Goal: Task Accomplishment & Management: Manage account settings

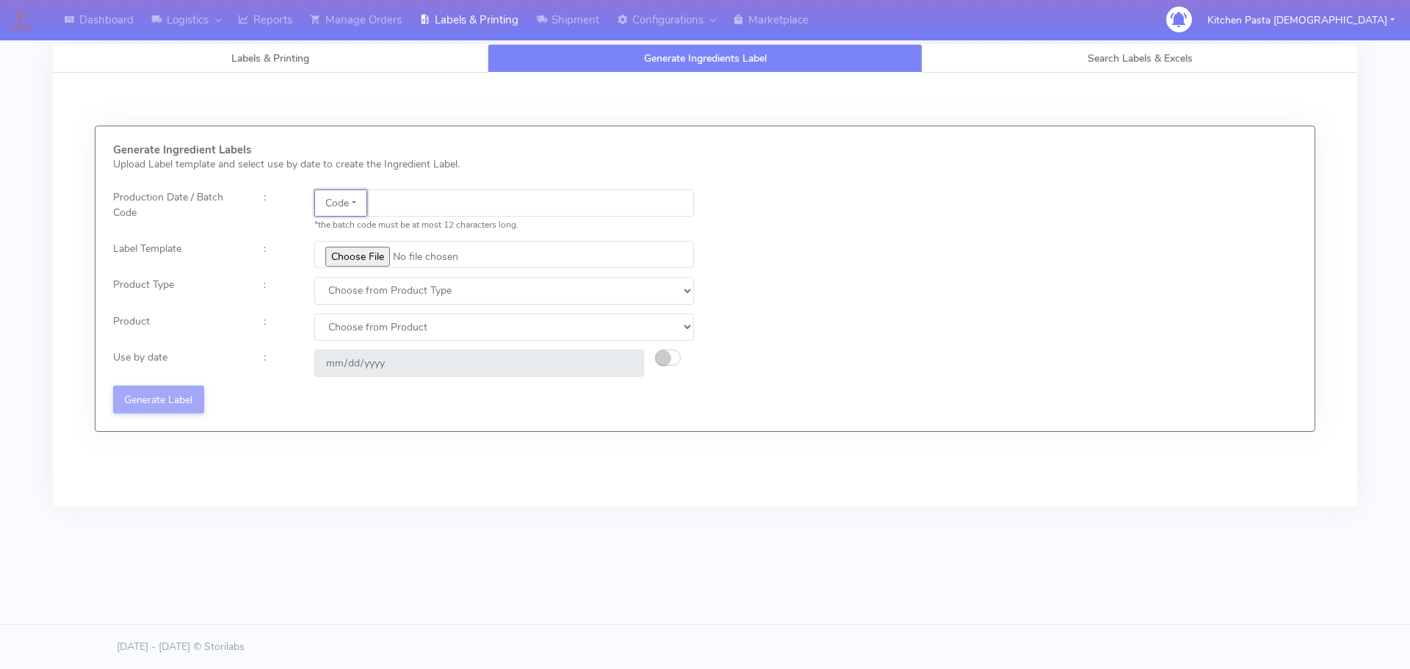
drag, startPoint x: 336, startPoint y: 194, endPoint x: 354, endPoint y: 200, distance: 18.8
click at [336, 194] on button "Code" at bounding box center [340, 202] width 53 height 27
click at [356, 221] on link "Date" at bounding box center [373, 232] width 116 height 24
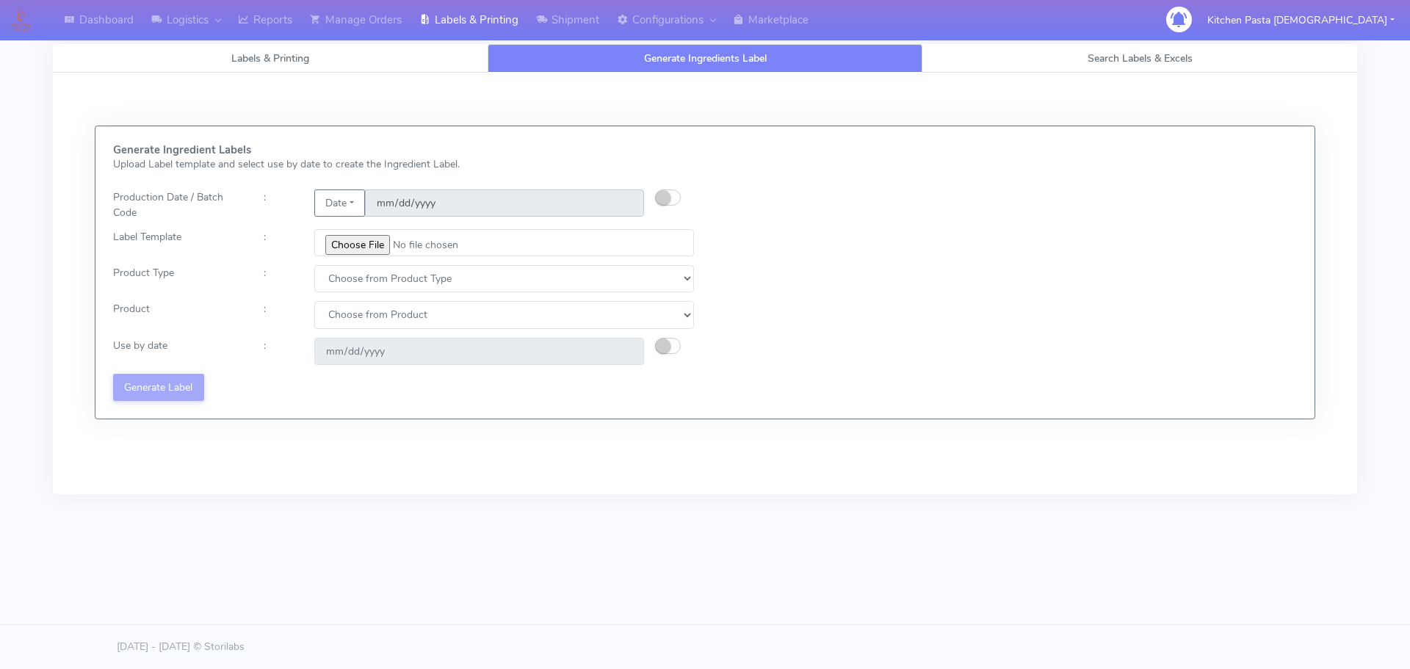
drag, startPoint x: 356, startPoint y: 222, endPoint x: 405, endPoint y: 201, distance: 52.6
click at [405, 201] on input "2025-08-17" at bounding box center [504, 202] width 279 height 27
click at [672, 198] on button "button" at bounding box center [668, 197] width 26 height 16
click at [626, 203] on input "[DATE]" at bounding box center [504, 202] width 279 height 27
type input "[DATE]"
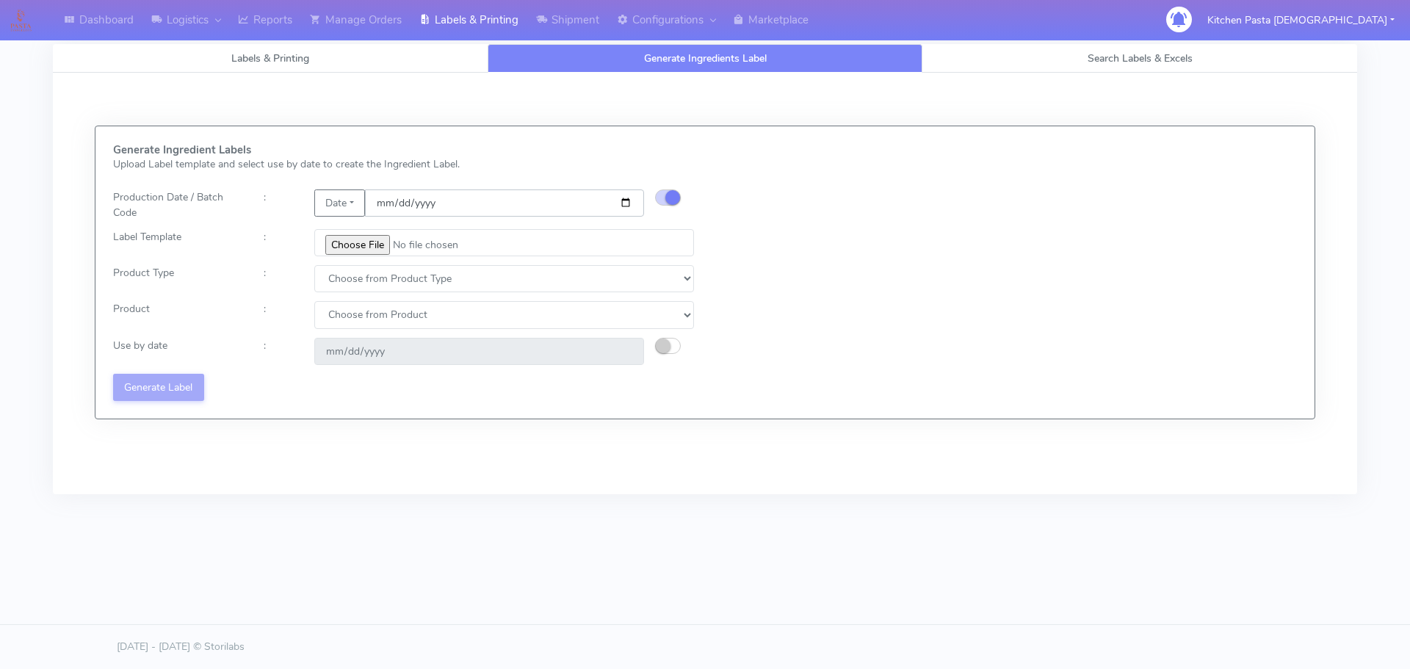
type input "2025-08-27"
click at [359, 250] on input "file" at bounding box center [504, 242] width 380 height 27
type input "C:\fakepath\Pasta Evangelists Lobster crab and prawn ravioli dinner kit for 2 v…"
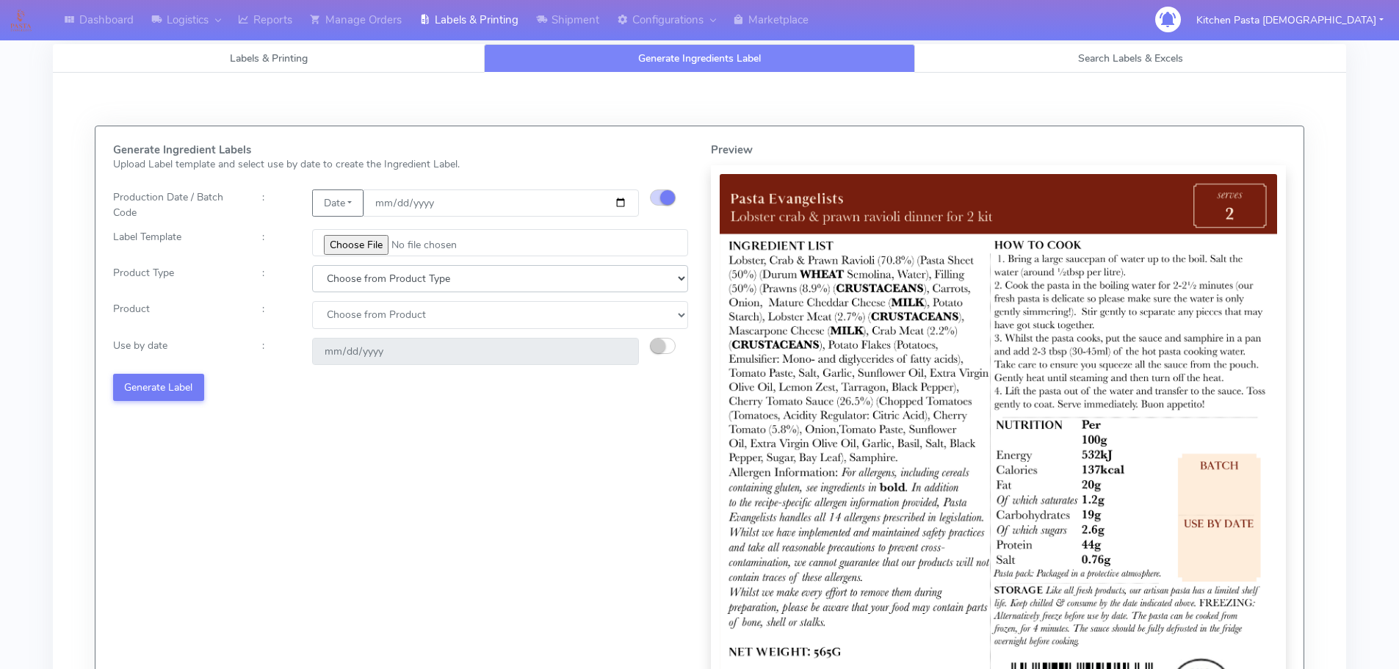
click at [362, 276] on select "Choose from Product Type ECOM ERETAIL CIRCULAR CIRC_DESERTS LASAGNE" at bounding box center [500, 278] width 376 height 27
select select "1"
click at [312, 265] on select "Choose from Product Type ECOM ERETAIL CIRCULAR CIRC_DESERTS LASAGNE" at bounding box center [500, 278] width 376 height 27
drag, startPoint x: 350, startPoint y: 311, endPoint x: 351, endPoint y: 325, distance: 14.7
click at [350, 311] on select "Choose from Product PLAIN PASTA FILLED PASTA BUTTER (INTERNAL PRODUCTION) BUTTE…" at bounding box center [500, 314] width 376 height 27
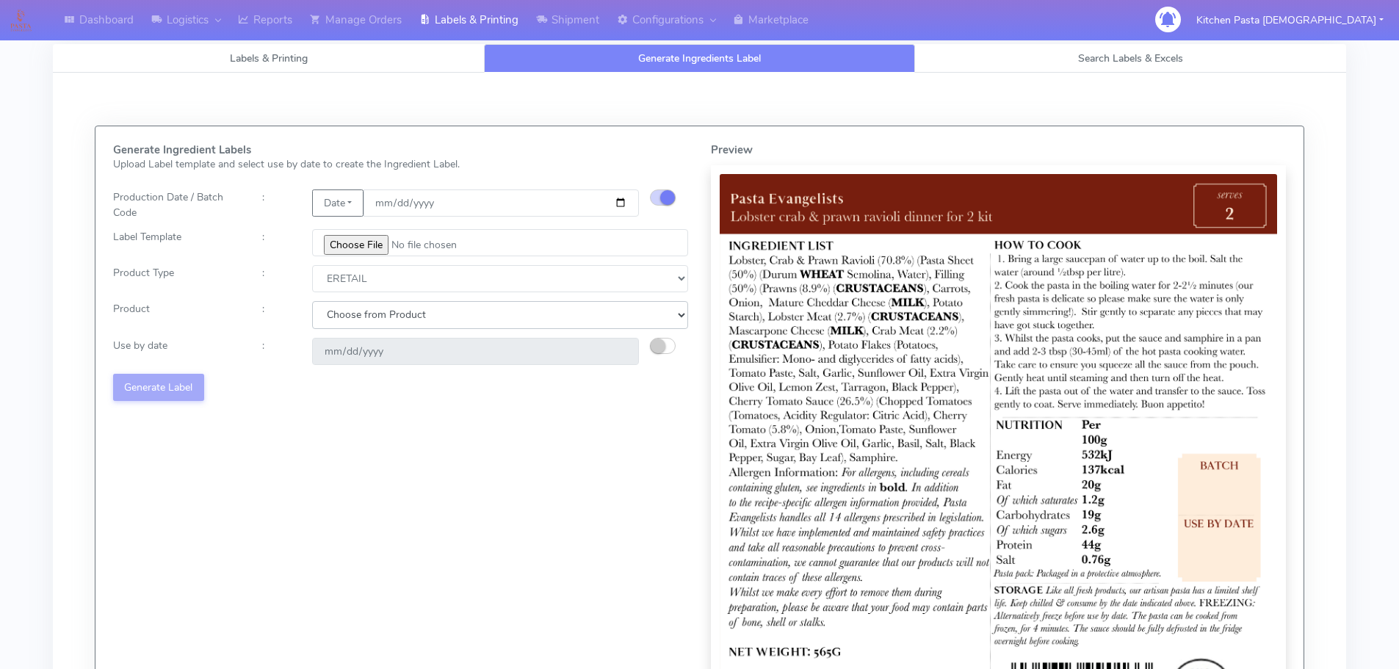
select select "0"
click at [312, 301] on select "Choose from Product PLAIN PASTA FILLED PASTA BUTTER (INTERNAL PRODUCTION) BUTTE…" at bounding box center [500, 314] width 376 height 27
type input "2025-08-25"
click at [172, 386] on button "Generate Label" at bounding box center [158, 387] width 91 height 27
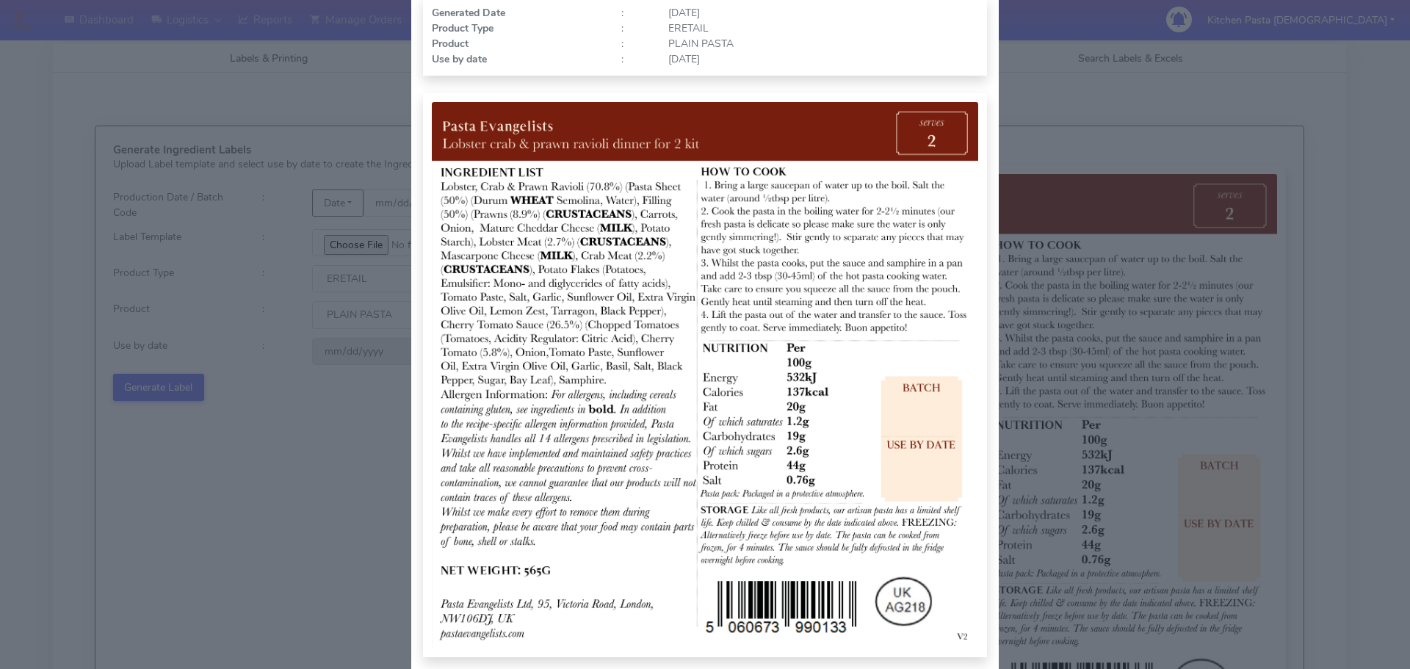
scroll to position [152, 0]
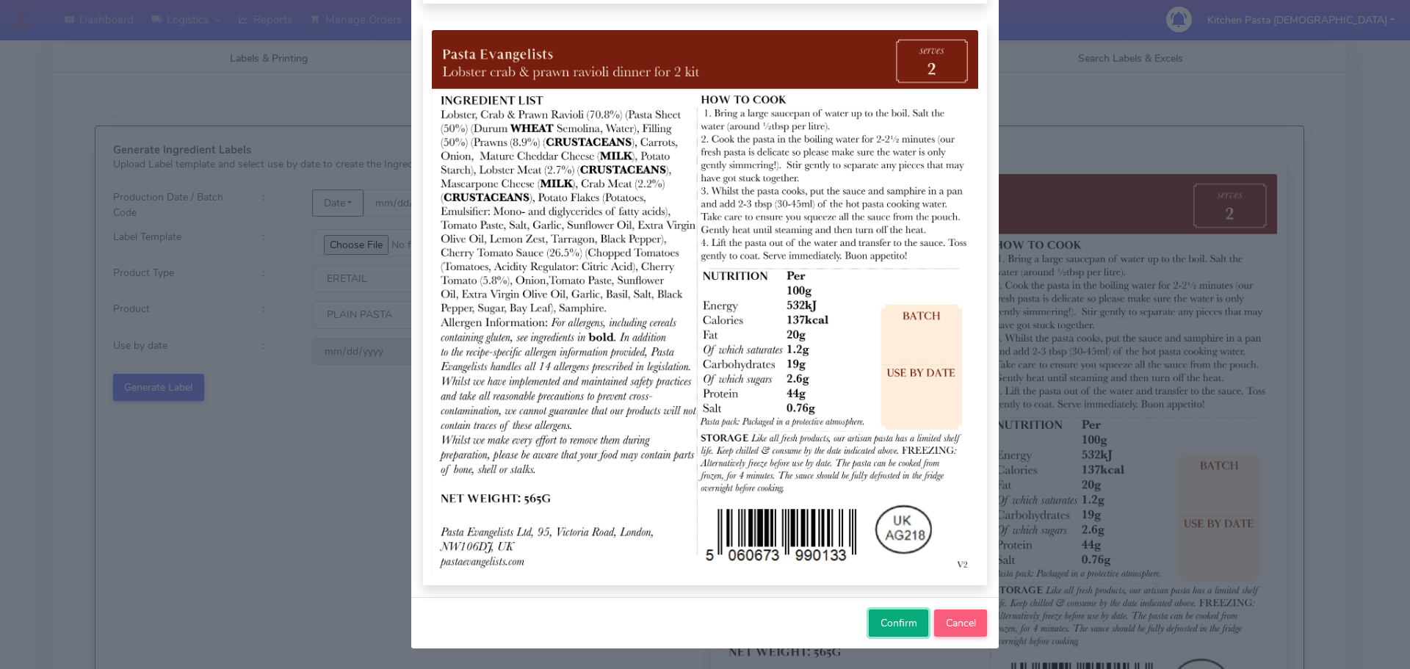
click at [888, 619] on span "Confirm" at bounding box center [898, 623] width 37 height 14
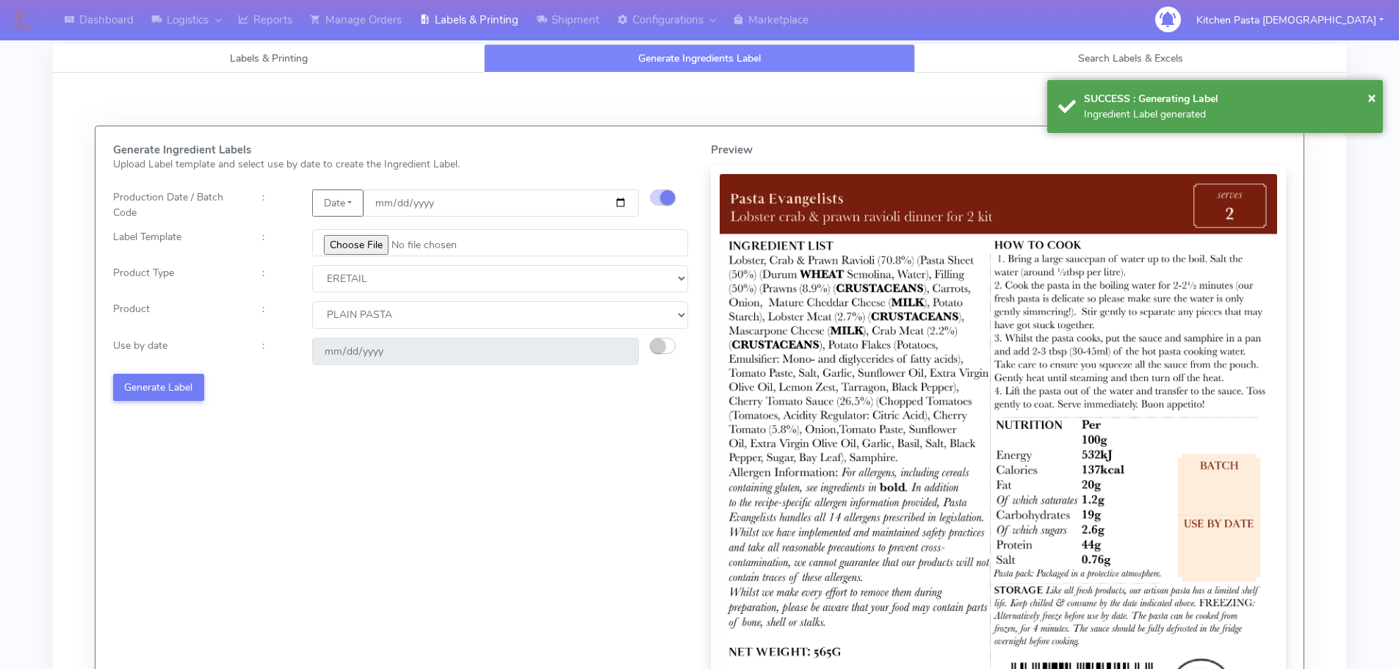
select select
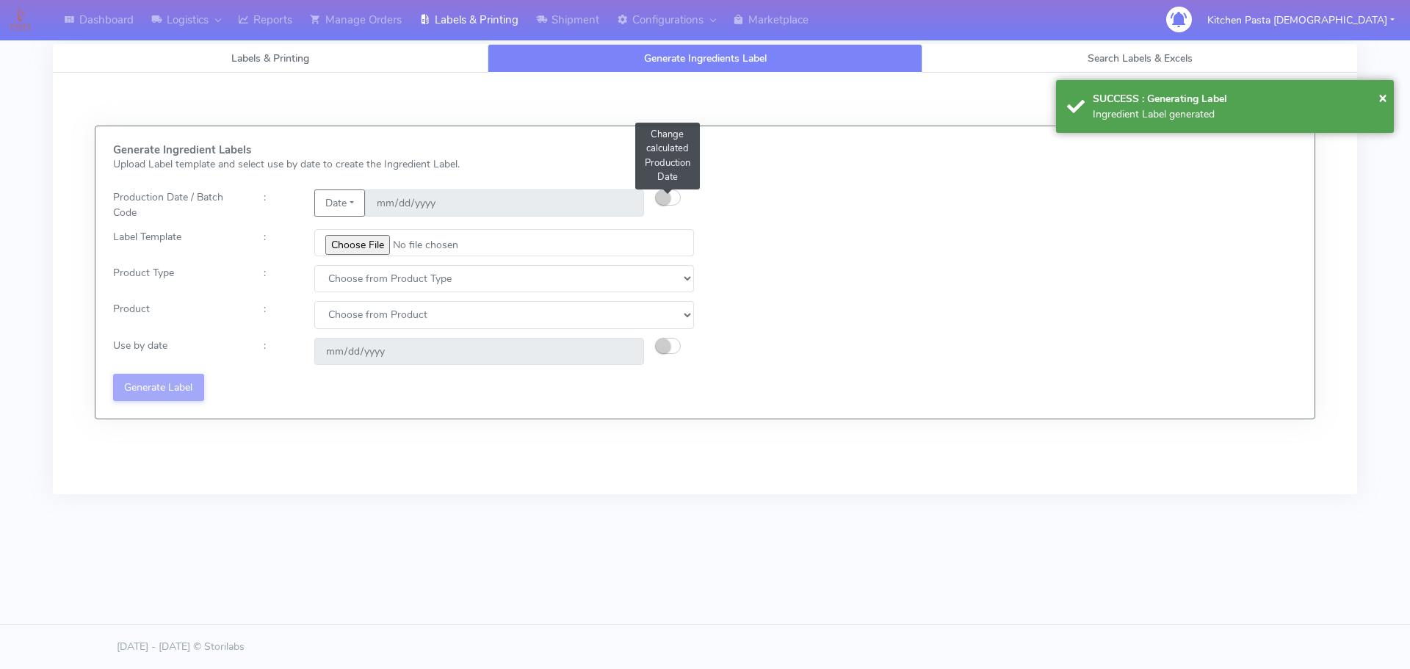
drag, startPoint x: 670, startPoint y: 201, endPoint x: 779, endPoint y: 78, distance: 164.4
click at [670, 201] on button "button" at bounding box center [668, 197] width 26 height 16
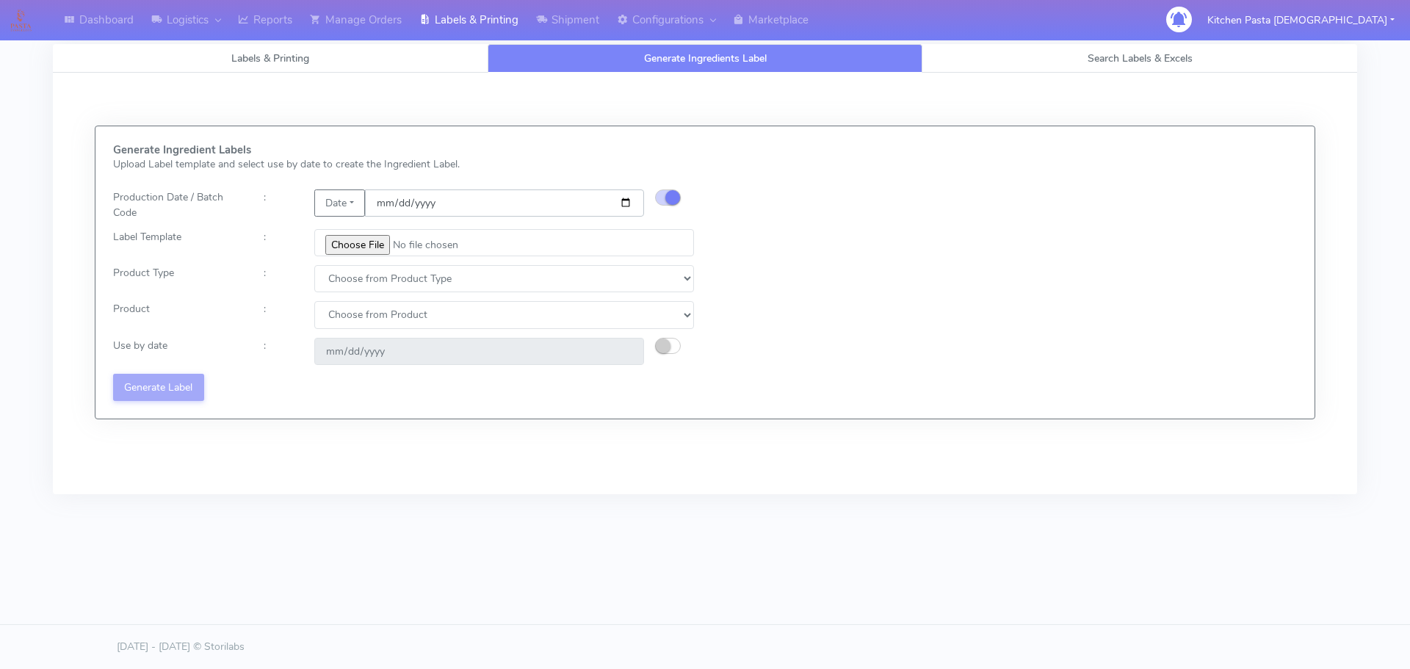
click at [618, 202] on input "date" at bounding box center [504, 202] width 279 height 27
click at [625, 202] on input "date" at bounding box center [504, 202] width 279 height 27
type input "[DATE]"
type input "2025-08-25"
click at [349, 247] on input "file" at bounding box center [504, 242] width 380 height 27
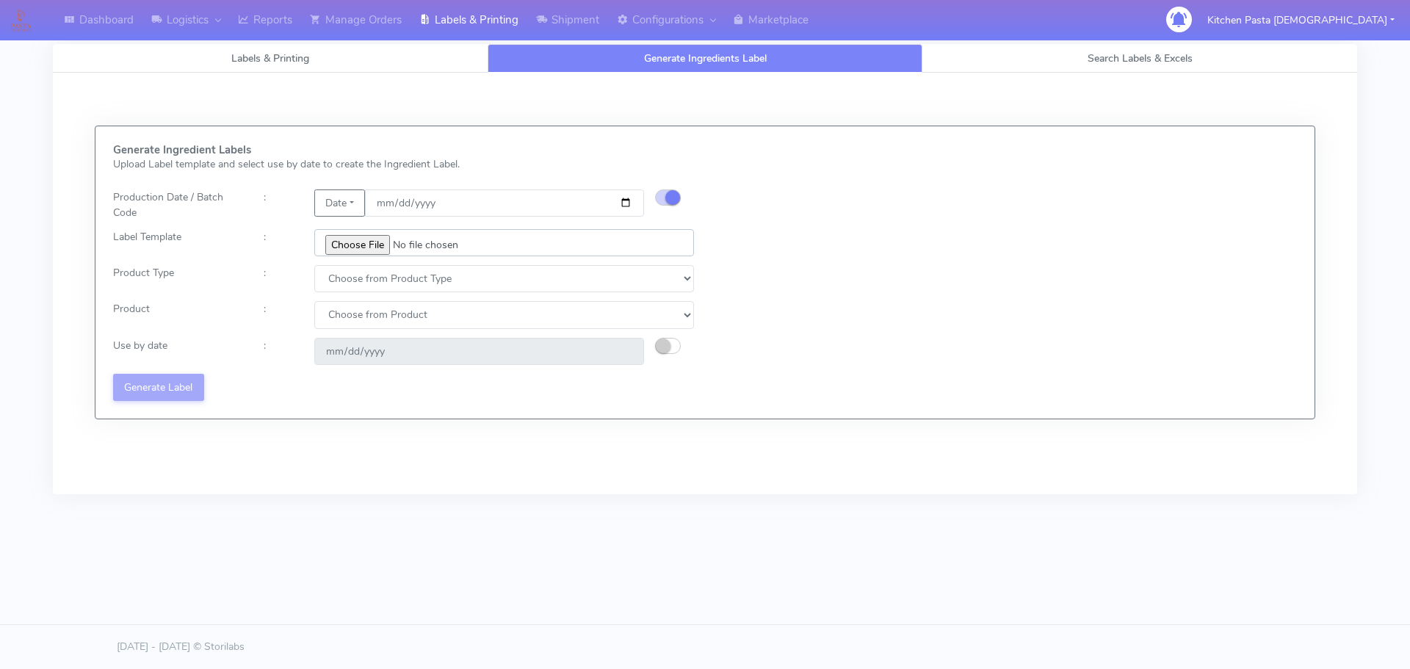
type input "C:\fakepath\Pasta Evangelists spicy 'nduja mafaldine kit for 2 v5.jpg"
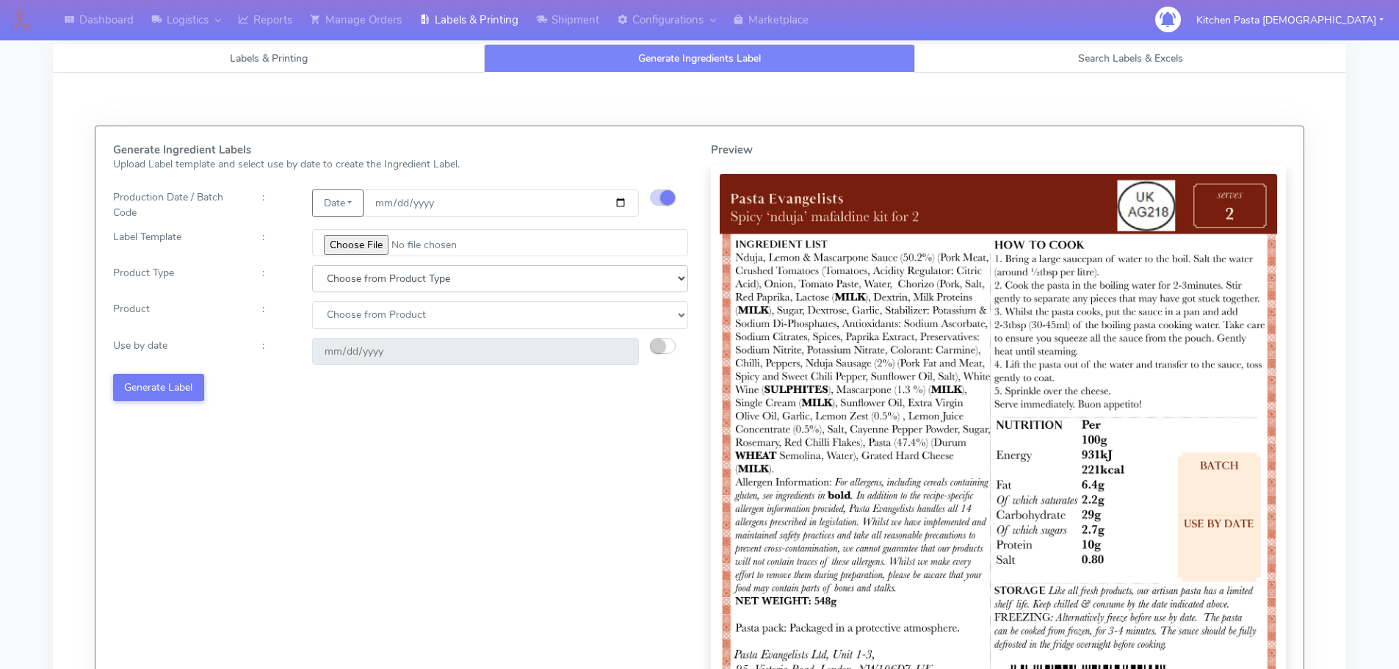
drag, startPoint x: 383, startPoint y: 273, endPoint x: 377, endPoint y: 291, distance: 19.3
click at [383, 273] on select "Choose from Product Type ECOM ERETAIL CIRCULAR CIRC_DESERTS LASAGNE" at bounding box center [500, 278] width 376 height 27
select select "1"
click at [312, 265] on select "Choose from Product Type ECOM ERETAIL CIRCULAR CIRC_DESERTS LASAGNE" at bounding box center [500, 278] width 376 height 27
select select
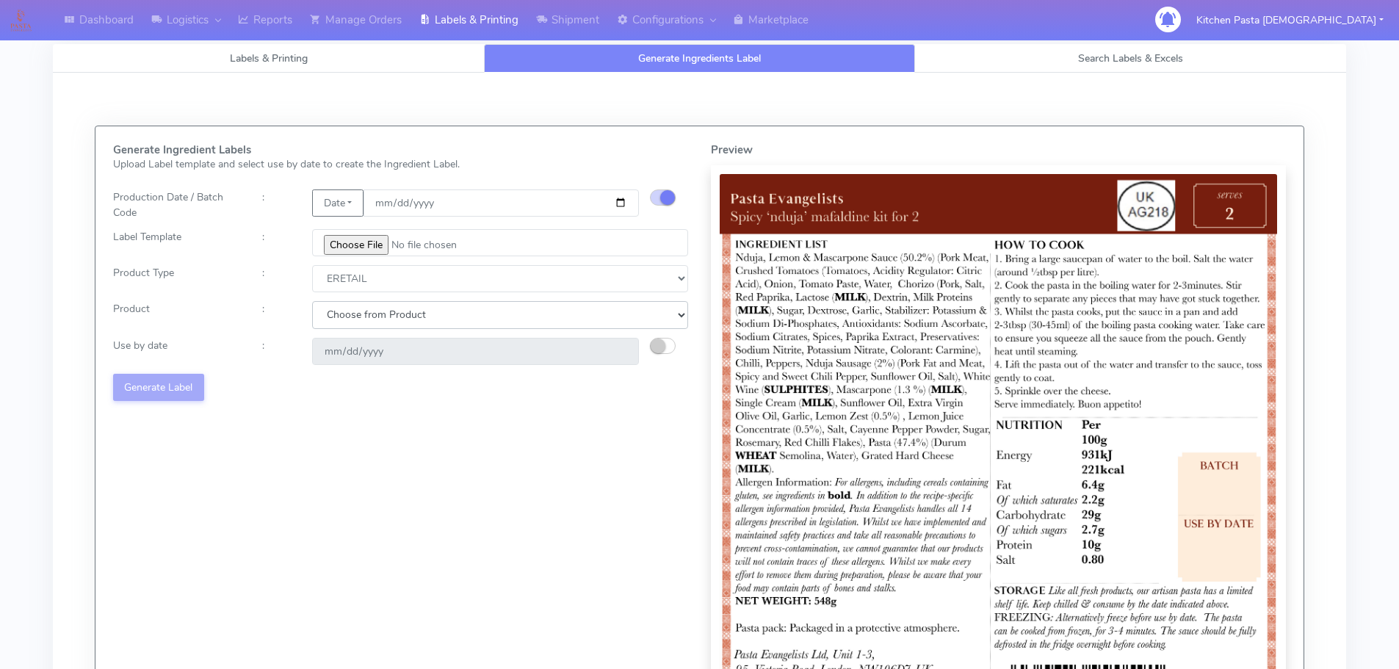
click at [359, 314] on select "Choose from Product PLAIN PASTA FILLED PASTA BUTTER (INTERNAL PRODUCTION) BUTTE…" at bounding box center [500, 314] width 376 height 27
select select "0"
click at [312, 301] on select "Choose from Product PLAIN PASTA FILLED PASTA BUTTER (INTERNAL PRODUCTION) BUTTE…" at bounding box center [500, 314] width 376 height 27
click at [653, 346] on small "button" at bounding box center [658, 345] width 15 height 15
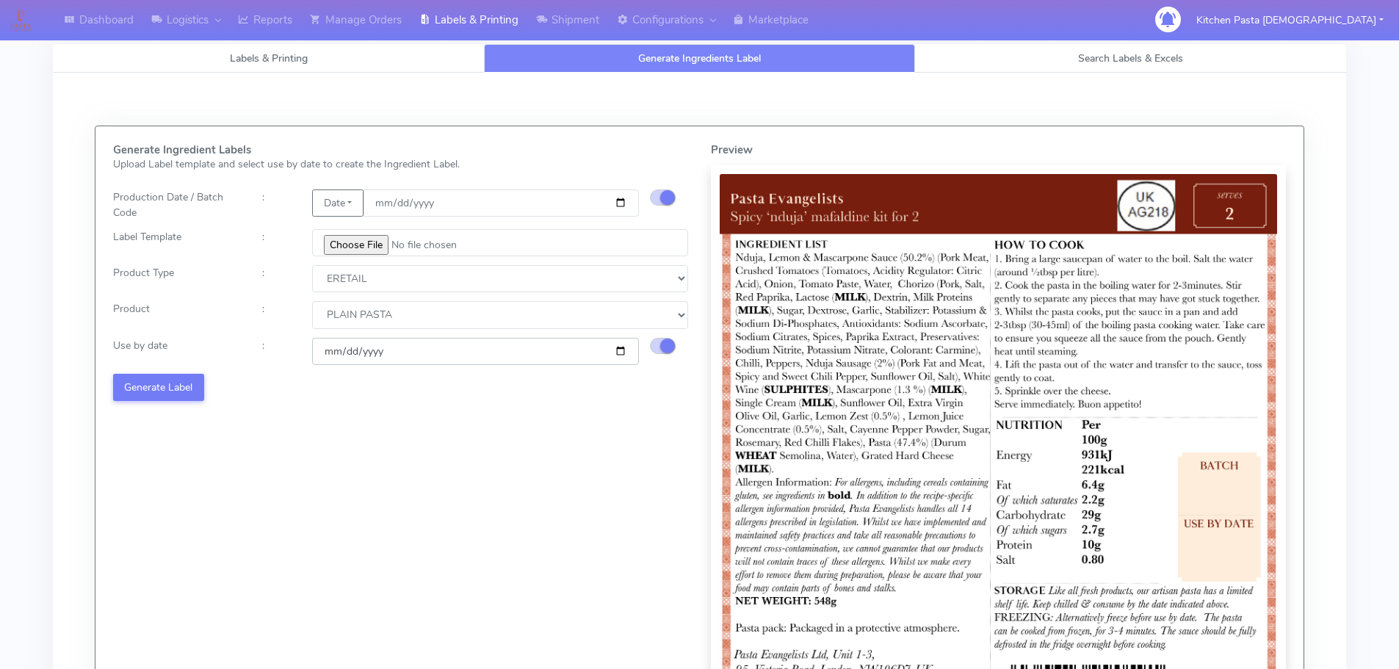
click at [618, 348] on input "2025-08-25" at bounding box center [475, 351] width 327 height 27
type input "2025-08-30"
click at [143, 387] on button "Generate Label" at bounding box center [158, 387] width 91 height 27
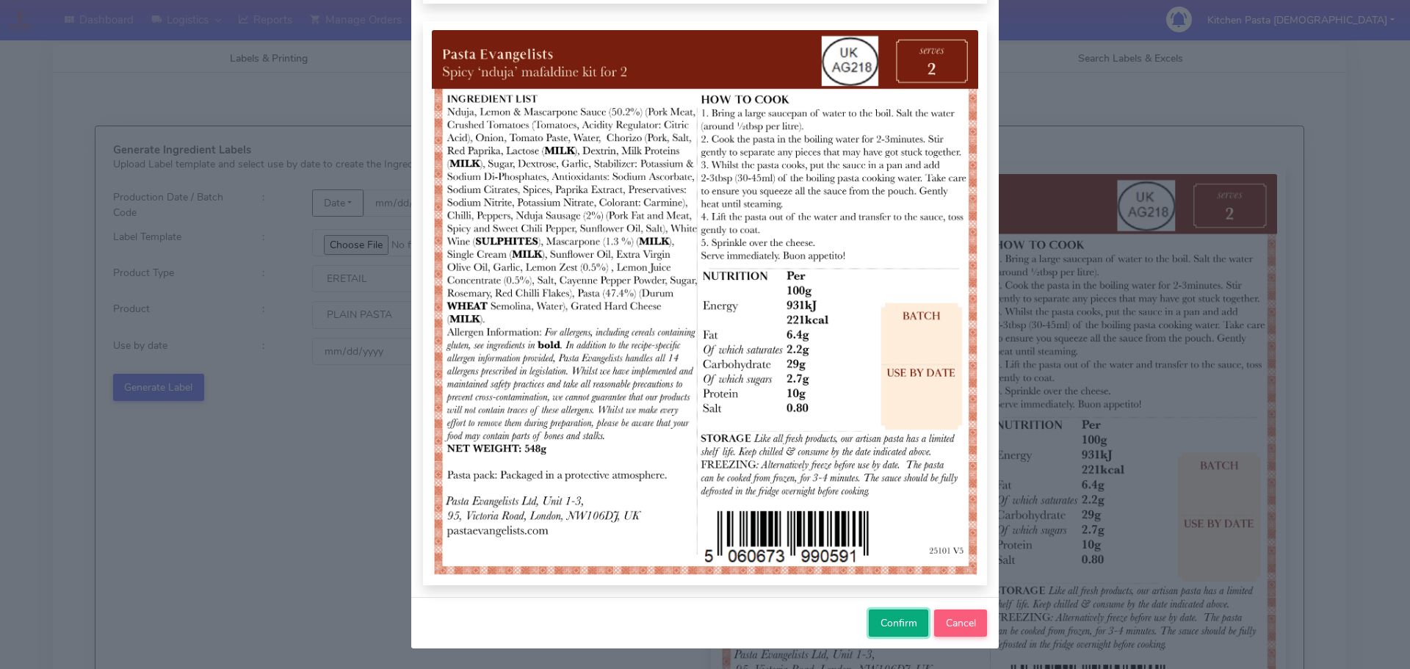
click at [898, 621] on span "Confirm" at bounding box center [898, 623] width 37 height 14
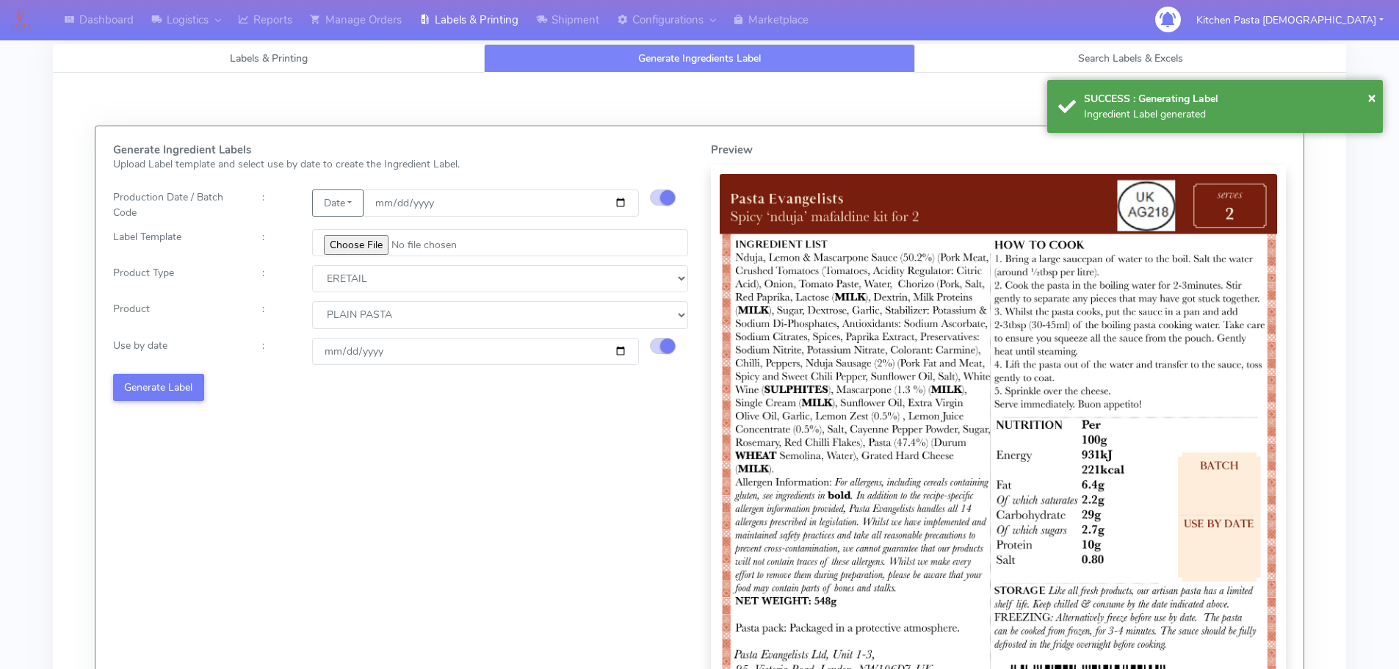
select select
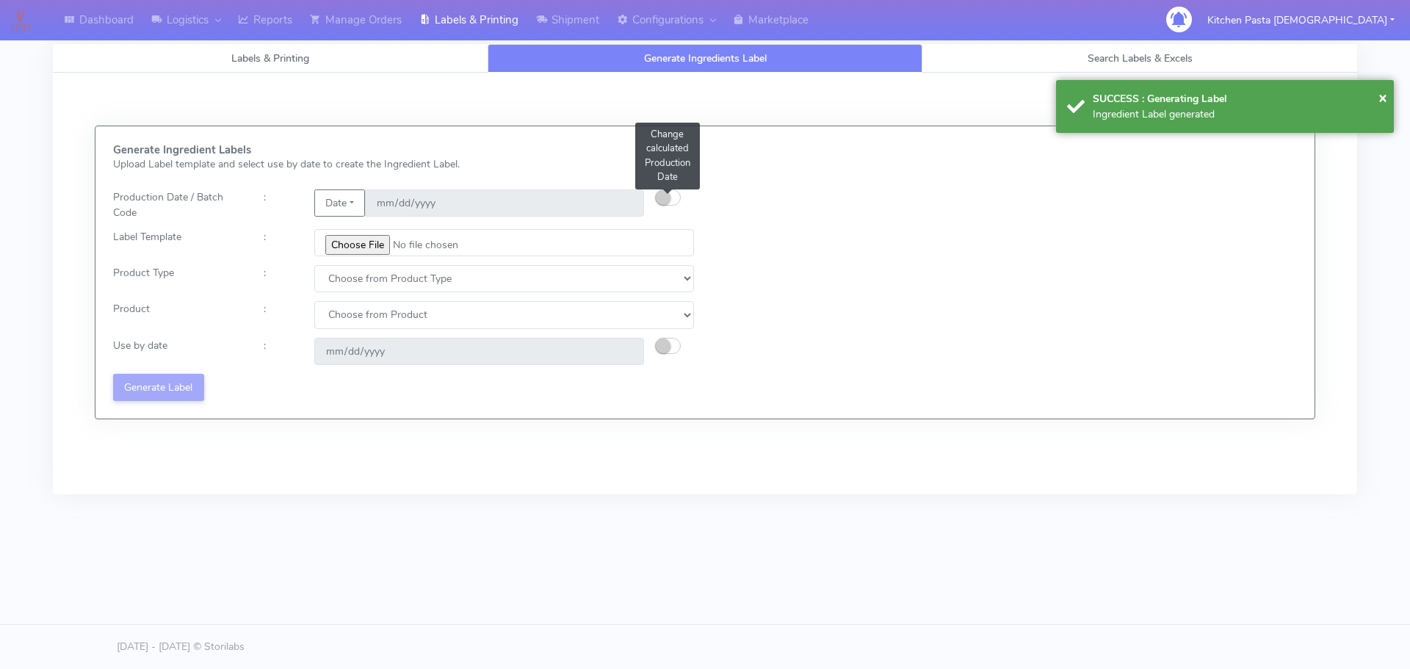
drag, startPoint x: 667, startPoint y: 189, endPoint x: 769, endPoint y: 77, distance: 151.8
click at [667, 189] on button "button" at bounding box center [668, 197] width 26 height 16
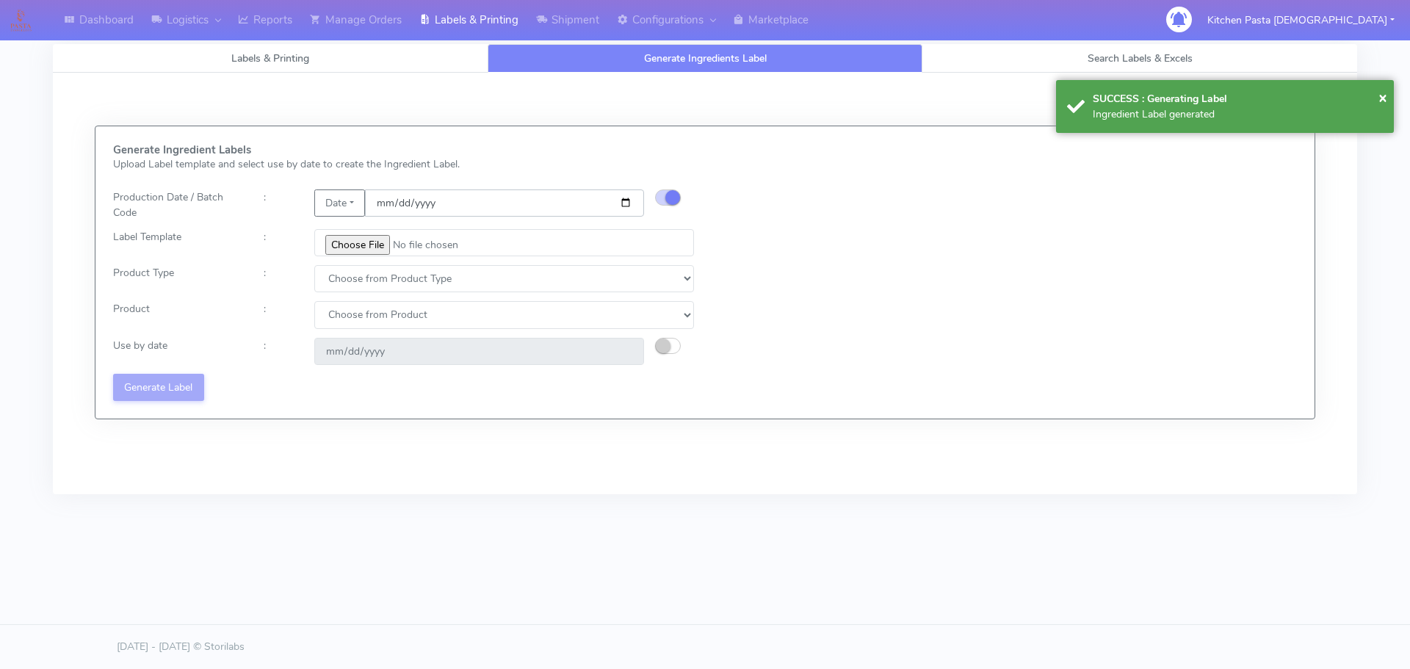
click at [630, 202] on input "date" at bounding box center [504, 202] width 279 height 27
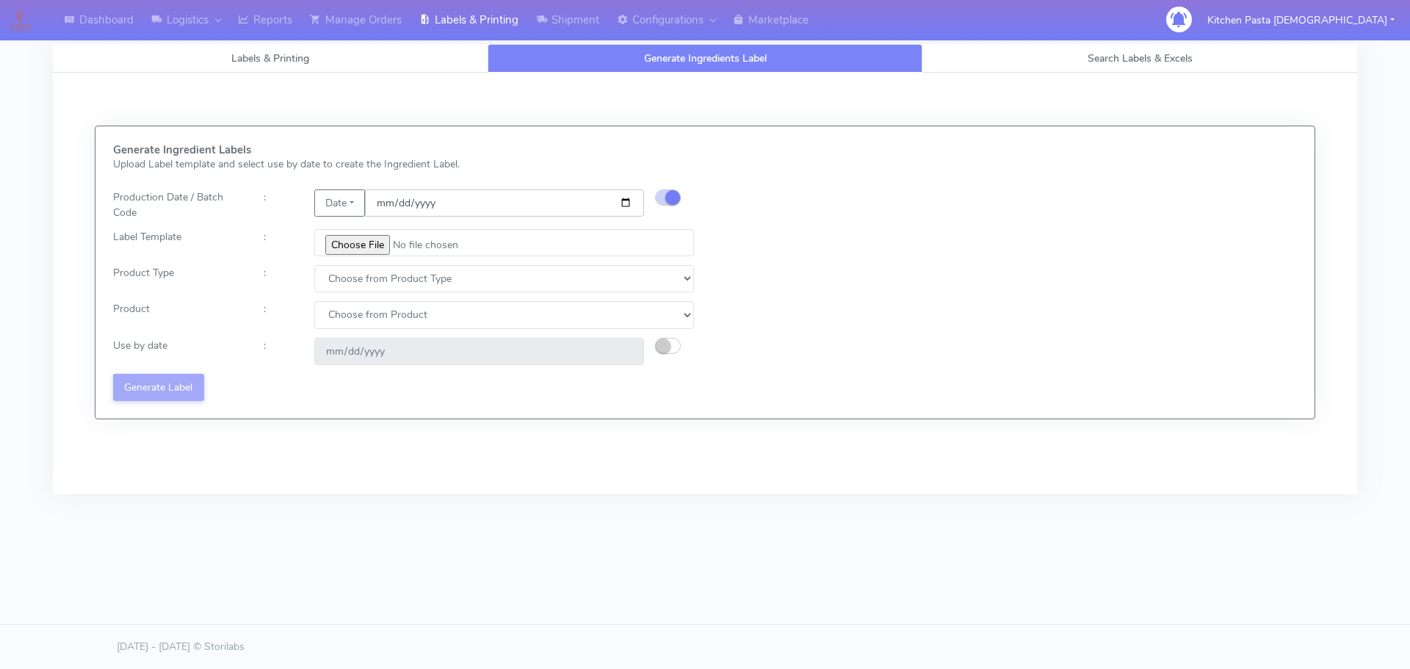
type input "[DATE]"
type input "2025-08-25"
click at [371, 260] on div "Generate Ingredient Labels Upload Label template and select use by date to crea…" at bounding box center [403, 272] width 603 height 257
click at [369, 247] on input "file" at bounding box center [504, 242] width 380 height 27
type input "C:\fakepath\Pasta Evangelists Carbonara Spaghetti dinner kit for 2 v4.jpg"
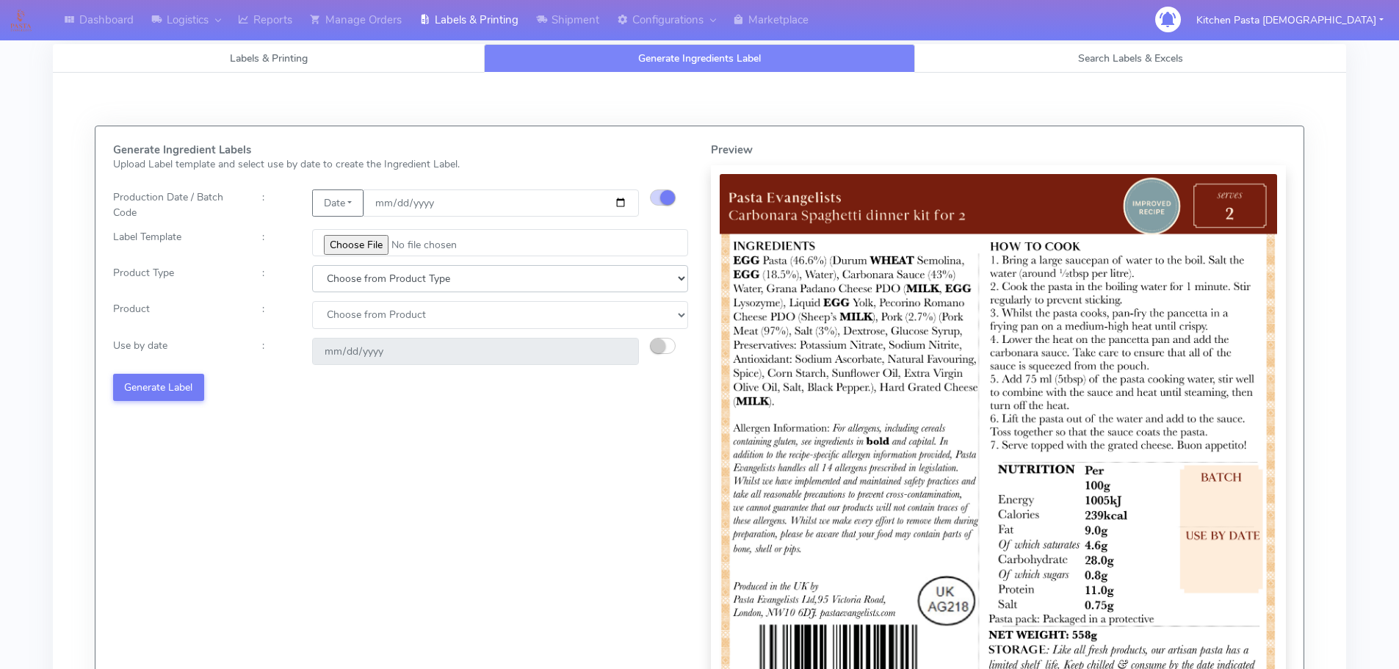
drag, startPoint x: 348, startPoint y: 276, endPoint x: 349, endPoint y: 289, distance: 13.2
click at [348, 281] on select "Choose from Product Type ECOM ERETAIL CIRCULAR CIRC_DESERTS LASAGNE" at bounding box center [500, 278] width 376 height 27
select select "1"
click at [312, 265] on select "Choose from Product Type ECOM ERETAIL CIRCULAR CIRC_DESERTS LASAGNE" at bounding box center [500, 278] width 376 height 27
select select
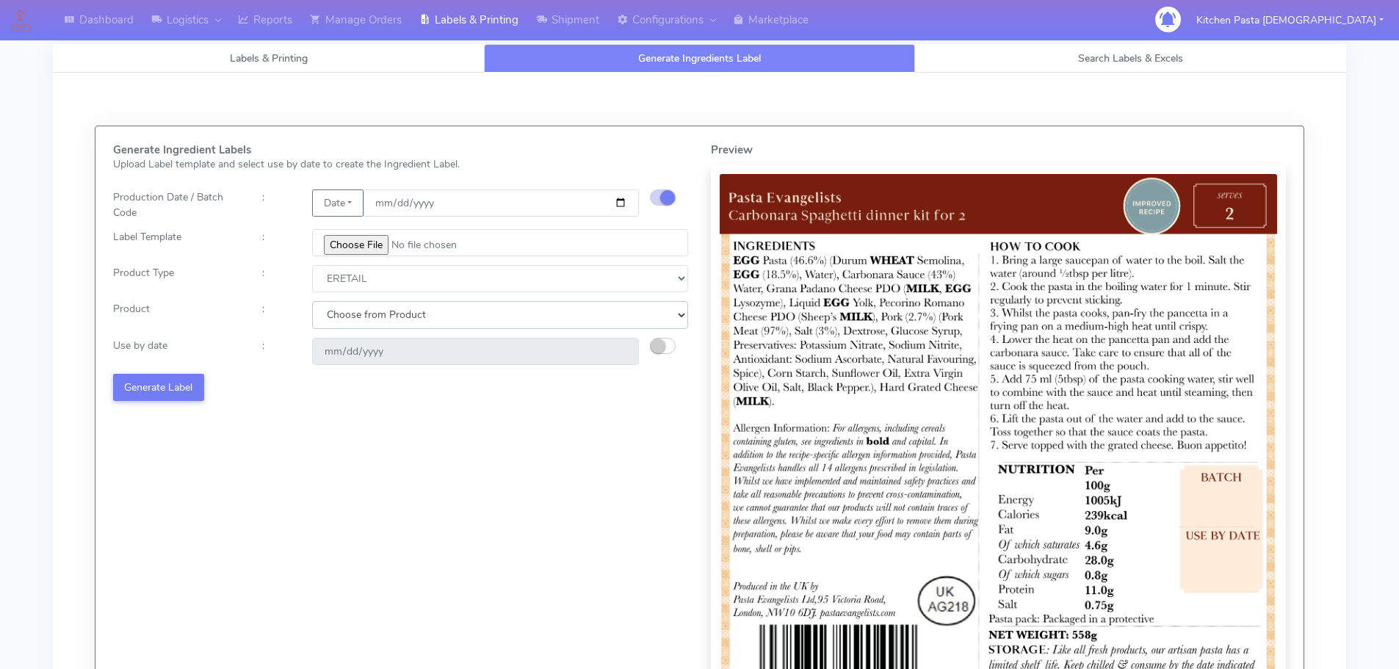
click at [364, 323] on select "Choose from Product PLAIN PASTA FILLED PASTA BUTTER (INTERNAL PRODUCTION) BUTTE…" at bounding box center [500, 314] width 376 height 27
select select "0"
click at [312, 301] on select "Choose from Product PLAIN PASTA FILLED PASTA BUTTER (INTERNAL PRODUCTION) BUTTE…" at bounding box center [500, 314] width 376 height 27
click at [664, 351] on button "button" at bounding box center [663, 346] width 26 height 16
click at [622, 354] on input "2025-08-25" at bounding box center [475, 351] width 327 height 27
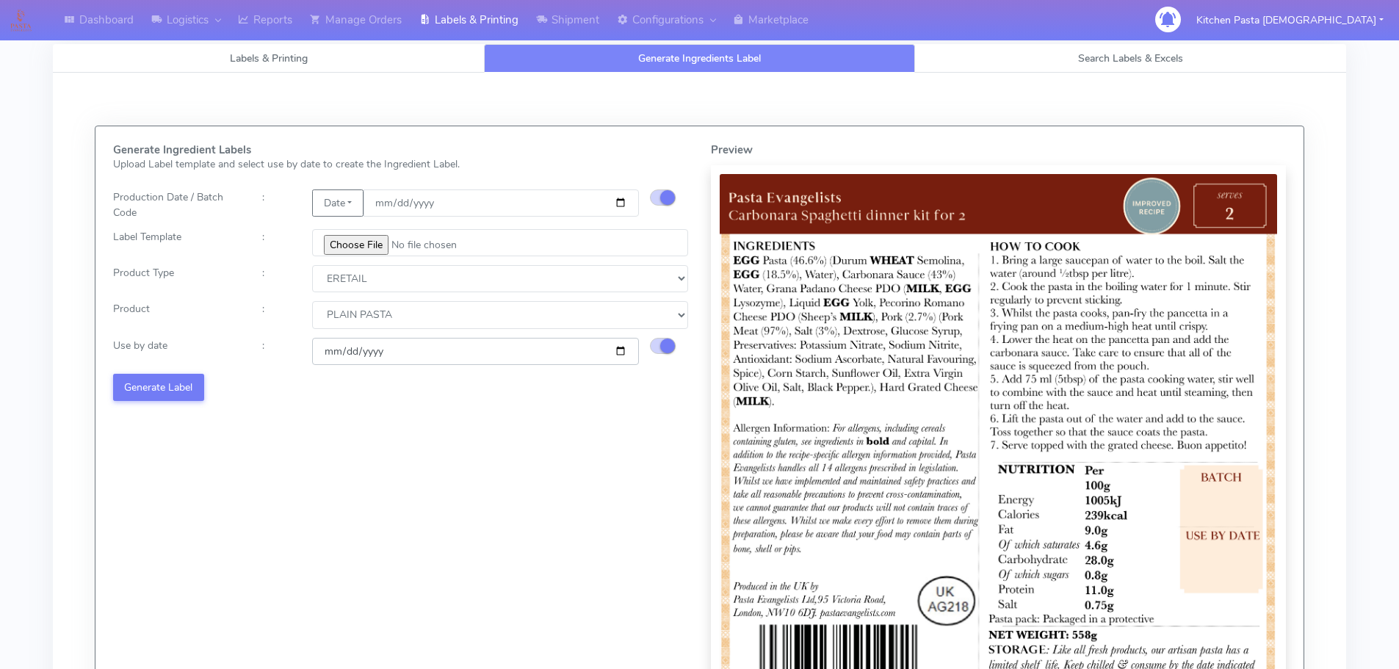
type input "2025-08-30"
click at [182, 383] on button "Generate Label" at bounding box center [158, 387] width 91 height 27
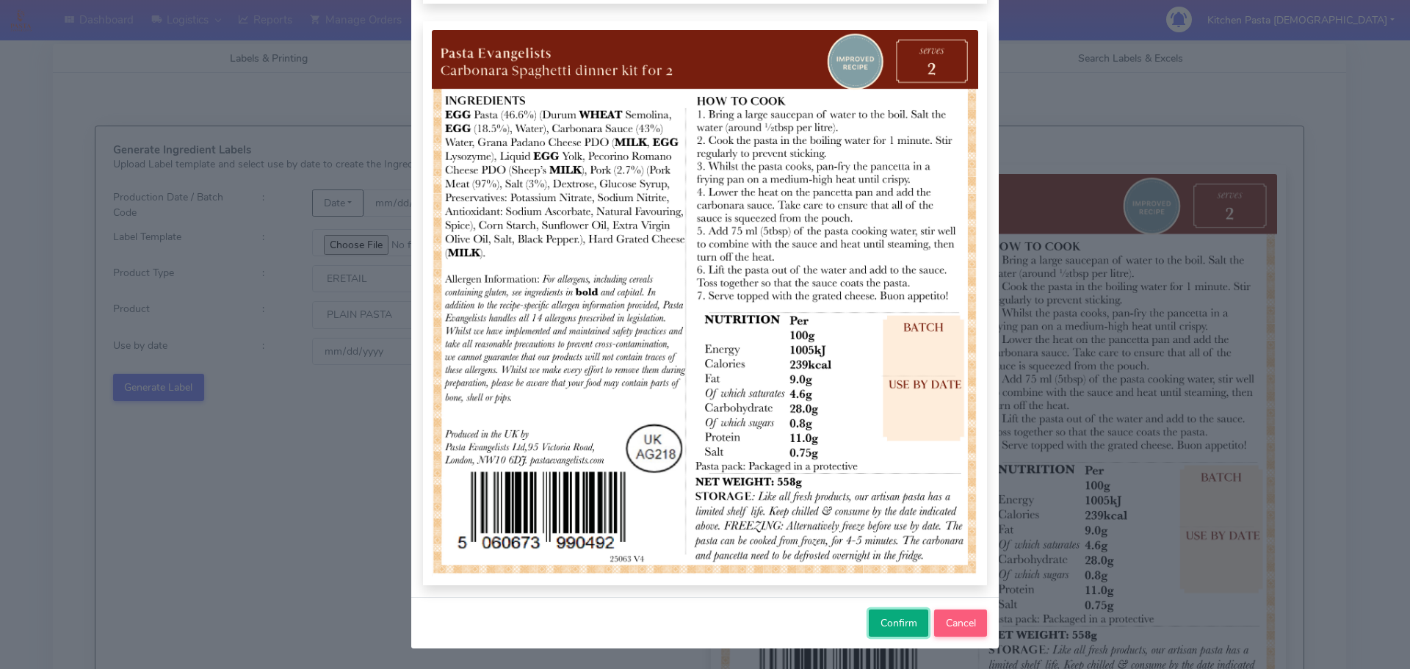
click at [888, 617] on span "Confirm" at bounding box center [898, 623] width 37 height 14
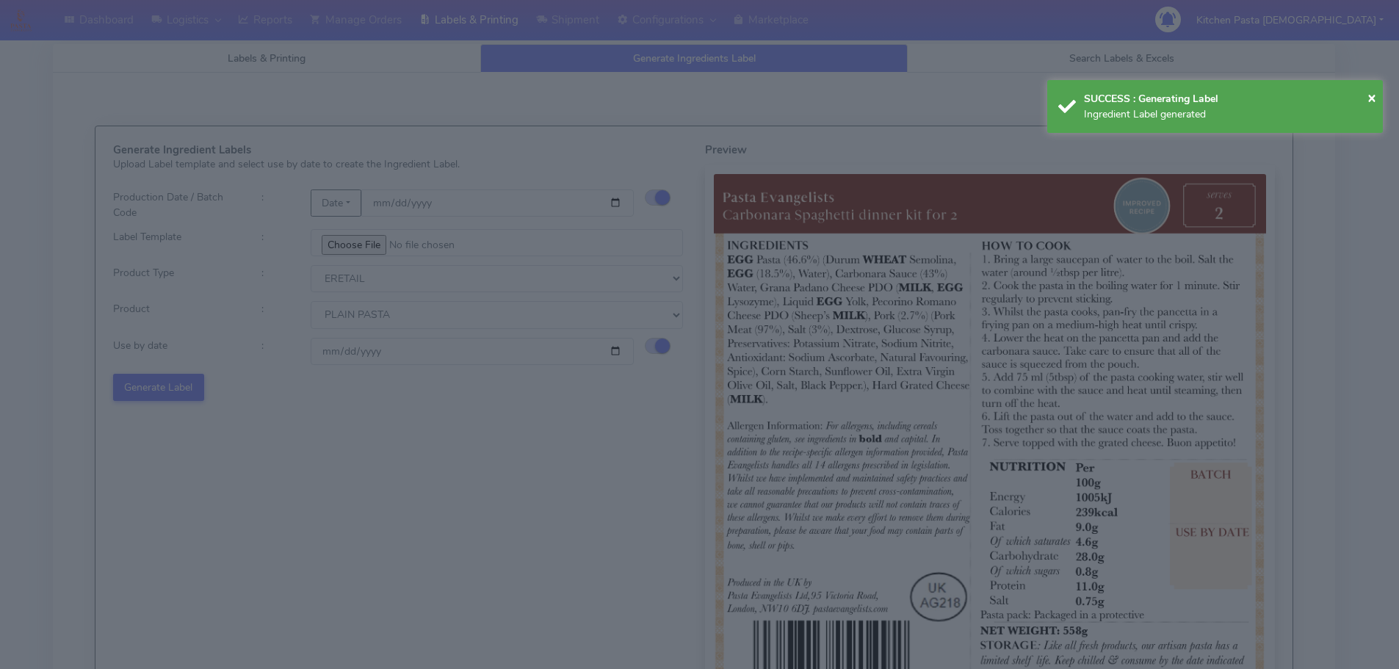
select select
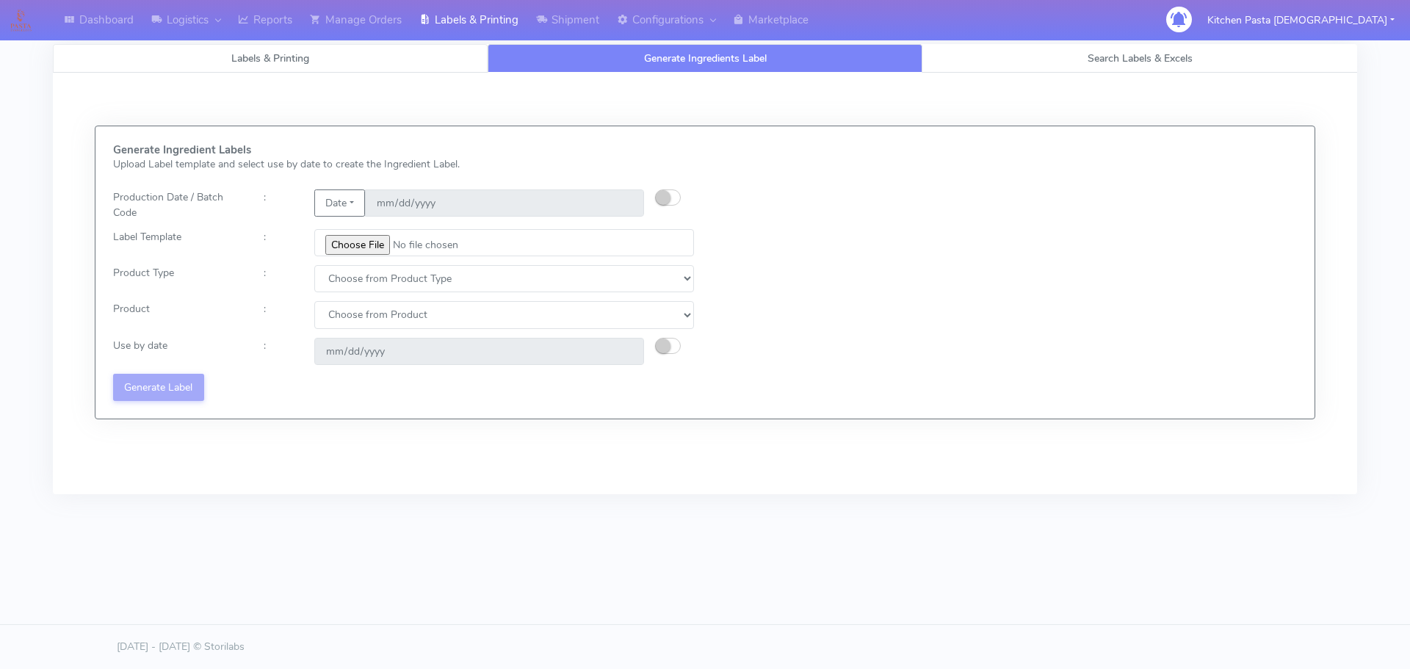
drag, startPoint x: 277, startPoint y: 61, endPoint x: 312, endPoint y: 64, distance: 35.4
click at [277, 60] on span "Labels & Printing" at bounding box center [270, 58] width 78 height 14
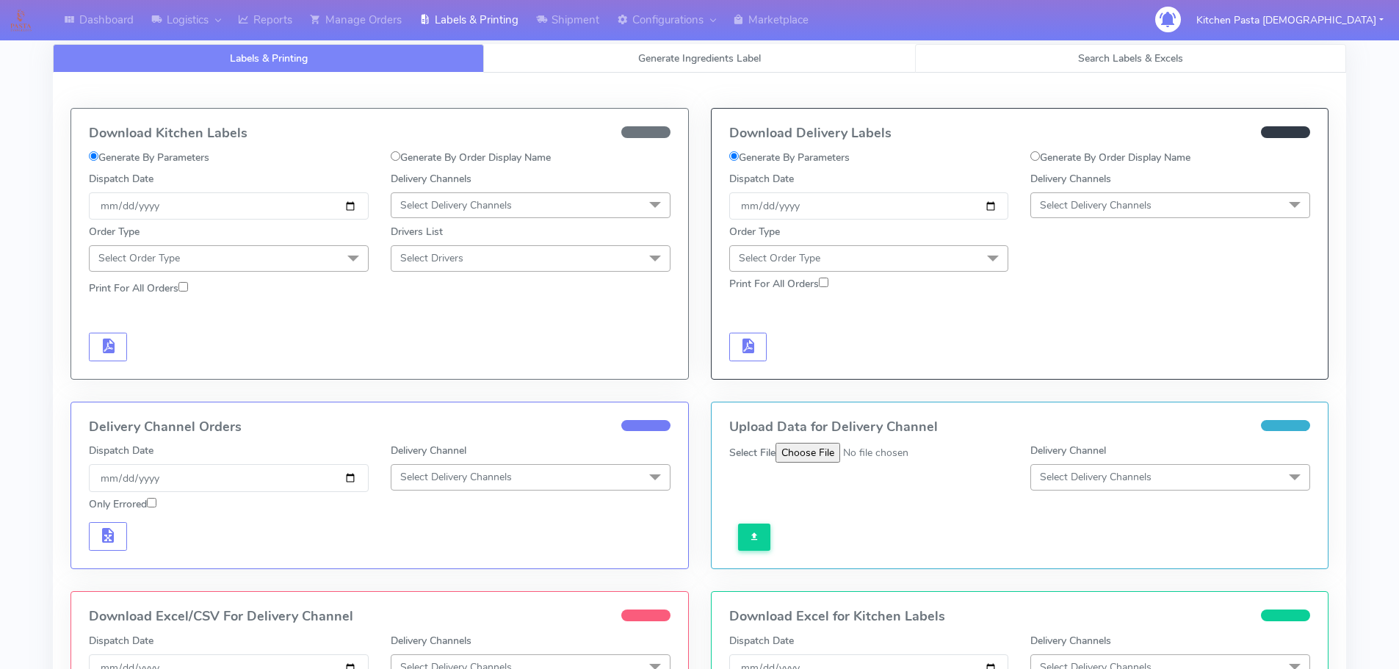
click at [1101, 55] on span "Search Labels & Excels" at bounding box center [1130, 58] width 105 height 14
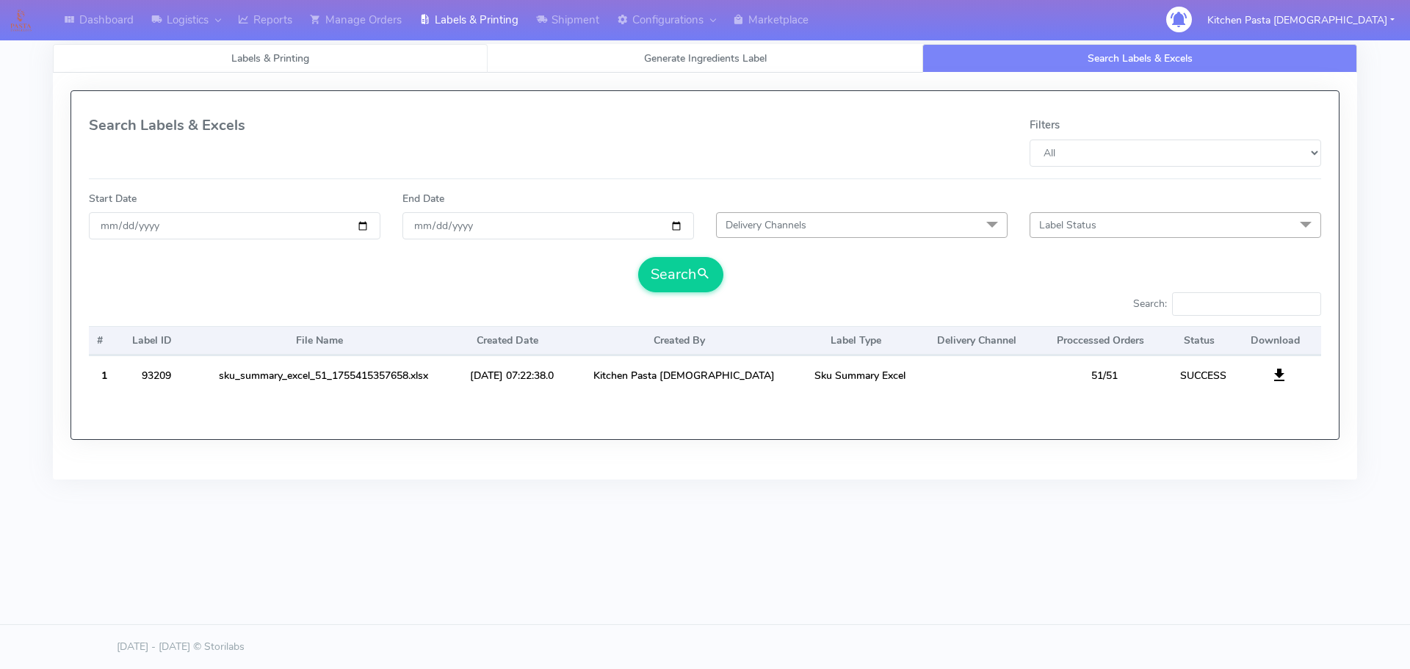
click at [314, 66] on link "Labels & Printing" at bounding box center [270, 58] width 435 height 29
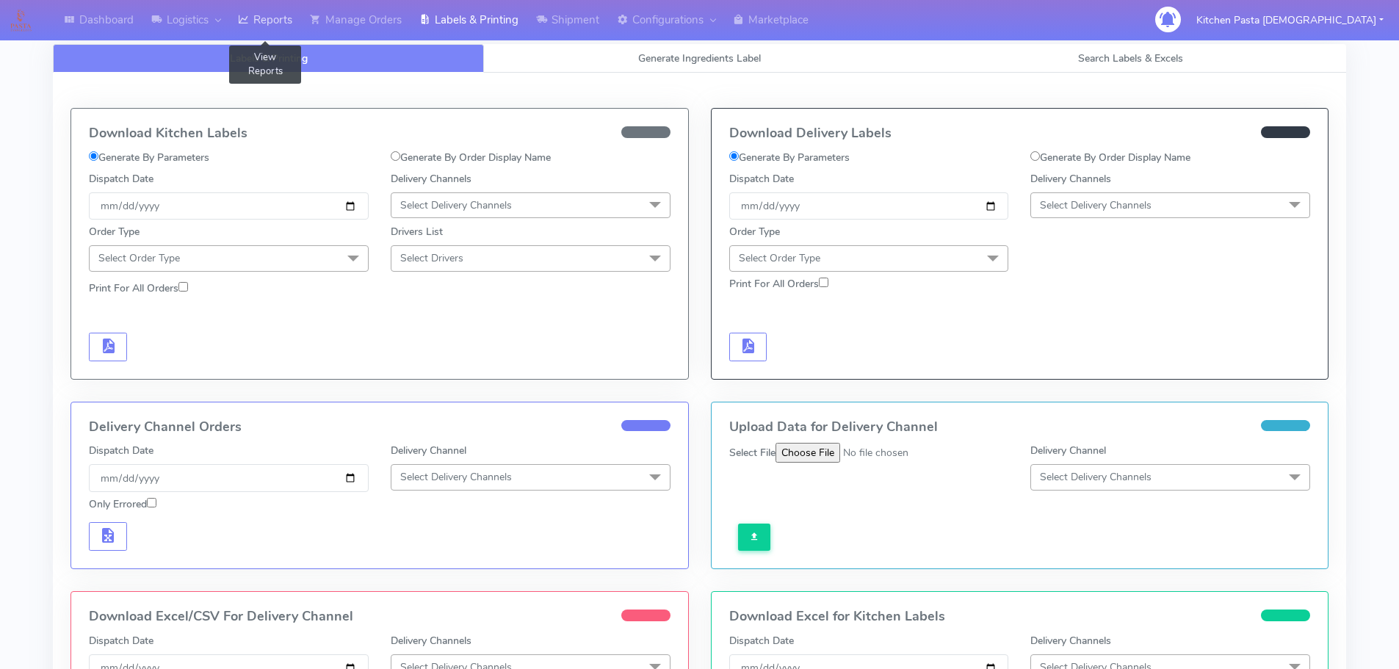
click at [261, 29] on link "Reports" at bounding box center [265, 20] width 72 height 40
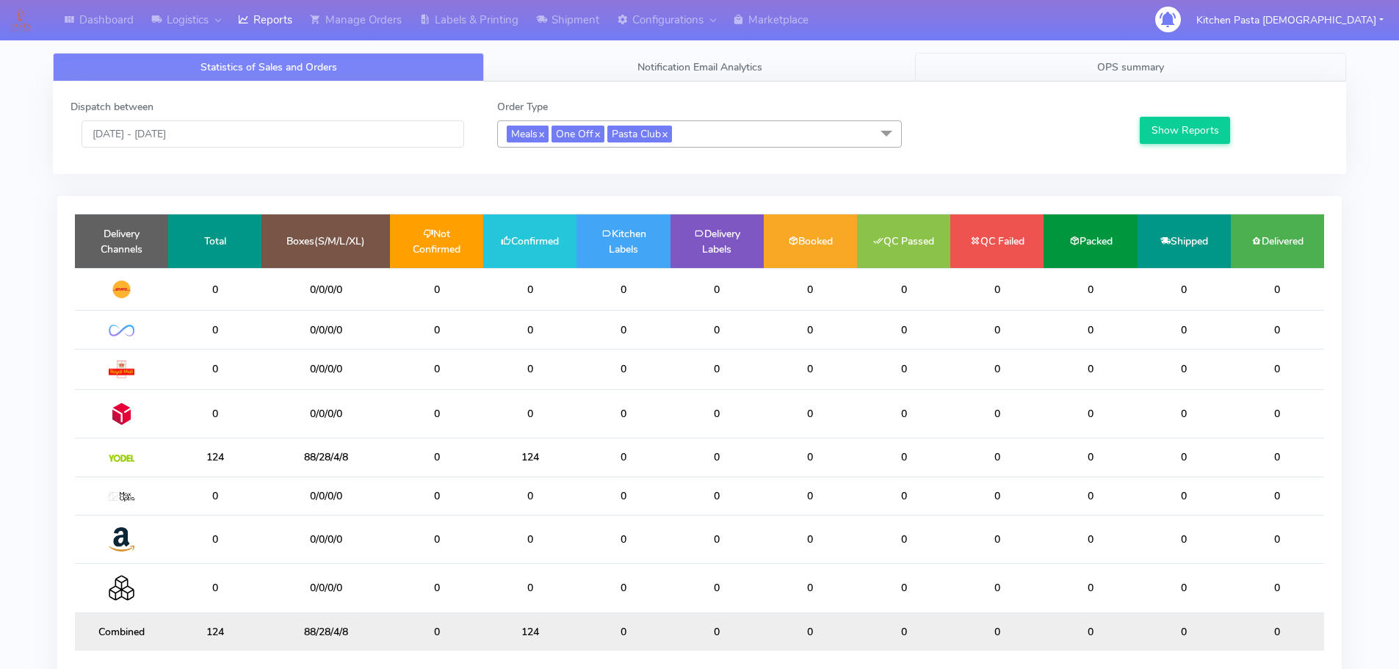
click at [1037, 59] on link "OPS summary" at bounding box center [1130, 67] width 431 height 29
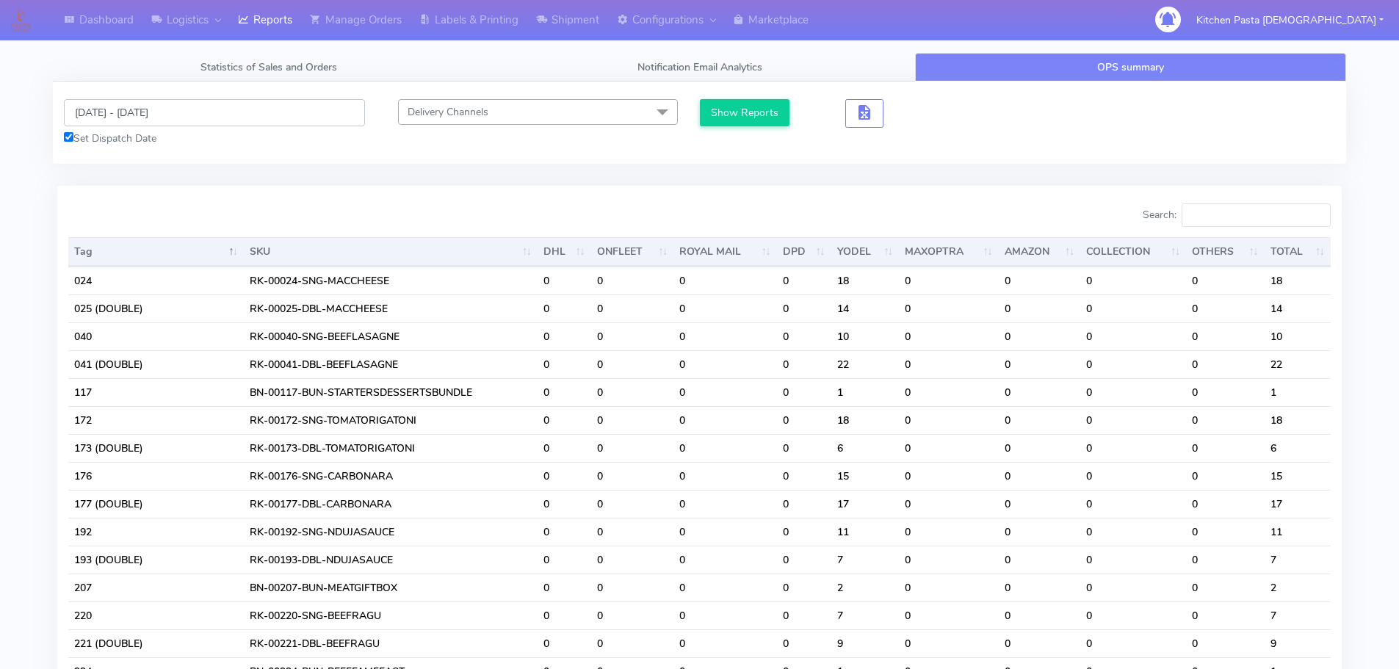
click at [132, 116] on input "17/08/2025 - 17/08/2025" at bounding box center [214, 112] width 301 height 27
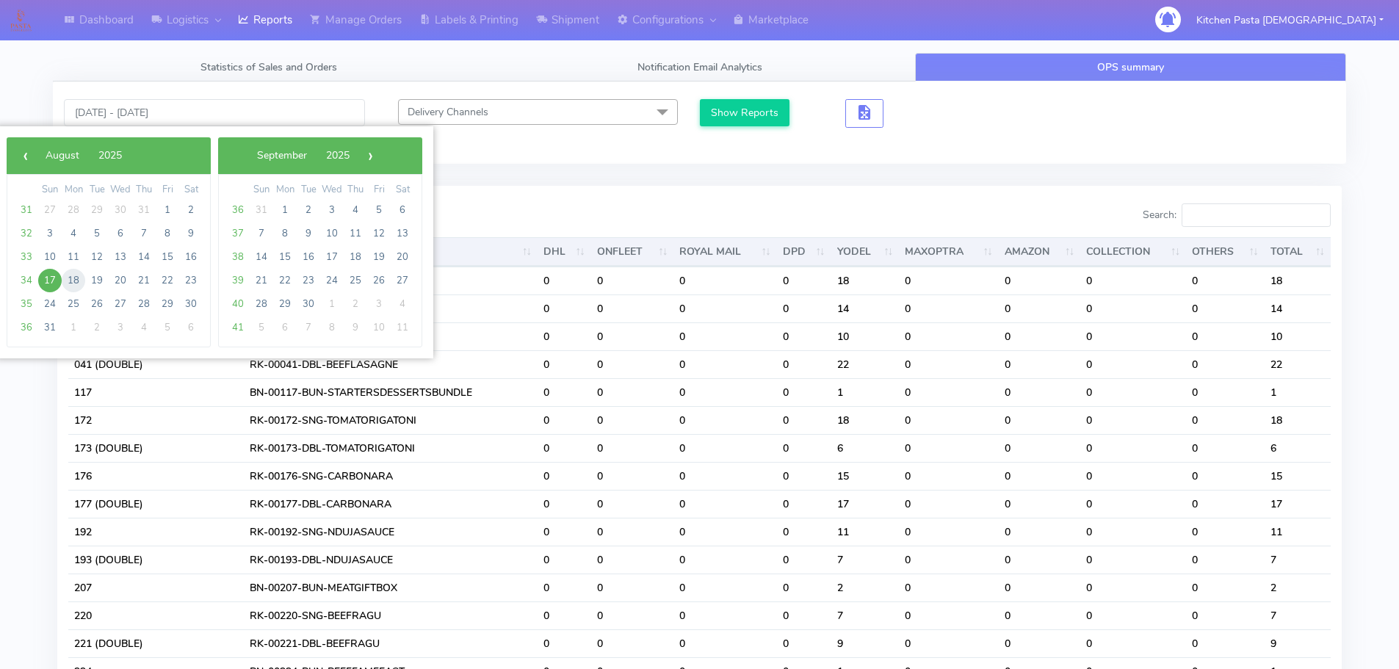
click at [76, 276] on span "18" at bounding box center [73, 280] width 23 height 23
type input "18/08/2025 - 18/08/2025"
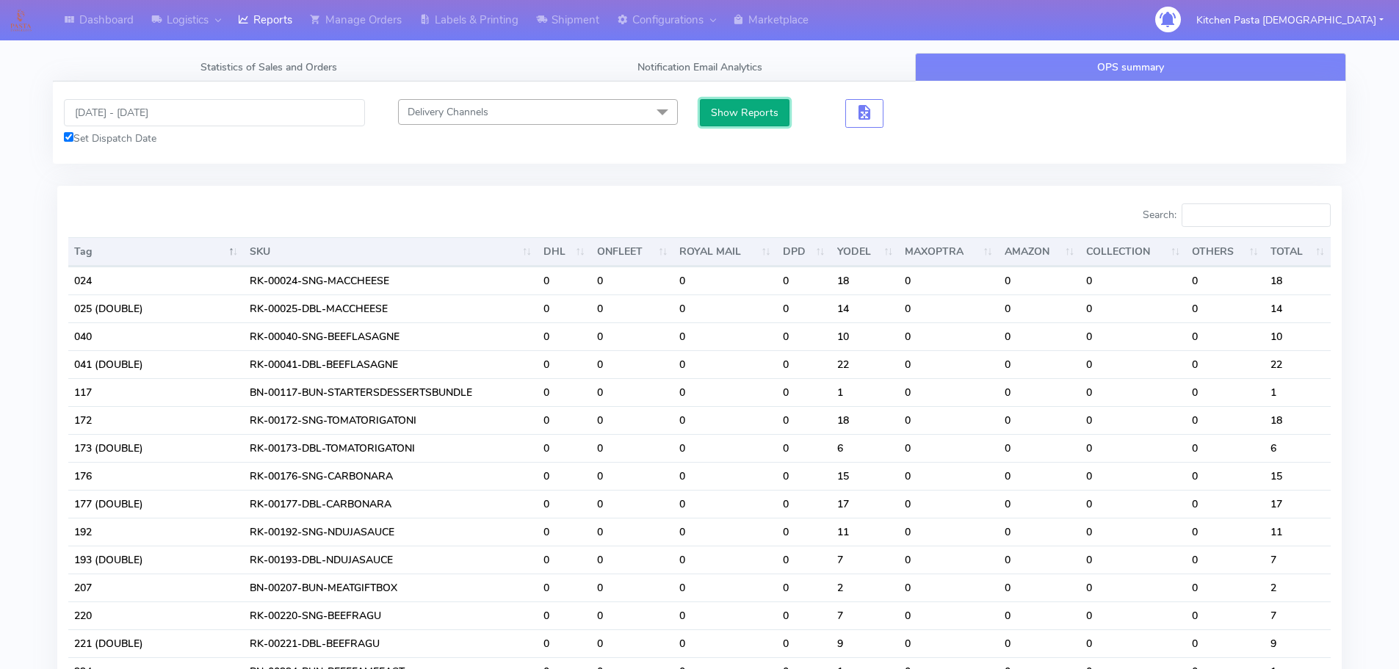
click at [744, 106] on button "Show Reports" at bounding box center [745, 112] width 90 height 27
click at [1237, 213] on input "Search:" at bounding box center [1255, 214] width 149 height 23
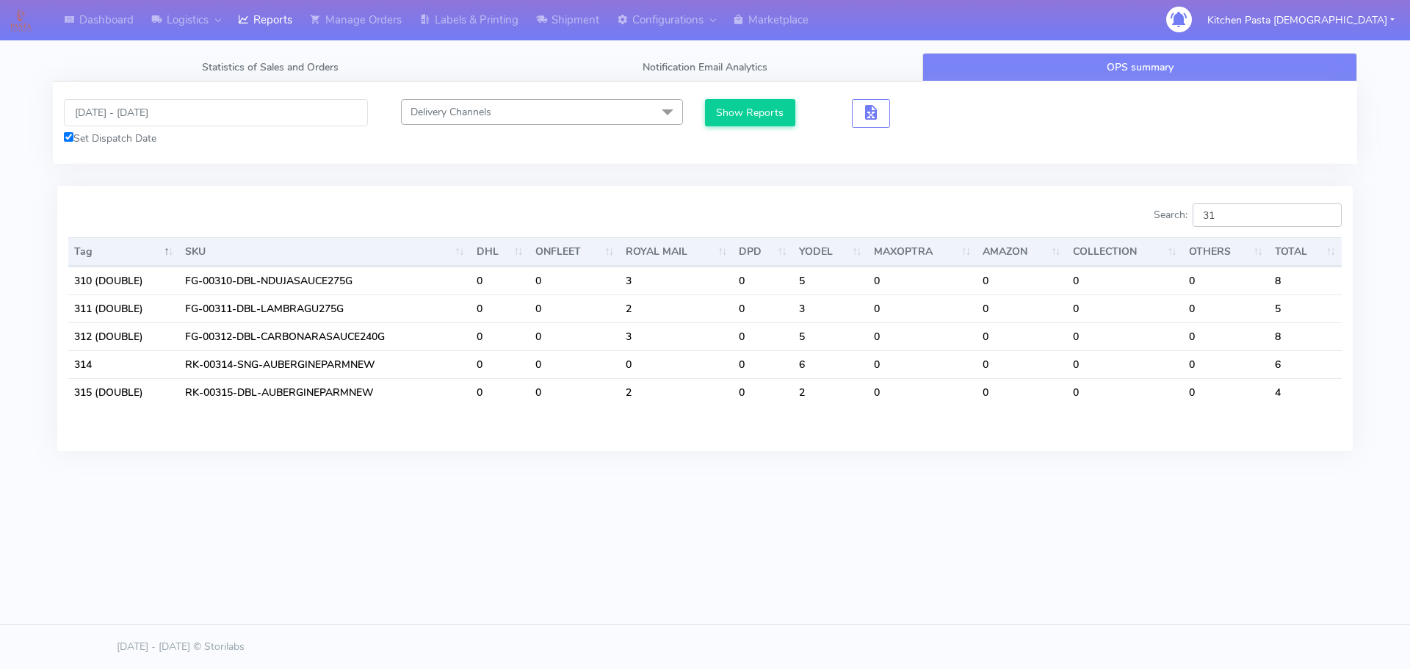
type input "3"
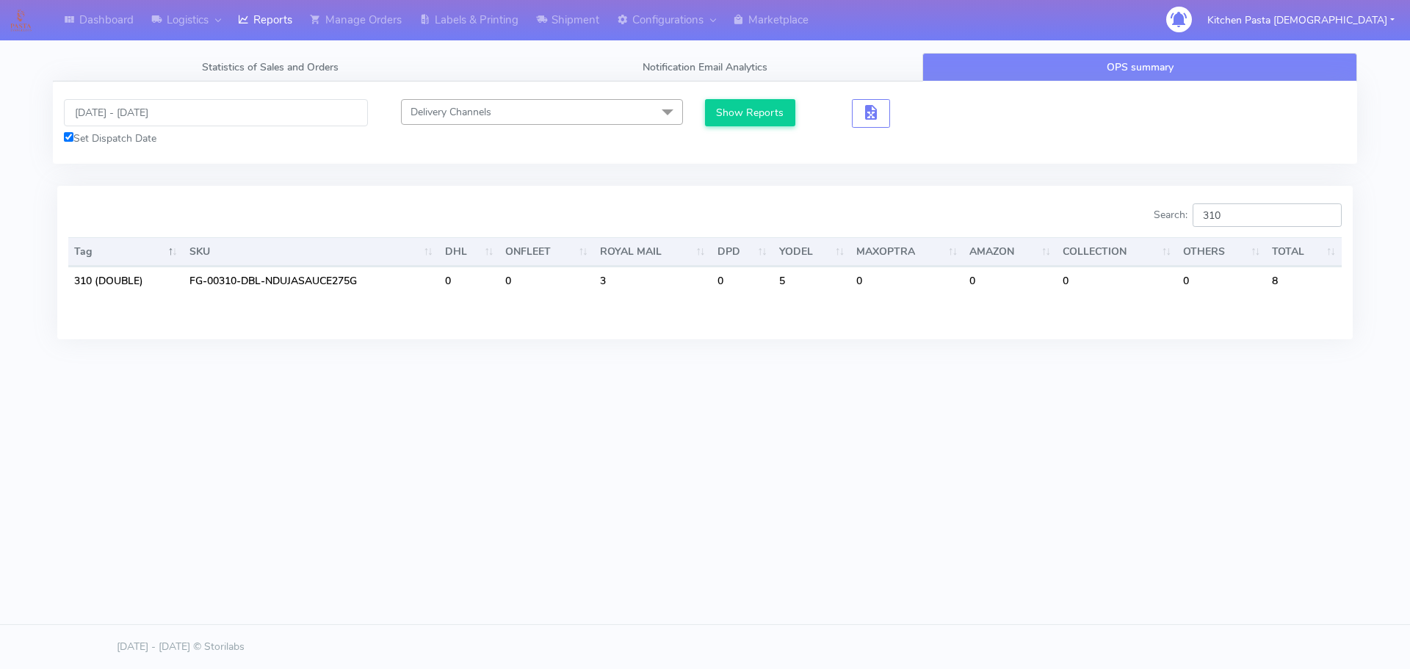
type input "310"
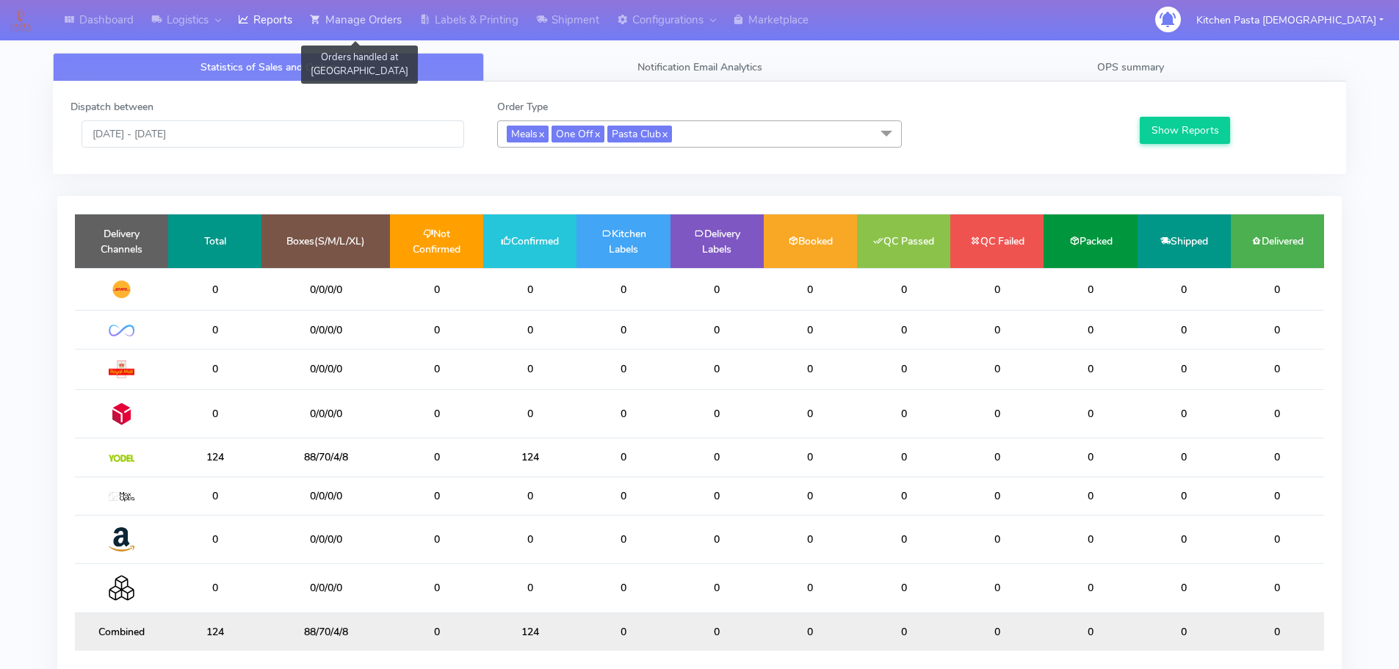
click at [380, 21] on link "Manage Orders" at bounding box center [355, 20] width 109 height 40
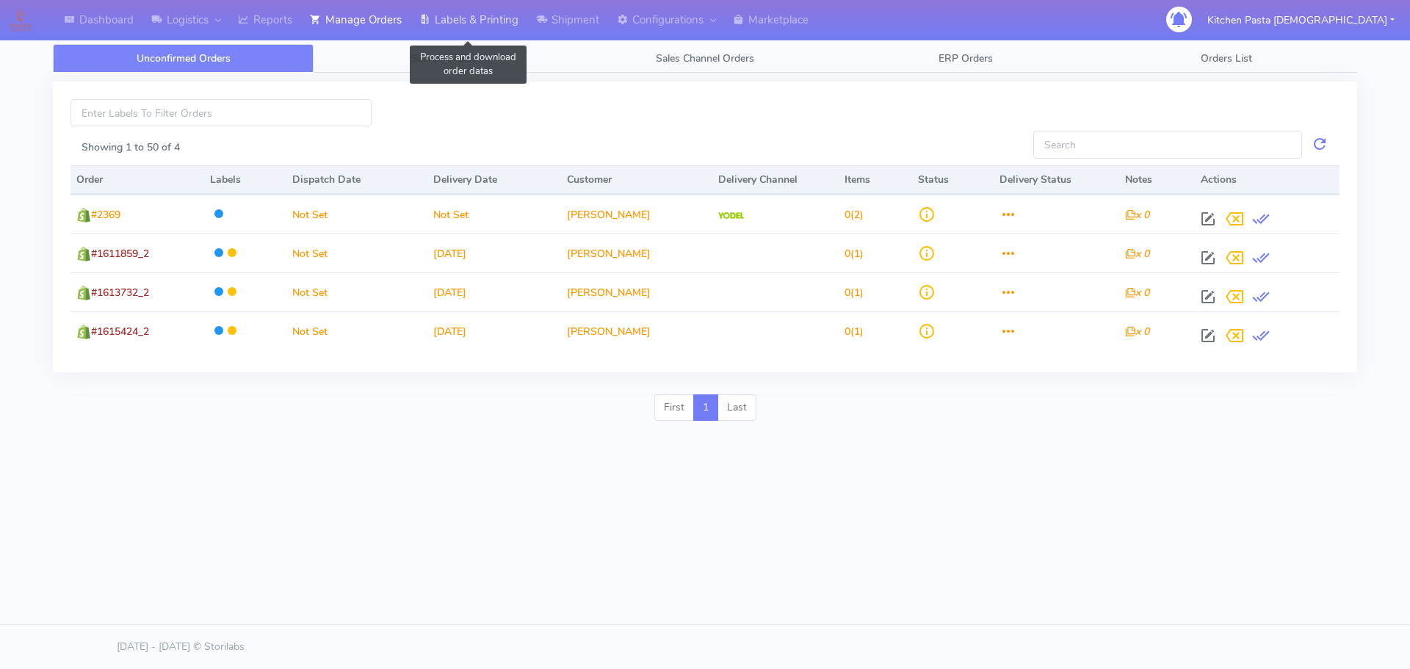
click at [468, 32] on link "Labels & Printing" at bounding box center [468, 20] width 117 height 40
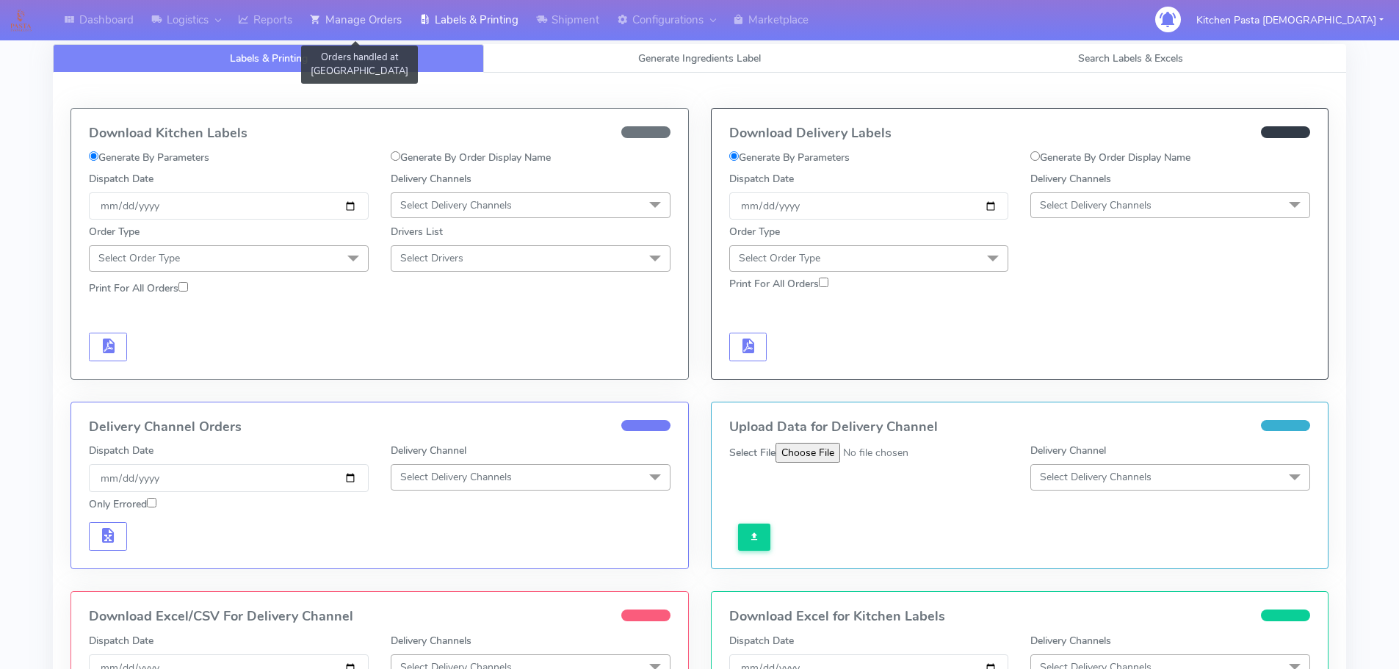
click at [378, 35] on link "Manage Orders" at bounding box center [355, 20] width 109 height 40
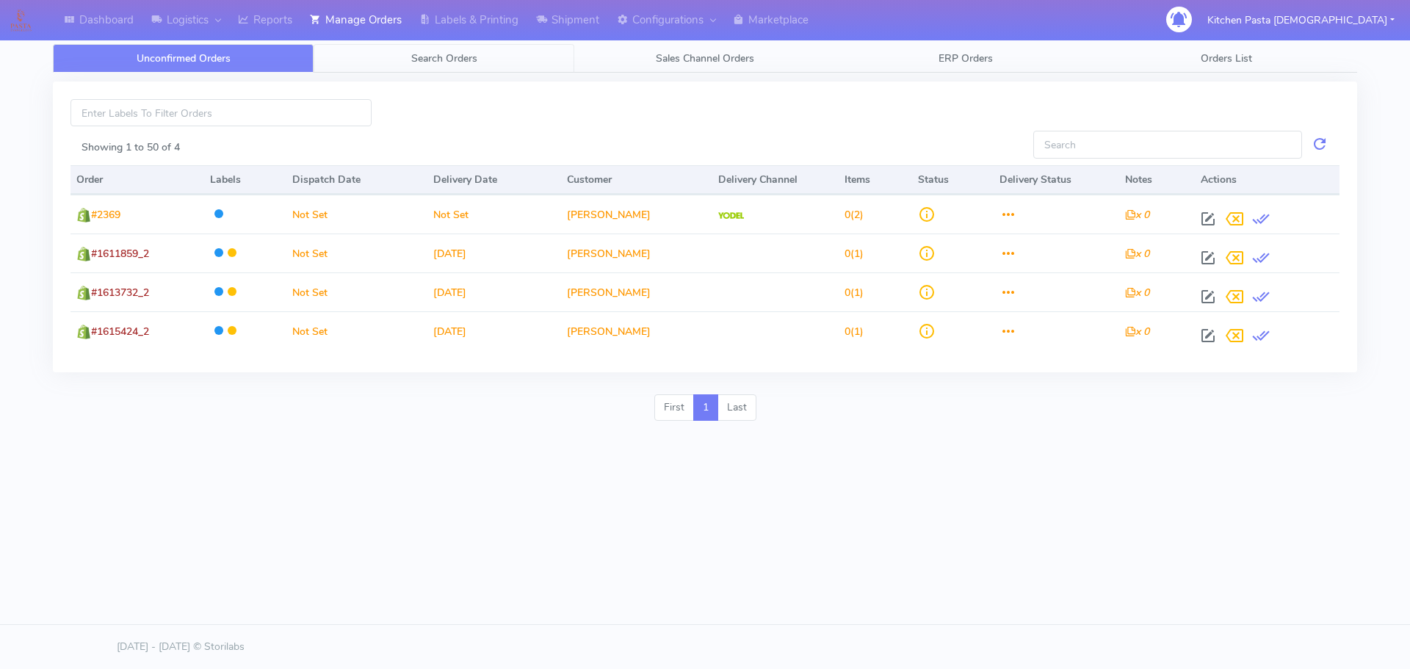
click at [420, 54] on span "Search Orders" at bounding box center [444, 58] width 66 height 14
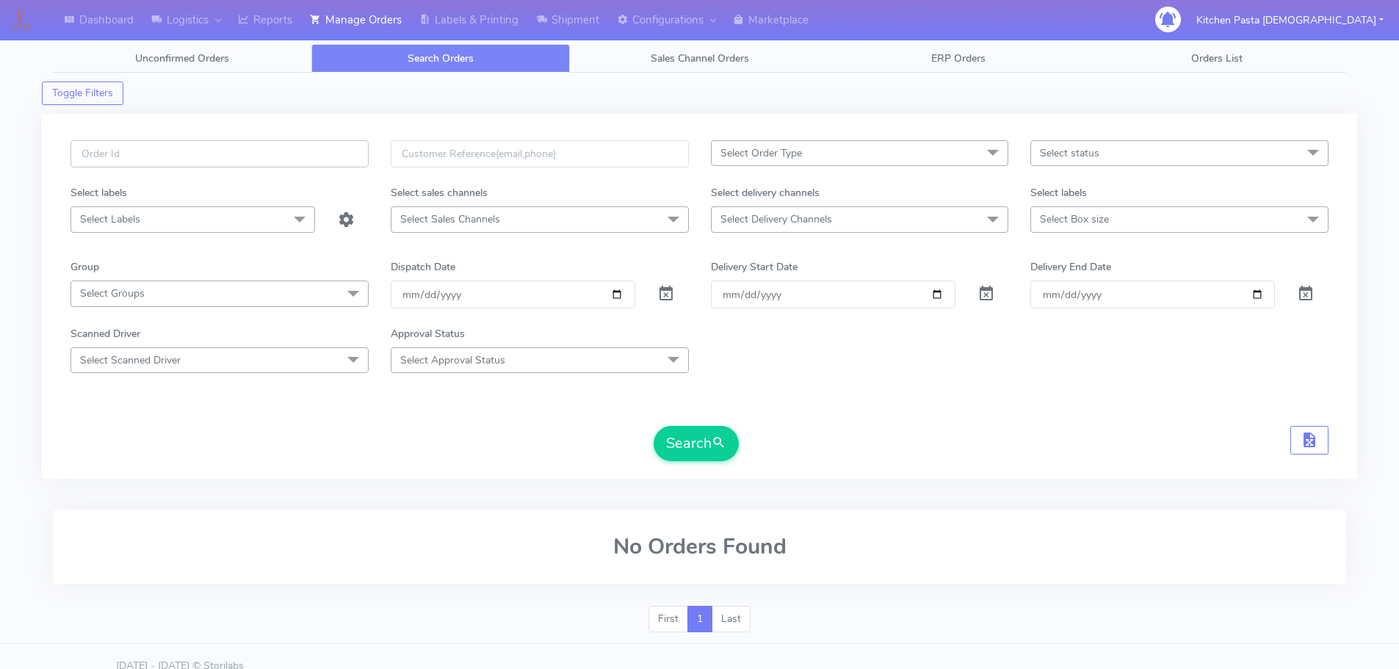
click at [343, 149] on input "text" at bounding box center [219, 153] width 298 height 27
click at [1008, 155] on span "Select Order Type" at bounding box center [860, 153] width 298 height 26
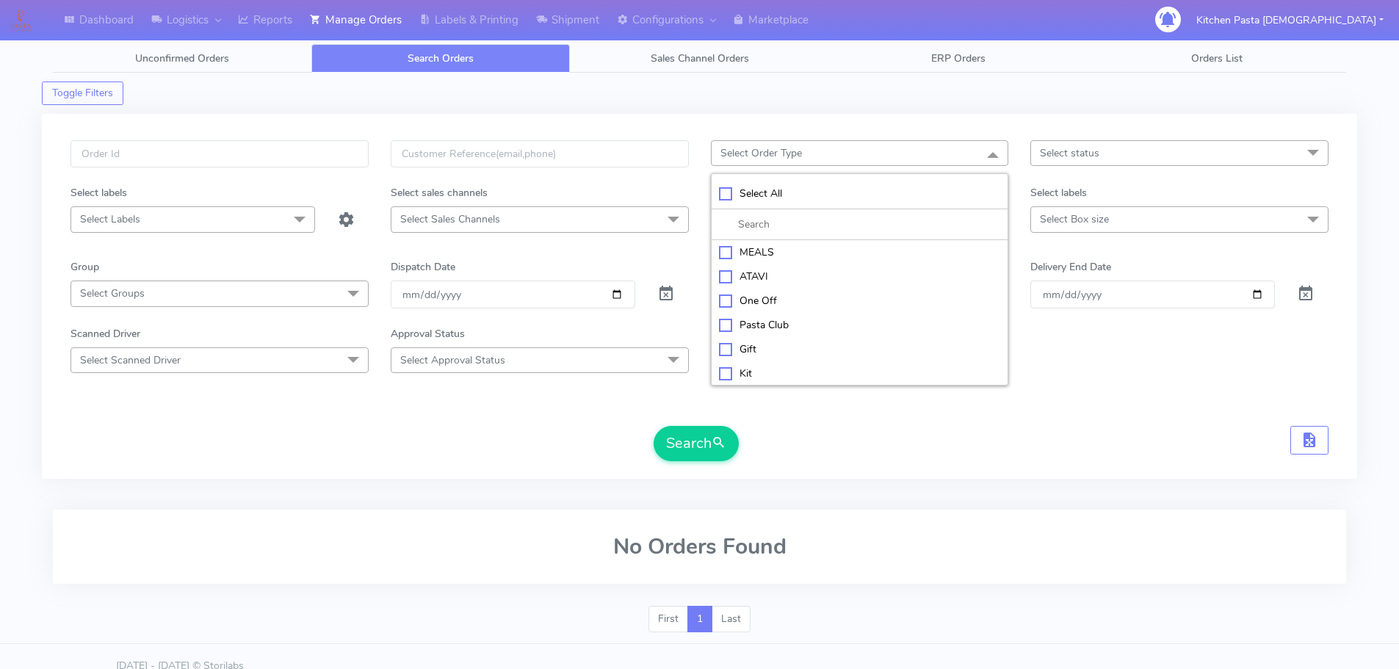
click at [783, 252] on div "MEALS" at bounding box center [860, 251] width 282 height 15
checkbox input "true"
click at [1107, 150] on span "Select status" at bounding box center [1179, 153] width 298 height 26
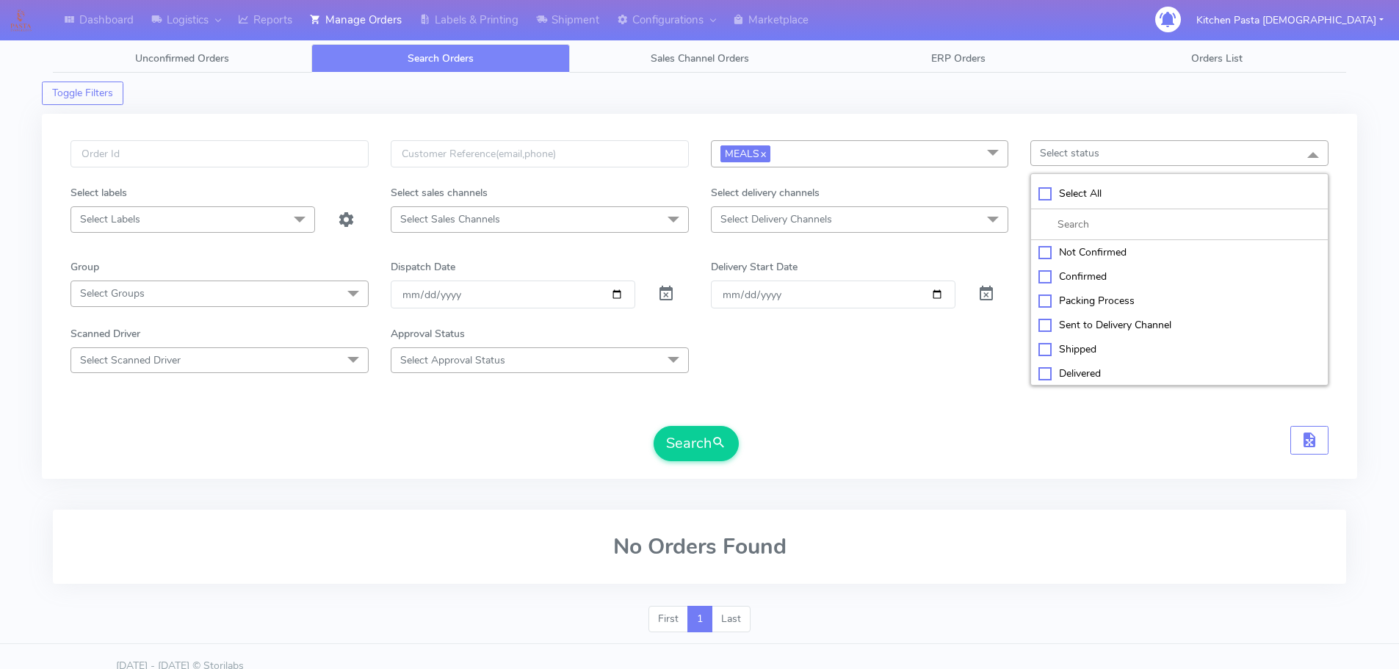
click at [876, 225] on span "Select Delivery Channels" at bounding box center [860, 219] width 298 height 26
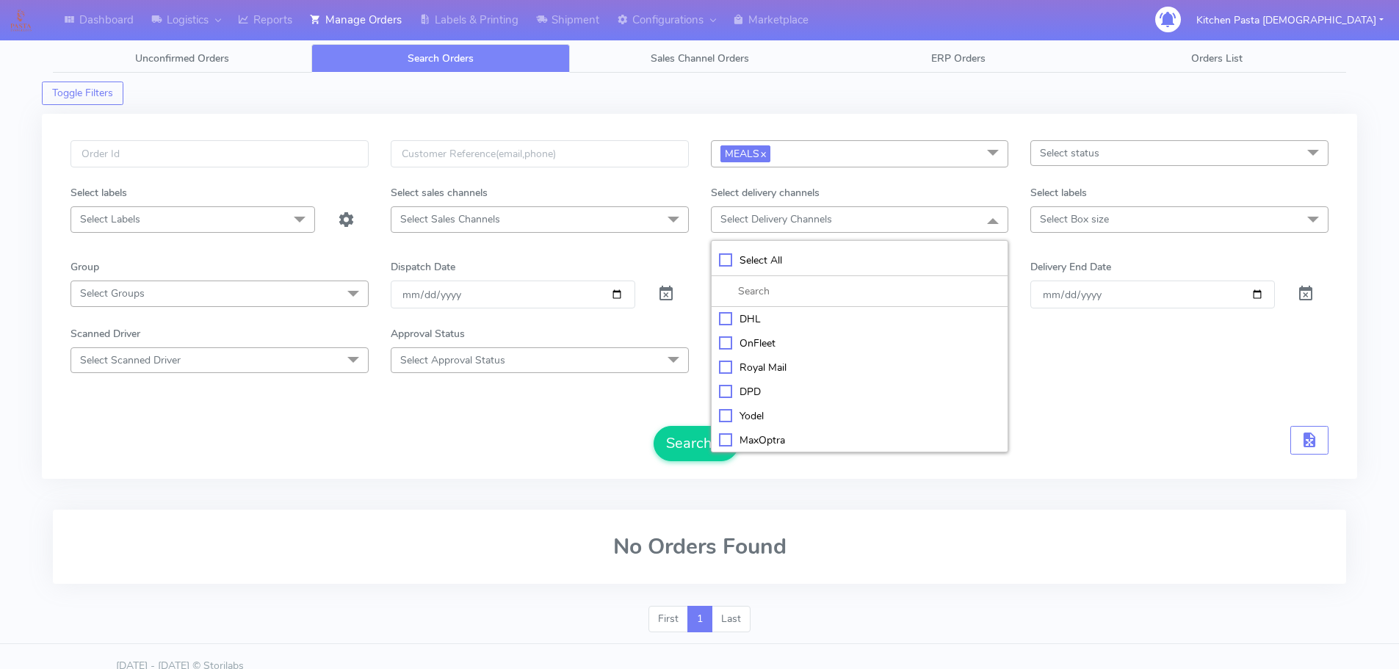
click at [766, 410] on div "Yodel" at bounding box center [860, 415] width 282 height 15
checkbox input "true"
click at [1134, 245] on form "MEALS x Select All MEALS ATAVI One Off Pasta Club Gift Kit Event Unknown QCOM S…" at bounding box center [699, 301] width 1258 height 322
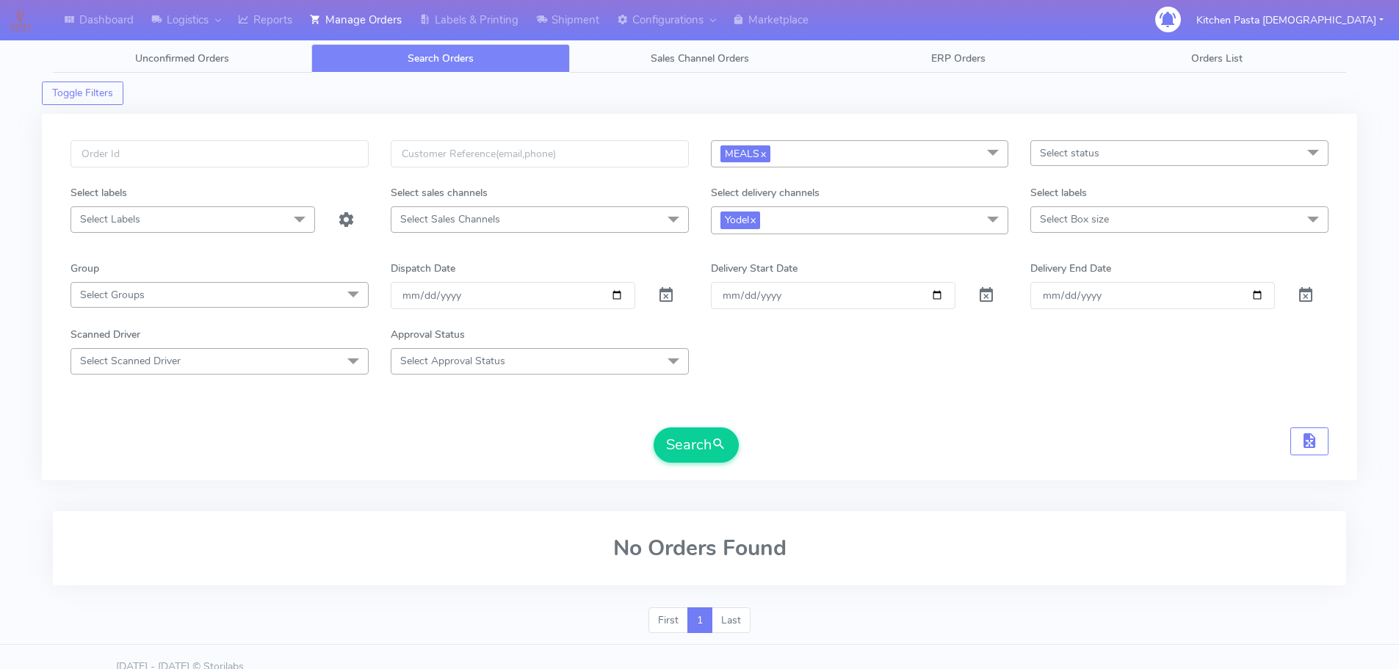
drag, startPoint x: 1117, startPoint y: 208, endPoint x: 1115, endPoint y: 220, distance: 12.1
click at [1116, 214] on span "Select Box size" at bounding box center [1179, 219] width 298 height 26
click at [1048, 413] on div "Mega" at bounding box center [1179, 415] width 282 height 15
checkbox input "true"
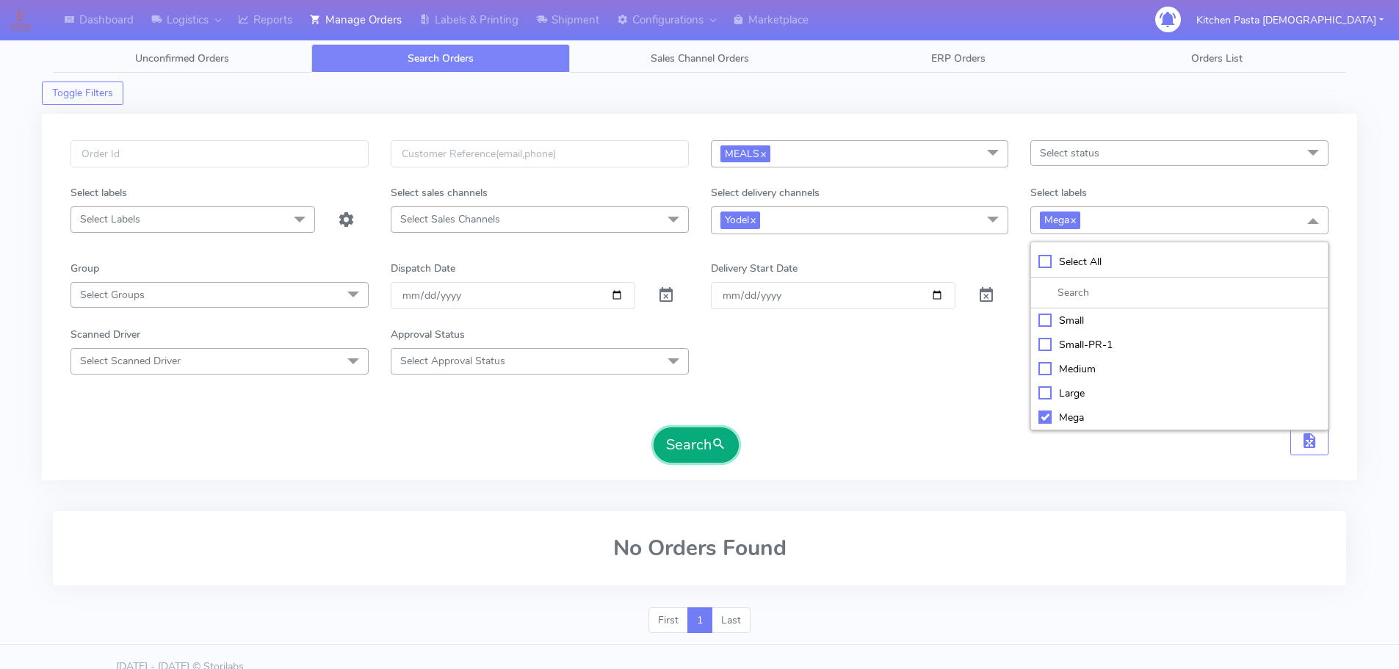
click at [714, 431] on button "Search" at bounding box center [695, 444] width 85 height 35
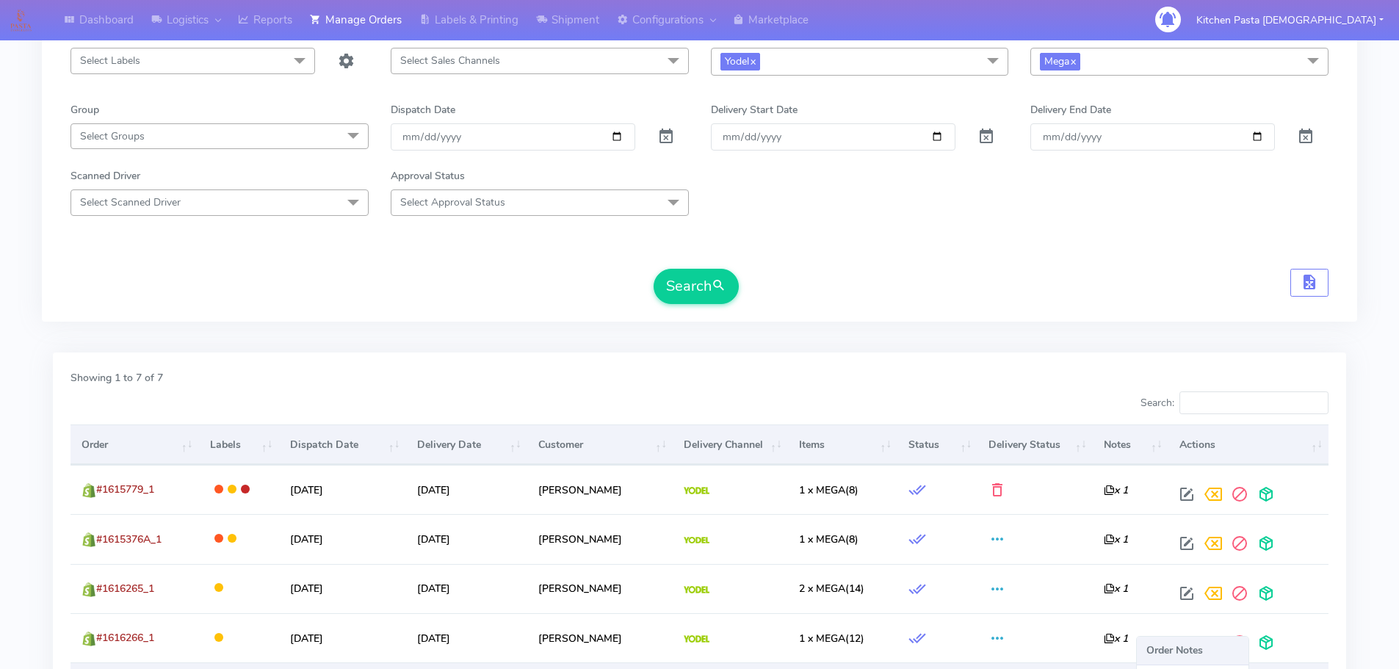
scroll to position [294, 0]
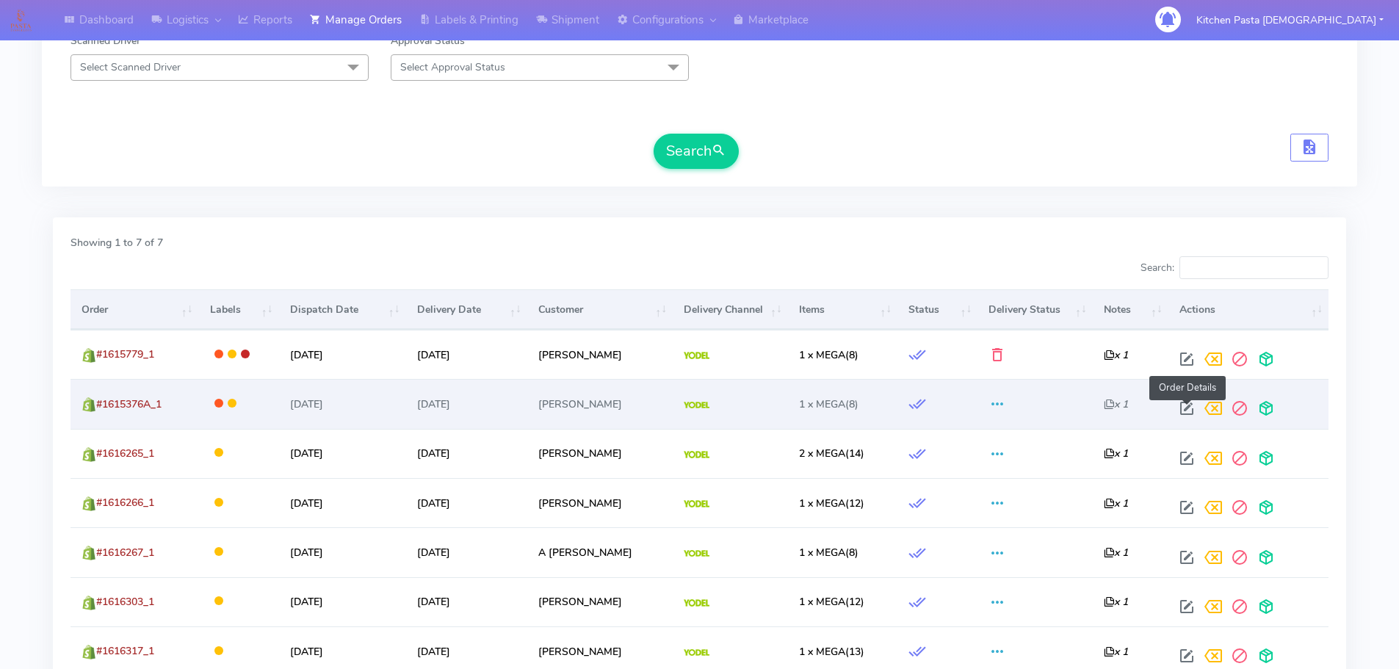
click at [1189, 410] on span at bounding box center [1186, 412] width 26 height 14
select select "5"
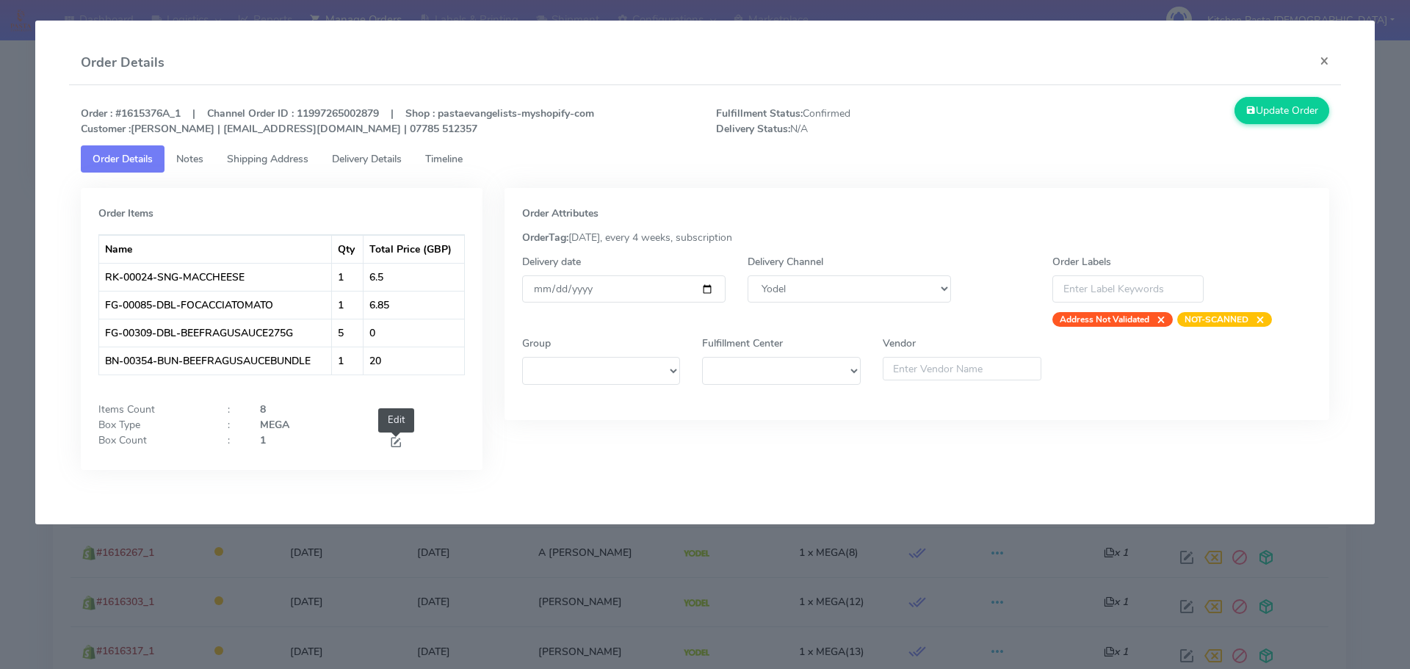
click at [399, 446] on span at bounding box center [395, 444] width 13 height 14
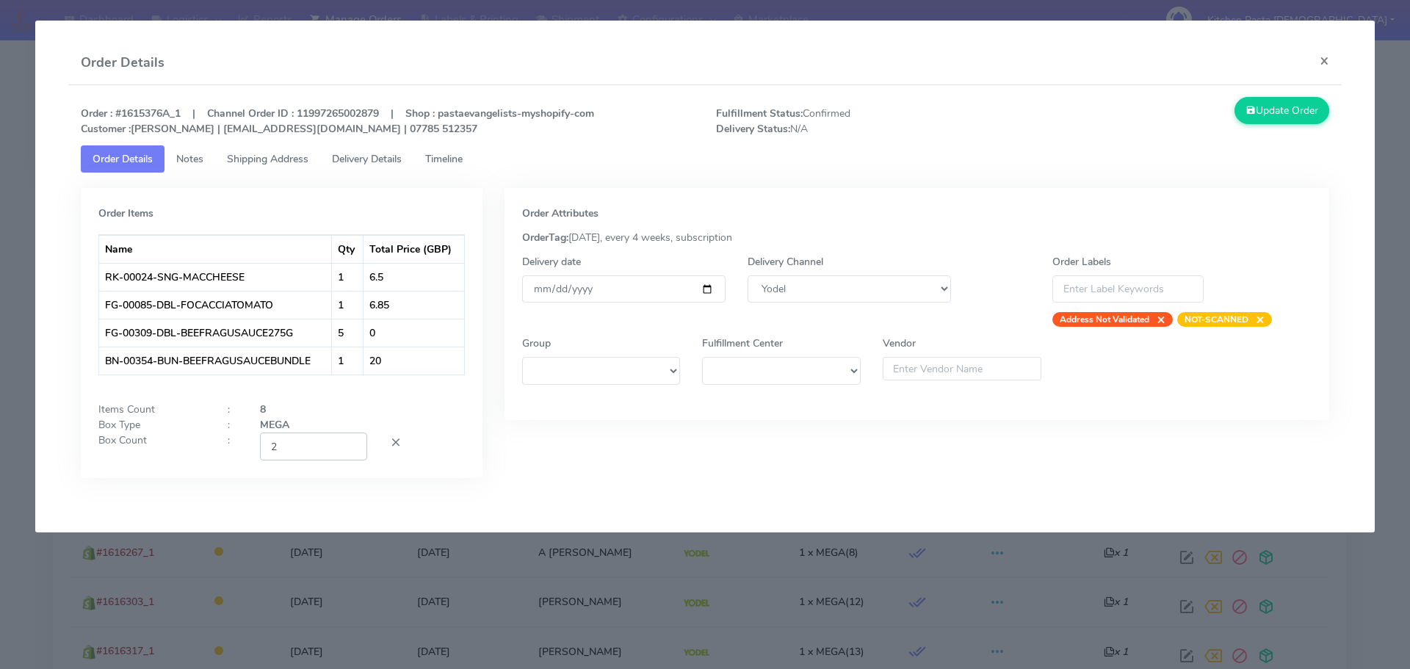
type input "2"
click at [348, 446] on input "2" at bounding box center [313, 445] width 107 height 27
click at [1275, 120] on button "Update Order" at bounding box center [1281, 110] width 95 height 27
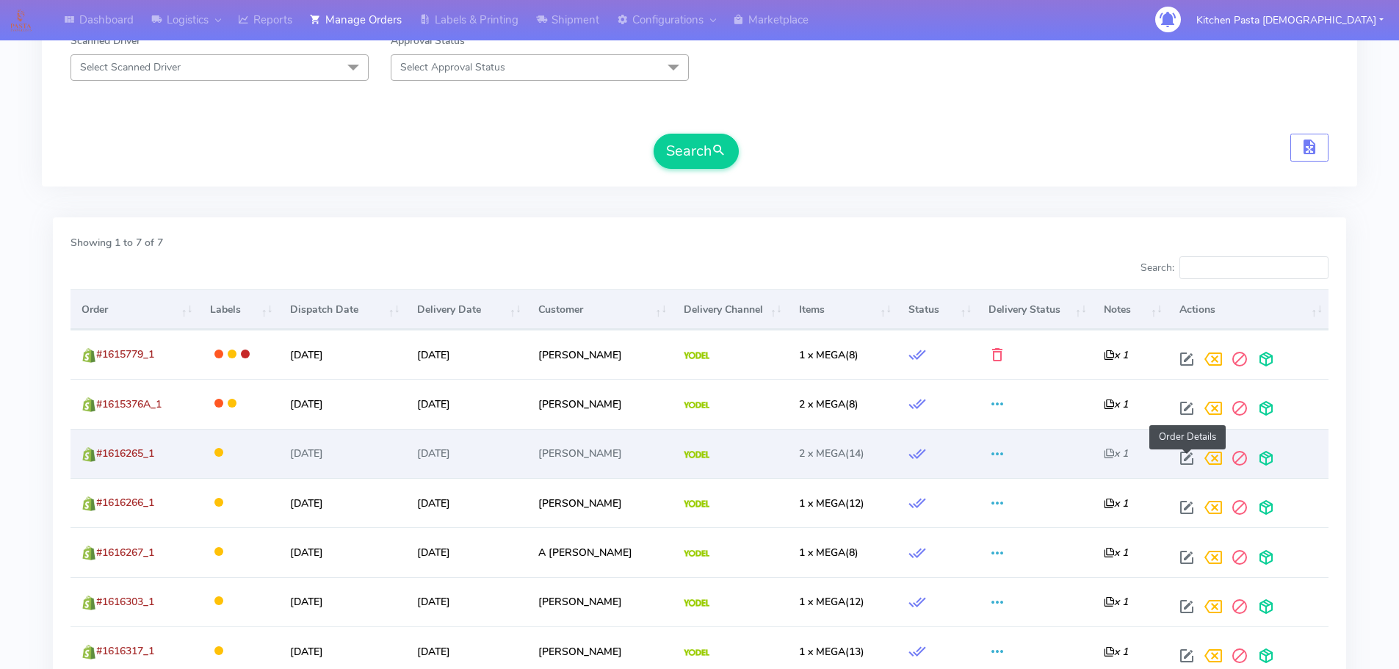
click at [1191, 463] on span at bounding box center [1186, 461] width 26 height 14
select select "5"
click at [1189, 455] on span at bounding box center [1186, 461] width 26 height 14
select select "5"
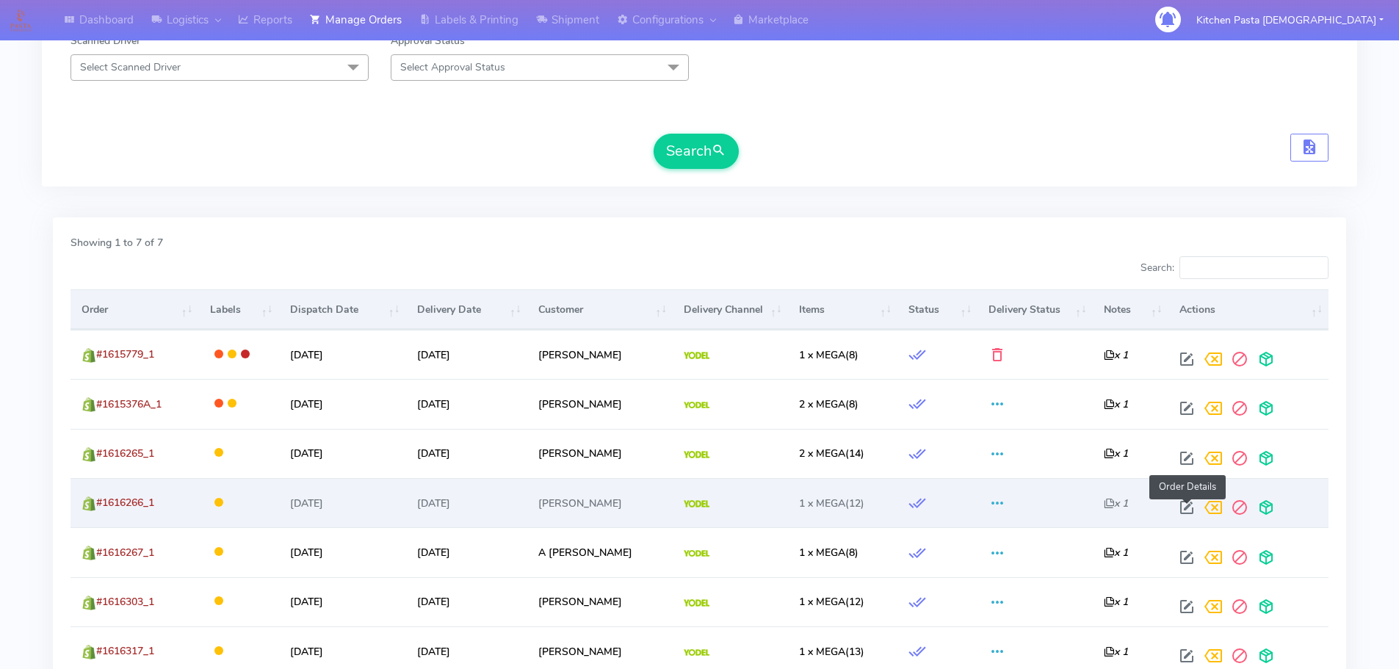
click at [1188, 504] on span at bounding box center [1186, 511] width 26 height 14
select select "5"
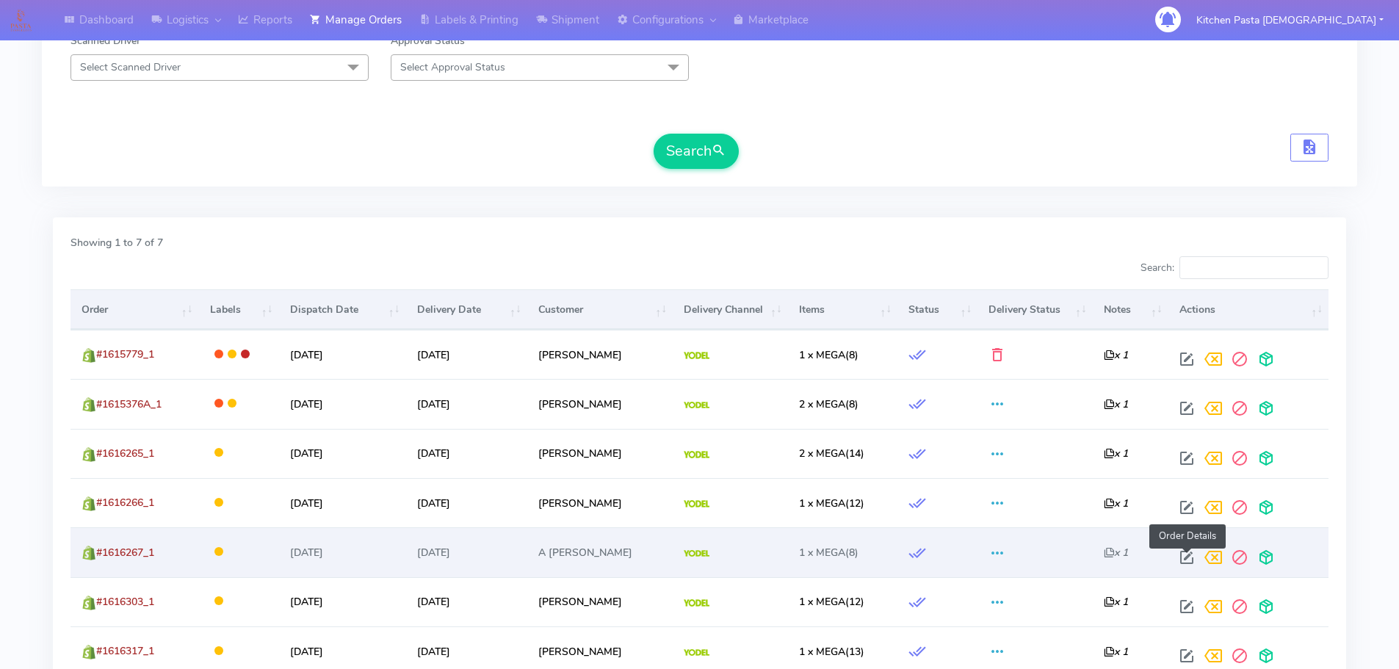
click at [1189, 554] on span at bounding box center [1186, 561] width 26 height 14
select select "5"
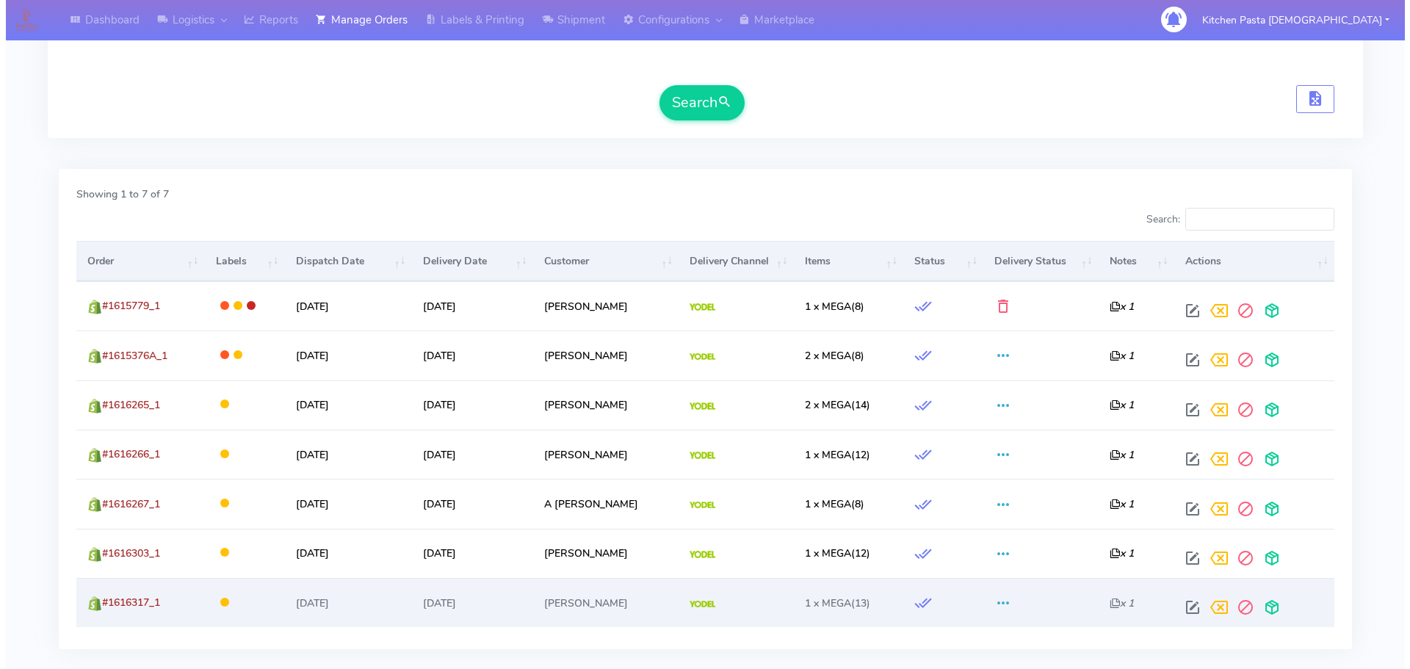
scroll to position [367, 0]
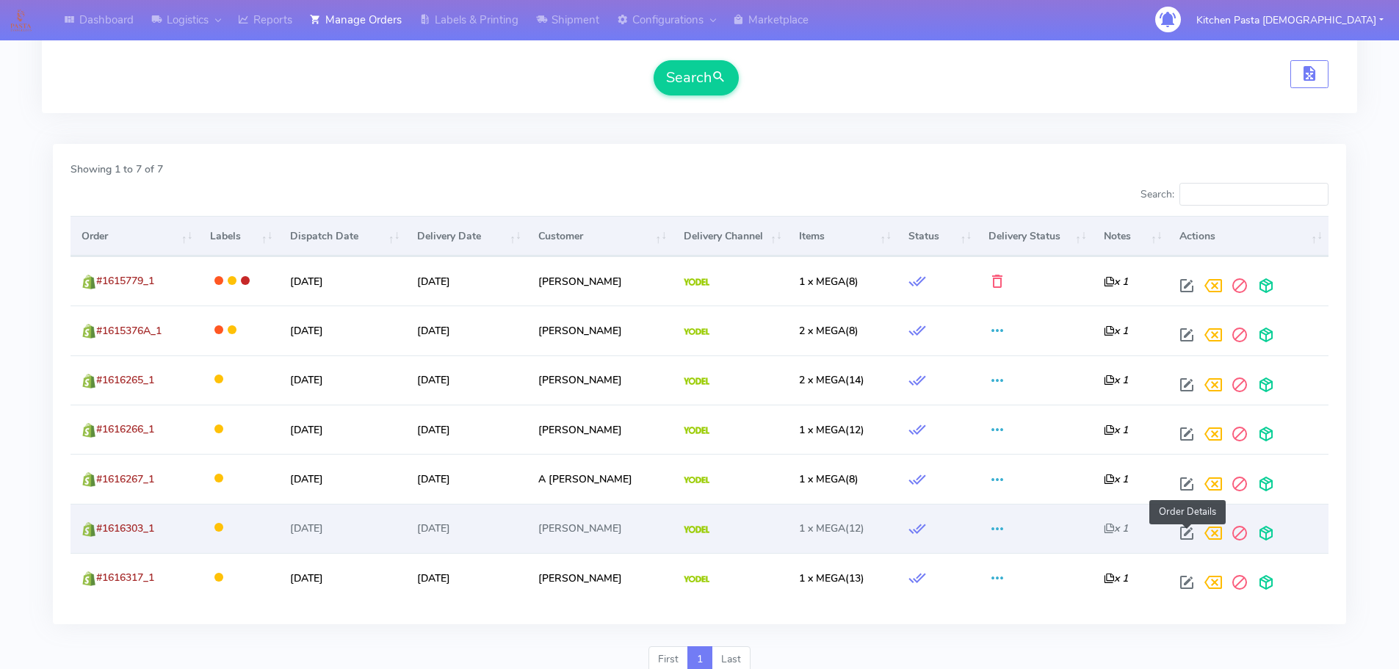
click at [1187, 537] on span at bounding box center [1186, 536] width 26 height 14
select select "5"
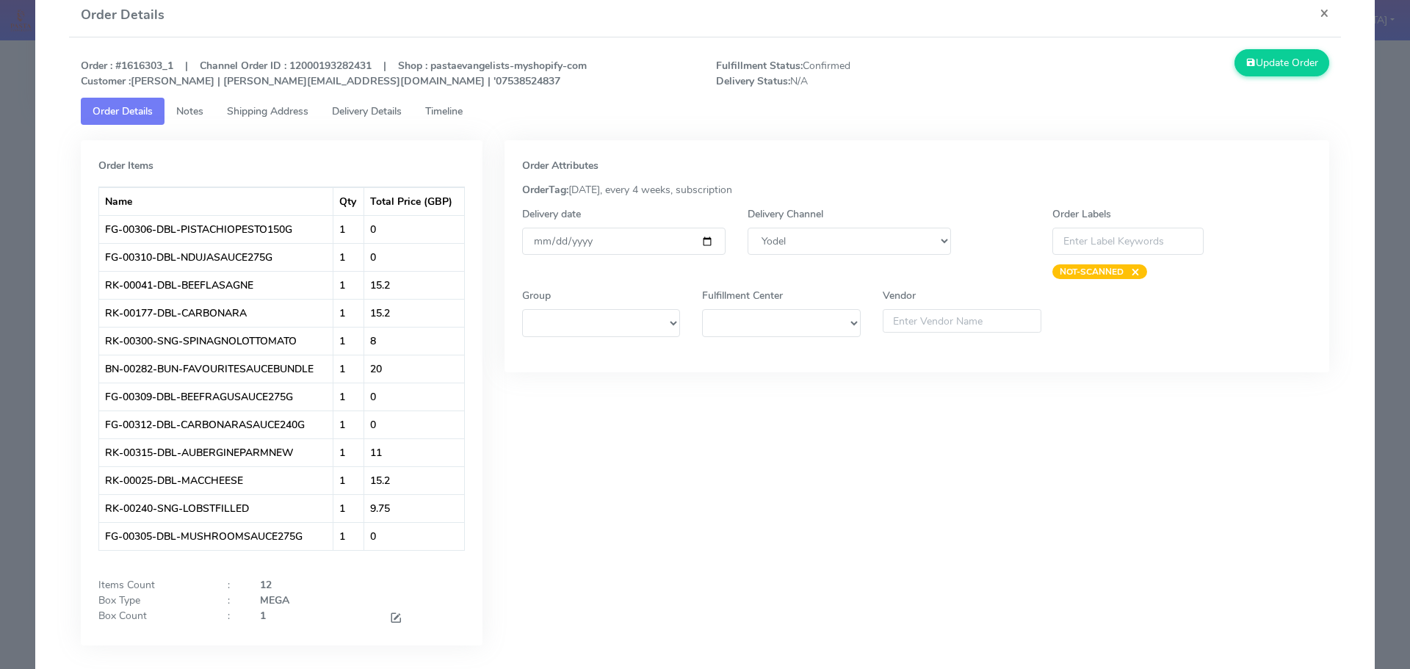
scroll to position [73, 0]
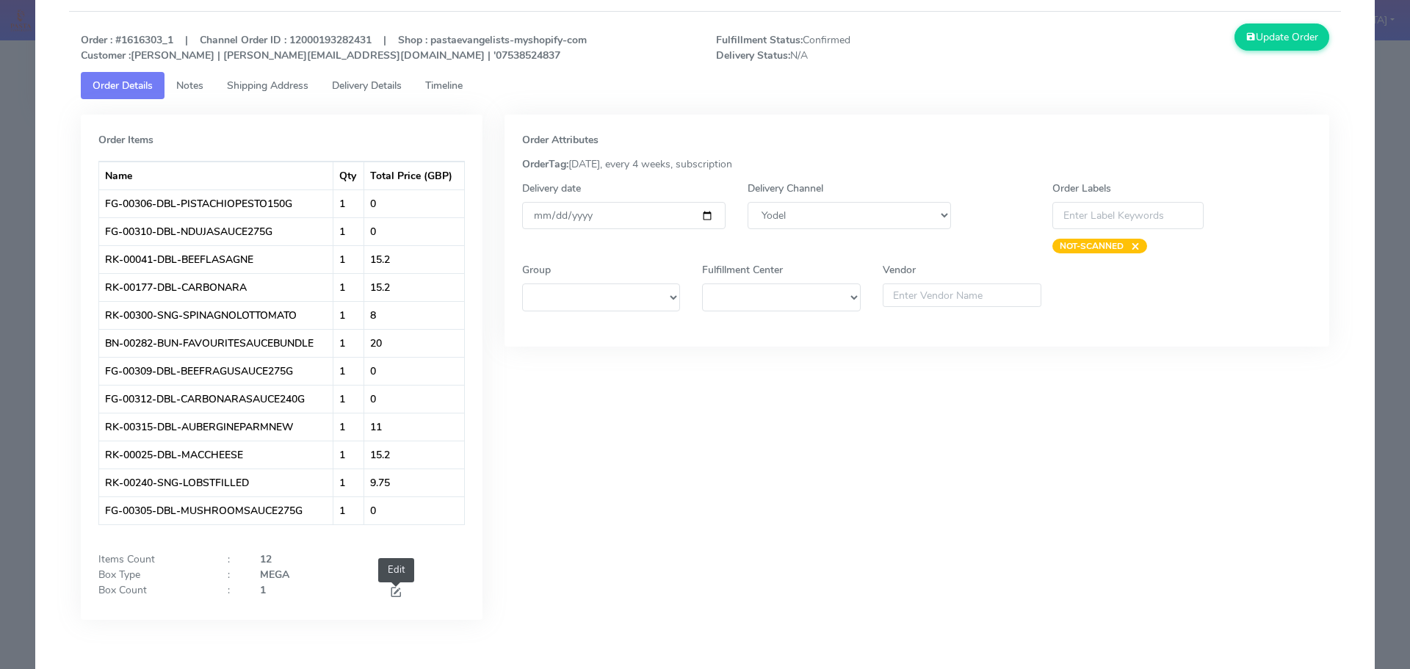
click at [395, 596] on span at bounding box center [395, 594] width 13 height 14
type input "2"
click at [347, 593] on input "2" at bounding box center [313, 595] width 107 height 27
click at [1265, 51] on div "Update Order" at bounding box center [1182, 43] width 318 height 40
click at [1274, 27] on button "Update Order" at bounding box center [1281, 36] width 95 height 27
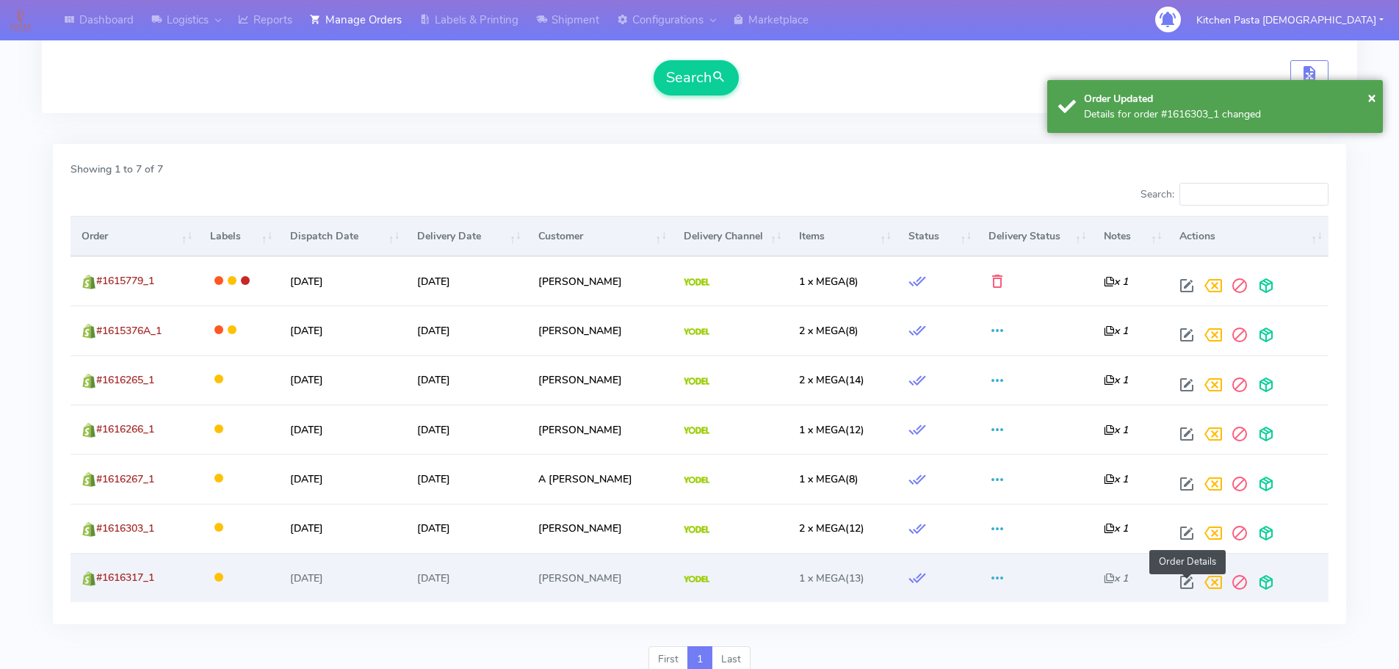
click at [1186, 584] on span at bounding box center [1186, 586] width 26 height 14
select select "5"
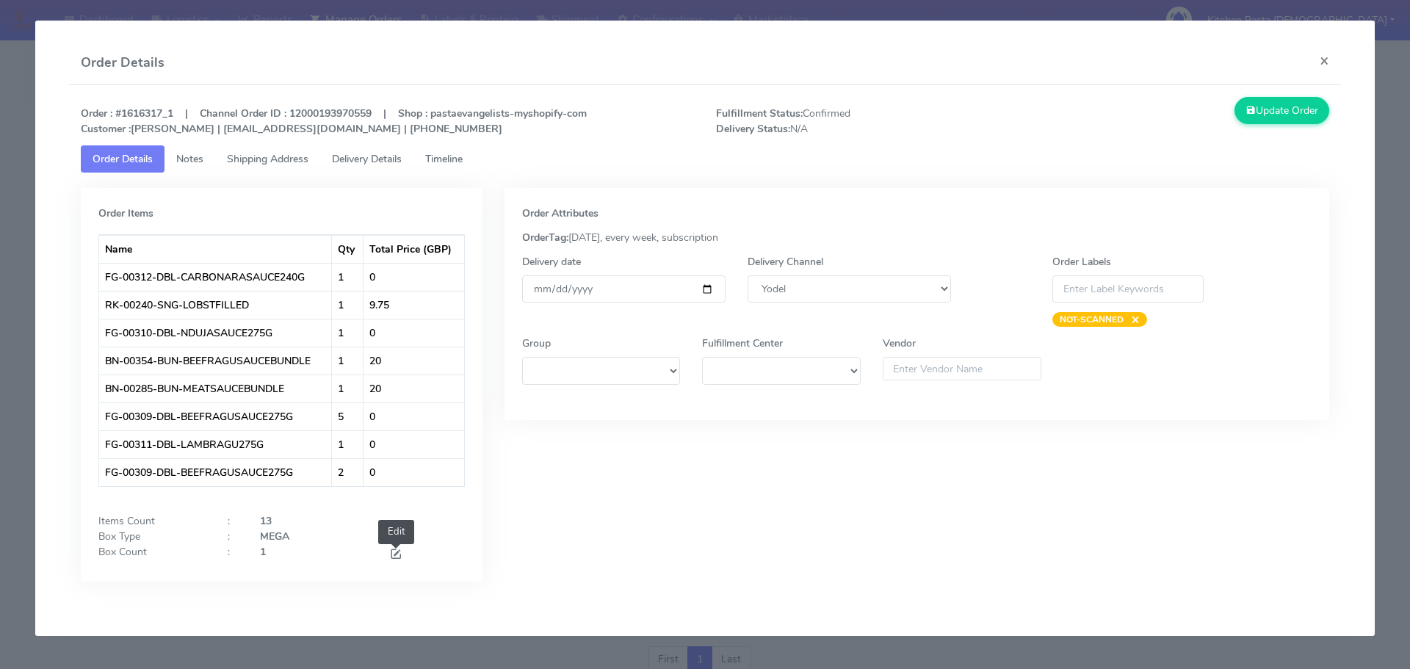
click at [395, 554] on span at bounding box center [395, 555] width 13 height 14
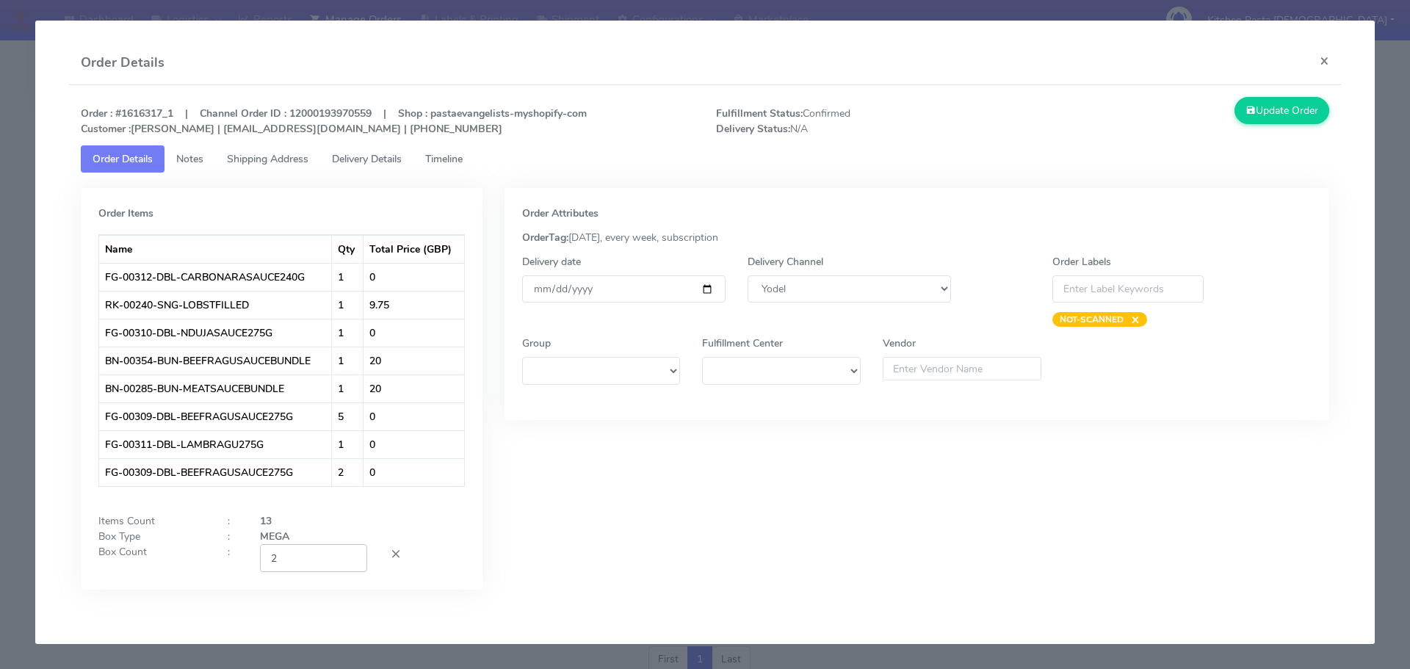
type input "2"
click at [349, 551] on input "2" at bounding box center [313, 557] width 107 height 27
drag, startPoint x: 1287, startPoint y: 105, endPoint x: 778, endPoint y: 58, distance: 511.0
click at [1285, 109] on button "Update Order" at bounding box center [1281, 110] width 95 height 27
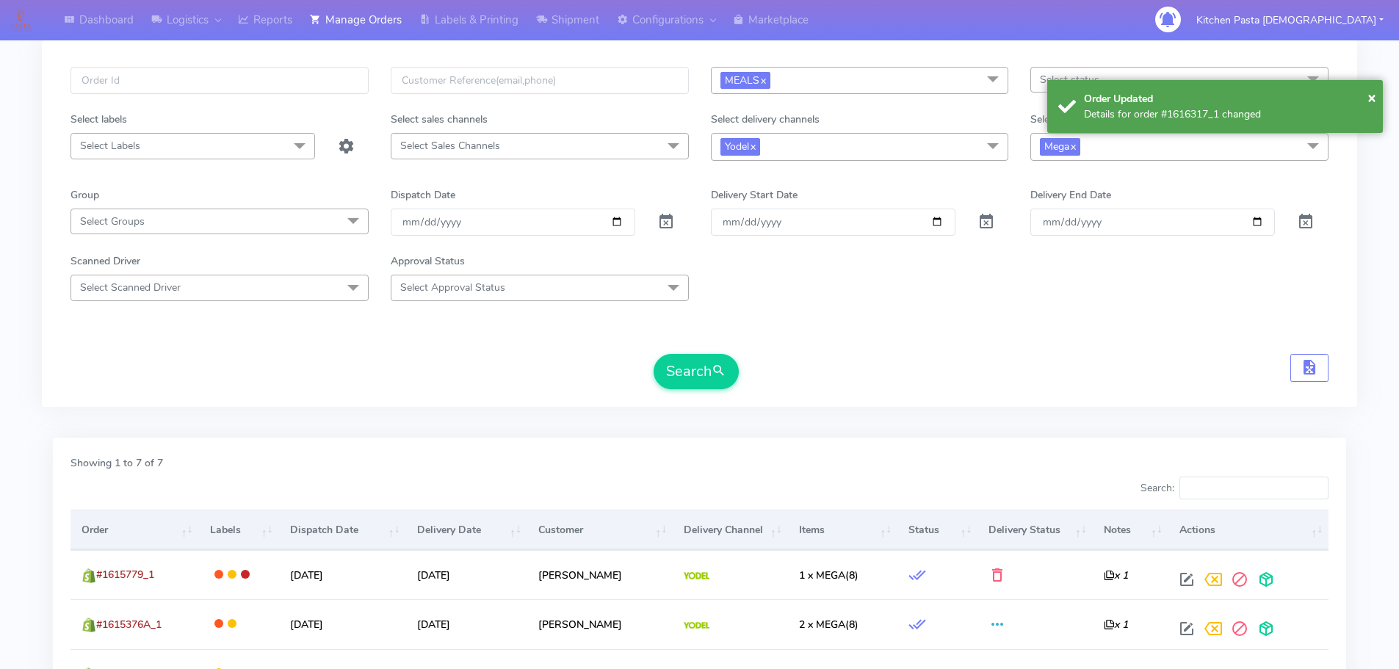
drag, startPoint x: 1148, startPoint y: 186, endPoint x: 1137, endPoint y: 161, distance: 27.6
click at [1145, 184] on form "MEALS x Select All MEALS ATAVI One Off Pasta Club Gift Kit Event Unknown QCOM S…" at bounding box center [699, 228] width 1258 height 322
drag, startPoint x: 1137, startPoint y: 161, endPoint x: 1130, endPoint y: 170, distance: 11.0
click at [1133, 165] on form "MEALS x Select All MEALS ATAVI One Off Pasta Club Gift Kit Event Unknown QCOM S…" at bounding box center [699, 228] width 1258 height 322
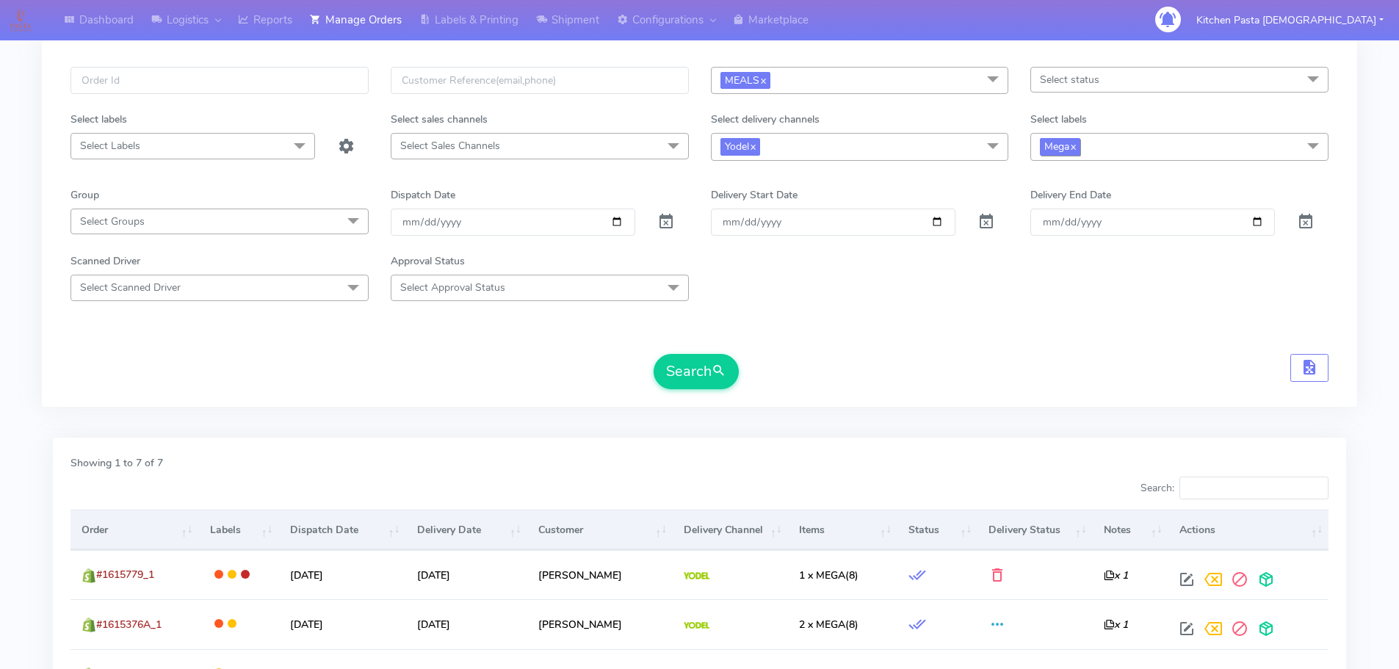
click at [1065, 148] on span "Mega x" at bounding box center [1060, 146] width 40 height 17
click at [1057, 319] on div "Large" at bounding box center [1179, 319] width 282 height 15
checkbox input "true"
click at [1051, 342] on div "Mega" at bounding box center [1179, 343] width 282 height 15
checkbox input "false"
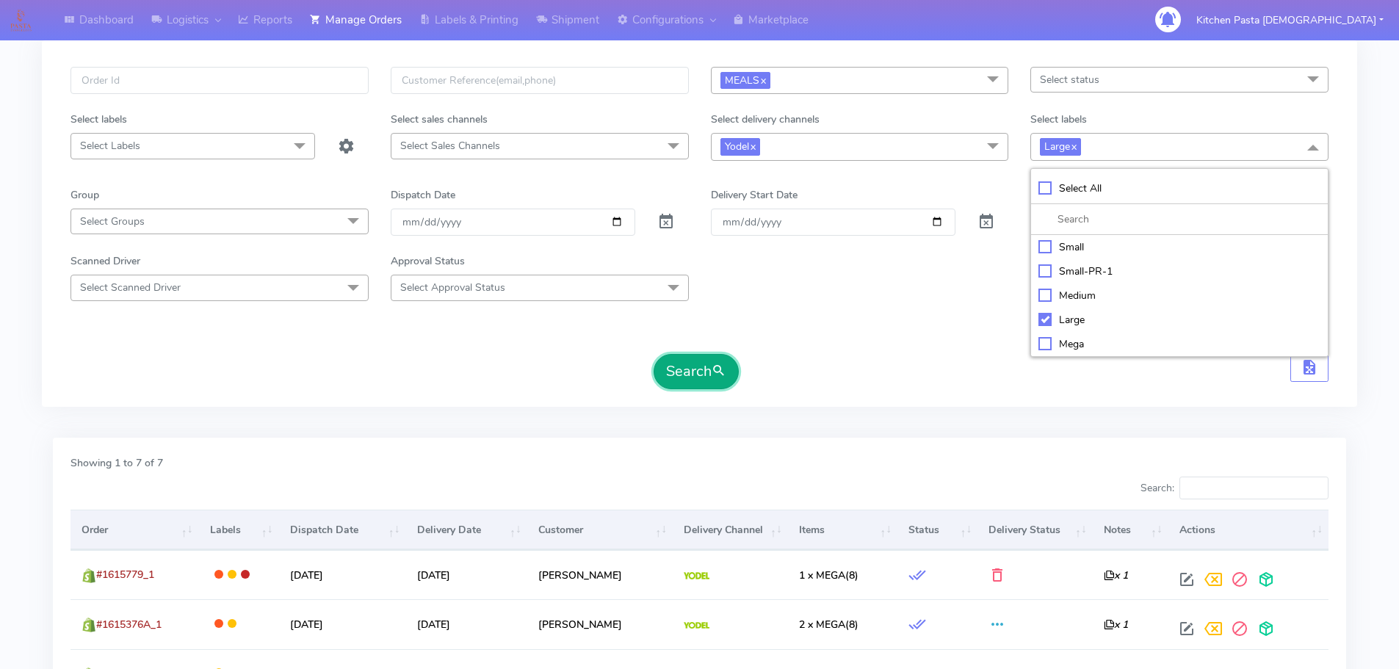
drag, startPoint x: 659, startPoint y: 363, endPoint x: 687, endPoint y: 364, distance: 28.7
click at [660, 363] on button "Search" at bounding box center [695, 371] width 85 height 35
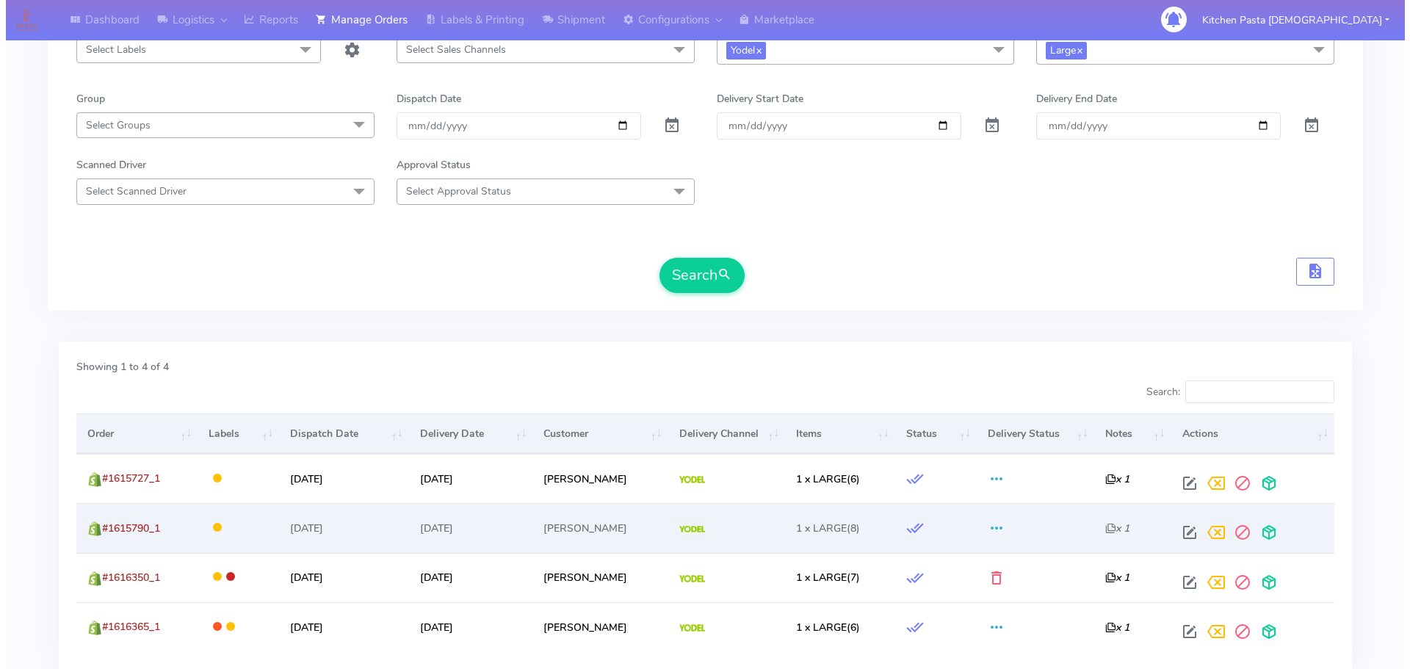
scroll to position [278, 0]
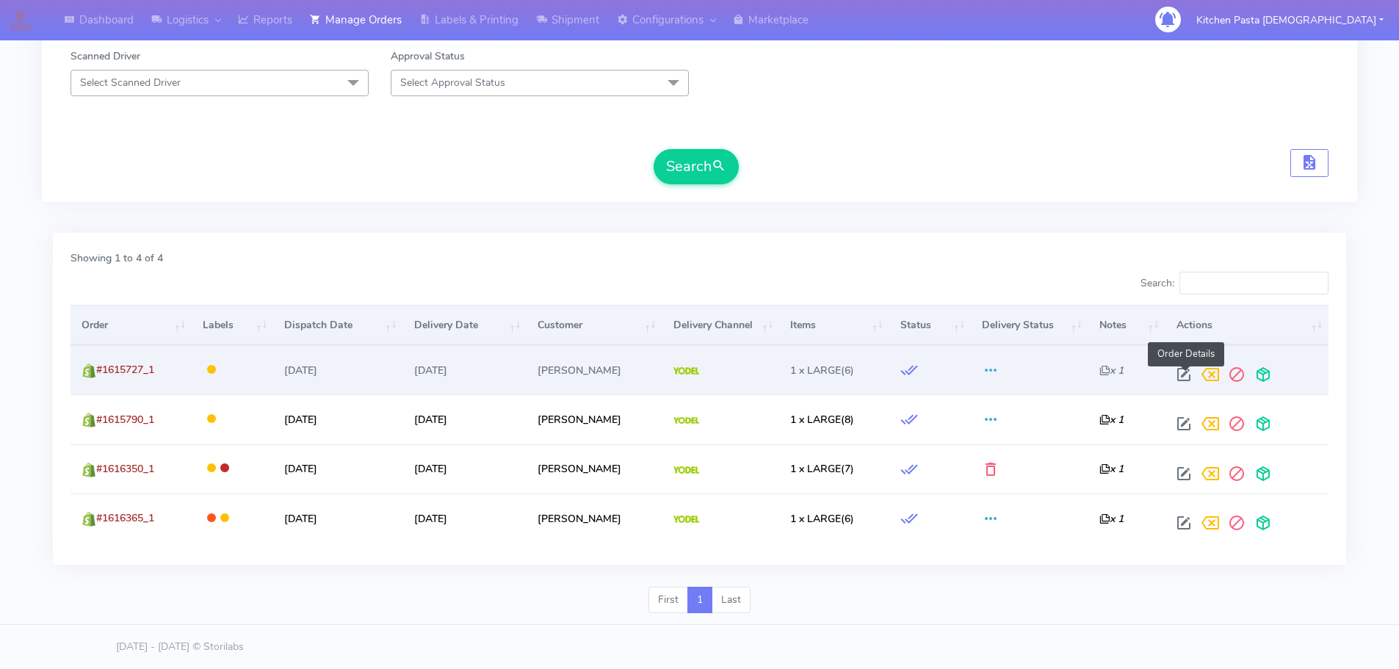
click at [1192, 374] on span at bounding box center [1183, 378] width 26 height 14
select select "5"
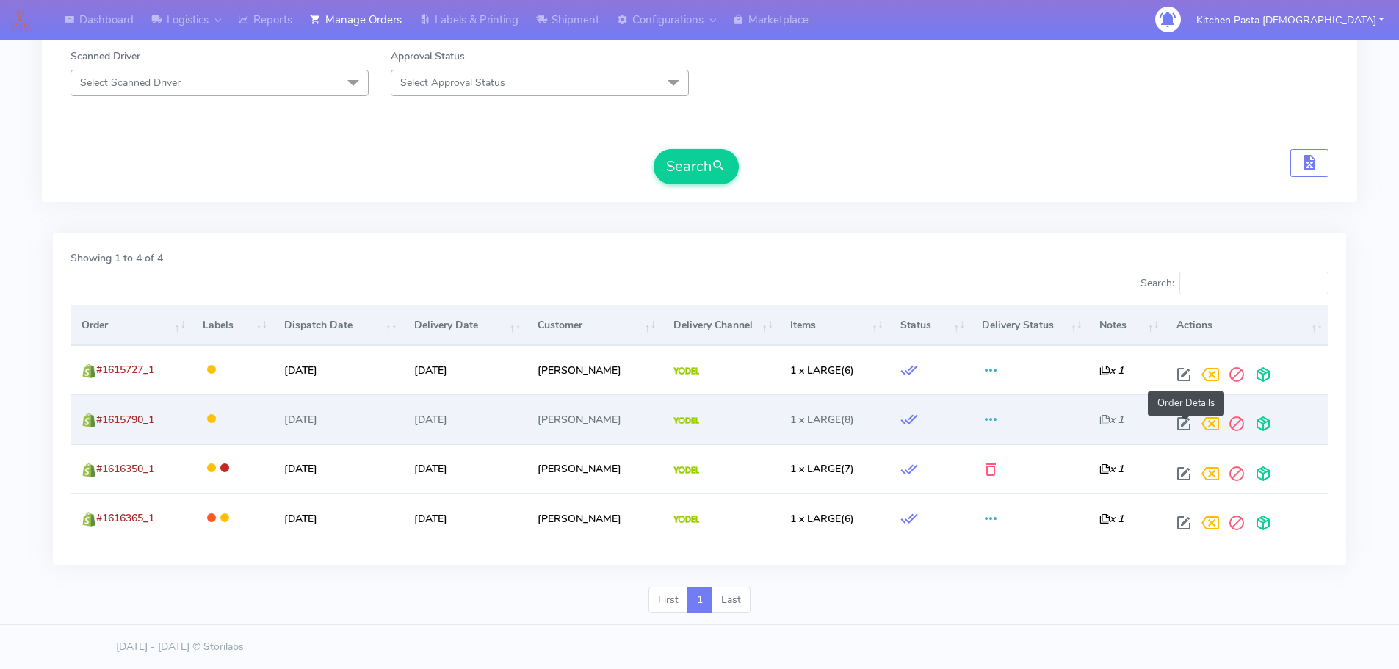
click at [1183, 426] on span at bounding box center [1183, 427] width 26 height 14
select select "5"
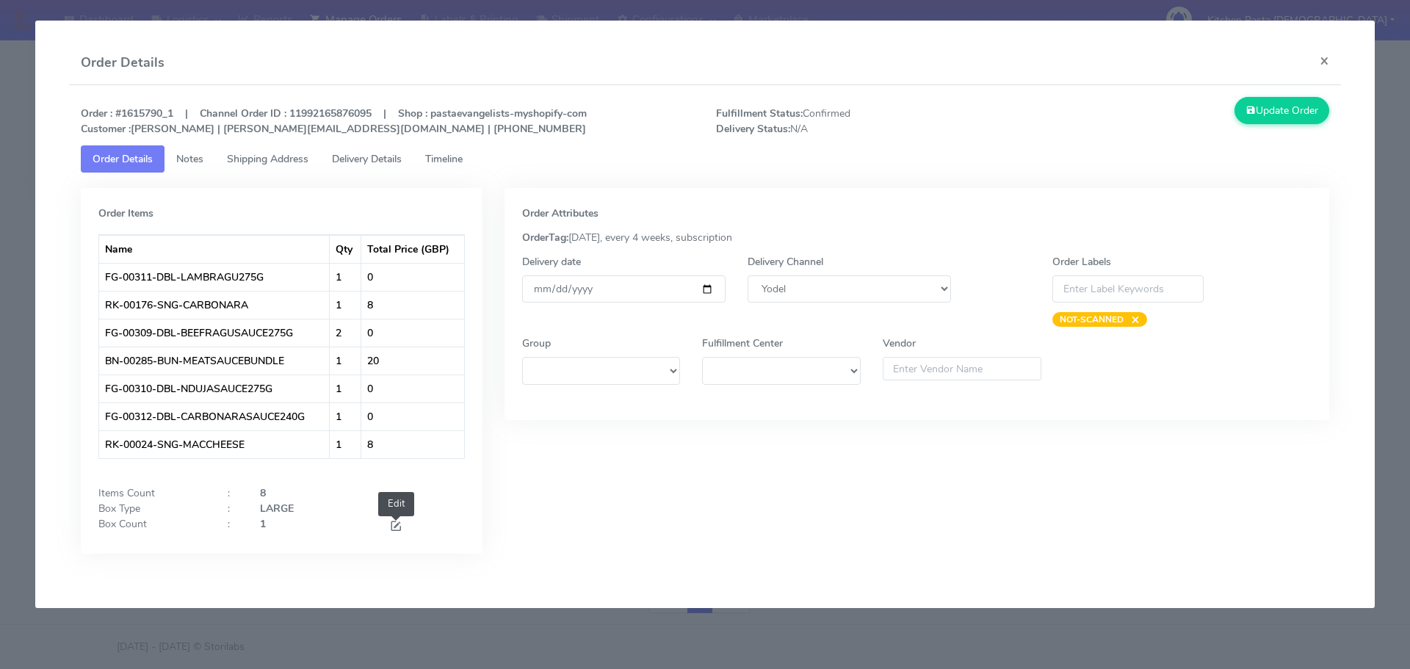
click at [399, 525] on span at bounding box center [395, 528] width 13 height 14
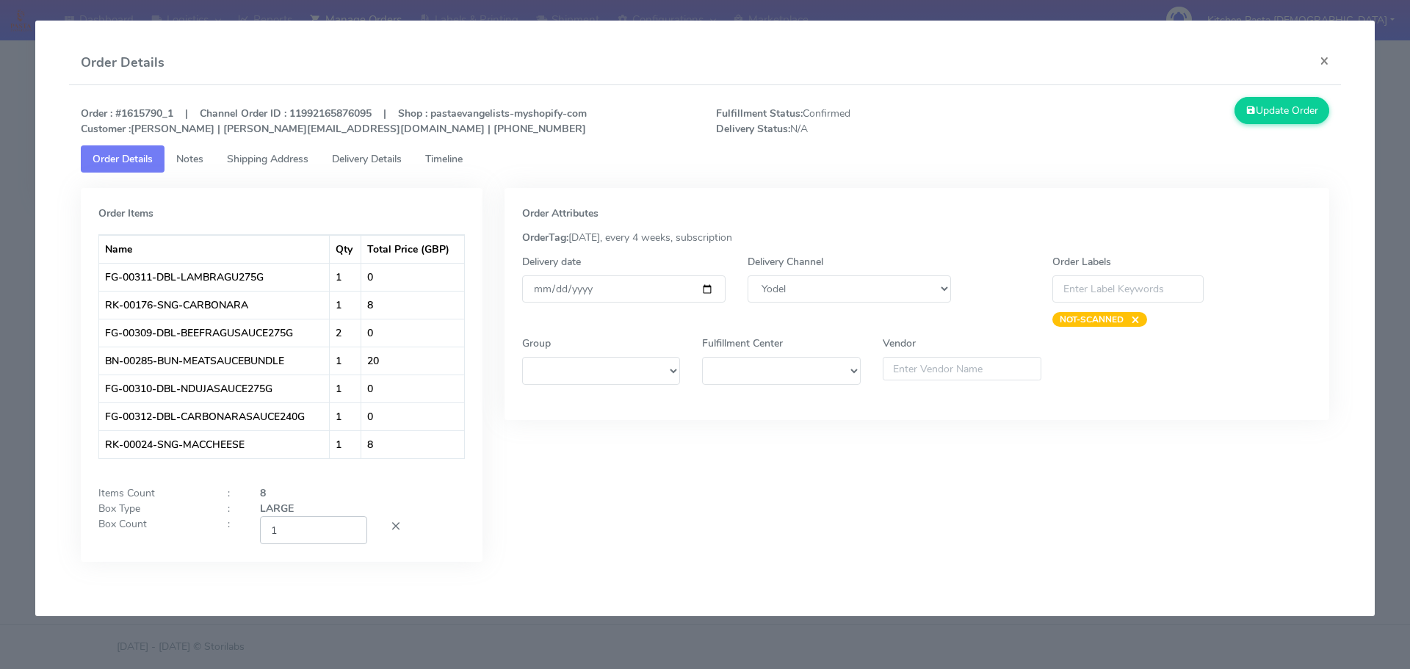
click at [348, 521] on input "1" at bounding box center [313, 529] width 107 height 27
type input "2"
click at [352, 529] on input "2" at bounding box center [313, 529] width 107 height 27
click at [1321, 106] on button "Update Order" at bounding box center [1281, 110] width 95 height 27
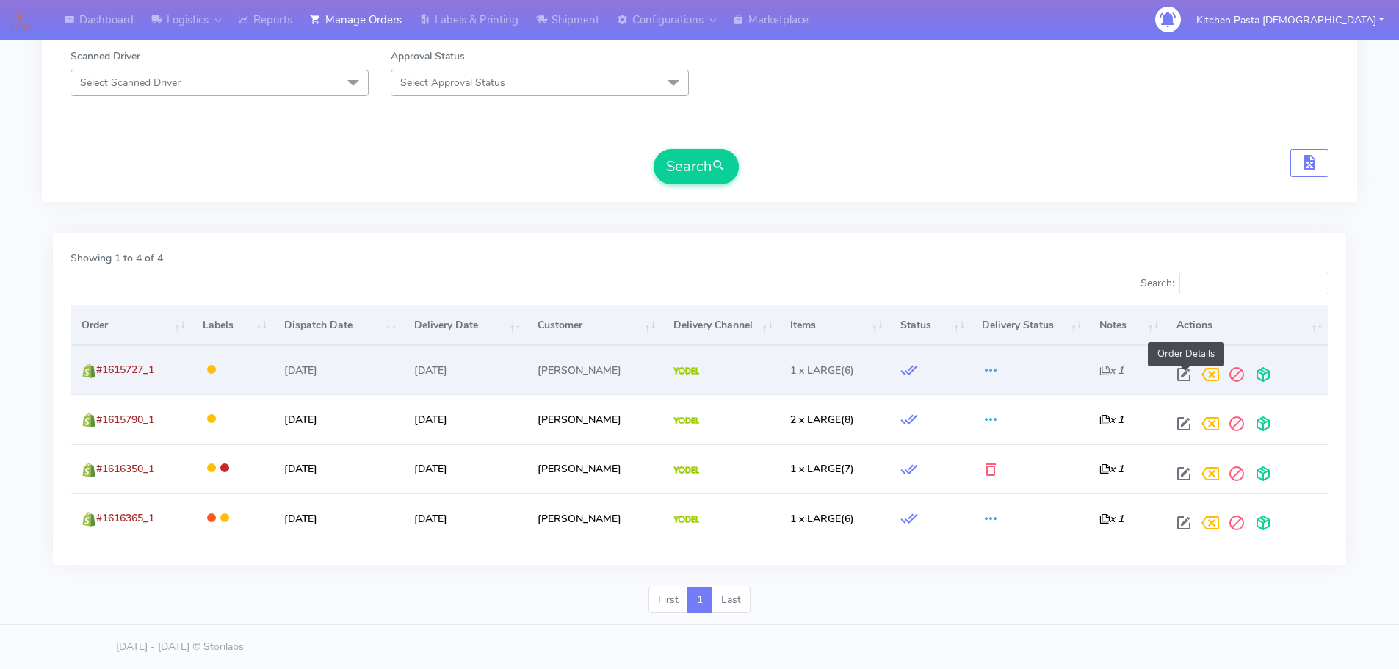
click at [1186, 377] on span at bounding box center [1183, 378] width 26 height 14
select select "5"
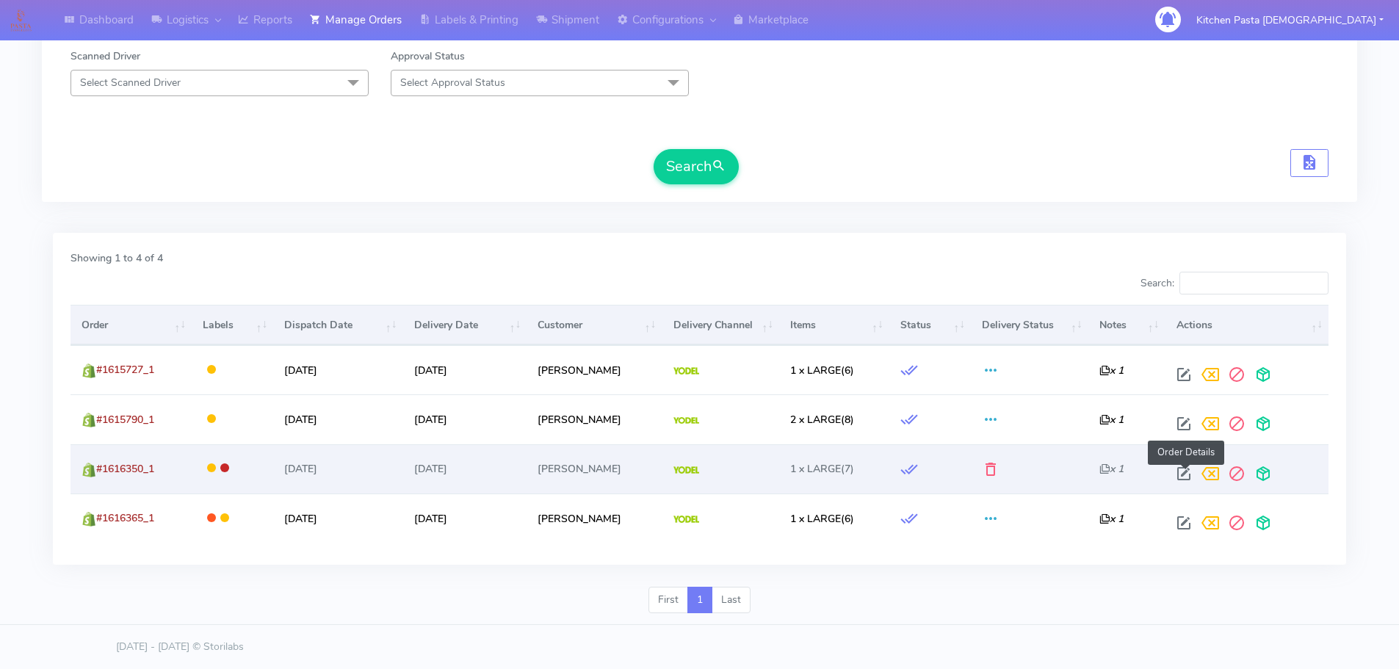
click at [1183, 475] on span at bounding box center [1183, 477] width 26 height 14
select select "5"
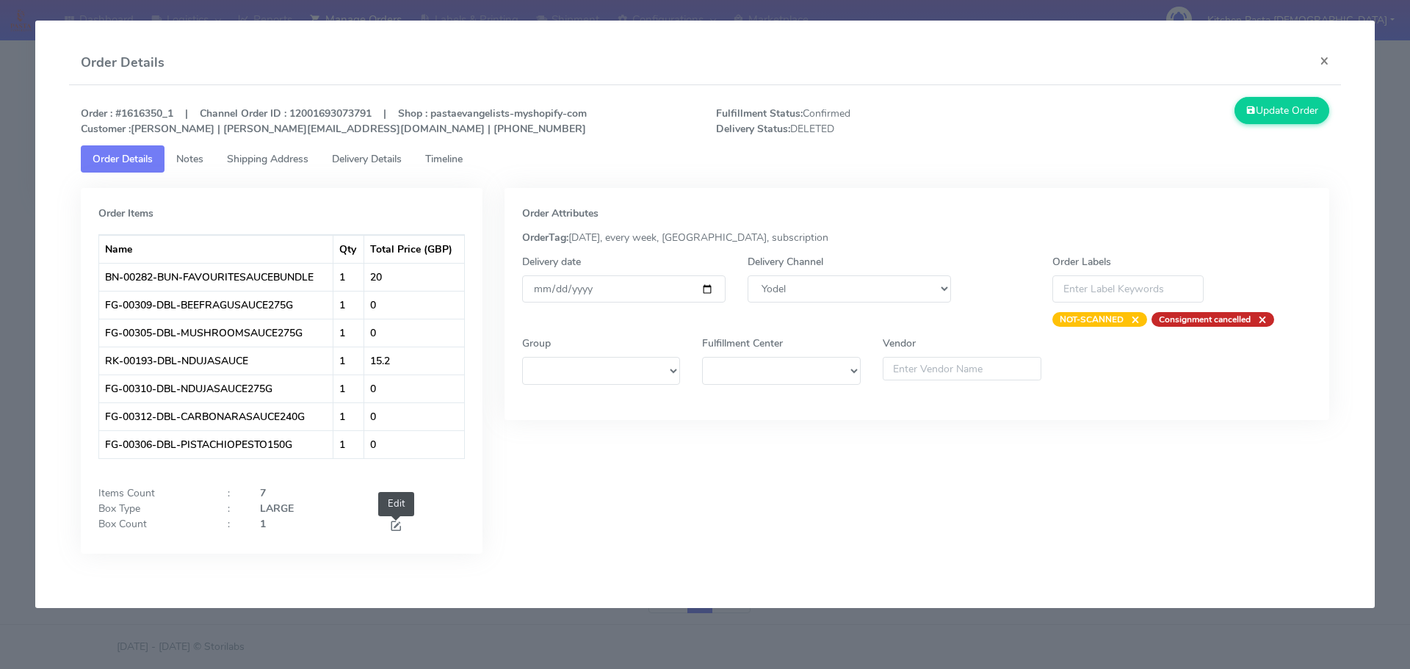
click at [399, 522] on span at bounding box center [395, 528] width 13 height 14
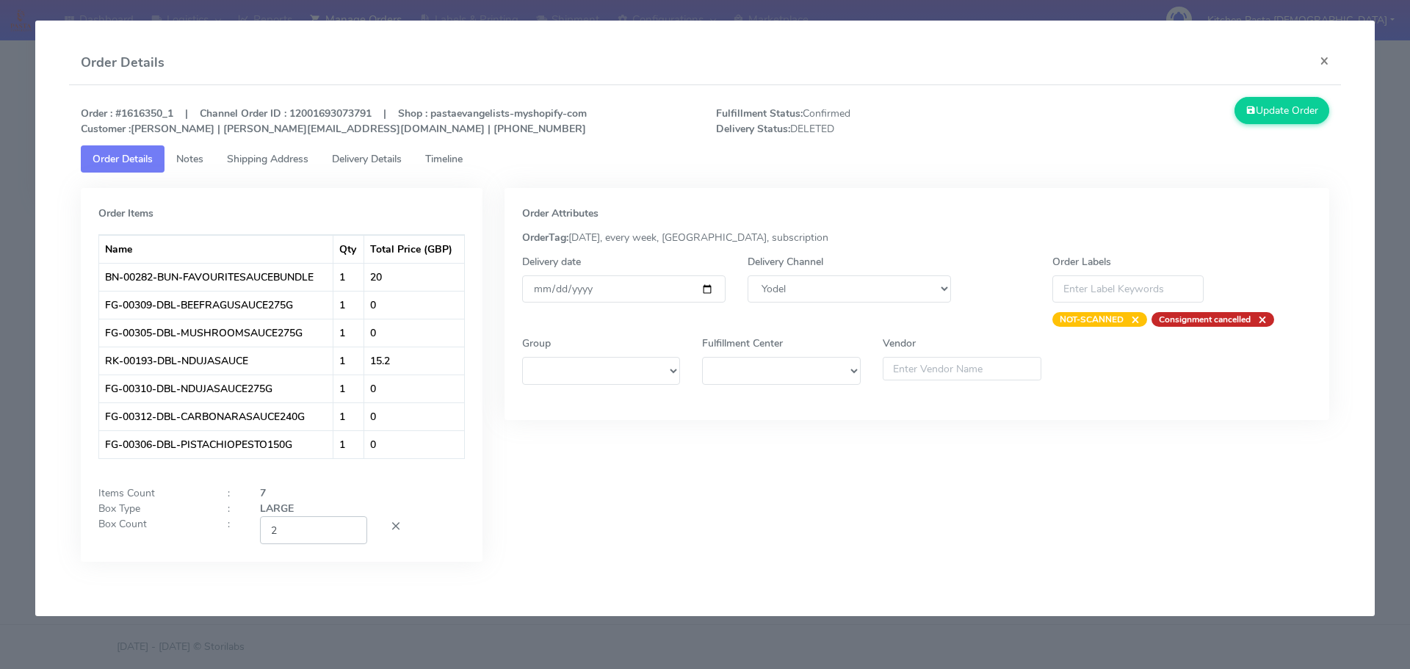
type input "2"
click at [346, 523] on input "2" at bounding box center [313, 529] width 107 height 27
click at [1294, 116] on button "Update Order" at bounding box center [1281, 110] width 95 height 27
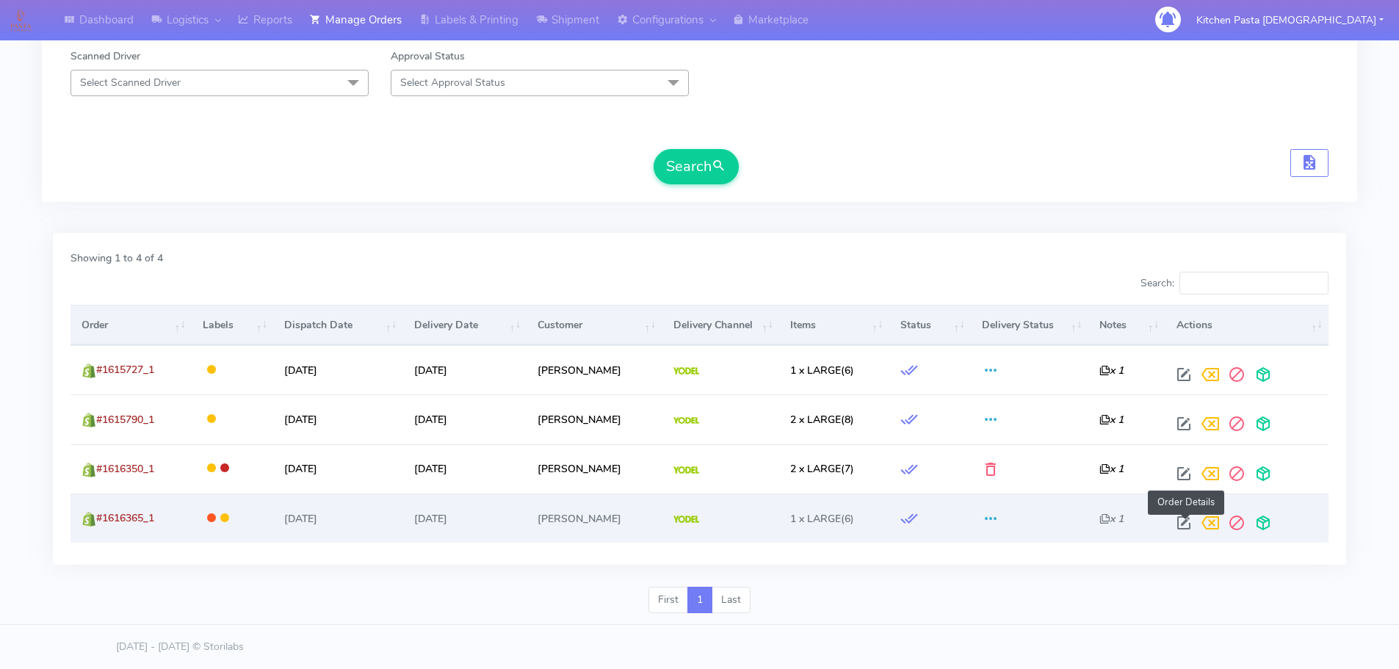
click at [1182, 519] on span at bounding box center [1183, 526] width 26 height 14
select select "5"
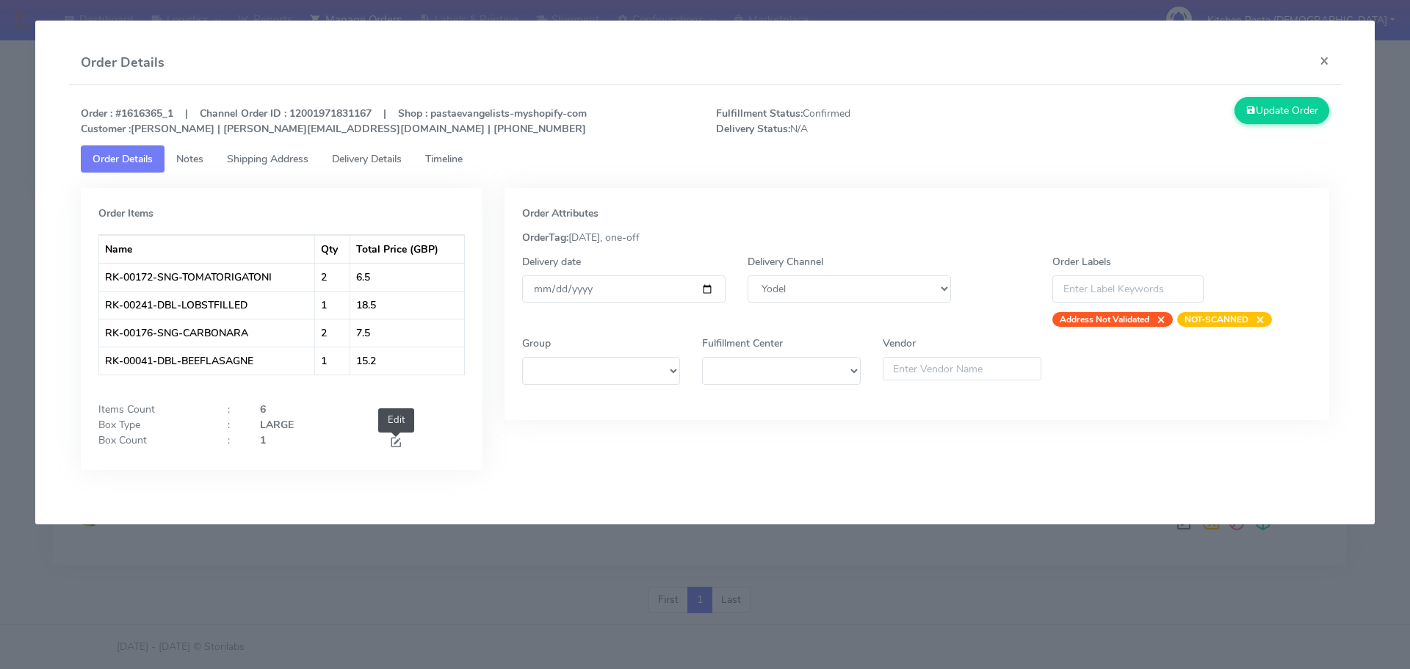
click at [391, 444] on span at bounding box center [395, 444] width 13 height 14
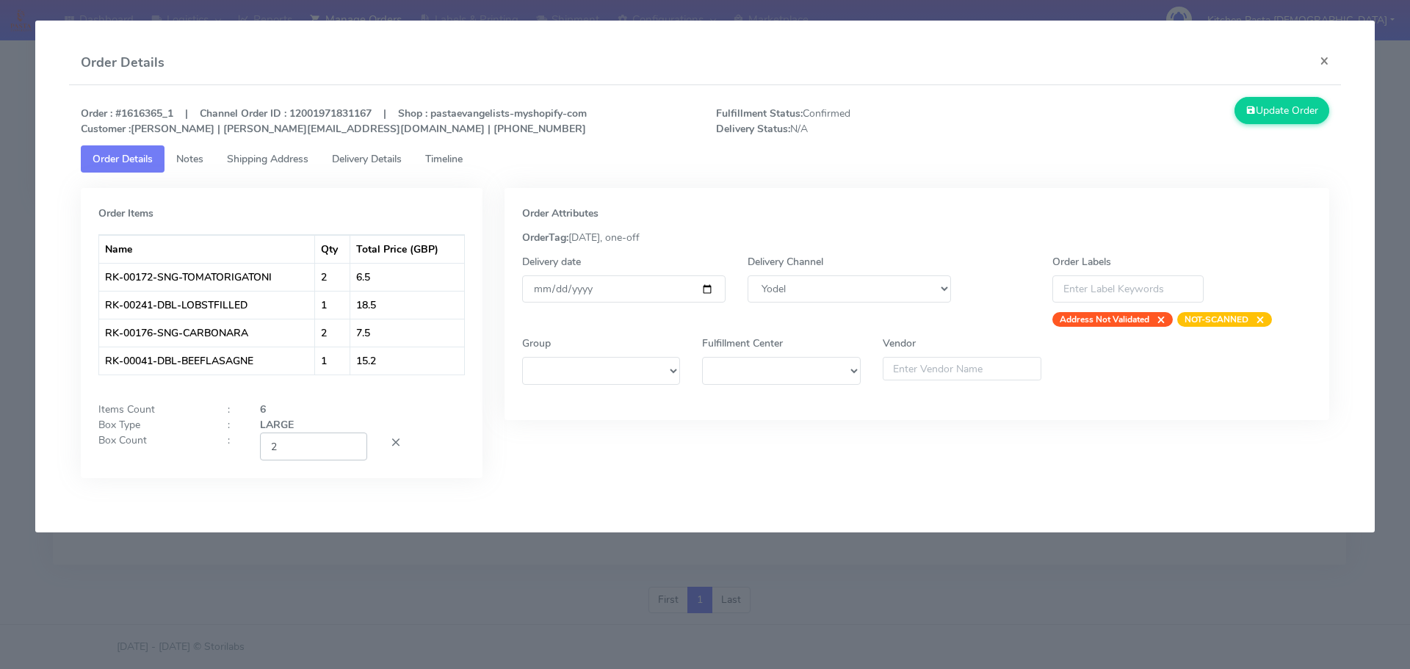
type input "2"
click at [348, 446] on input "2" at bounding box center [313, 445] width 107 height 27
click at [1266, 104] on button "Update Order" at bounding box center [1281, 110] width 95 height 27
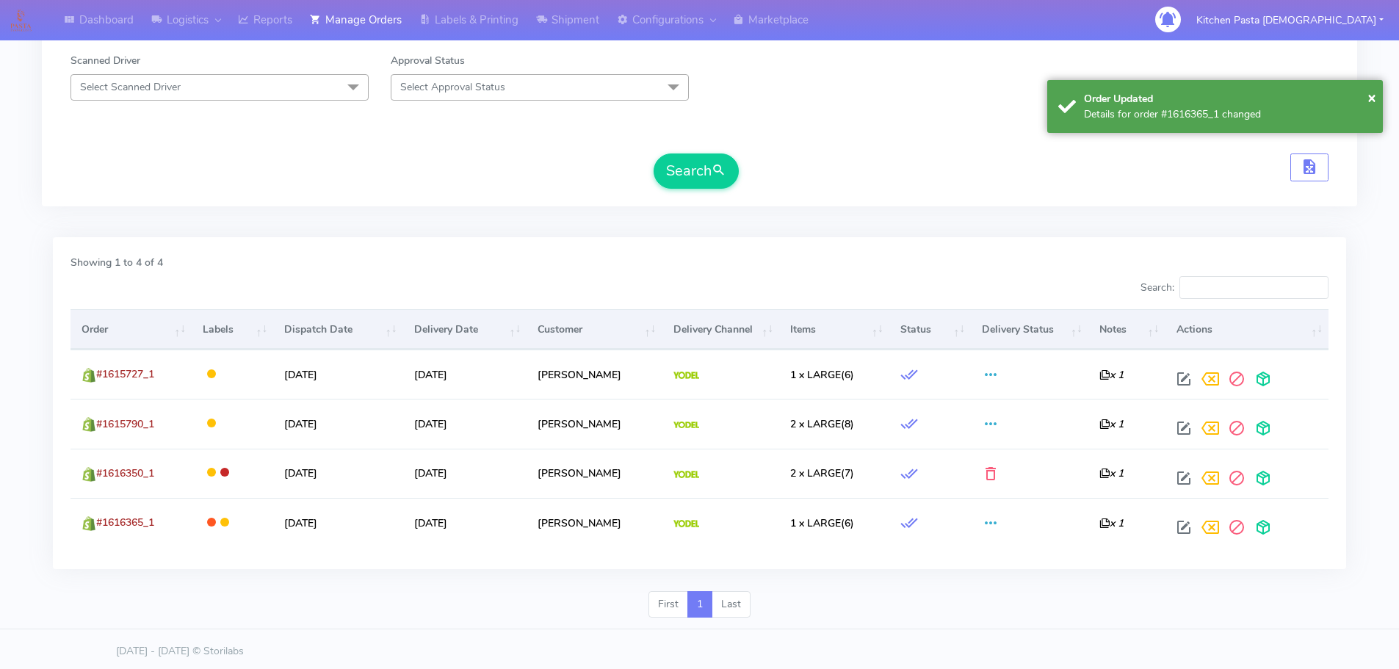
scroll to position [58, 0]
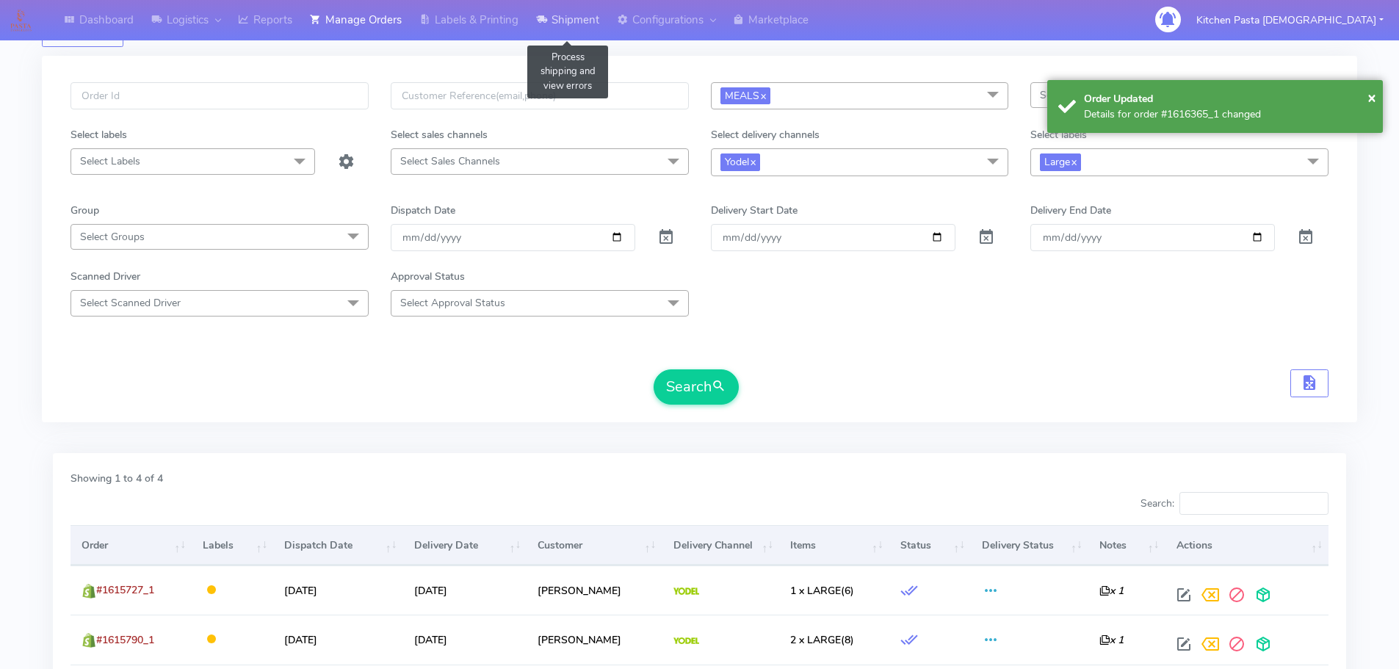
click at [563, 37] on link "Shipment" at bounding box center [567, 20] width 81 height 40
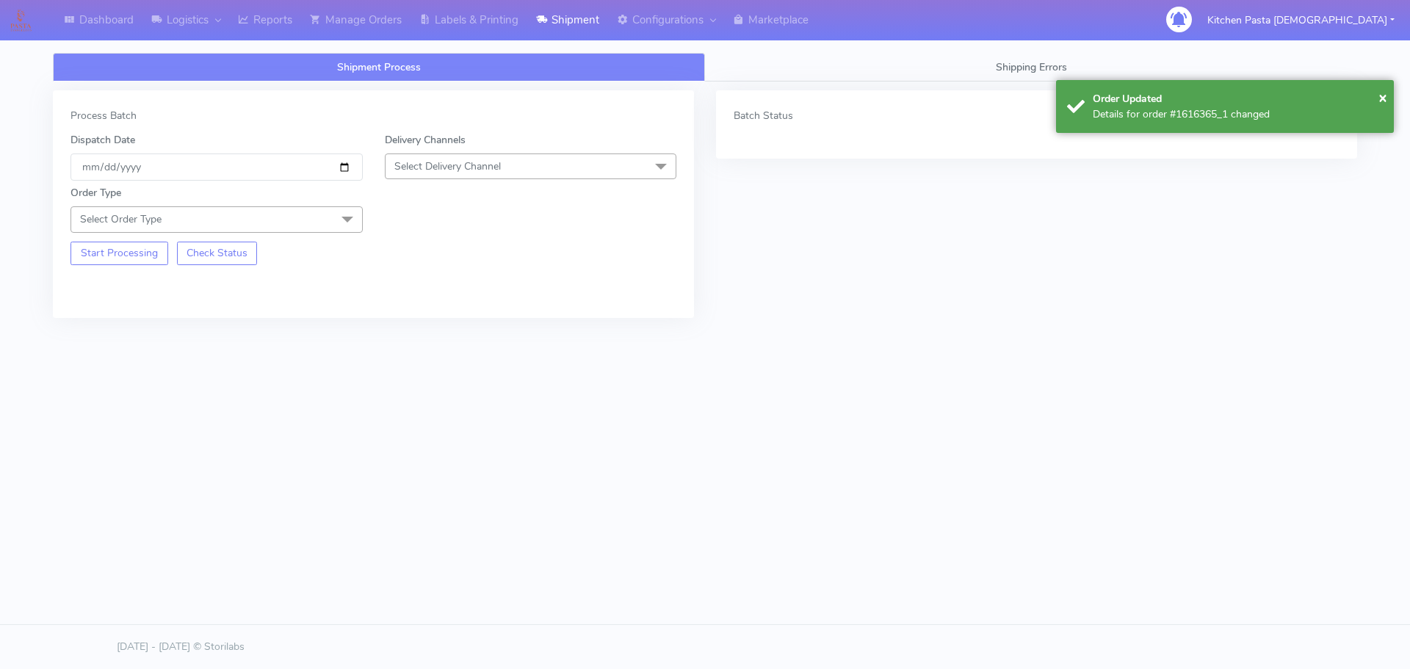
click at [475, 175] on span "Select Delivery Channel" at bounding box center [531, 166] width 292 height 26
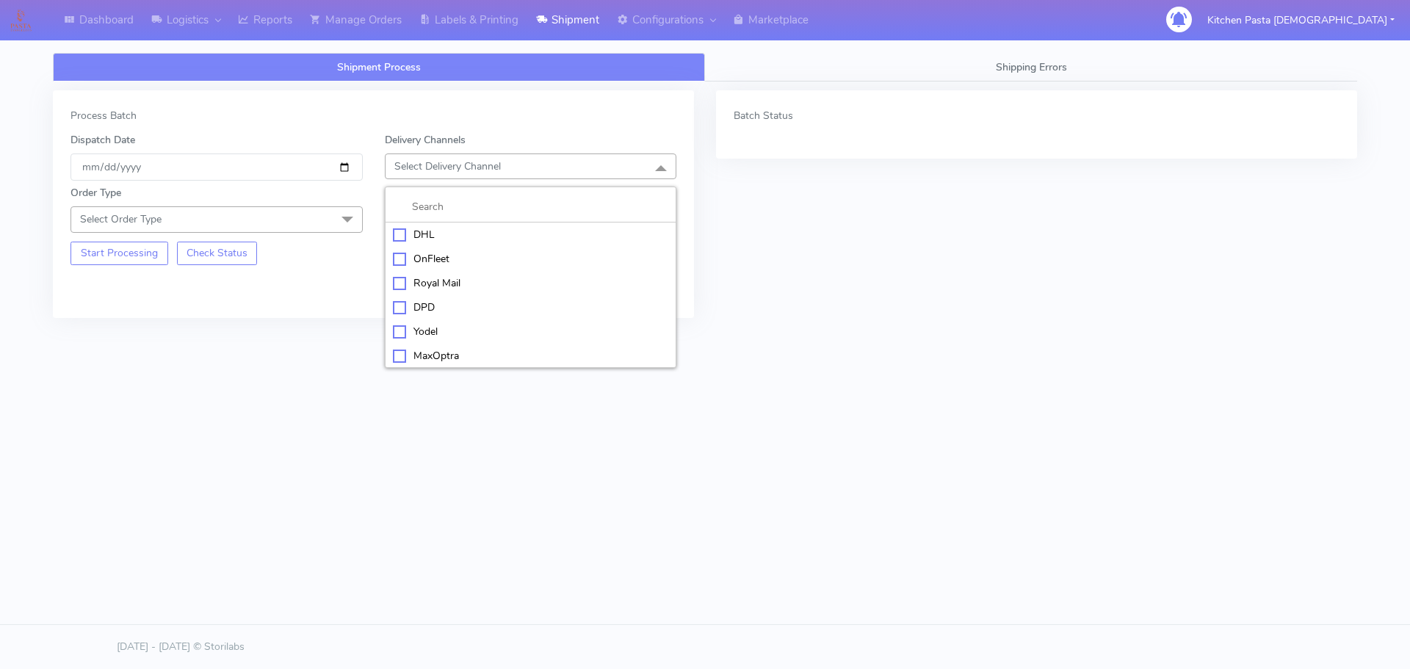
click at [427, 330] on div "Yodel" at bounding box center [531, 331] width 276 height 15
drag, startPoint x: 280, startPoint y: 223, endPoint x: 258, endPoint y: 237, distance: 26.1
click at [280, 224] on span "Select Order Type" at bounding box center [216, 219] width 292 height 26
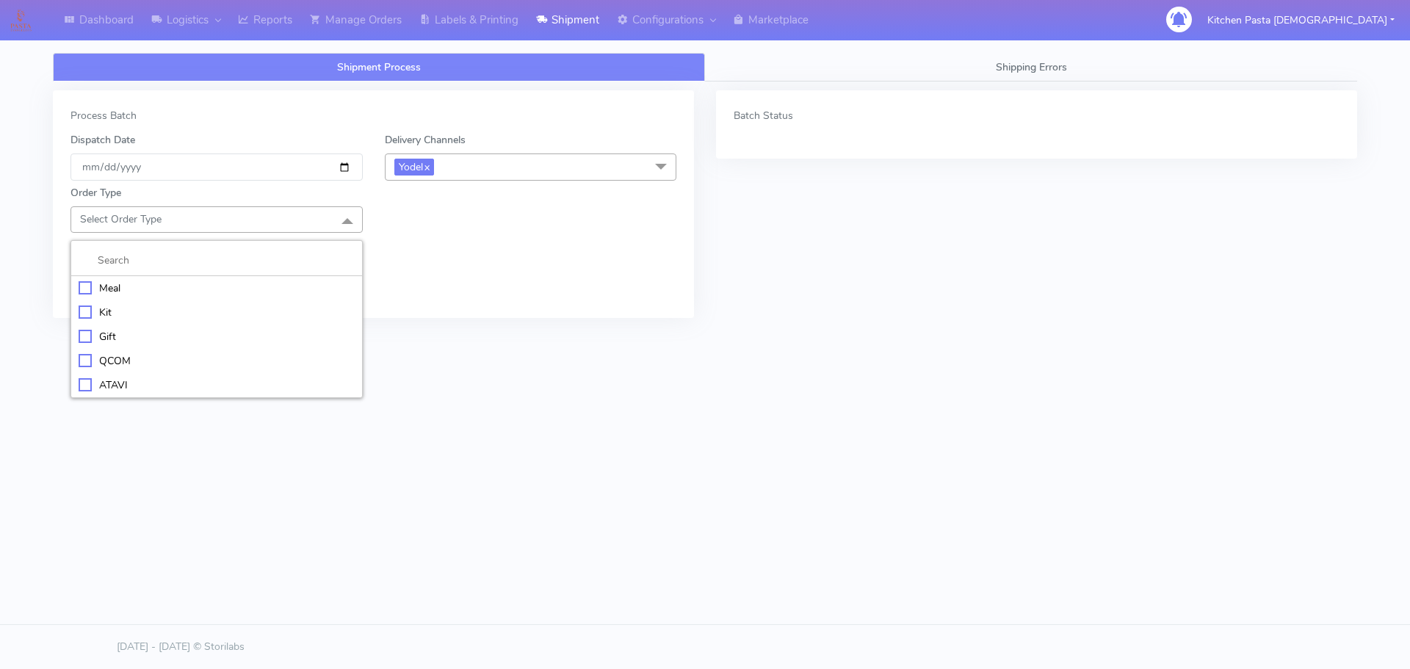
click at [220, 283] on div "Meal" at bounding box center [217, 287] width 276 height 15
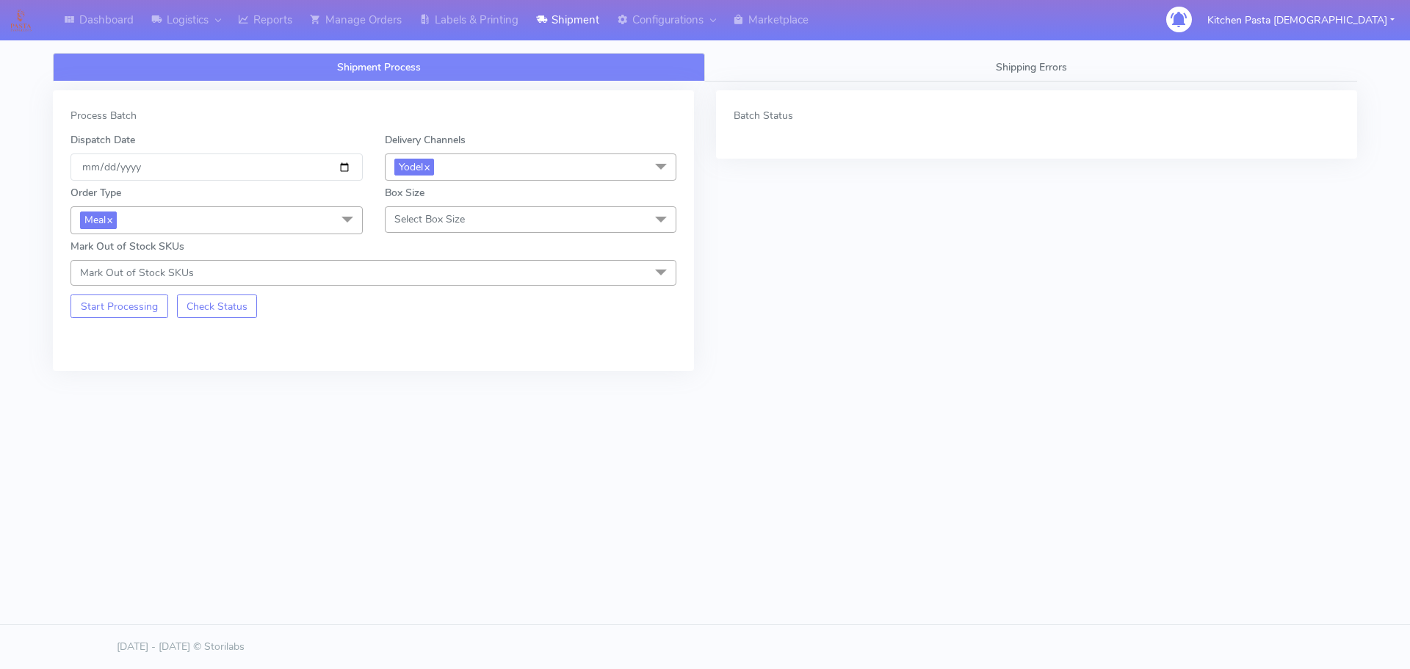
click at [412, 215] on span "Select Box Size" at bounding box center [429, 219] width 70 height 14
click at [441, 380] on div "Mega" at bounding box center [531, 384] width 276 height 15
click at [154, 310] on button "Start Processing" at bounding box center [119, 305] width 98 height 23
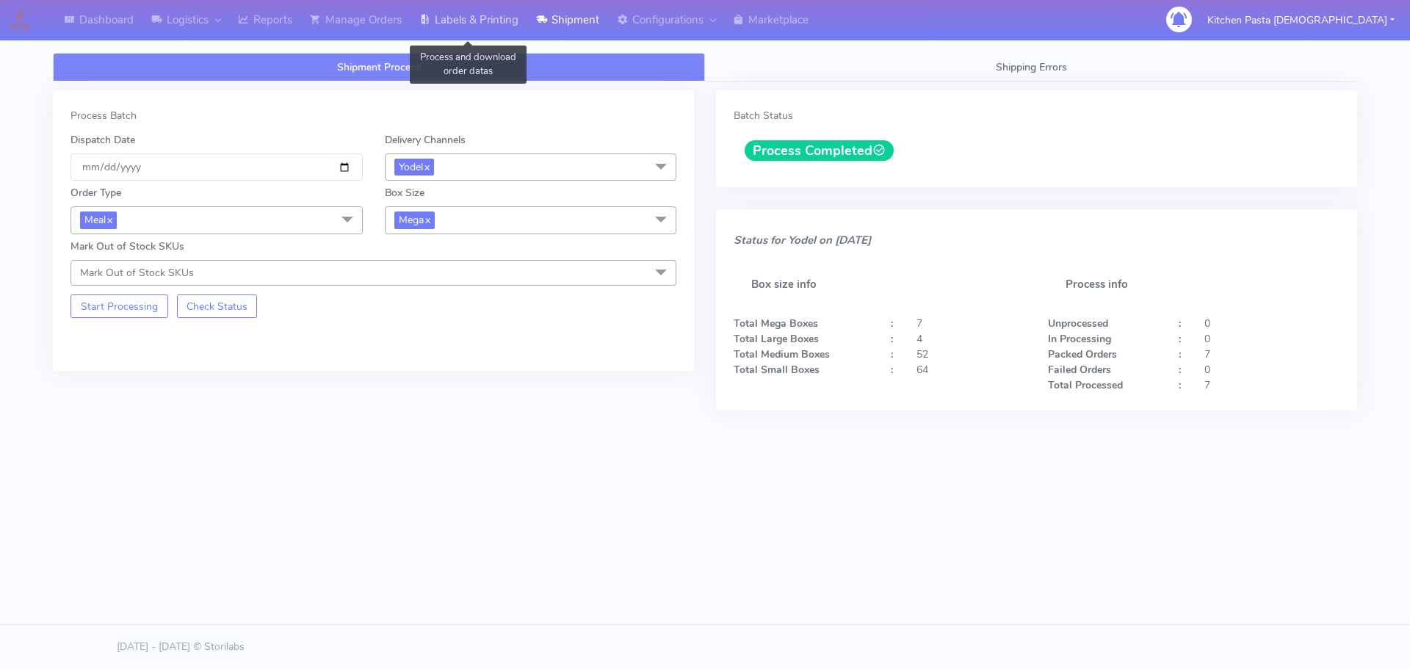
click at [499, 37] on link "Labels & Printing" at bounding box center [468, 20] width 117 height 40
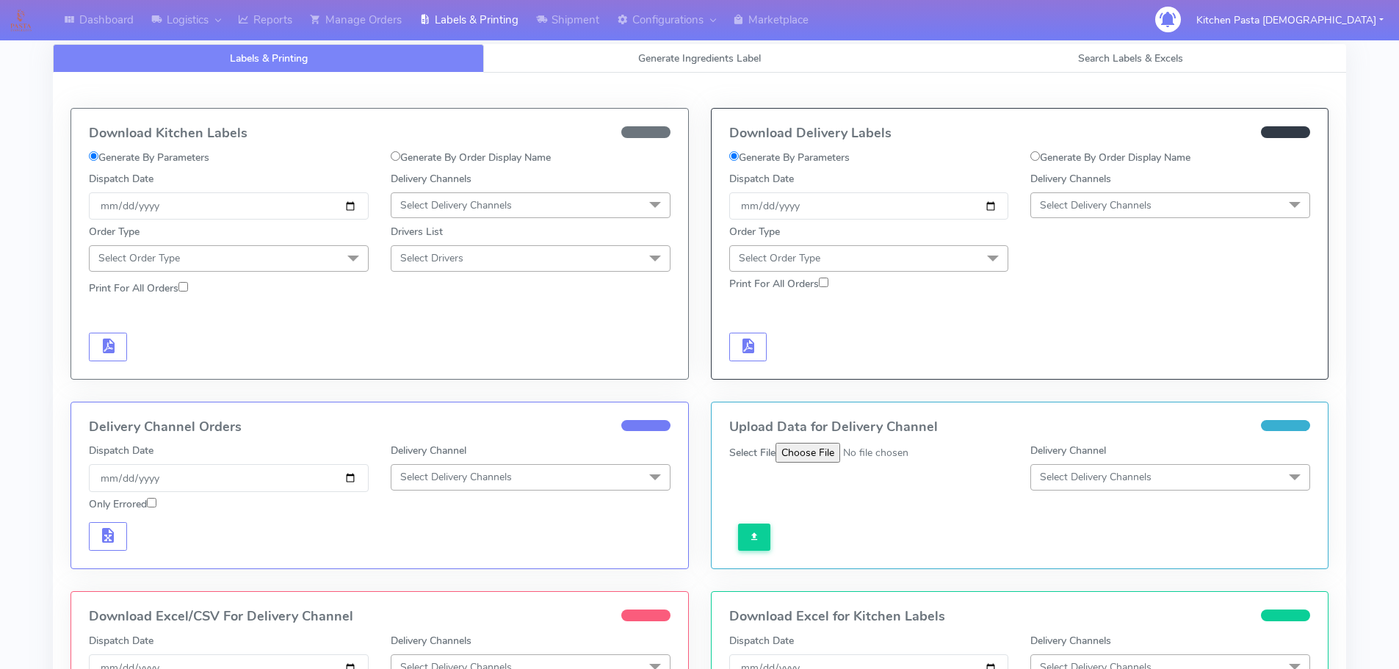
click at [1099, 209] on span "Select Delivery Channels" at bounding box center [1096, 205] width 112 height 14
click at [1065, 379] on li "Yodel" at bounding box center [1170, 370] width 278 height 24
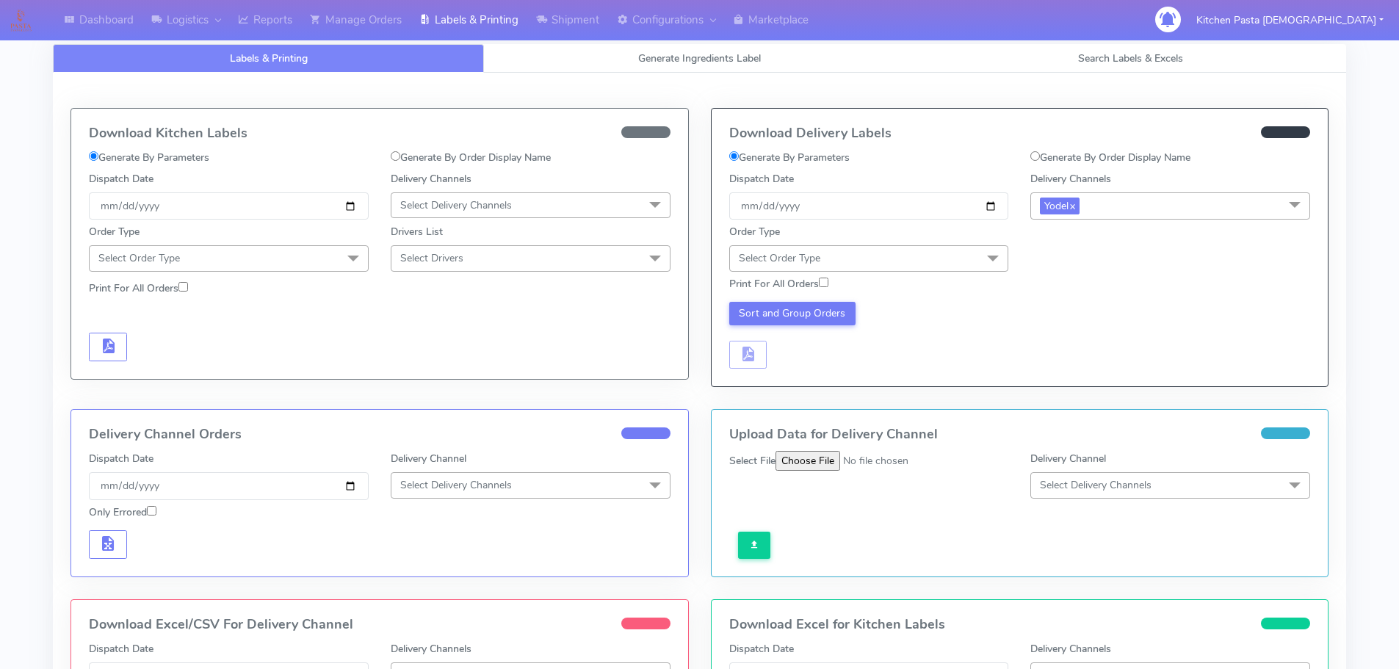
click at [967, 255] on span "Select Order Type" at bounding box center [869, 258] width 280 height 26
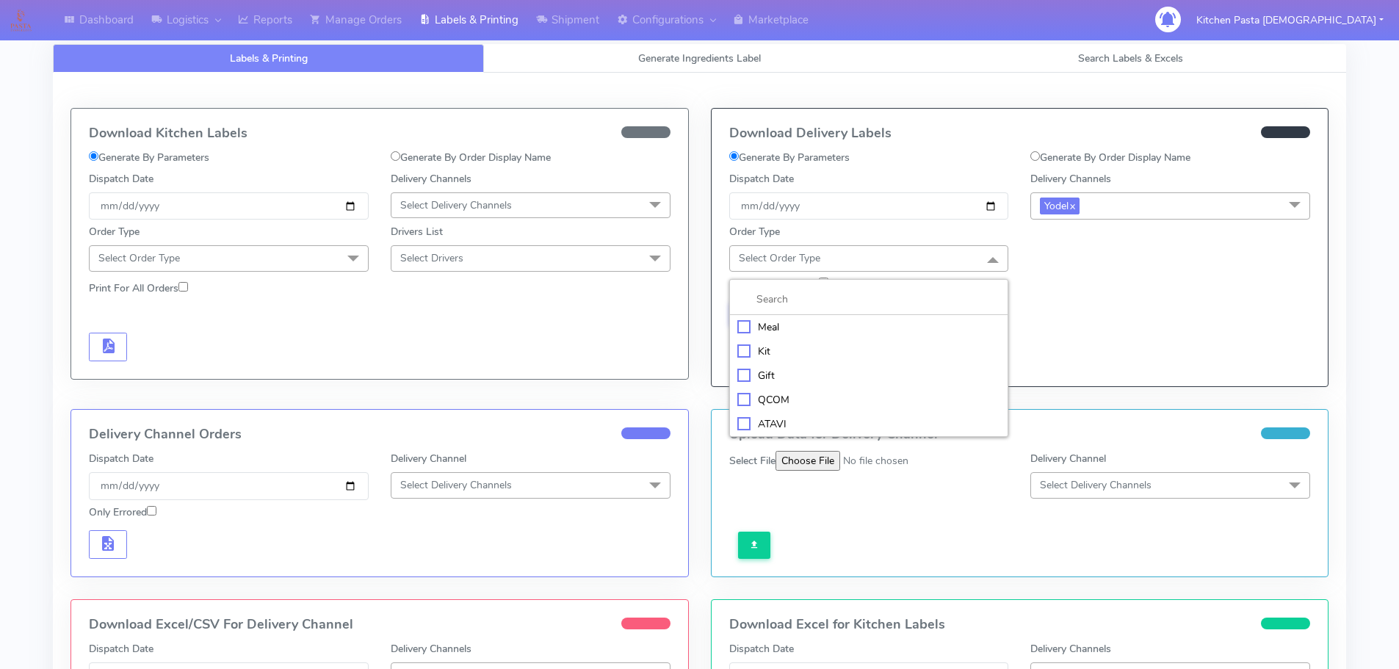
click at [851, 330] on div "Meal" at bounding box center [869, 326] width 264 height 15
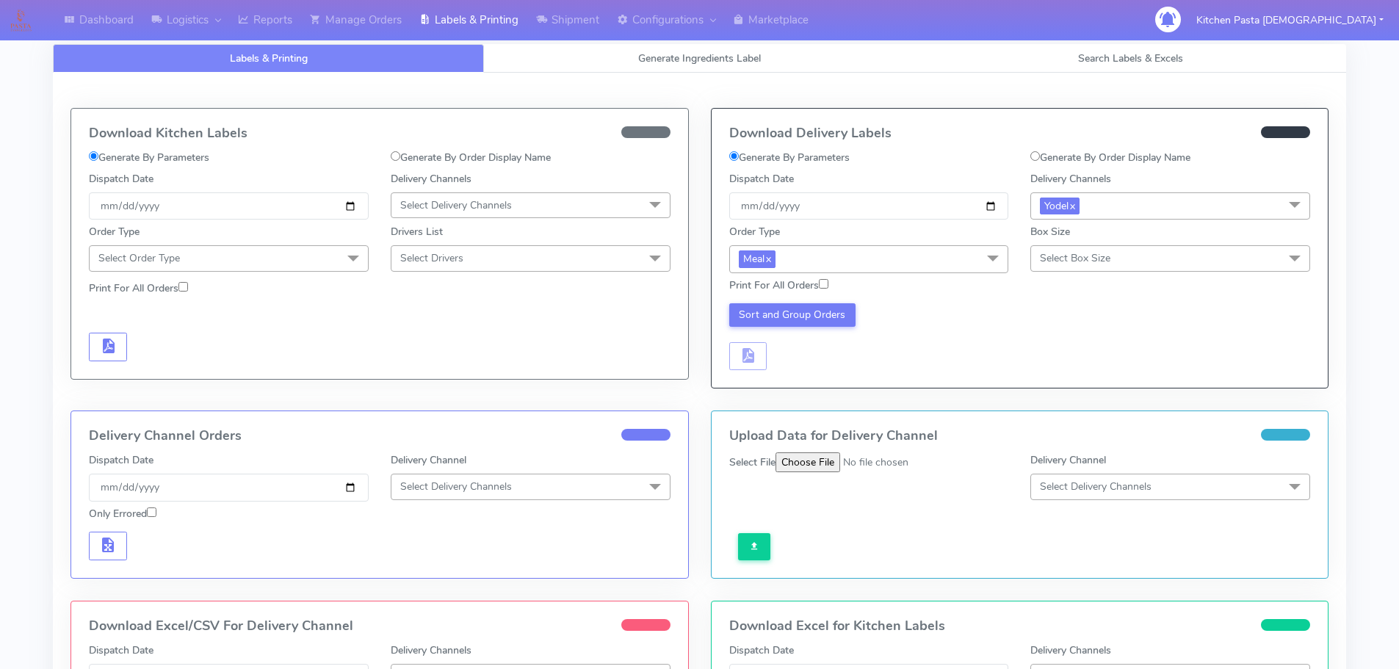
click at [1070, 257] on span "Select Box Size" at bounding box center [1075, 258] width 70 height 14
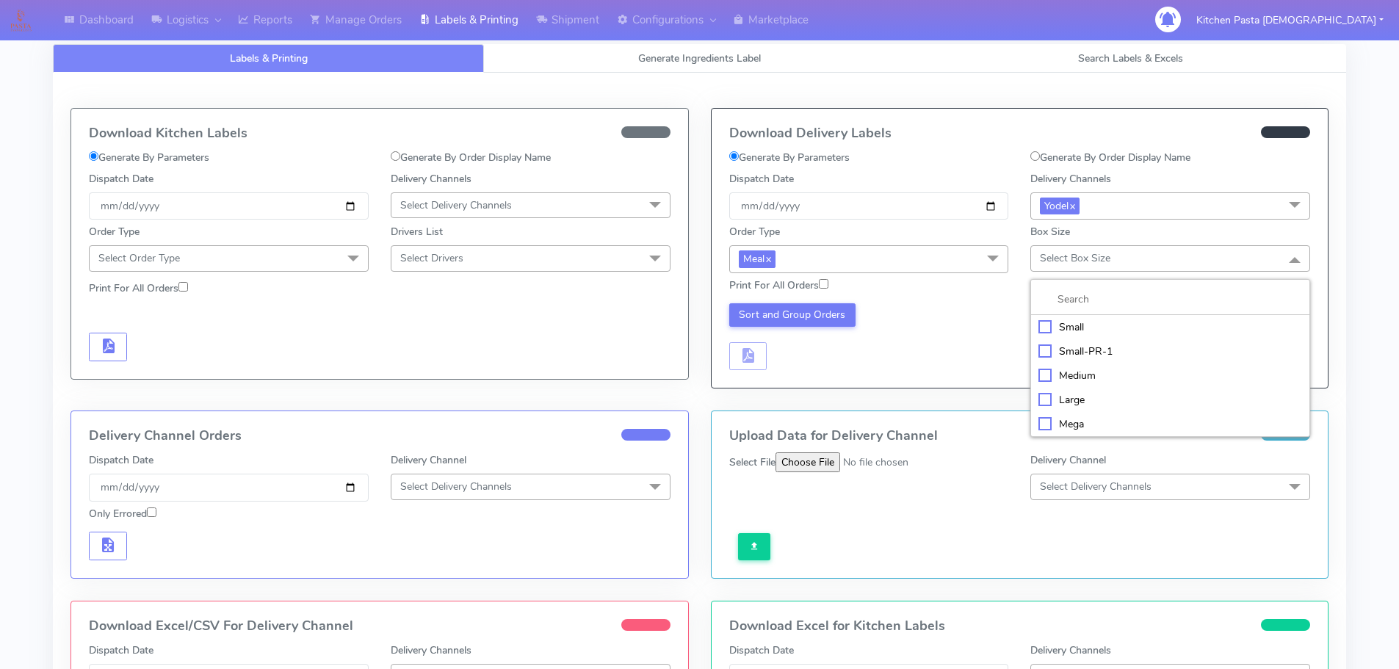
click at [1062, 419] on div "Mega" at bounding box center [1170, 423] width 264 height 15
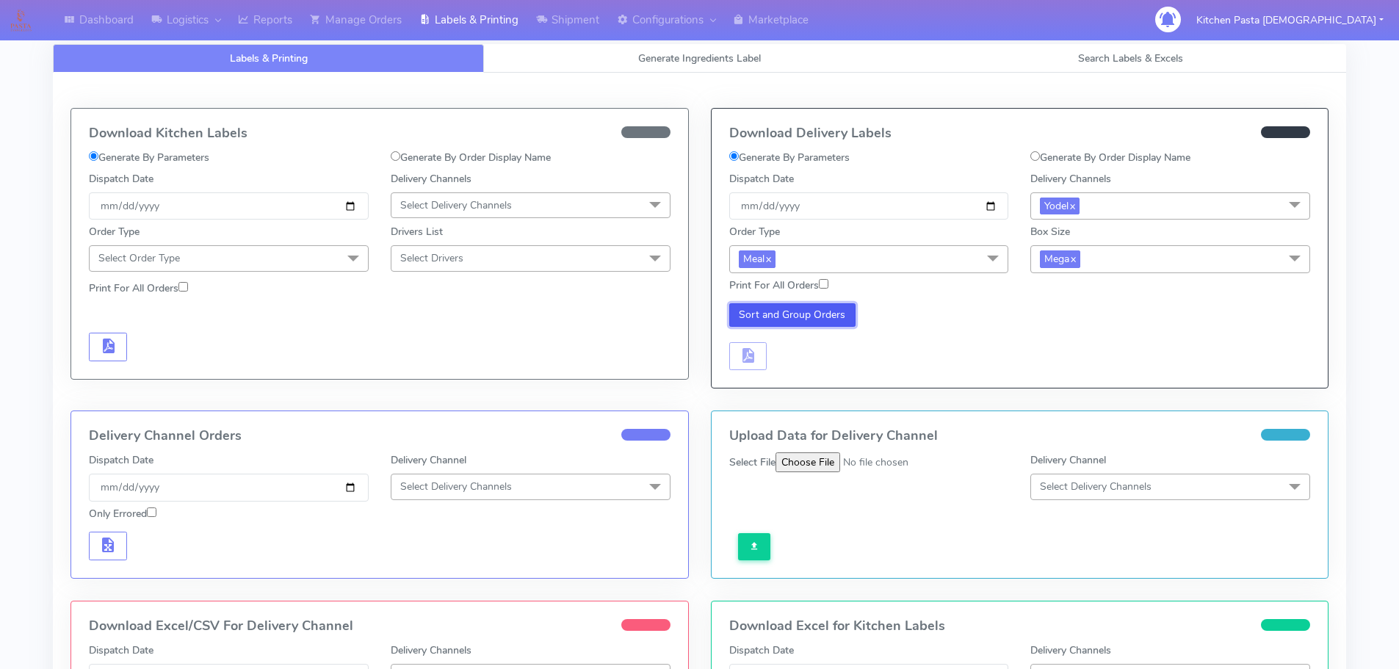
click at [821, 313] on button "Sort and Group Orders" at bounding box center [792, 314] width 127 height 23
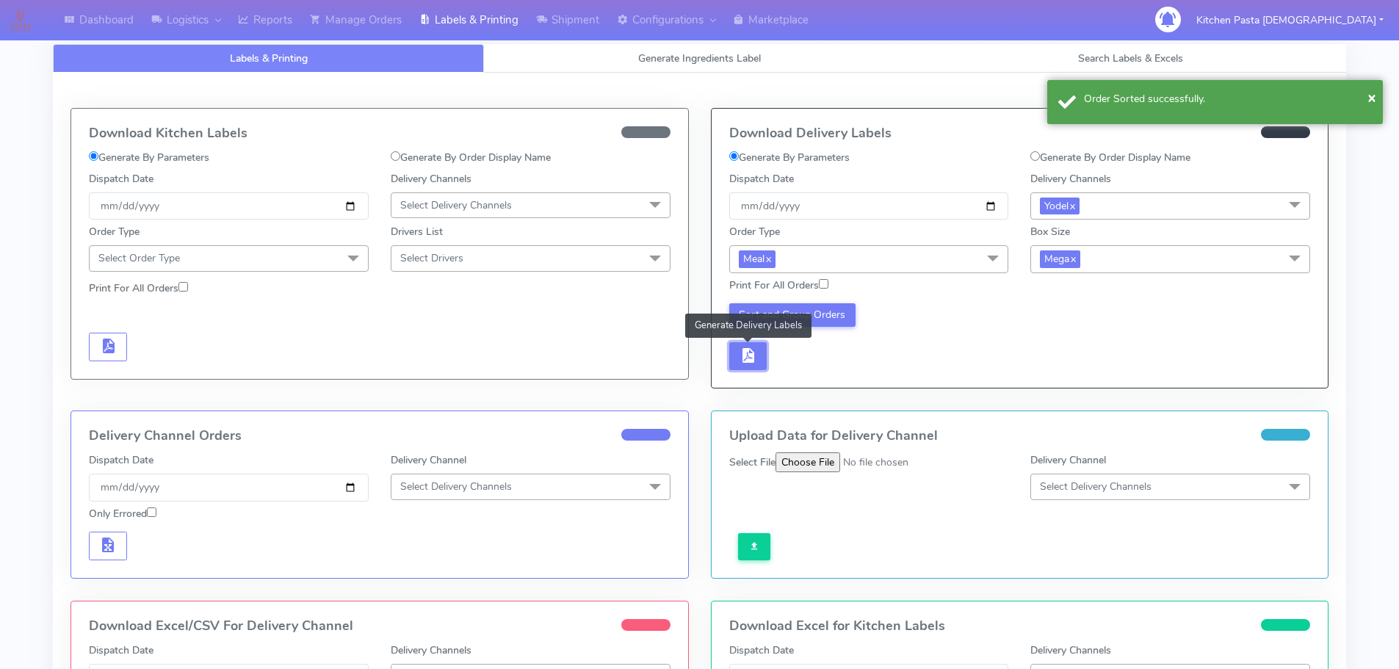
click at [752, 352] on span "button" at bounding box center [748, 359] width 18 height 14
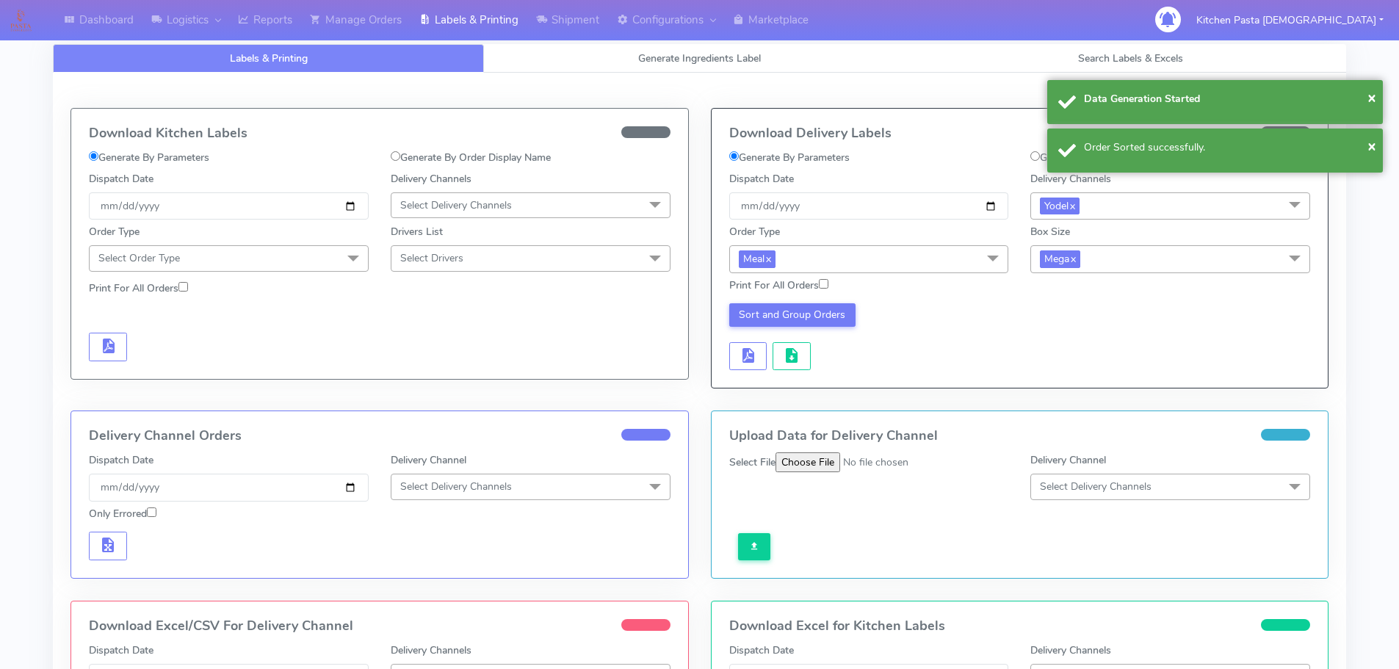
click at [771, 350] on div "Sort and Group Orders" at bounding box center [869, 337] width 302 height 68
click at [783, 352] on span "button" at bounding box center [792, 359] width 18 height 14
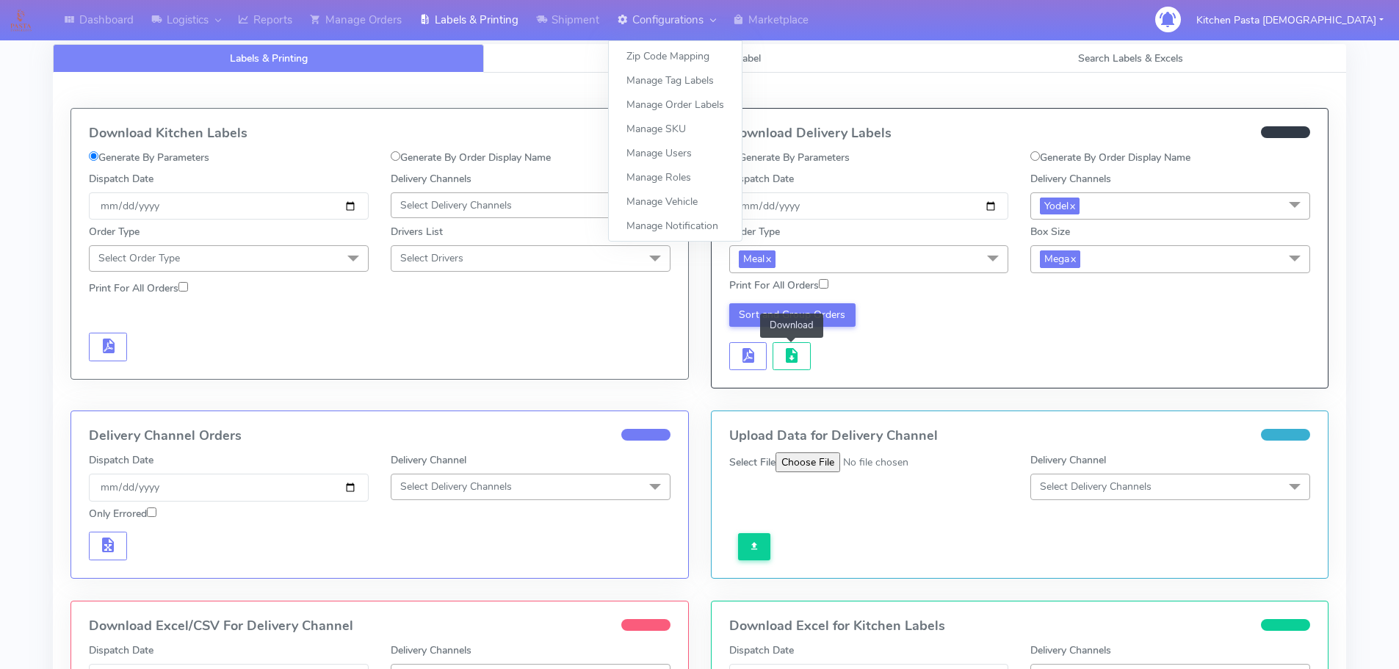
drag, startPoint x: 652, startPoint y: 13, endPoint x: 616, endPoint y: 13, distance: 36.0
click at [652, 13] on link "Configurations" at bounding box center [666, 20] width 116 height 40
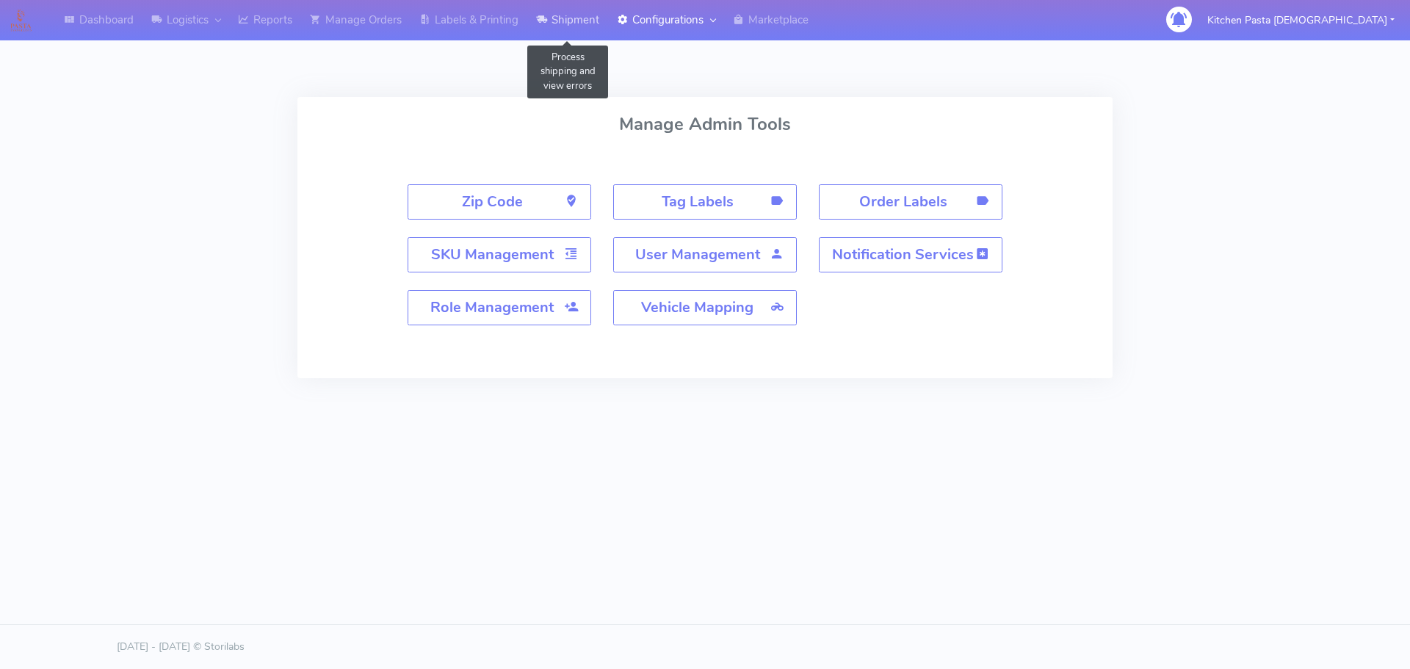
drag, startPoint x: 578, startPoint y: 13, endPoint x: 512, endPoint y: 30, distance: 68.2
click at [578, 14] on link "Shipment" at bounding box center [567, 20] width 81 height 40
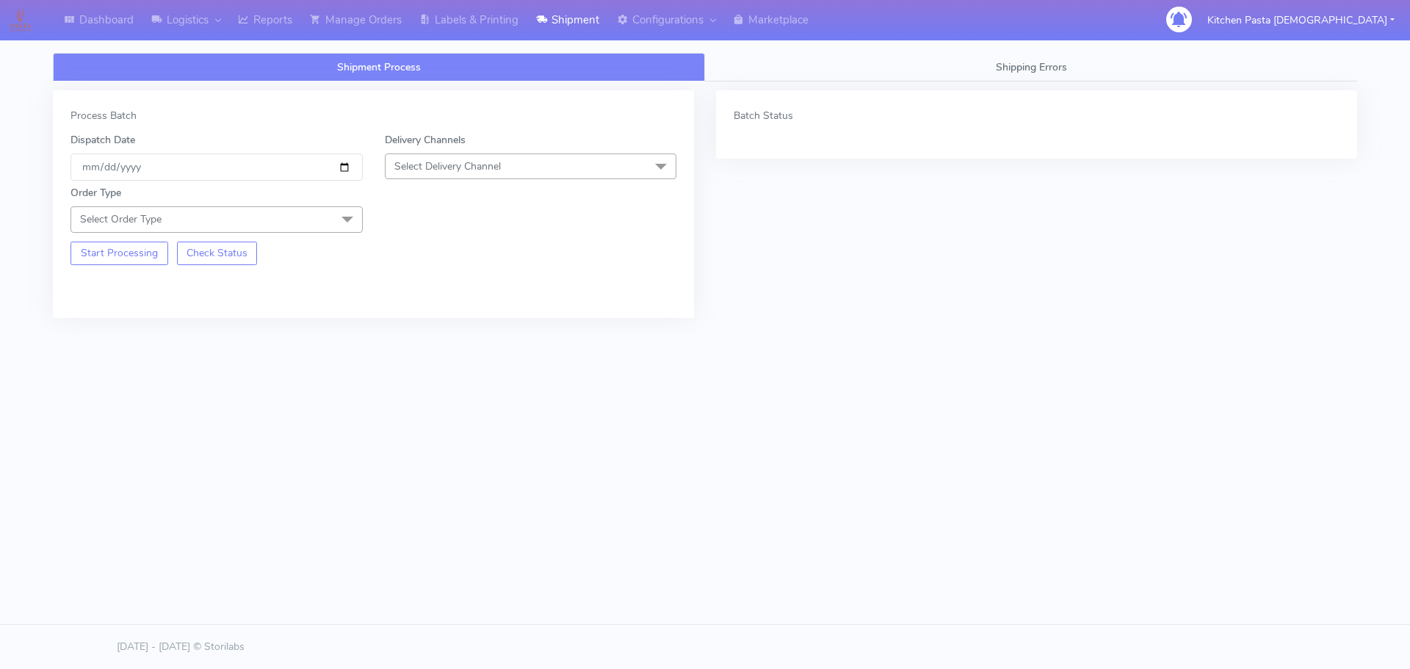
click at [551, 148] on div "Delivery Channels Select Delivery Channel DHL OnFleet Royal Mail DPD Yodel MaxO…" at bounding box center [531, 156] width 314 height 48
drag, startPoint x: 540, startPoint y: 174, endPoint x: 451, endPoint y: 294, distance: 149.5
click at [539, 175] on span "Select Delivery Channel" at bounding box center [531, 166] width 292 height 26
click at [432, 328] on div "Yodel" at bounding box center [531, 331] width 276 height 15
click at [314, 233] on div "Start Processing Check Status" at bounding box center [216, 249] width 314 height 32
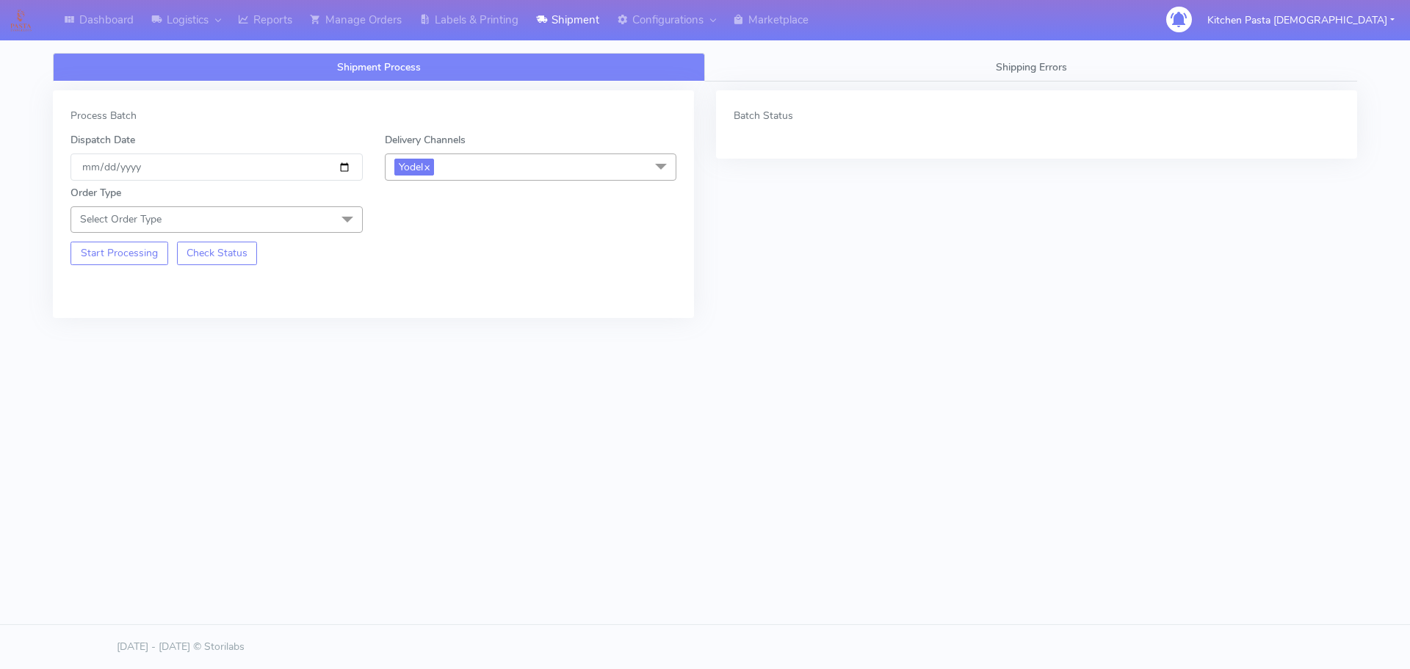
click at [305, 206] on div "Order Type Select Order Type Meal Kit Gift QCOM ATAVI" at bounding box center [216, 208] width 314 height 47
click at [326, 231] on span "Select Order Type" at bounding box center [216, 219] width 292 height 26
click at [184, 286] on div "Meal" at bounding box center [217, 287] width 276 height 15
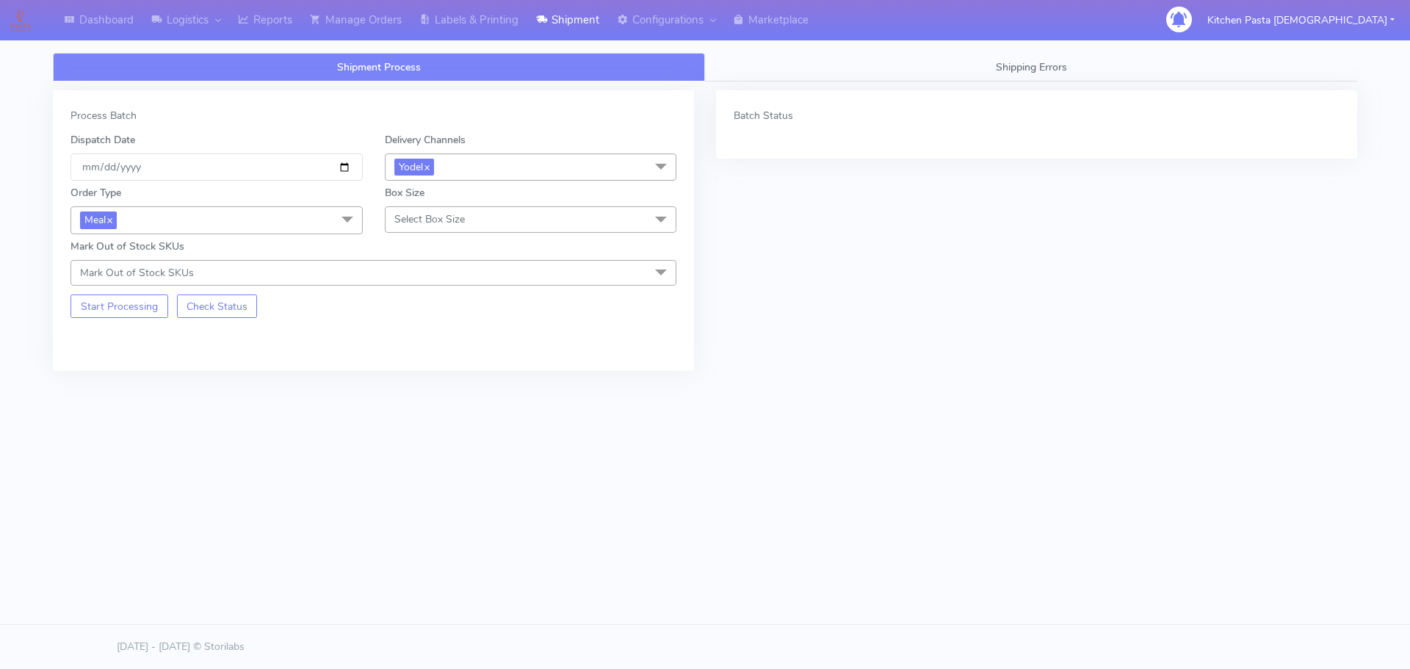
drag, startPoint x: 395, startPoint y: 206, endPoint x: 405, endPoint y: 206, distance: 10.3
click at [404, 206] on span "Select Box Size" at bounding box center [531, 219] width 292 height 26
click at [443, 359] on div "Large" at bounding box center [531, 360] width 276 height 15
click at [118, 309] on button "Start Processing" at bounding box center [119, 305] width 98 height 23
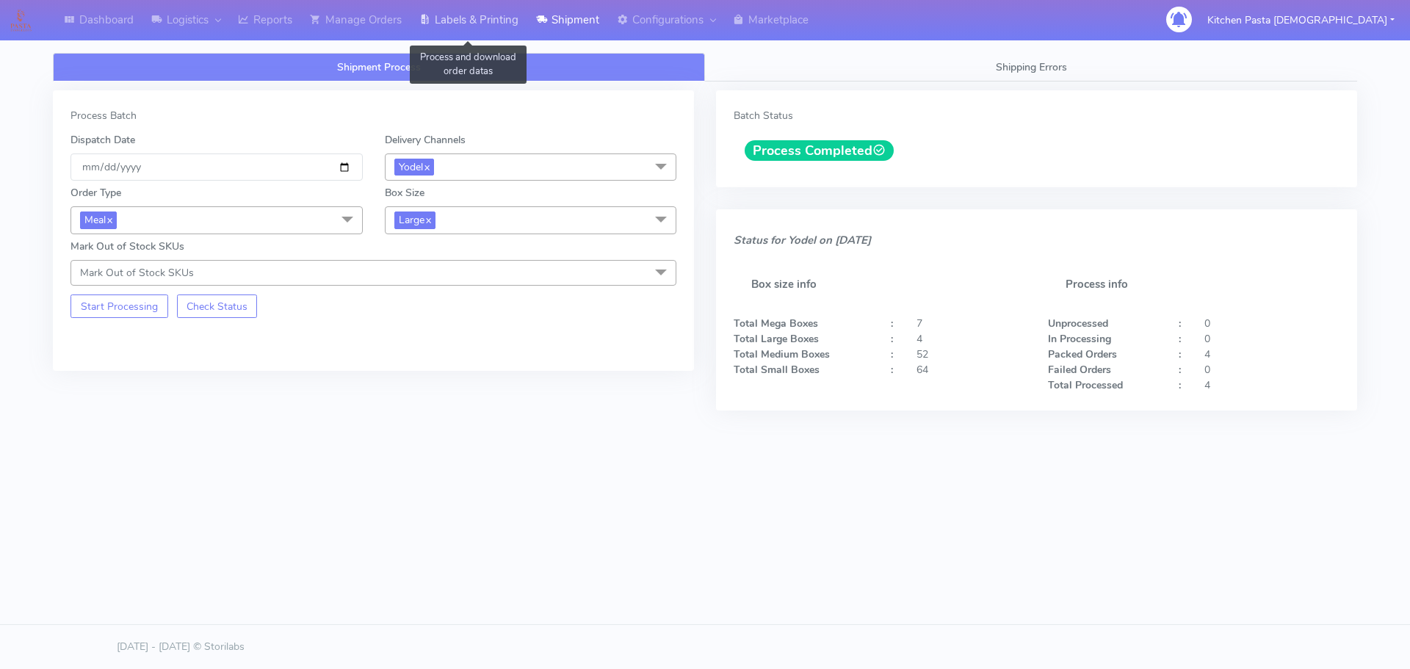
click at [481, 29] on link "Labels & Printing" at bounding box center [468, 20] width 117 height 40
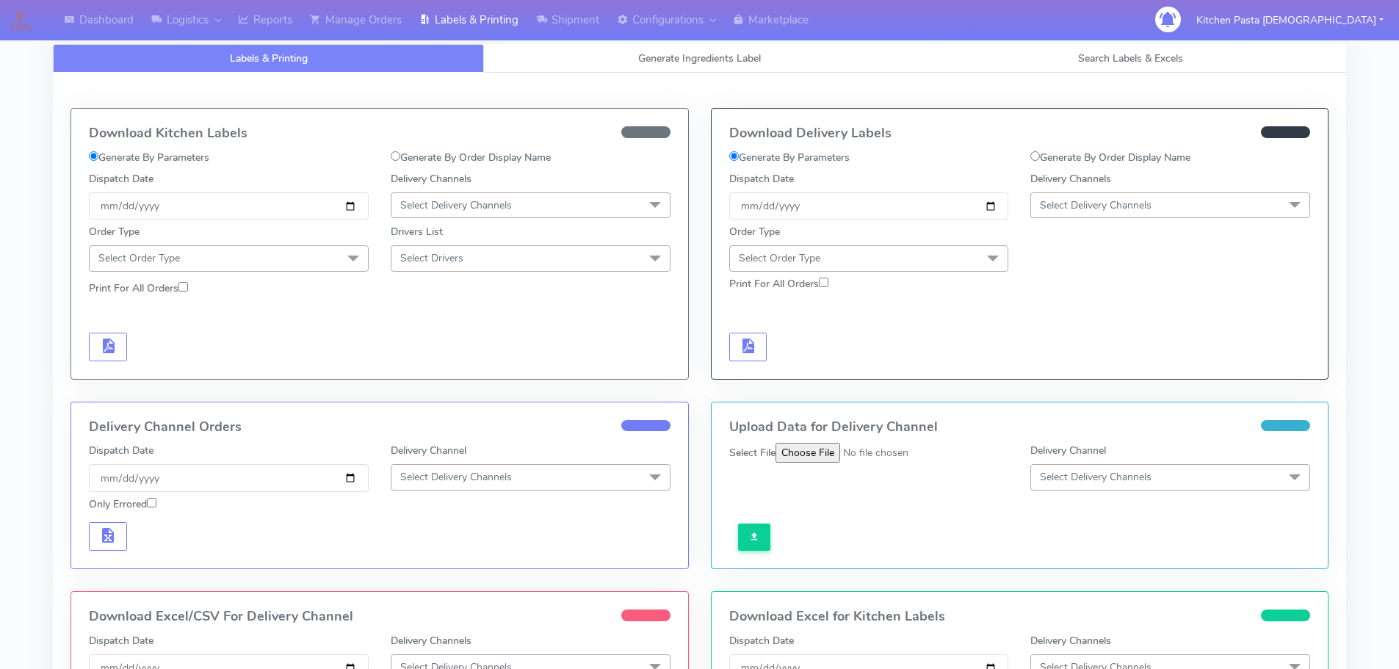
click at [1057, 195] on span "Select Delivery Channels" at bounding box center [1170, 205] width 280 height 26
click at [1029, 368] on div "Download Delivery Labels Generate By Parameters Generate By Order Display Name …" at bounding box center [1019, 244] width 617 height 270
click at [1079, 186] on div "Delivery Channels Select Delivery Channels DHL OnFleet Royal Mail DPD Yodel Max…" at bounding box center [1170, 195] width 302 height 48
click at [1068, 209] on span "Select Delivery Channels" at bounding box center [1096, 205] width 112 height 14
click at [1056, 377] on div "Yodel" at bounding box center [1170, 370] width 264 height 15
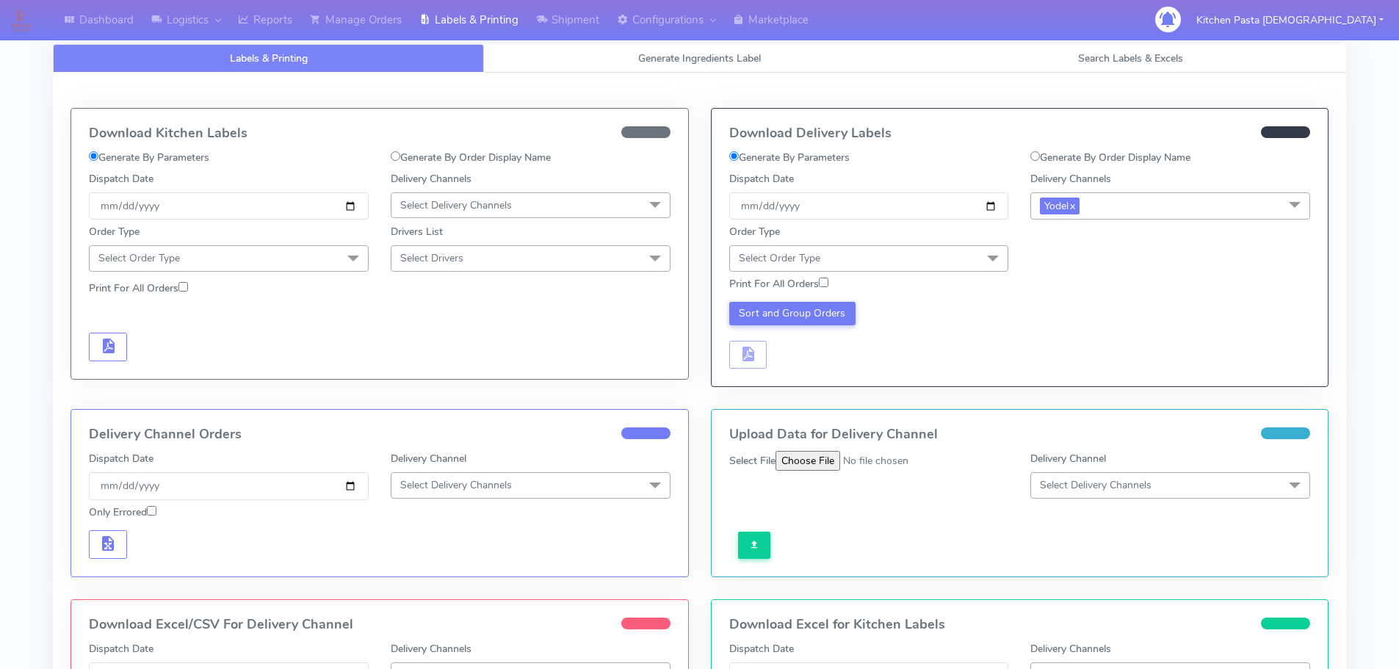
click at [970, 272] on div "Print For All Orders" at bounding box center [1020, 285] width 604 height 26
click at [971, 267] on span "Select Order Type" at bounding box center [869, 258] width 280 height 26
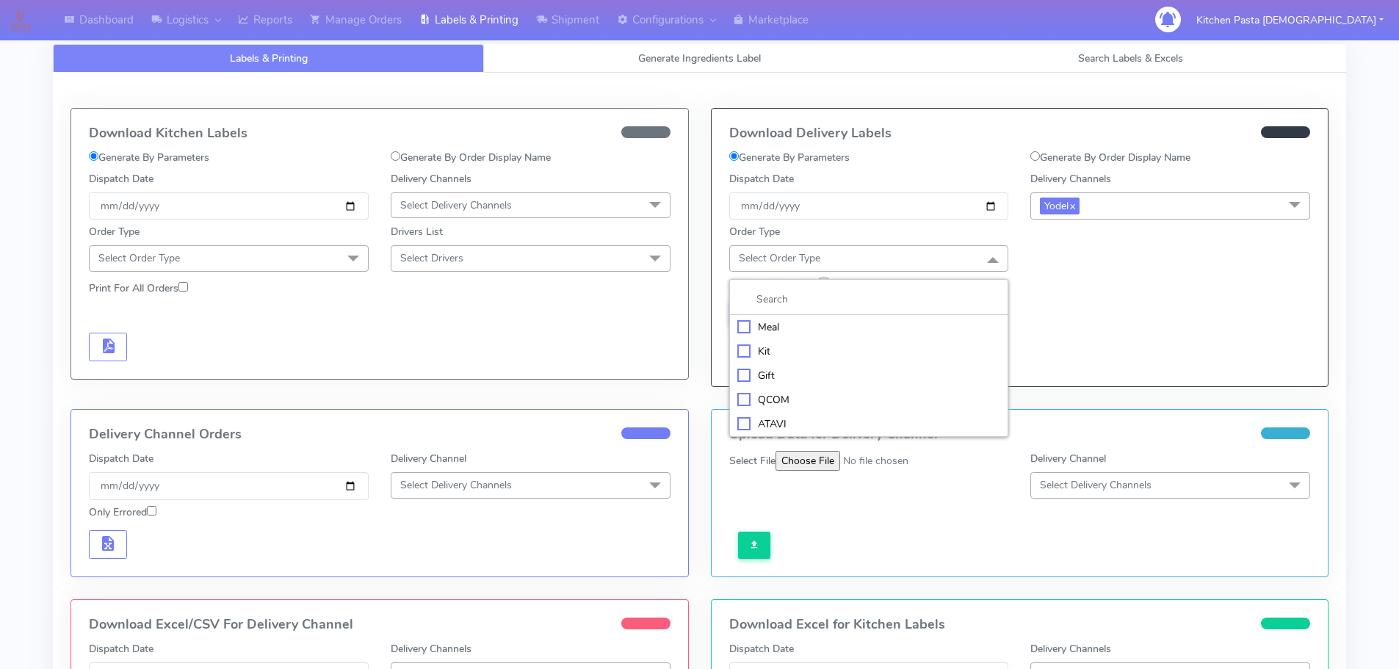
click at [776, 316] on li "Meal" at bounding box center [869, 327] width 278 height 24
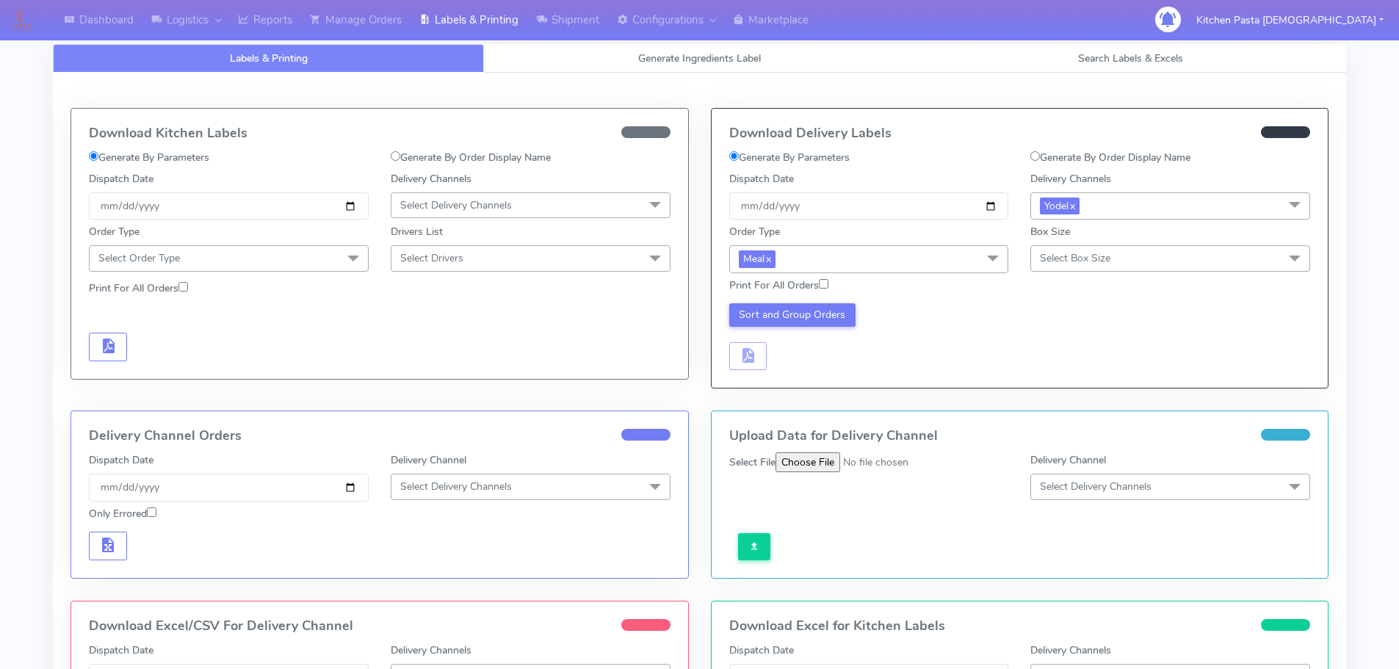
click at [1042, 254] on span "Select Box Size" at bounding box center [1075, 258] width 70 height 14
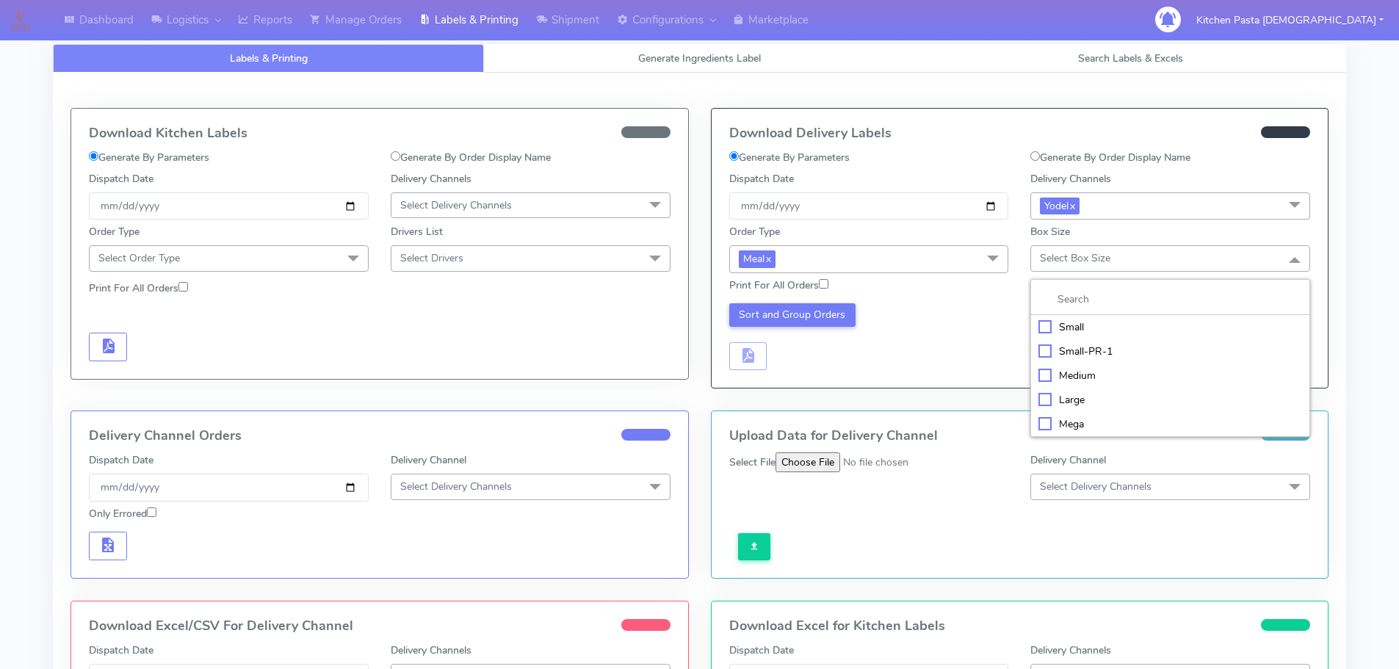
click at [1065, 398] on div "Large" at bounding box center [1170, 399] width 264 height 15
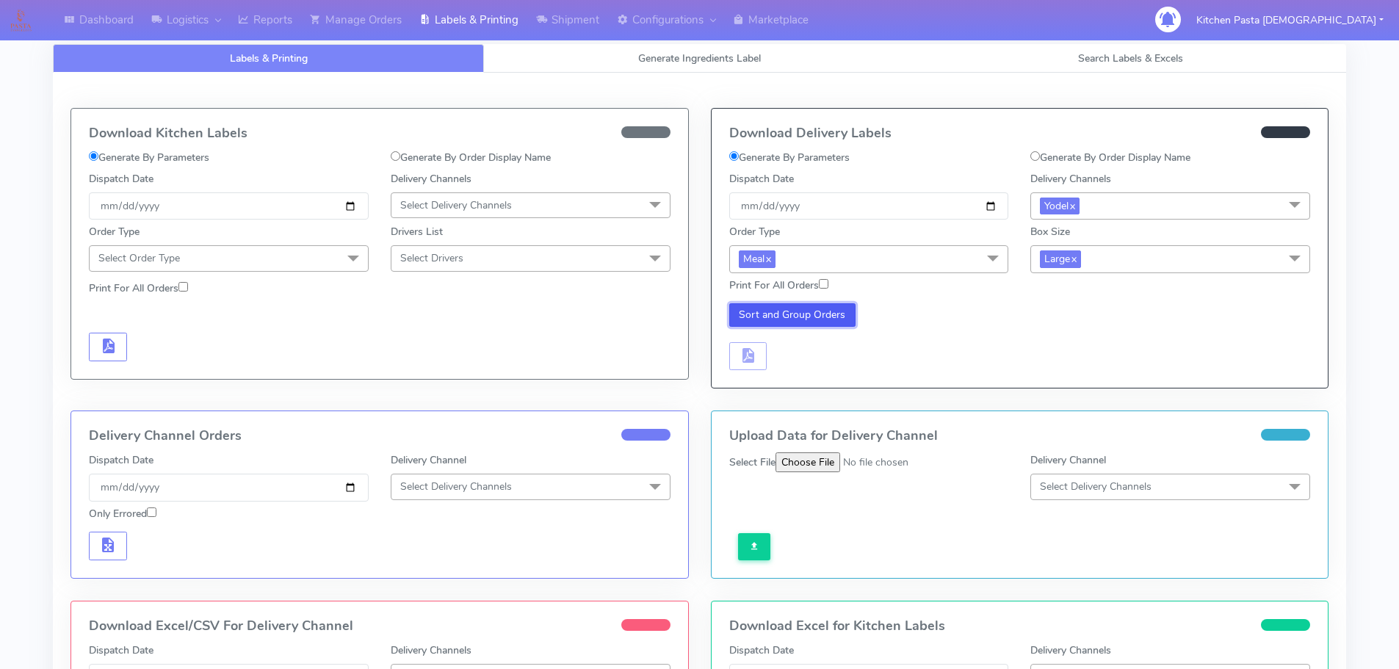
click at [844, 322] on button "Sort and Group Orders" at bounding box center [792, 314] width 127 height 23
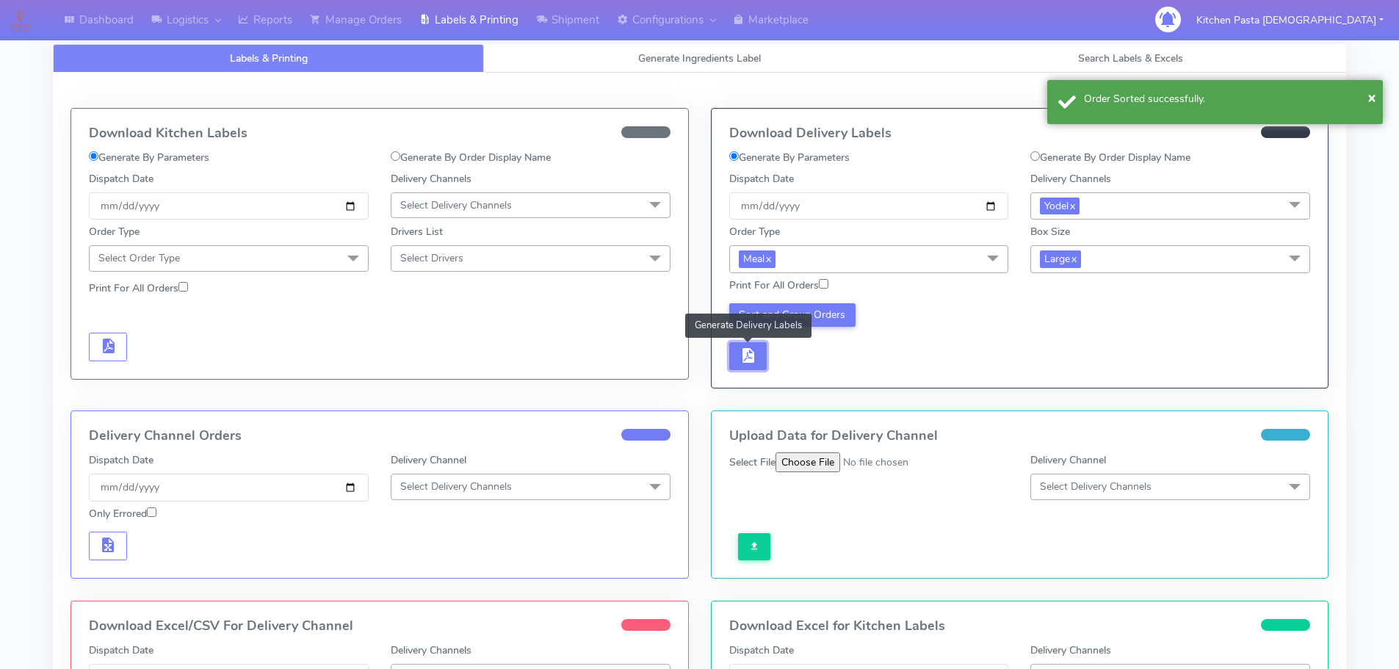
click at [758, 360] on button "button" at bounding box center [748, 356] width 38 height 29
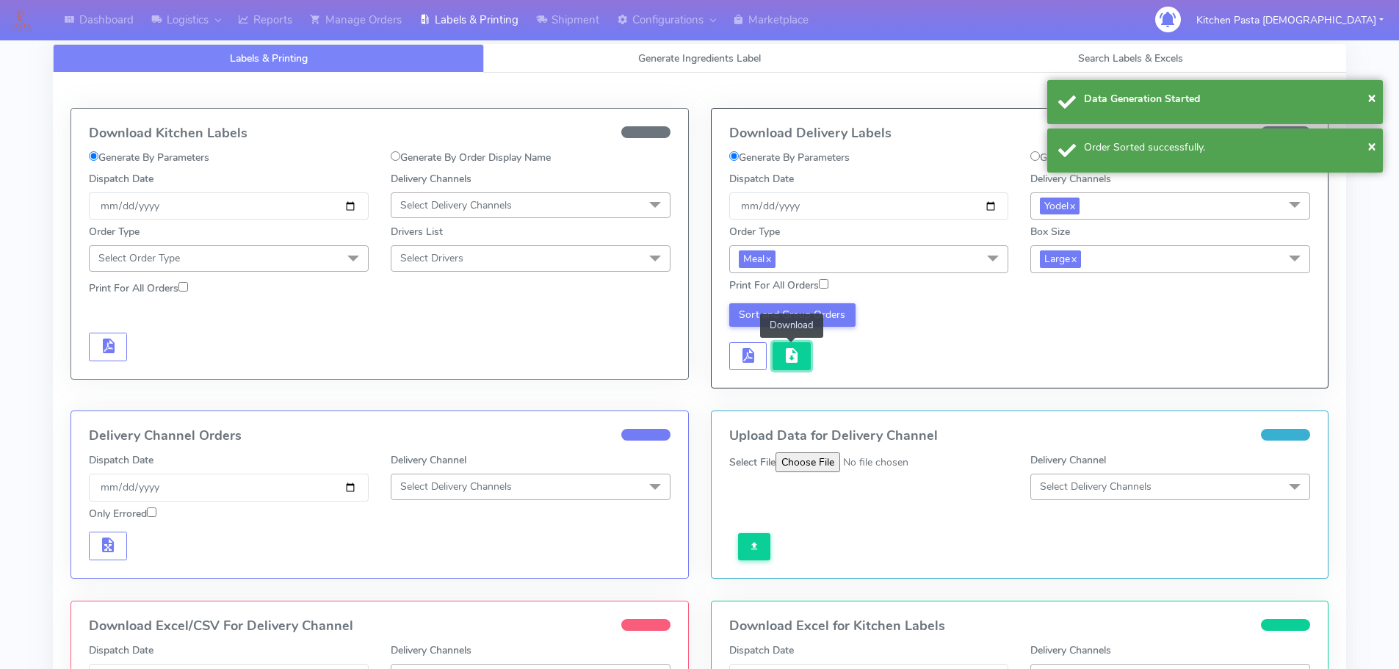
click at [781, 360] on button "button" at bounding box center [791, 356] width 38 height 29
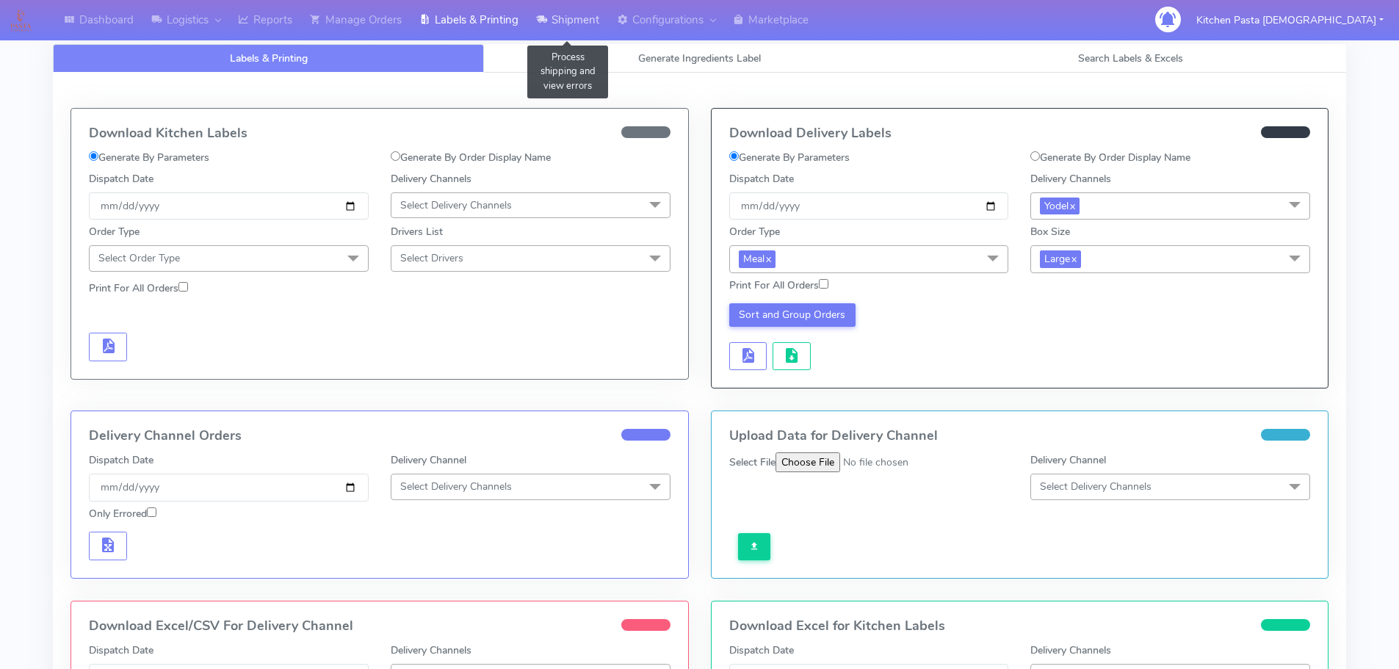
click at [573, 12] on link "Shipment" at bounding box center [567, 20] width 81 height 40
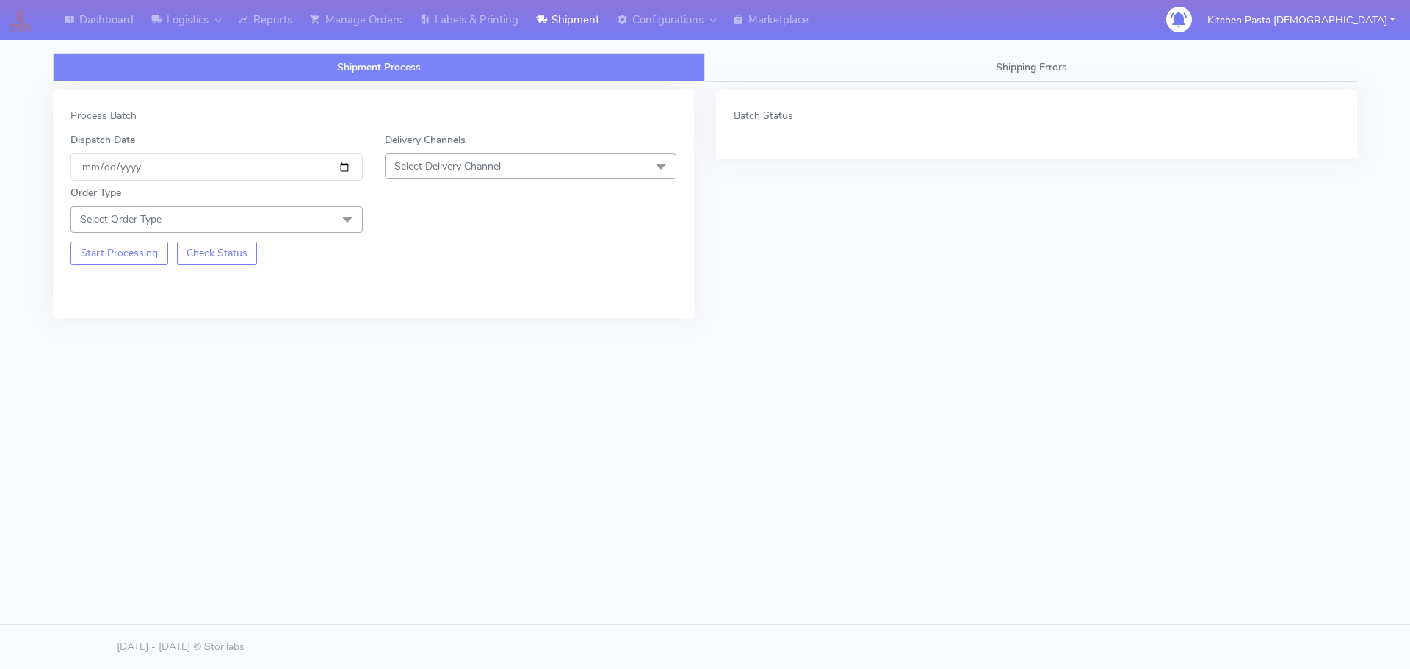
click at [476, 170] on span "Select Delivery Channel" at bounding box center [447, 166] width 106 height 14
click at [400, 325] on div "Yodel" at bounding box center [531, 331] width 276 height 15
click at [314, 233] on div "Start Processing Check Status" at bounding box center [216, 249] width 314 height 32
click at [239, 223] on span "Select Order Type" at bounding box center [216, 219] width 292 height 26
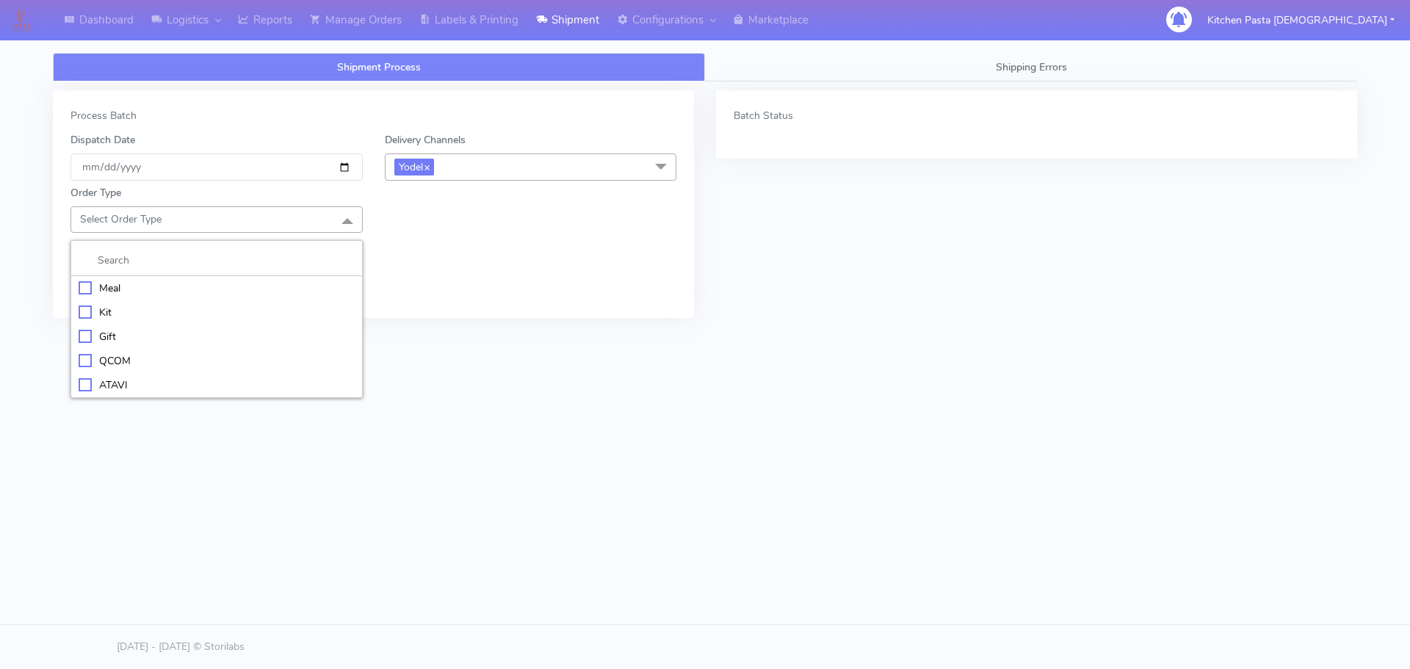
click at [128, 276] on li "Meal" at bounding box center [216, 288] width 291 height 24
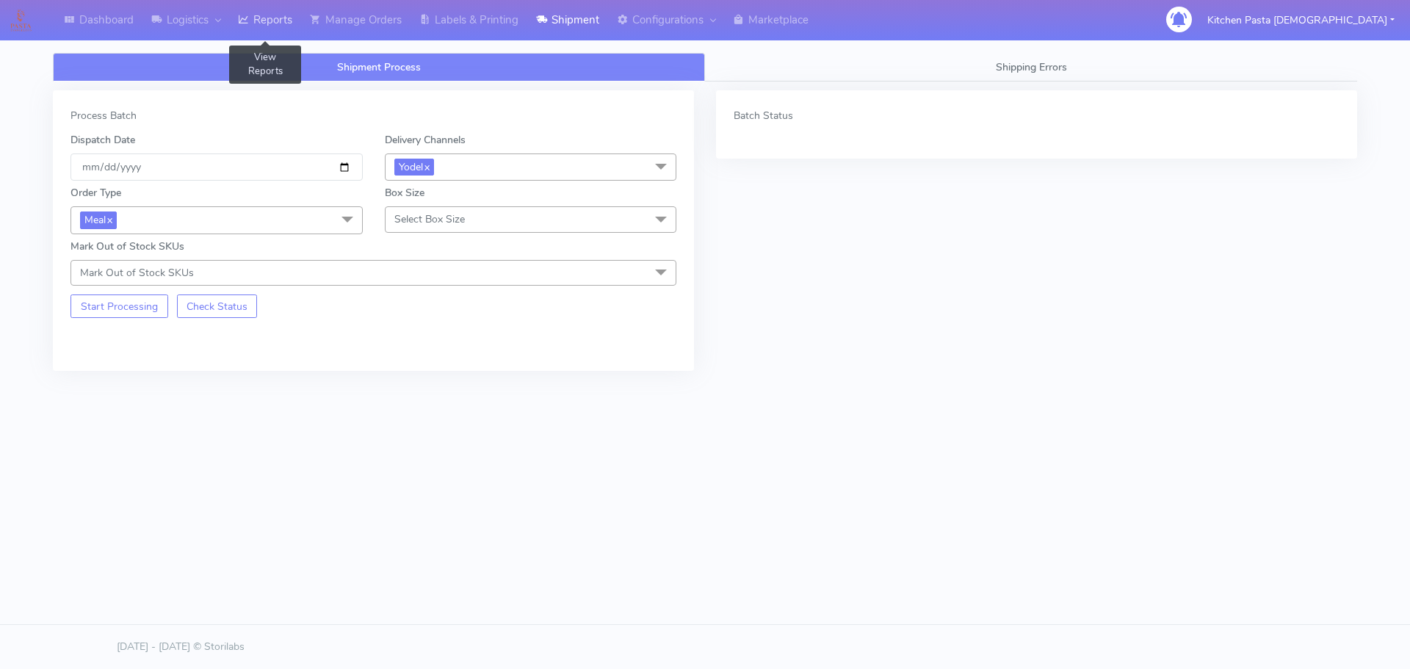
click at [278, 21] on link "Reports" at bounding box center [265, 20] width 72 height 40
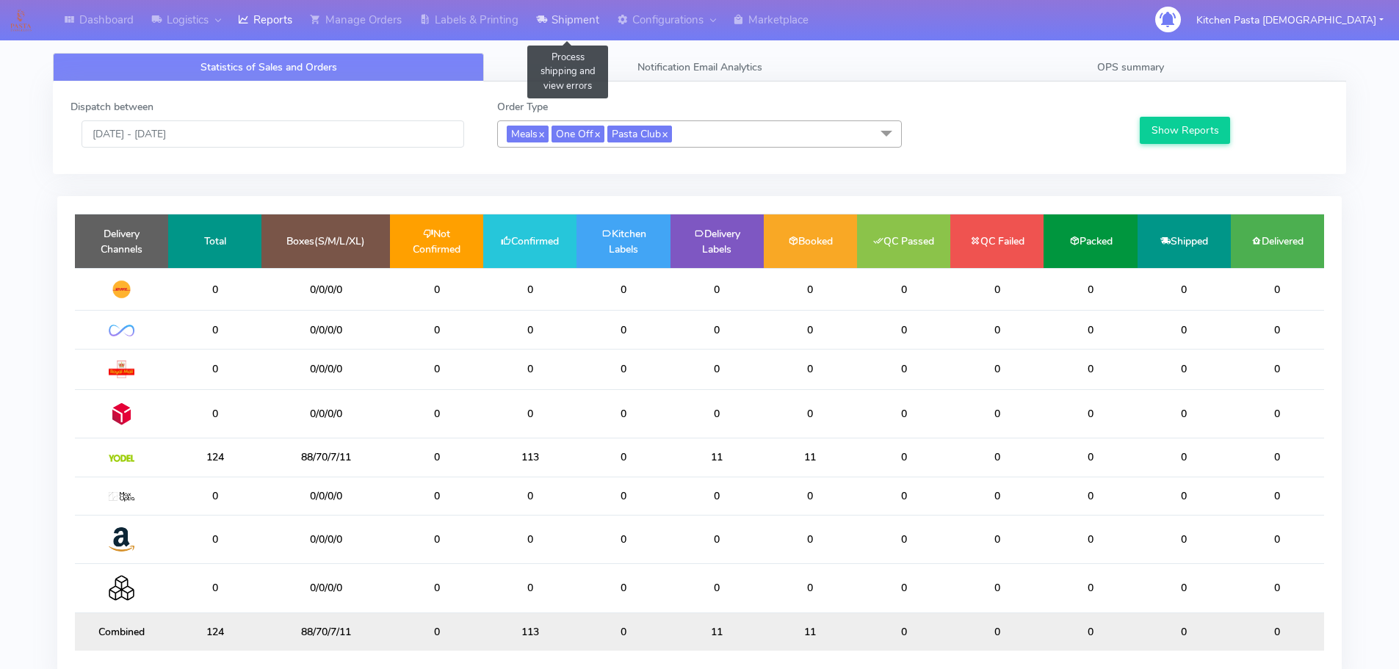
click at [554, 23] on link "Shipment" at bounding box center [567, 20] width 81 height 40
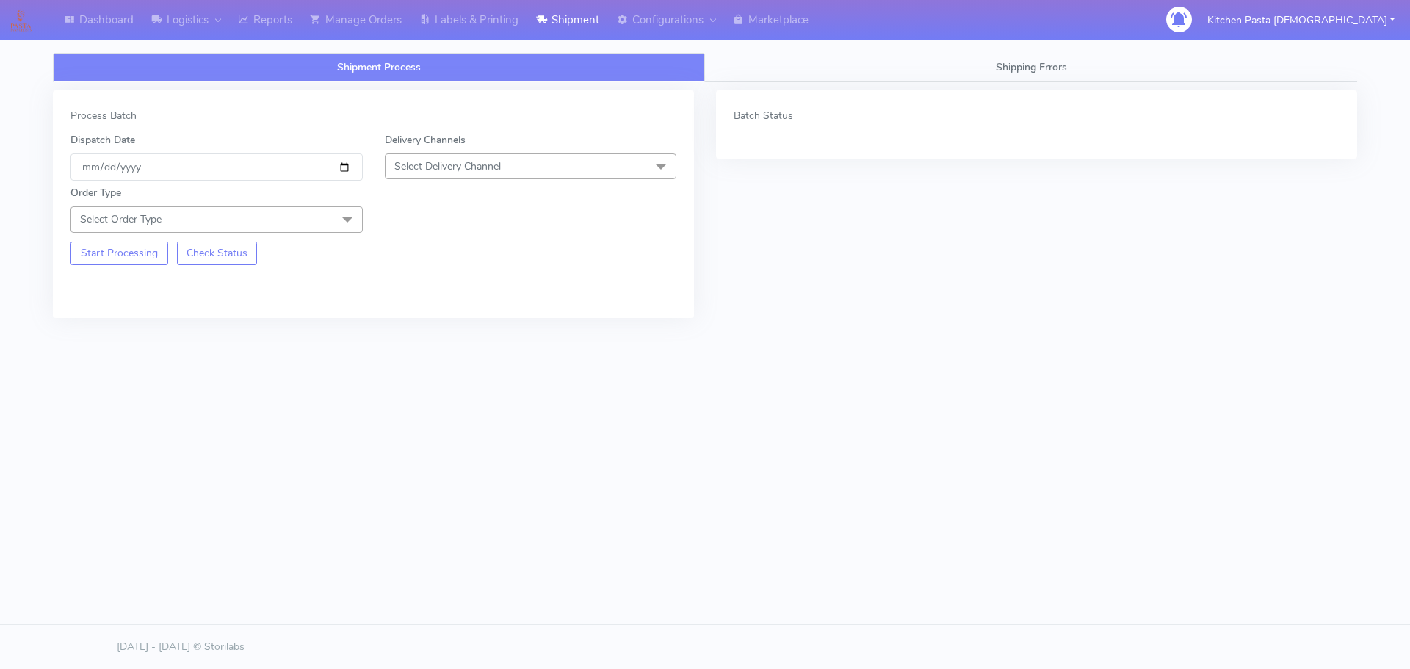
click at [403, 165] on span "Select Delivery Channel" at bounding box center [447, 166] width 106 height 14
click at [409, 321] on li "Yodel" at bounding box center [530, 331] width 291 height 24
click at [307, 221] on span "Select Order Type" at bounding box center [216, 219] width 292 height 26
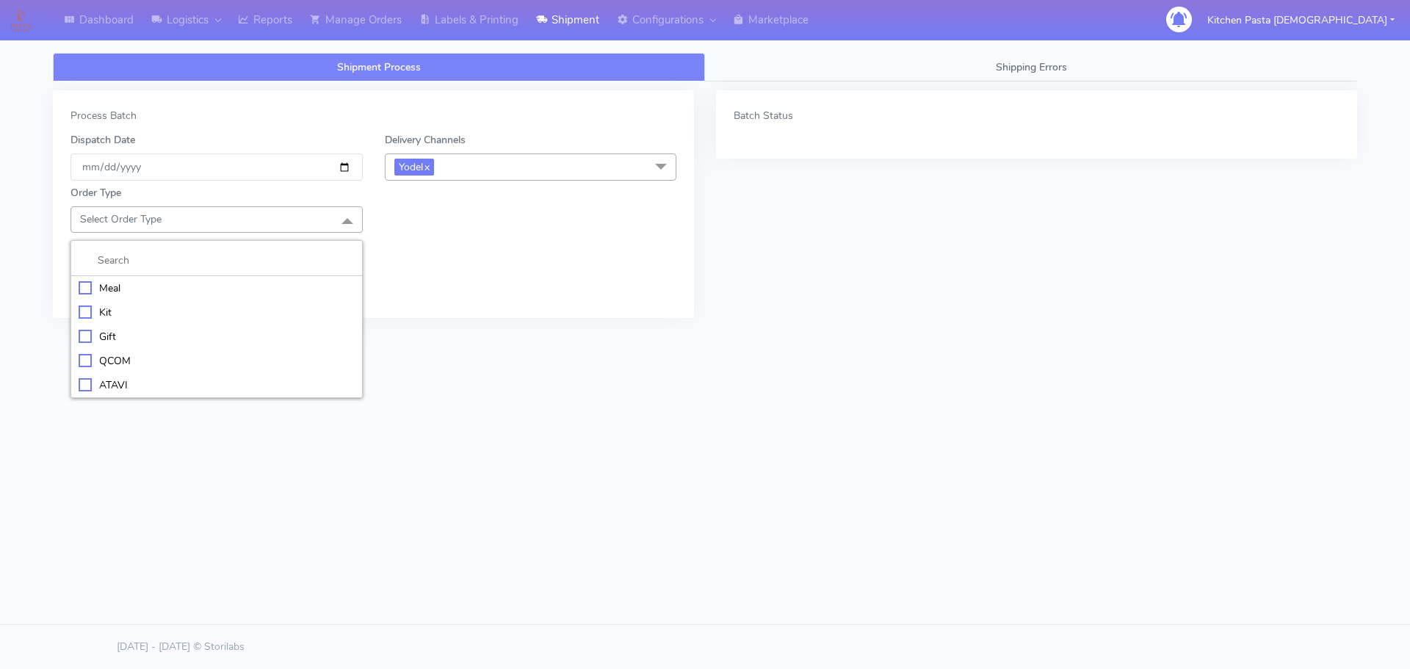
click at [237, 290] on div "Meal" at bounding box center [217, 287] width 276 height 15
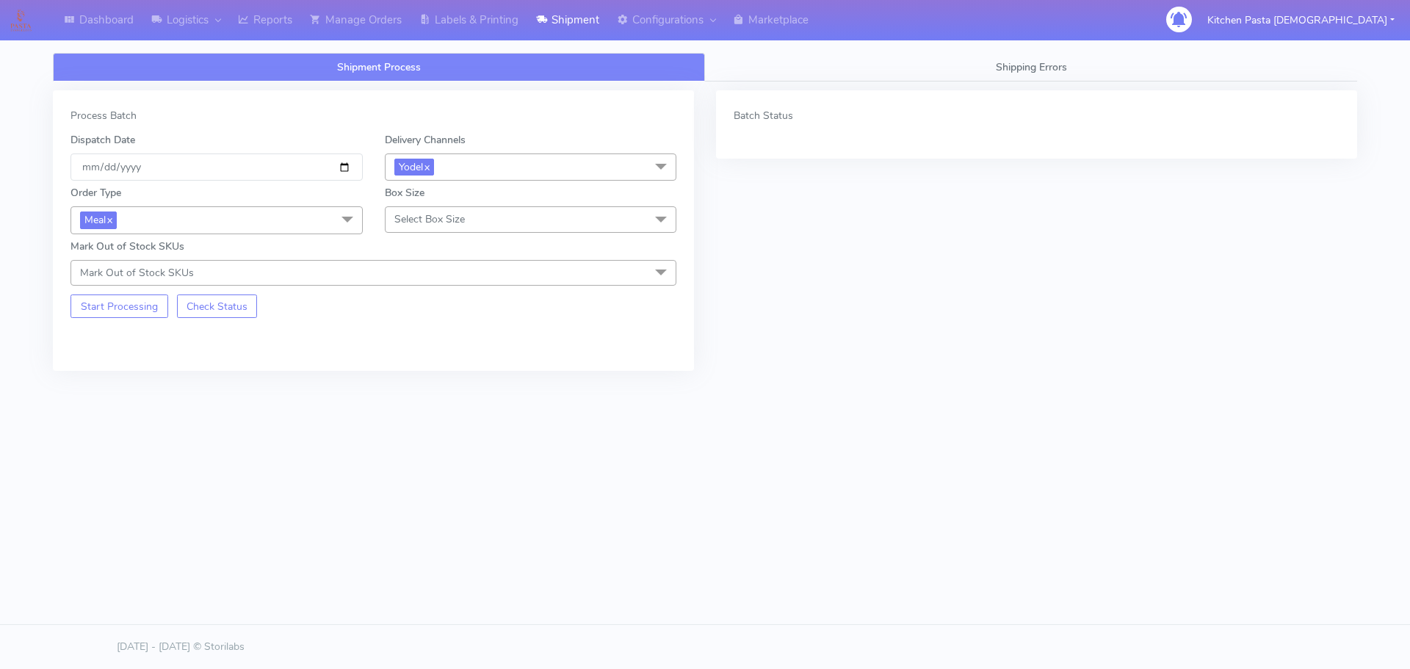
click at [449, 214] on span "Select Box Size" at bounding box center [429, 219] width 70 height 14
click at [429, 341] on div "Medium" at bounding box center [531, 336] width 276 height 15
click at [115, 301] on button "Start Processing" at bounding box center [119, 305] width 98 height 23
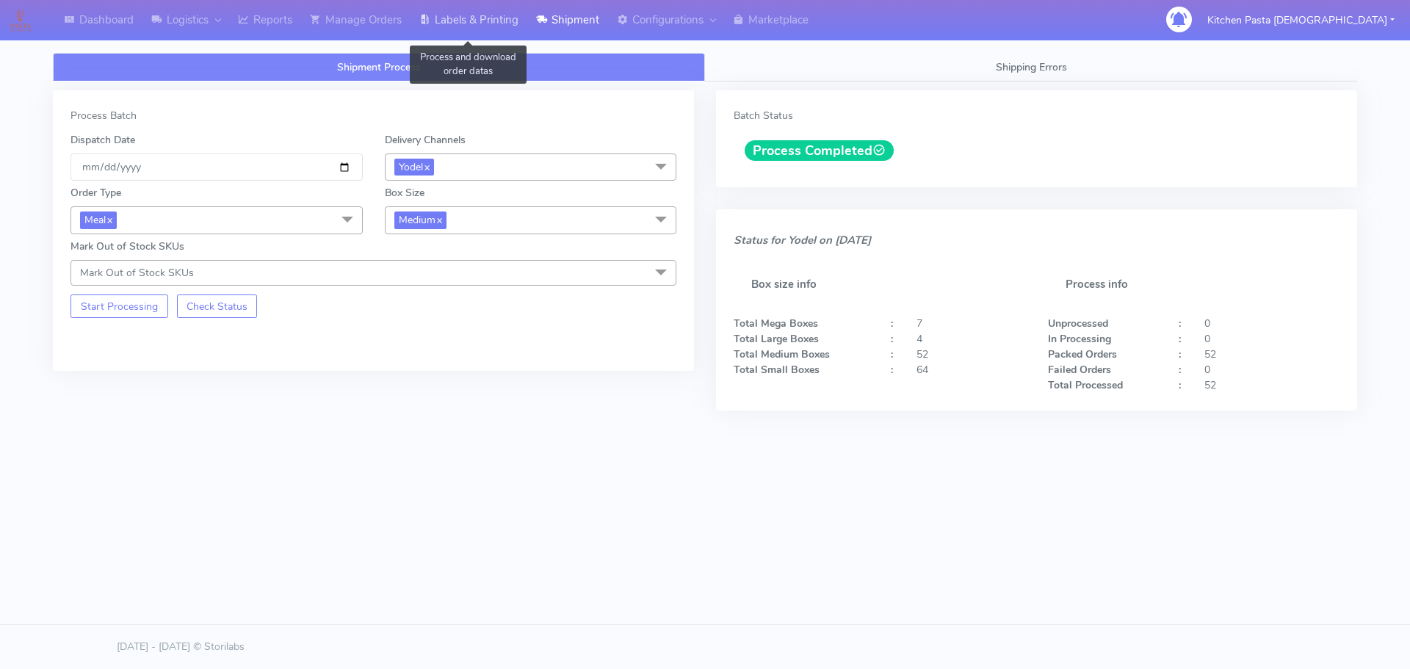
drag, startPoint x: 469, startPoint y: 7, endPoint x: 482, endPoint y: 23, distance: 20.3
click at [469, 7] on link "Labels & Printing" at bounding box center [468, 20] width 117 height 40
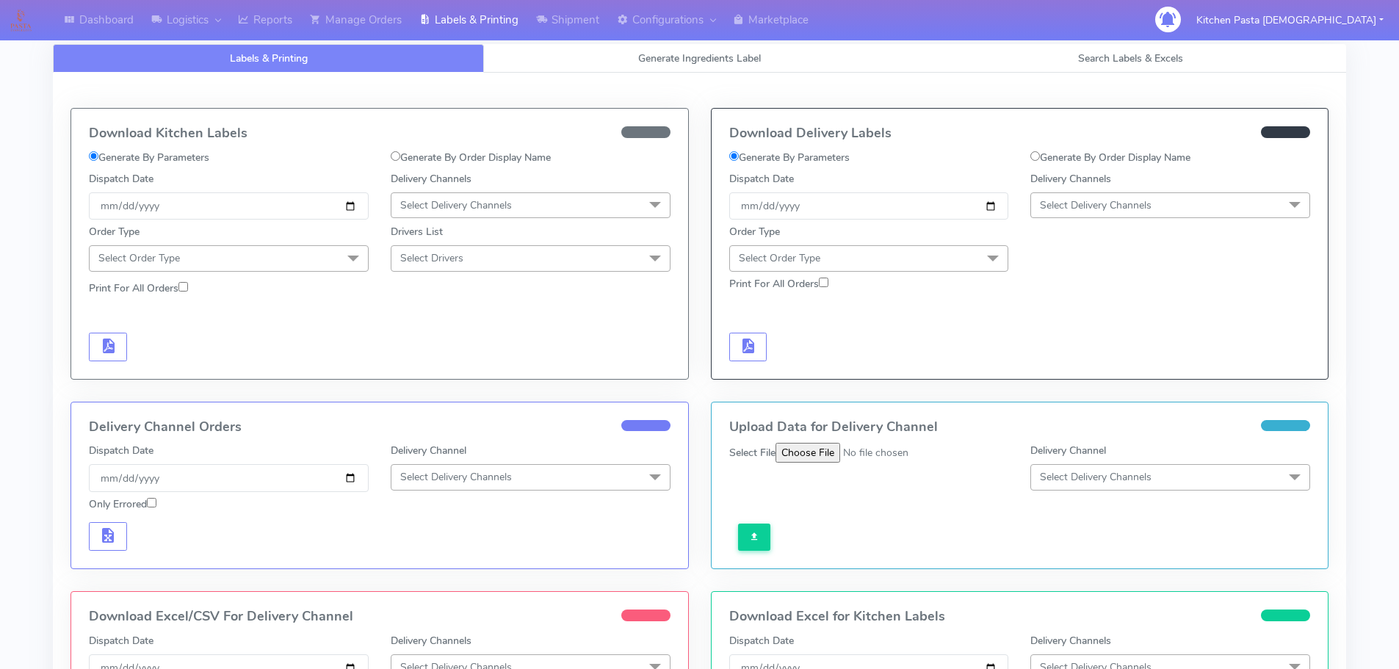
click at [1117, 211] on span "Select Delivery Channels" at bounding box center [1096, 205] width 112 height 14
click at [1051, 366] on div "Yodel" at bounding box center [1170, 370] width 264 height 15
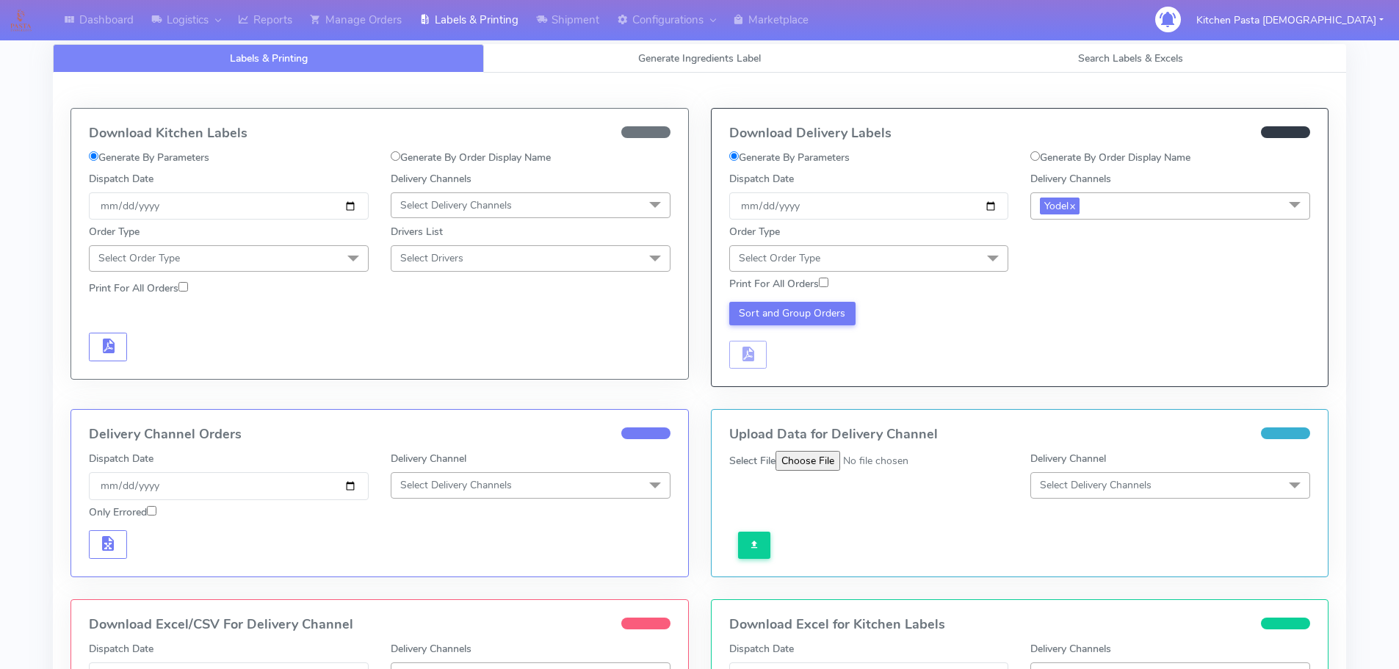
click at [988, 243] on div "Order Type Select Order Type Meal Kit Gift QCOM ATAVI" at bounding box center [869, 247] width 302 height 47
click at [973, 272] on div "Print For All Orders" at bounding box center [1020, 285] width 604 height 26
click at [874, 258] on span "Select Order Type" at bounding box center [869, 258] width 280 height 26
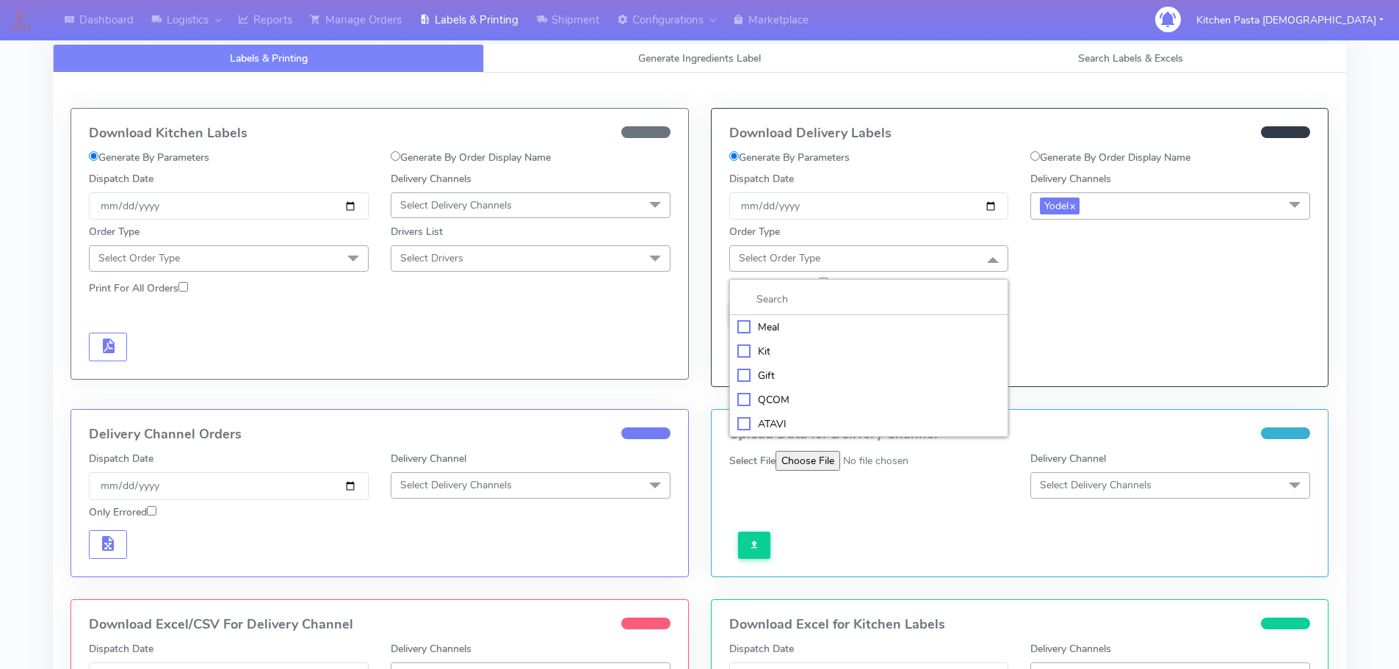
click at [805, 325] on div "Meal" at bounding box center [869, 326] width 264 height 15
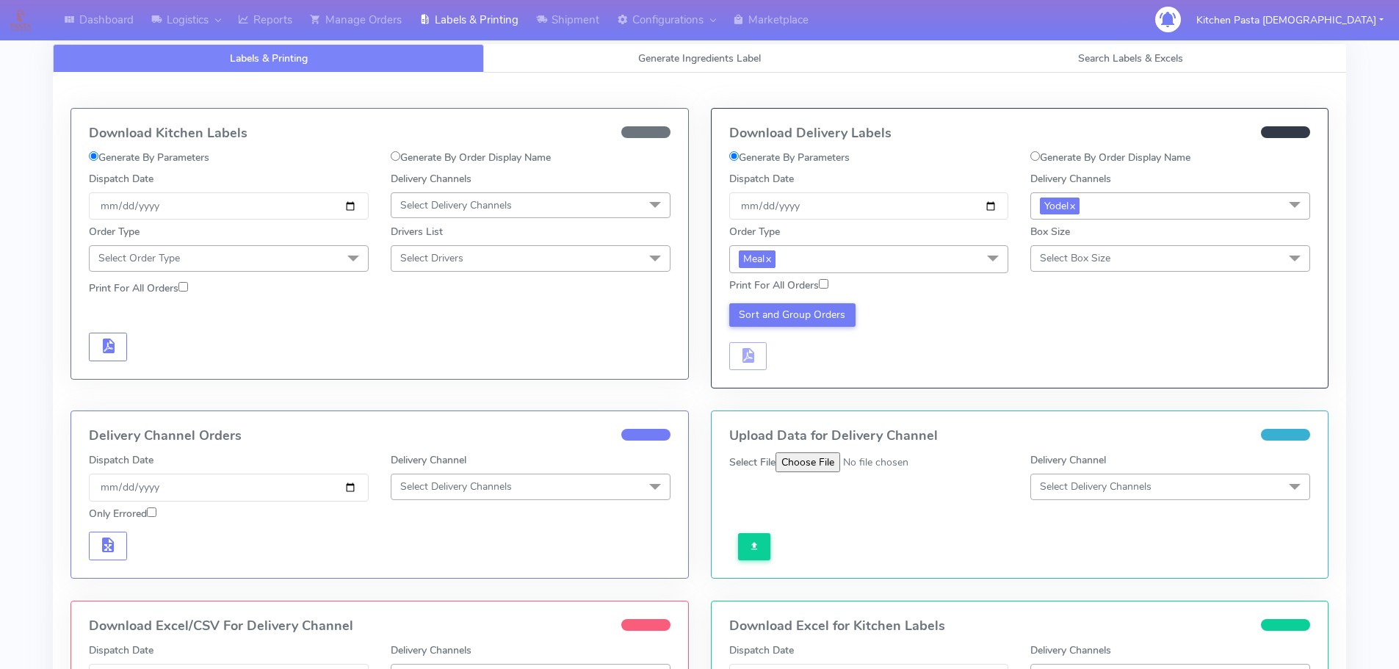
click at [1048, 267] on span "Select Box Size" at bounding box center [1170, 258] width 280 height 26
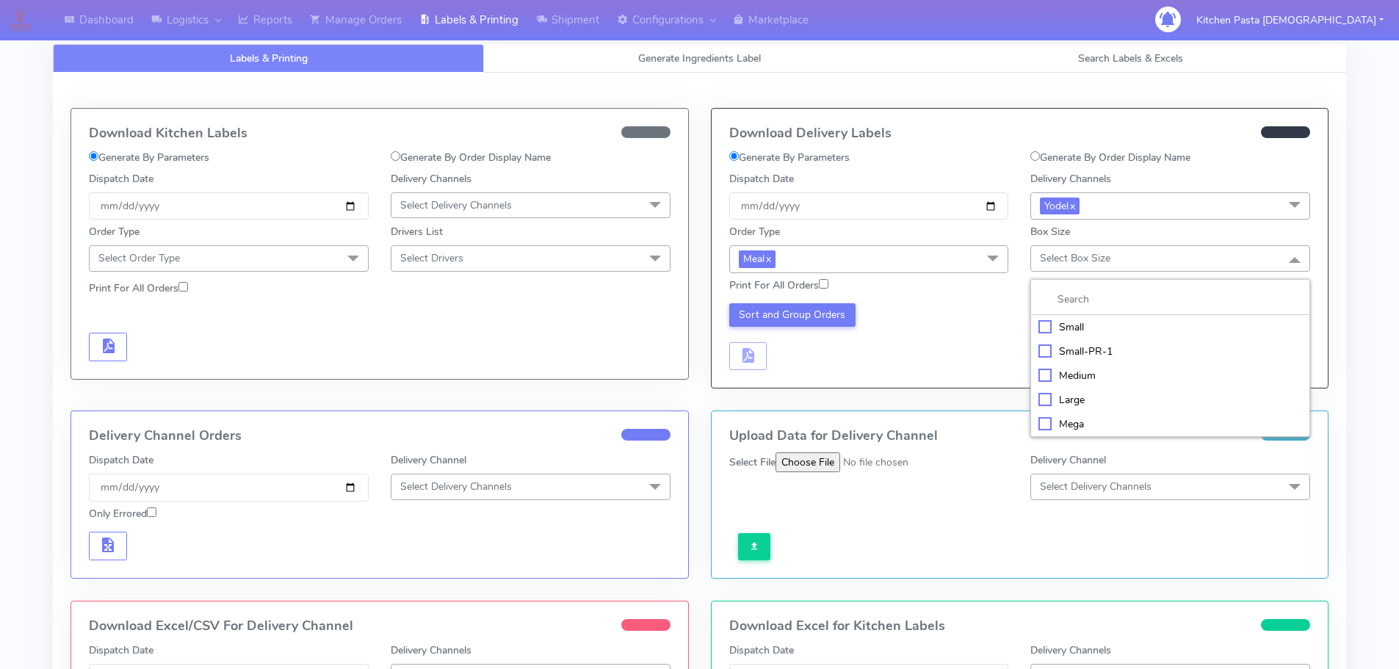
click at [1051, 369] on div "Medium" at bounding box center [1170, 375] width 264 height 15
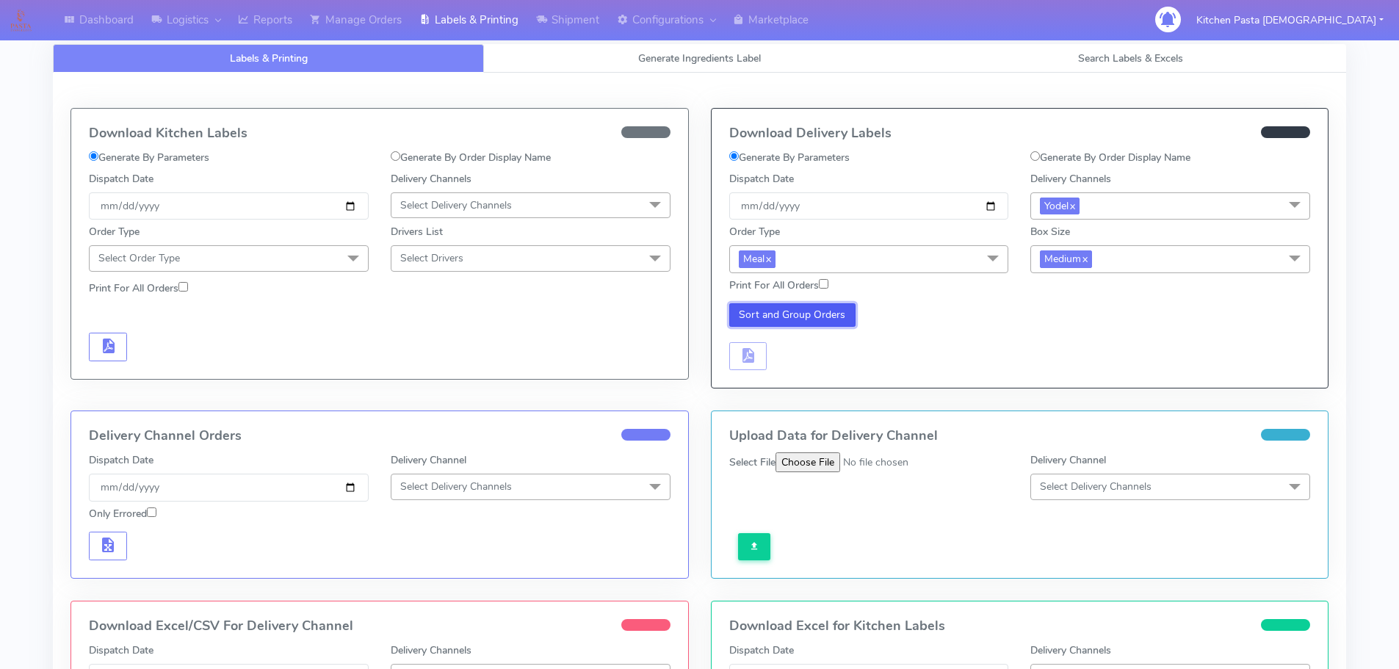
click at [816, 319] on button "Sort and Group Orders" at bounding box center [792, 314] width 127 height 23
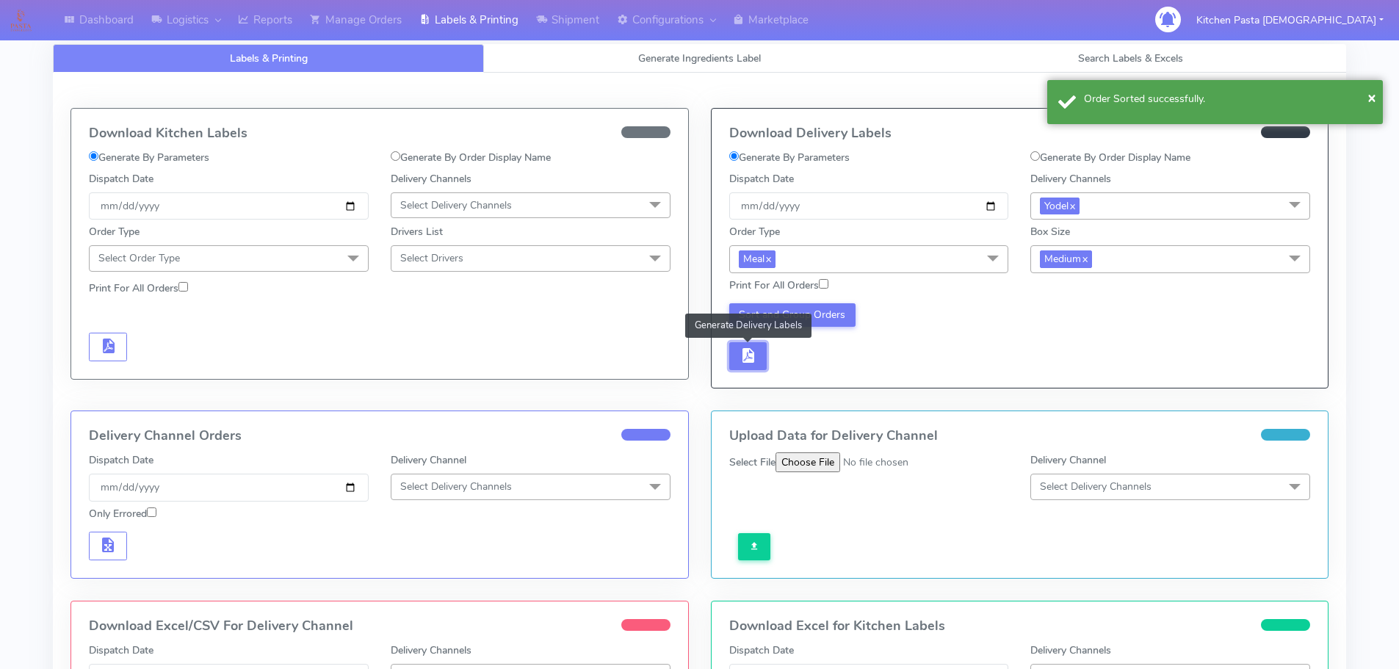
click at [744, 356] on span "button" at bounding box center [748, 359] width 18 height 14
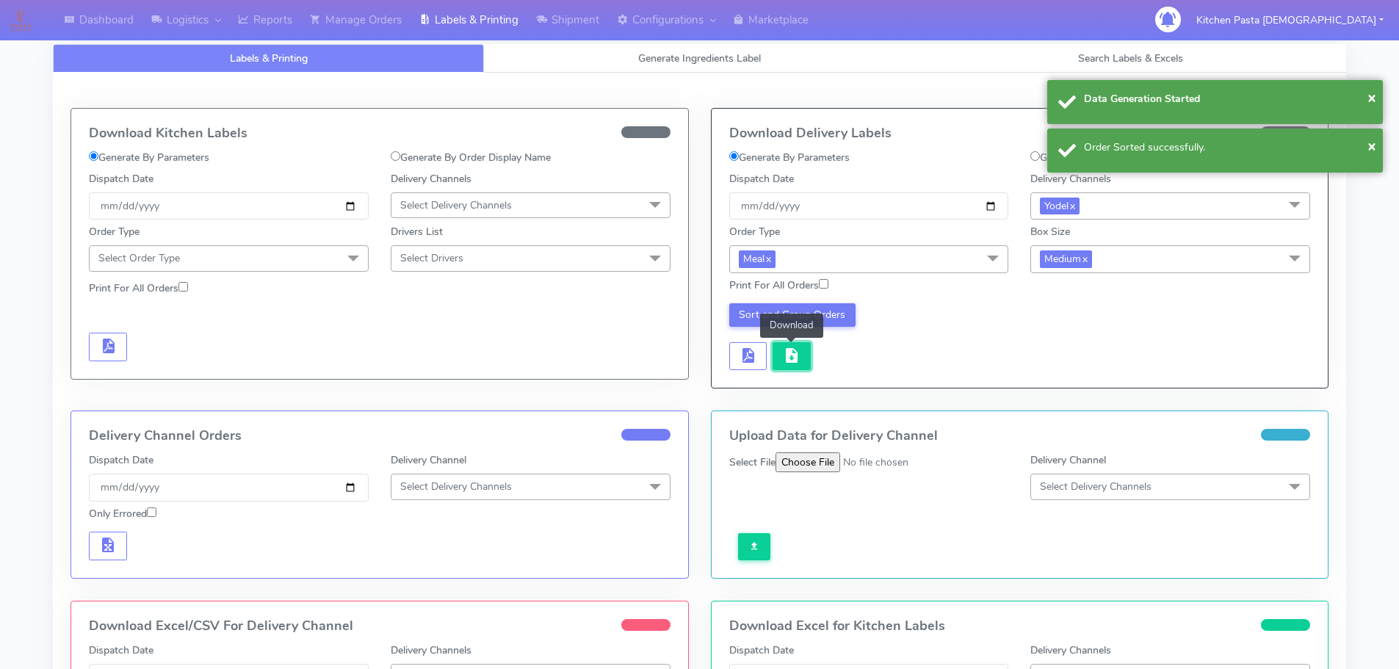
click at [780, 356] on button "button" at bounding box center [791, 356] width 38 height 29
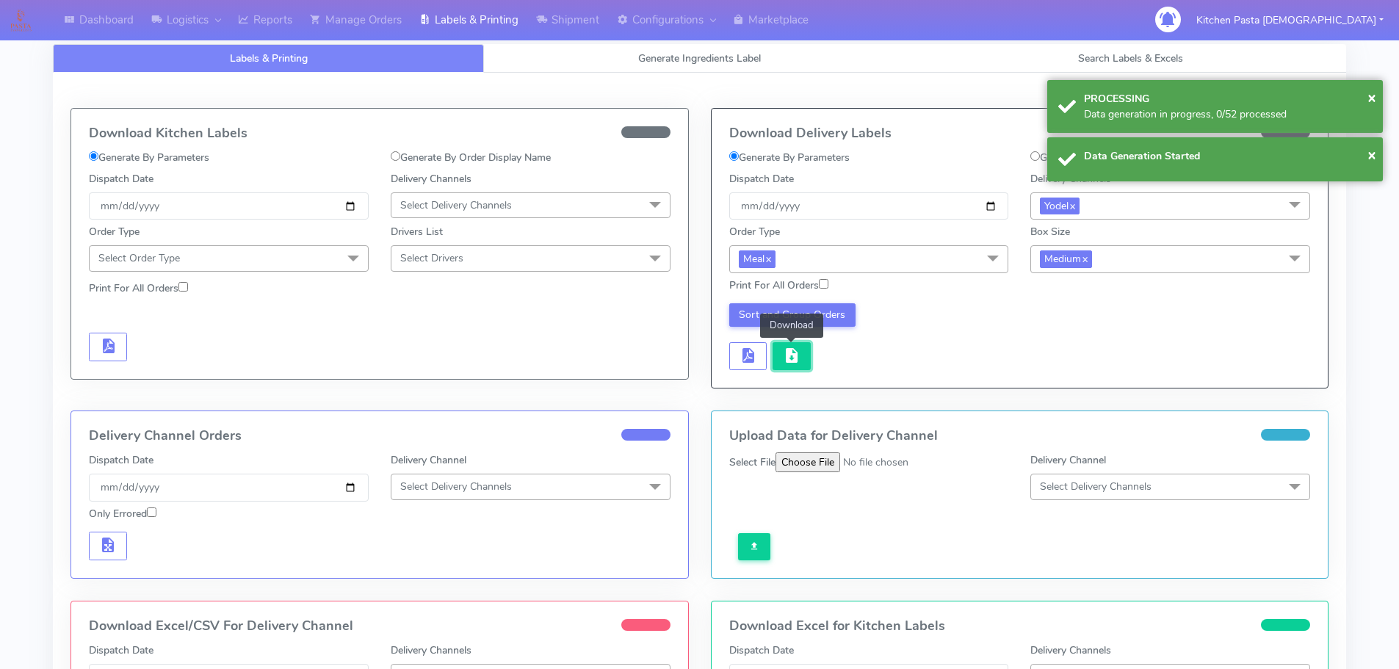
click at [801, 359] on button "button" at bounding box center [791, 356] width 38 height 29
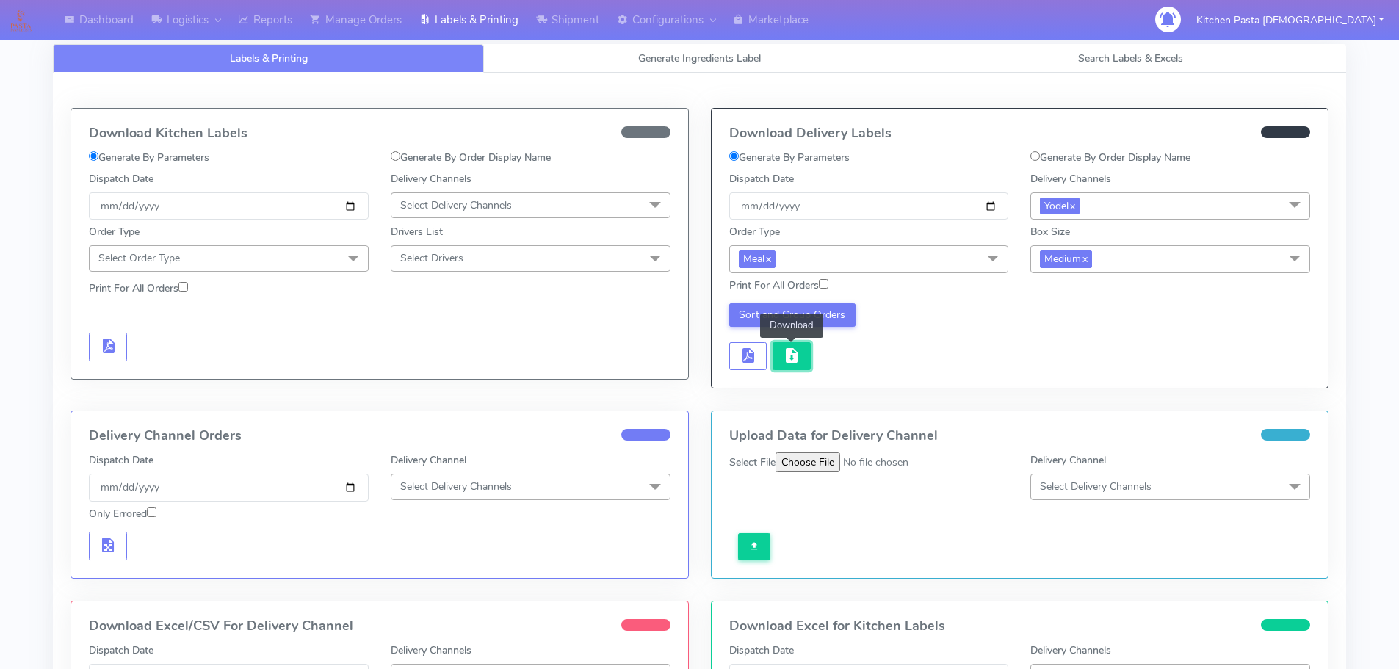
click at [794, 364] on span "button" at bounding box center [792, 359] width 18 height 14
drag, startPoint x: 574, startPoint y: 19, endPoint x: 557, endPoint y: 35, distance: 23.4
click at [574, 19] on link "Shipment" at bounding box center [567, 20] width 81 height 40
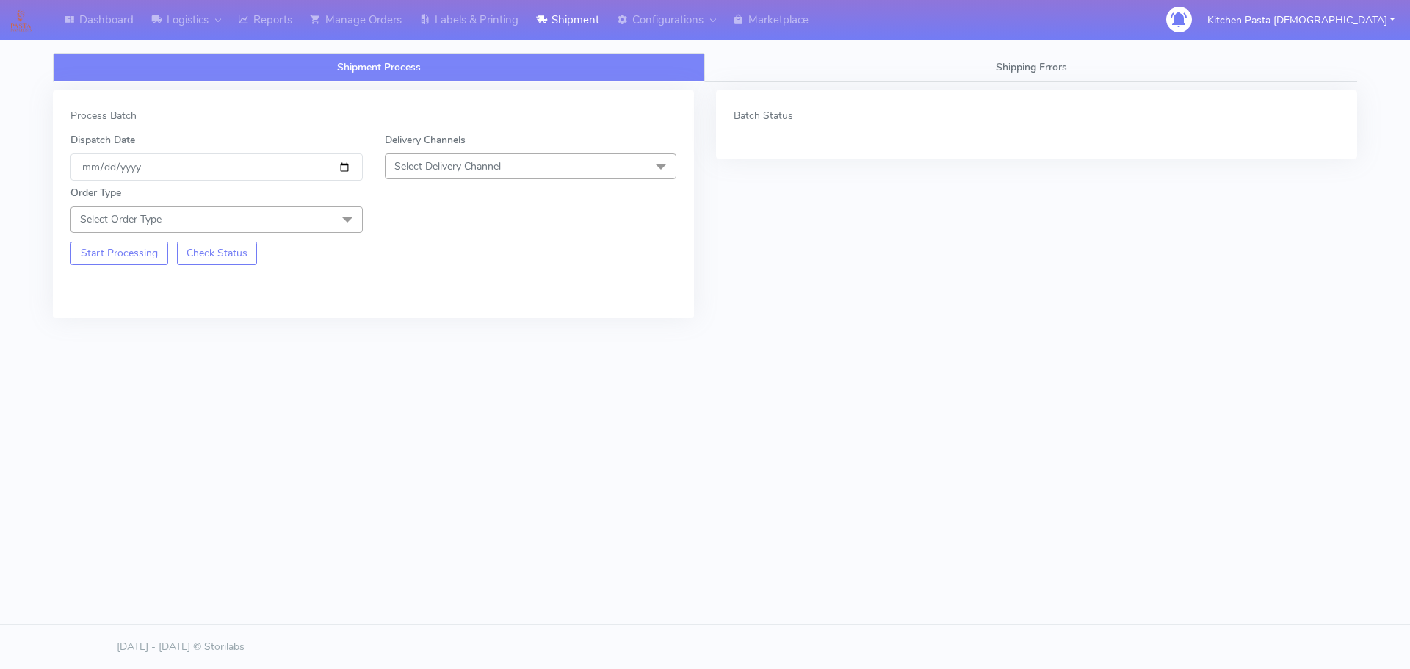
click at [495, 171] on span "Select Delivery Channel" at bounding box center [447, 166] width 106 height 14
click at [412, 333] on div "Yodel" at bounding box center [531, 331] width 276 height 15
click at [312, 211] on span "Select Order Type" at bounding box center [216, 219] width 292 height 26
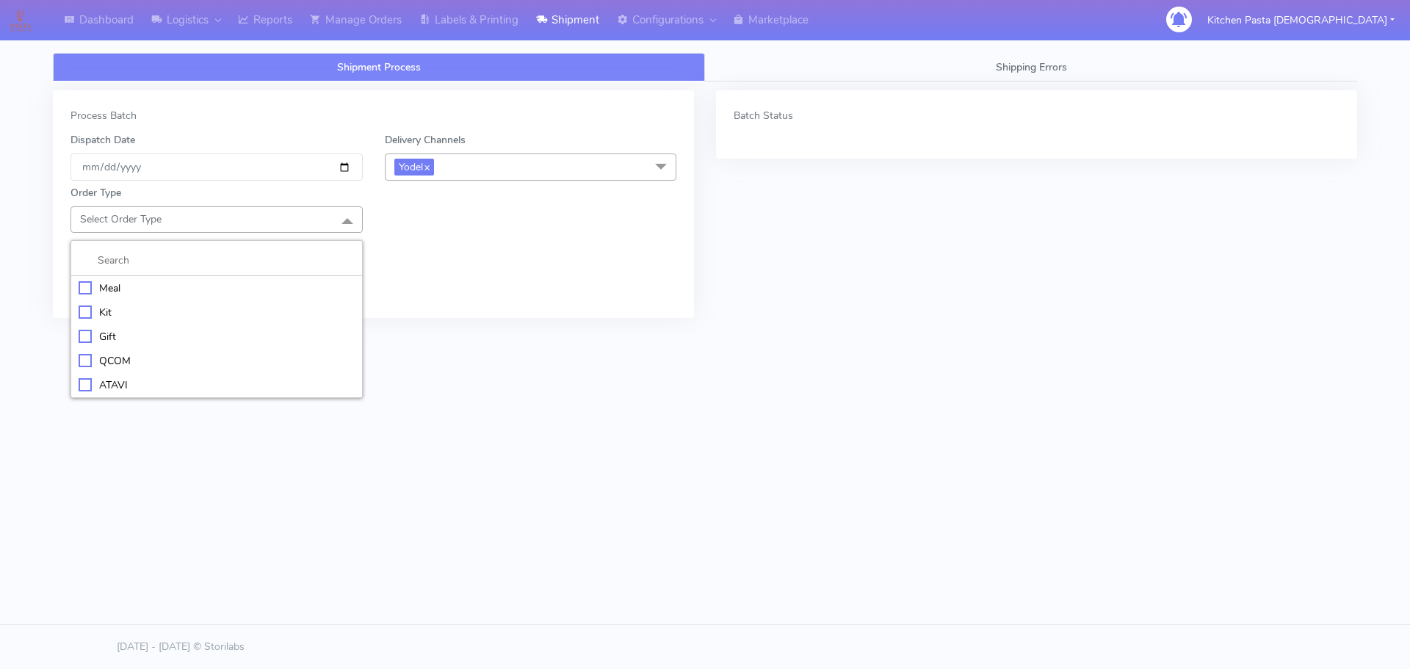
click at [200, 292] on div "Meal" at bounding box center [217, 287] width 276 height 15
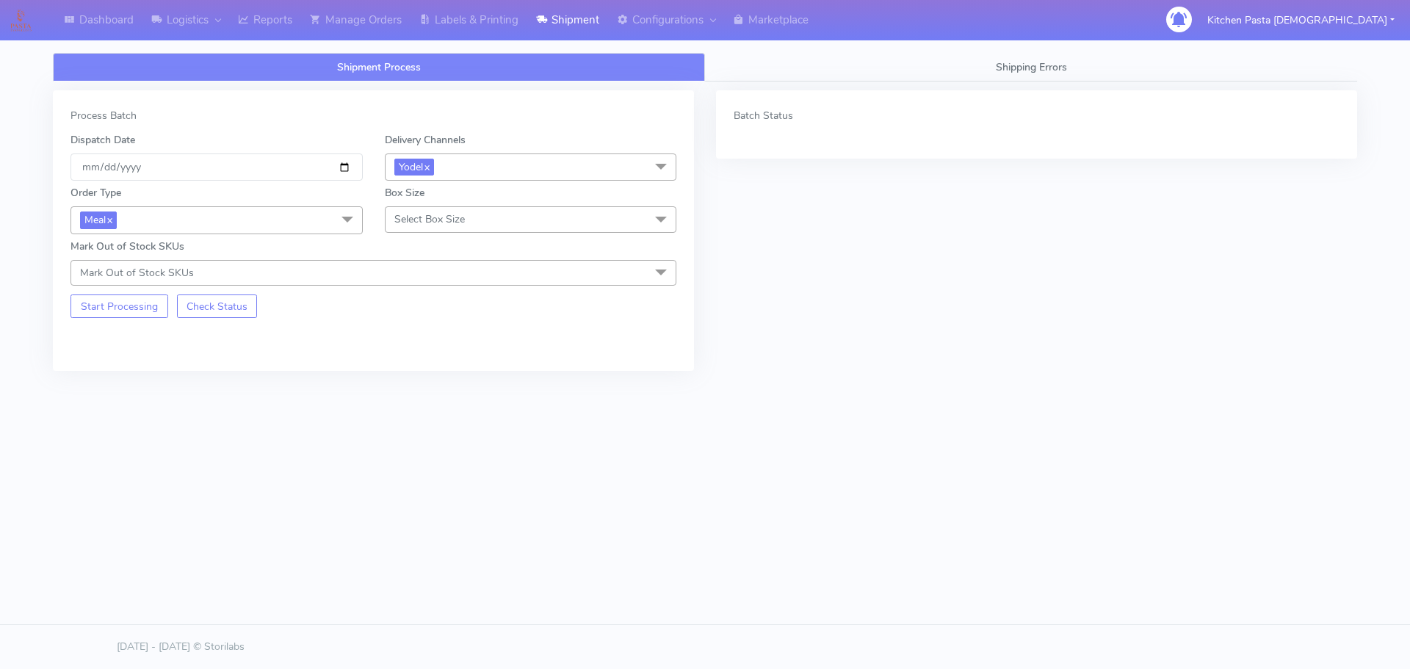
click at [504, 221] on span "Select Box Size" at bounding box center [531, 219] width 292 height 26
click at [446, 290] on div "Small" at bounding box center [531, 287] width 276 height 15
click at [131, 304] on button "Start Processing" at bounding box center [119, 305] width 98 height 23
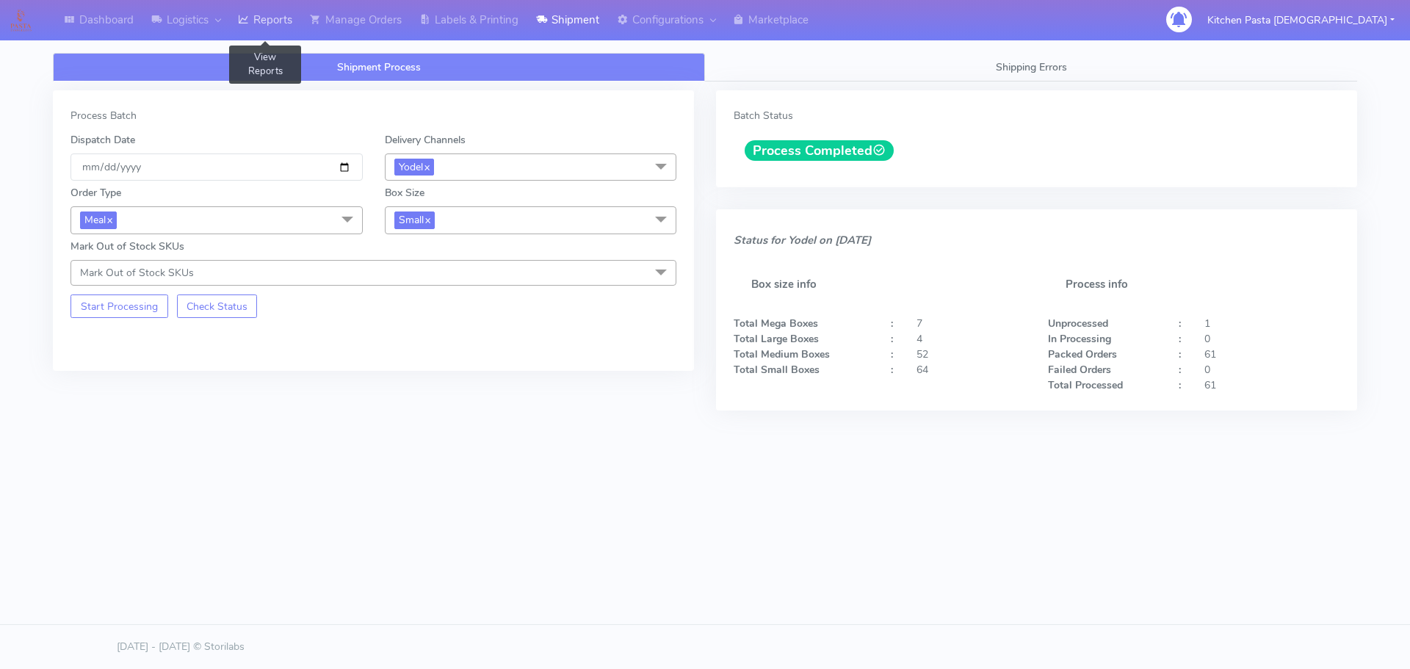
click at [280, 15] on link "Reports" at bounding box center [265, 20] width 72 height 40
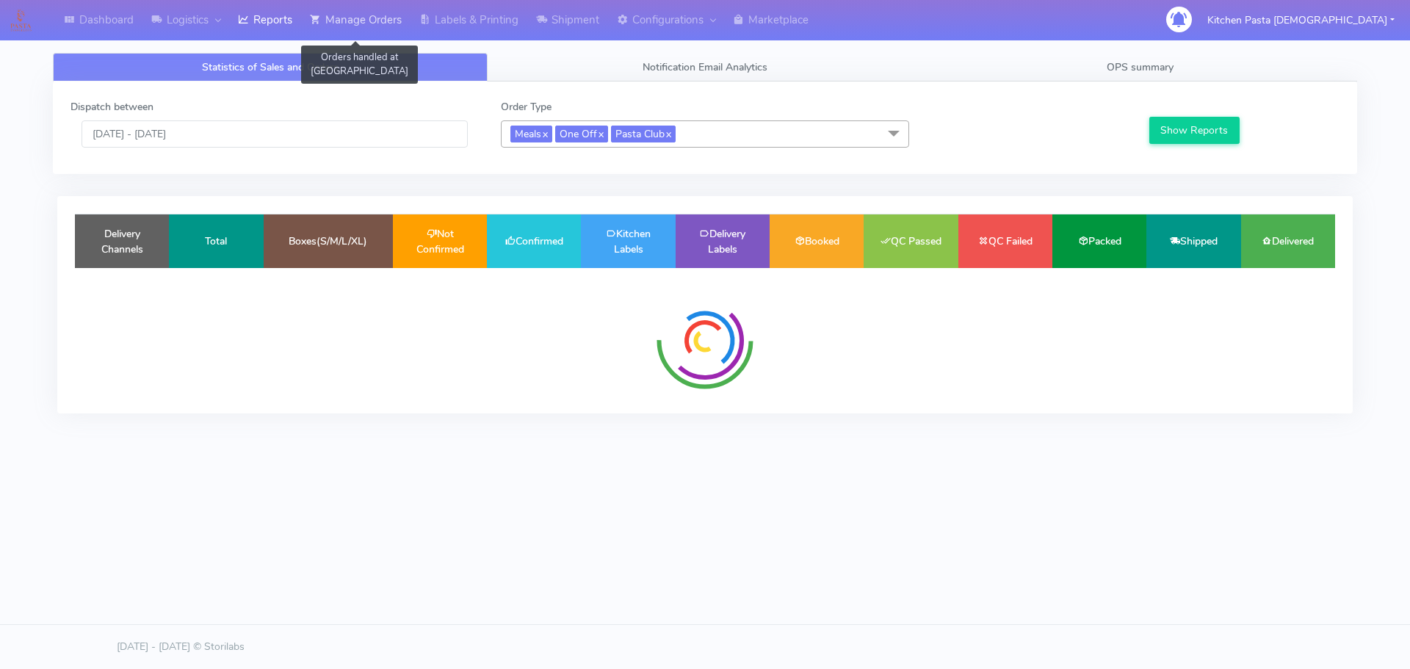
click at [375, 15] on link "Manage Orders" at bounding box center [355, 20] width 109 height 40
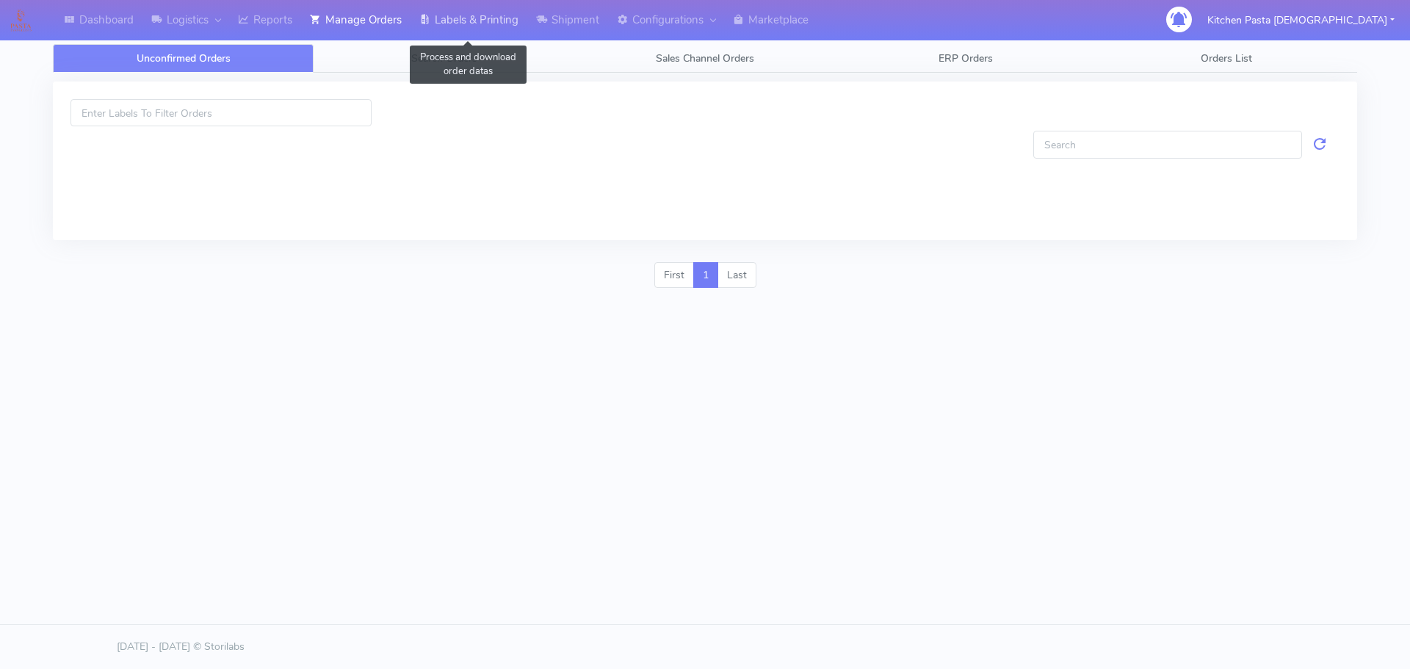
click at [493, 30] on link "Labels & Printing" at bounding box center [468, 20] width 117 height 40
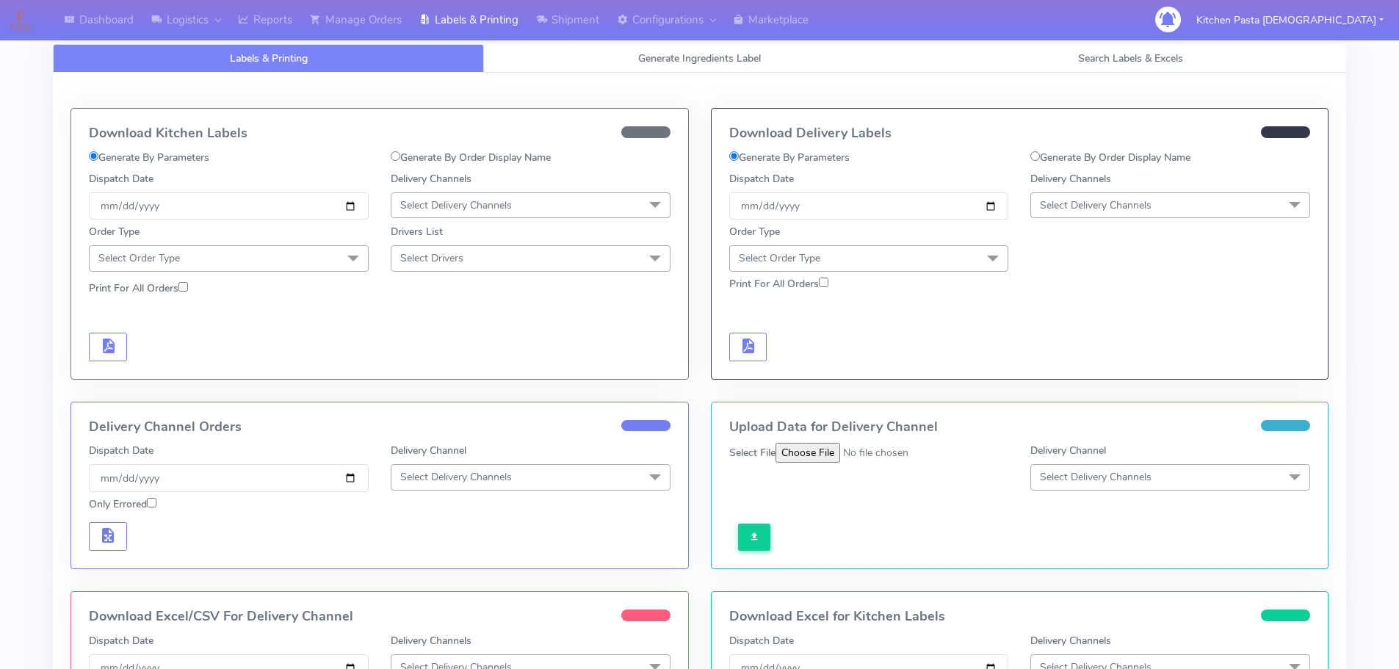
click at [1085, 203] on span "Select Delivery Channels" at bounding box center [1096, 205] width 112 height 14
click at [1061, 372] on div "Yodel" at bounding box center [1170, 370] width 264 height 15
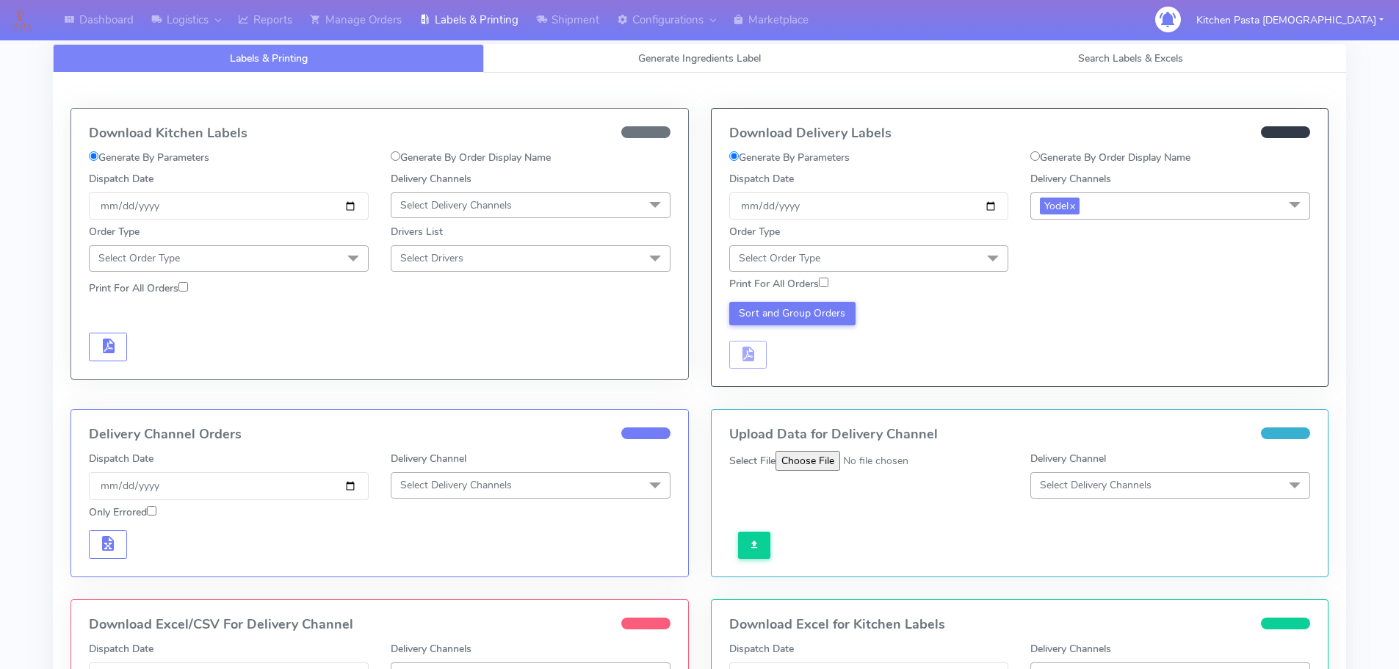
click at [949, 258] on span "Select Order Type" at bounding box center [869, 258] width 280 height 26
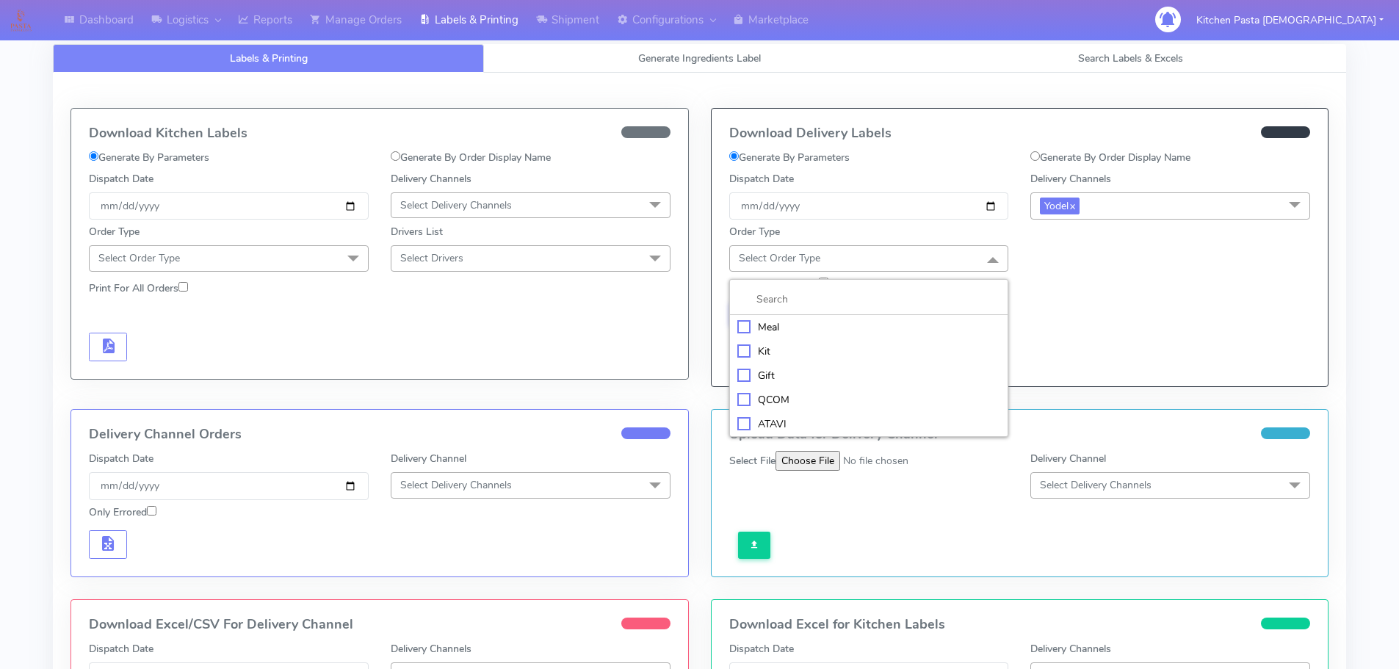
click at [805, 324] on div "Meal" at bounding box center [869, 326] width 264 height 15
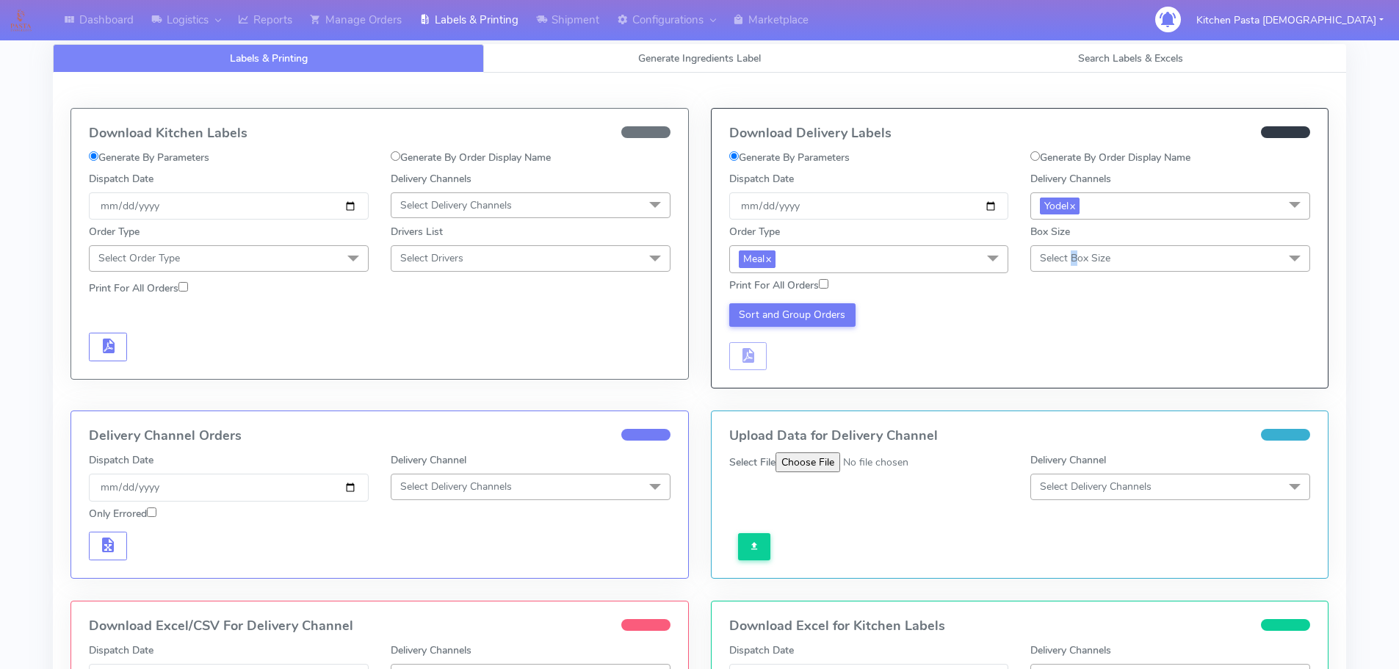
drag, startPoint x: 1077, startPoint y: 265, endPoint x: 1061, endPoint y: 271, distance: 17.2
click at [1070, 266] on span "Select Box Size" at bounding box center [1170, 258] width 280 height 26
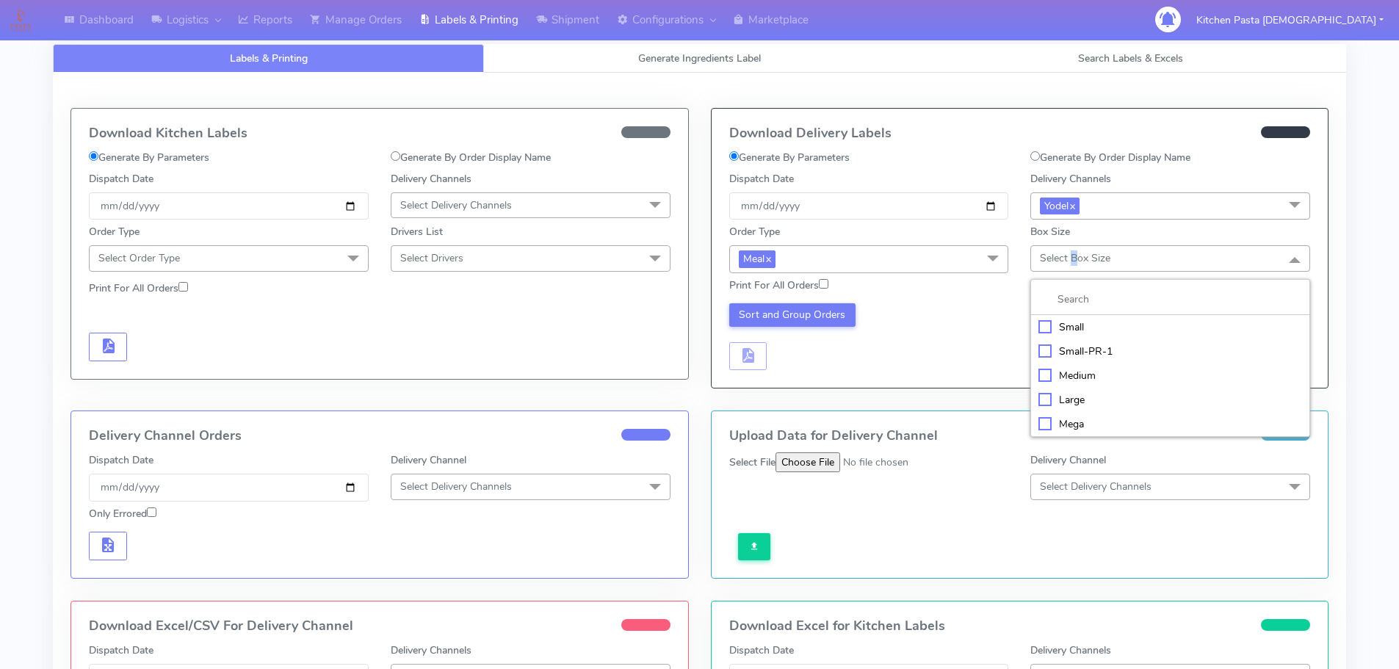
click at [1083, 324] on div "Small" at bounding box center [1170, 326] width 264 height 15
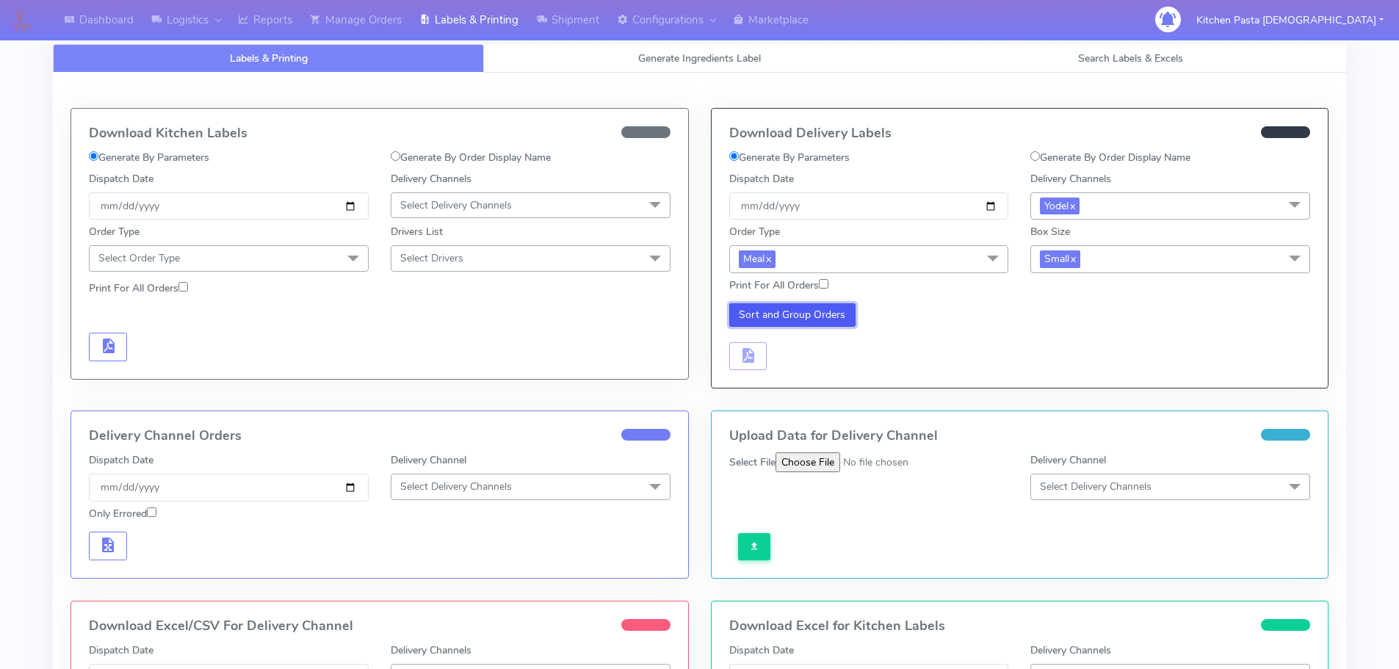
click at [815, 309] on button "Sort and Group Orders" at bounding box center [792, 314] width 127 height 23
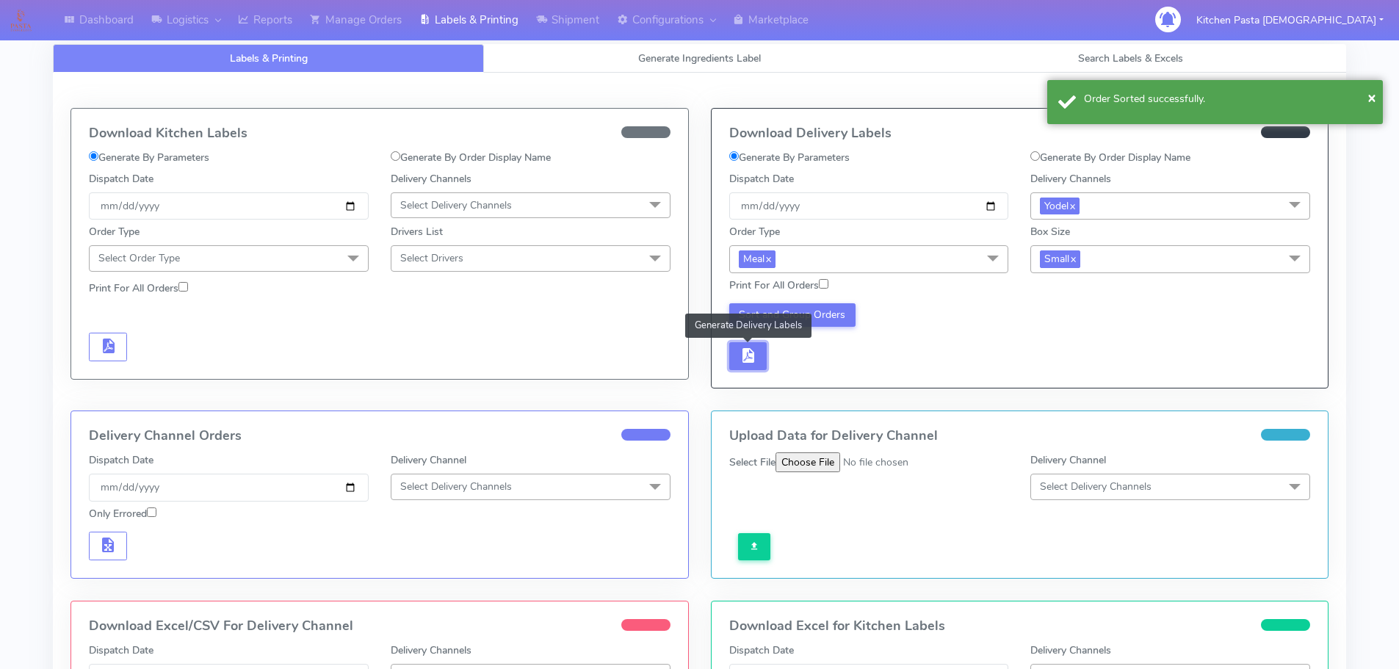
click at [749, 353] on span "button" at bounding box center [748, 359] width 18 height 14
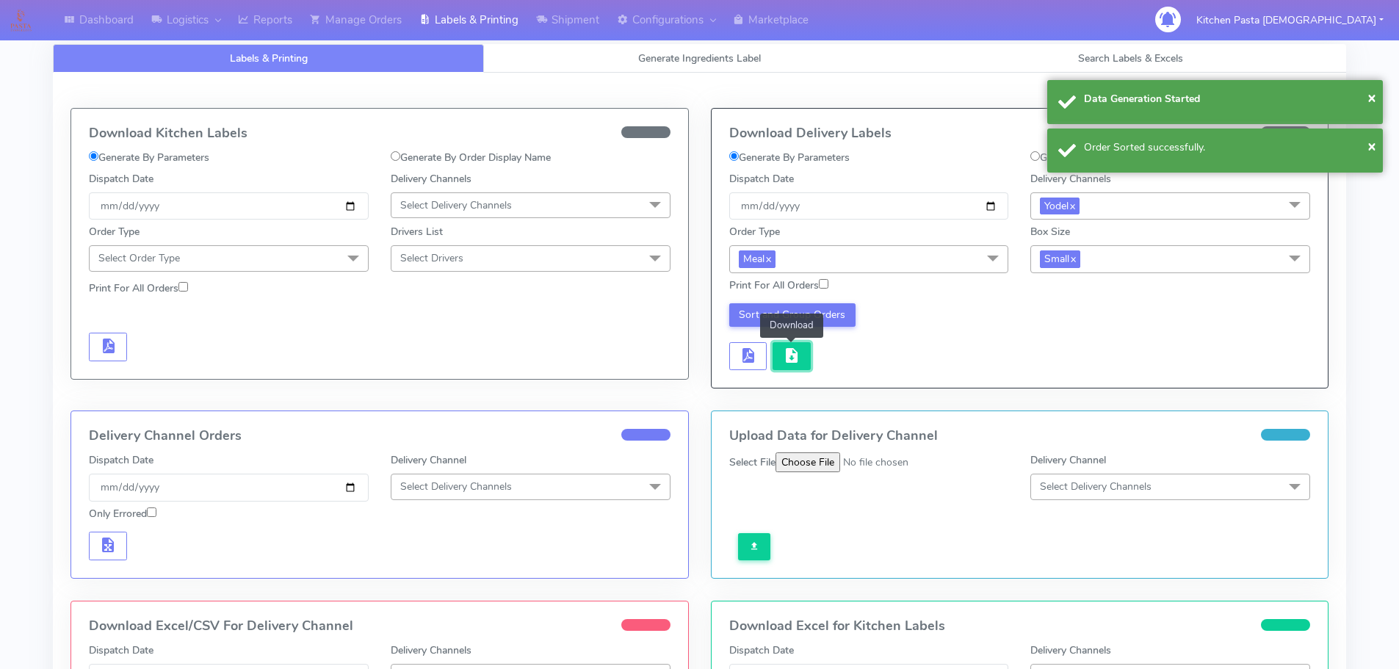
click at [787, 354] on span "button" at bounding box center [792, 359] width 18 height 14
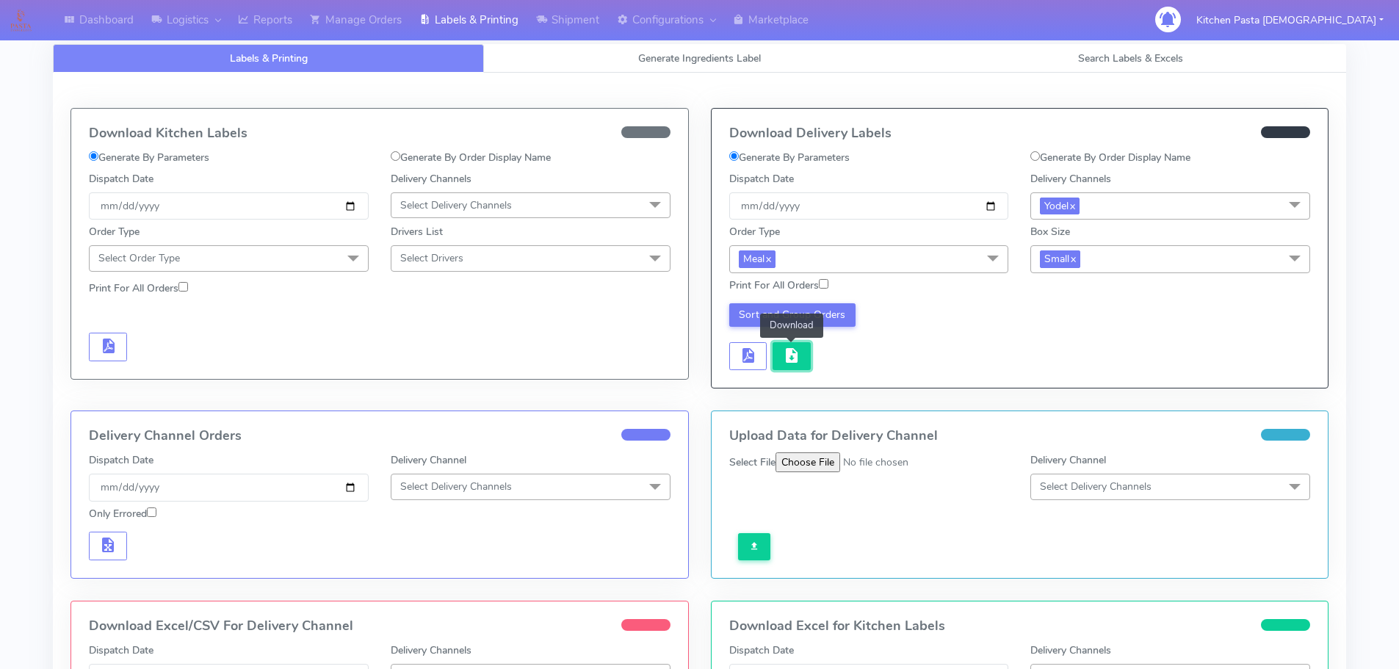
click at [796, 368] on button "button" at bounding box center [791, 356] width 38 height 29
click at [257, 19] on link "Reports" at bounding box center [265, 20] width 72 height 40
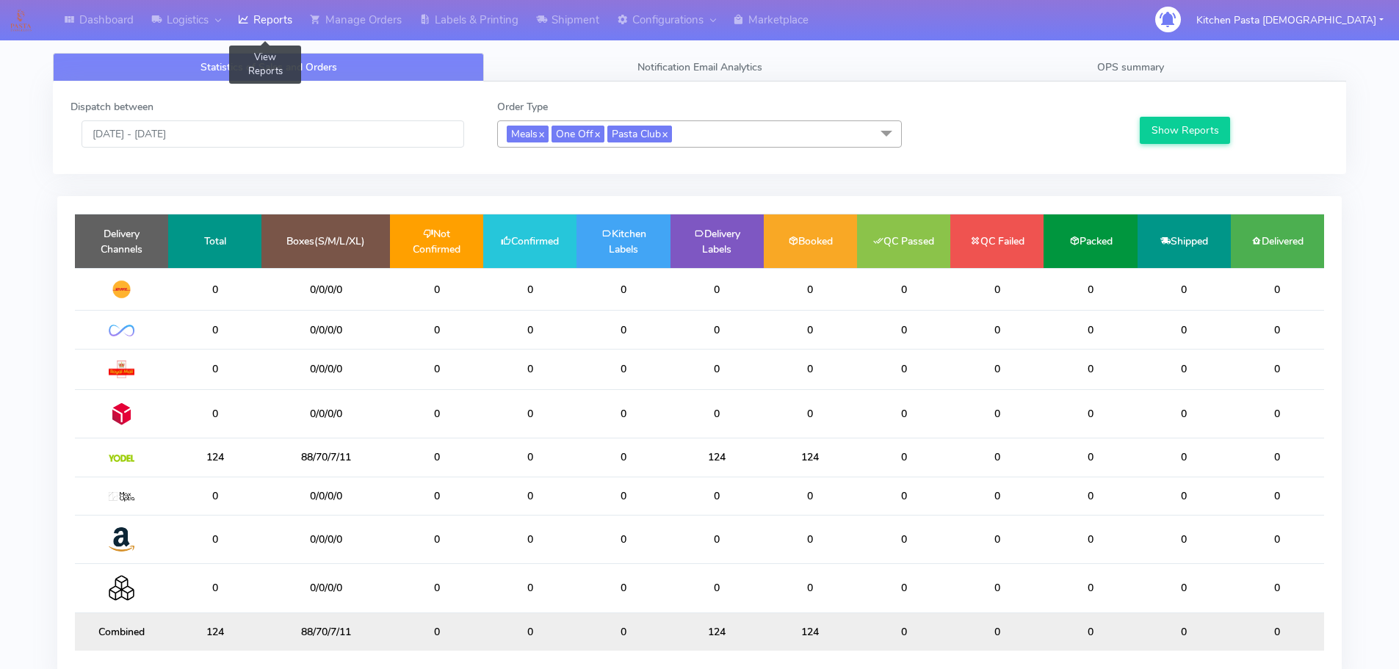
click at [275, 17] on link "Reports" at bounding box center [265, 20] width 72 height 40
click at [604, 37] on link "Shipment" at bounding box center [567, 20] width 81 height 40
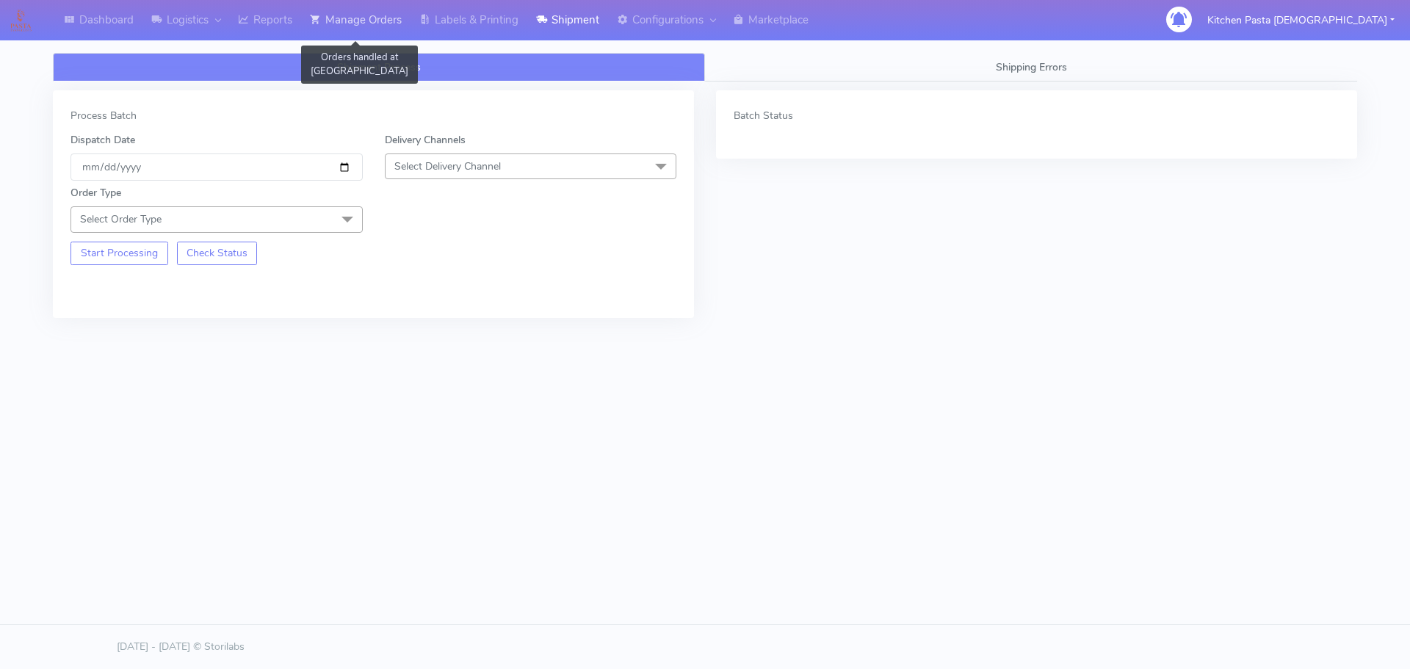
click at [401, 24] on link "Manage Orders" at bounding box center [355, 20] width 109 height 40
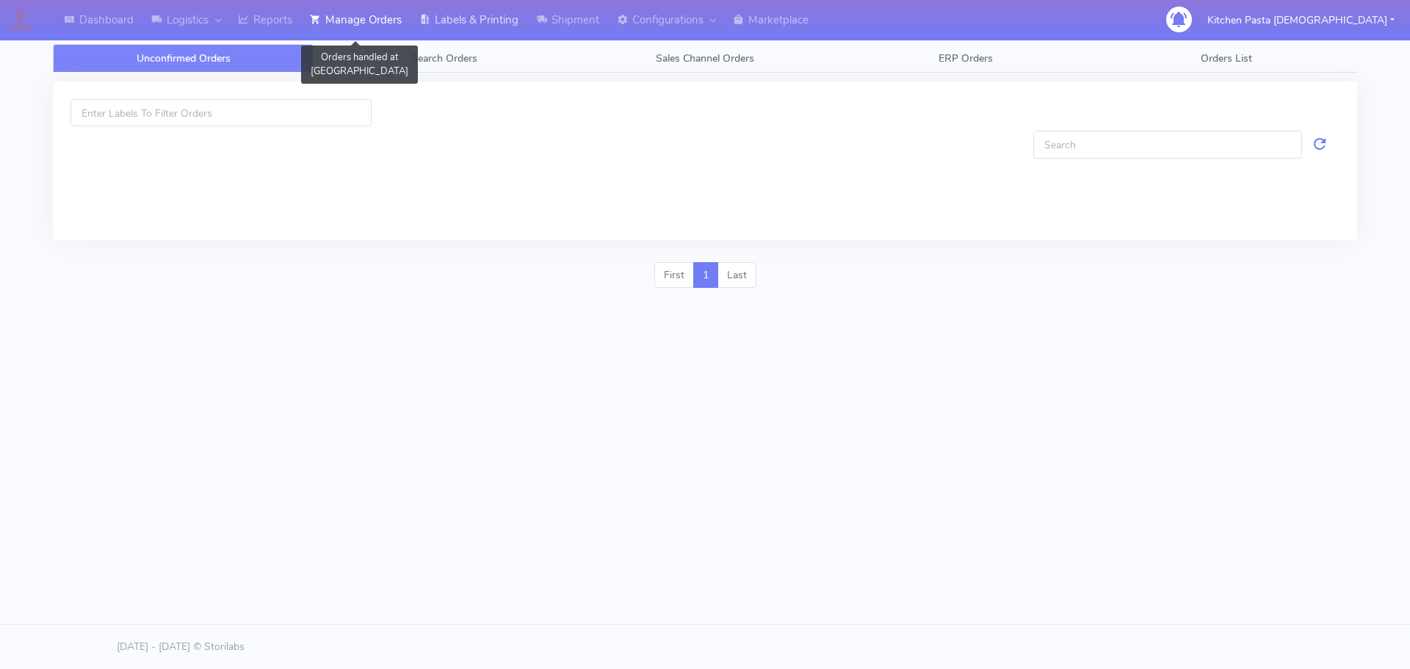
click at [489, 8] on link "Labels & Printing" at bounding box center [468, 20] width 117 height 40
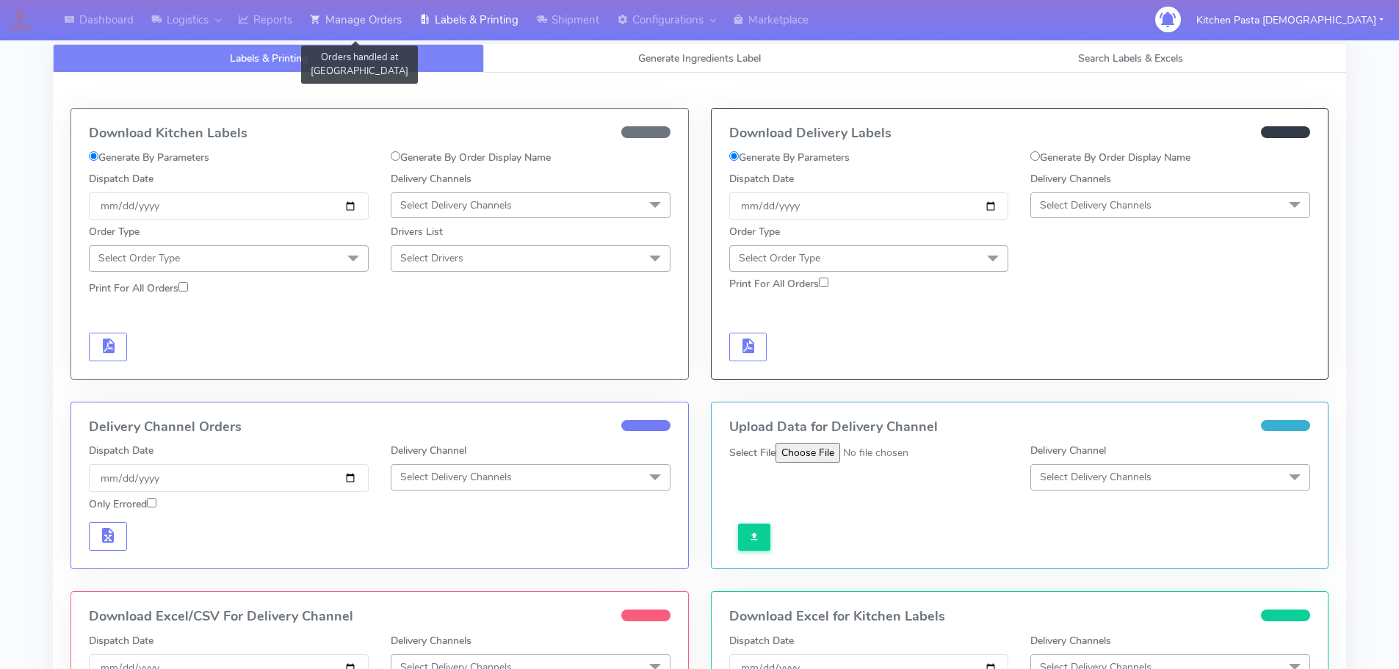
click at [389, 21] on link "Manage Orders" at bounding box center [355, 20] width 109 height 40
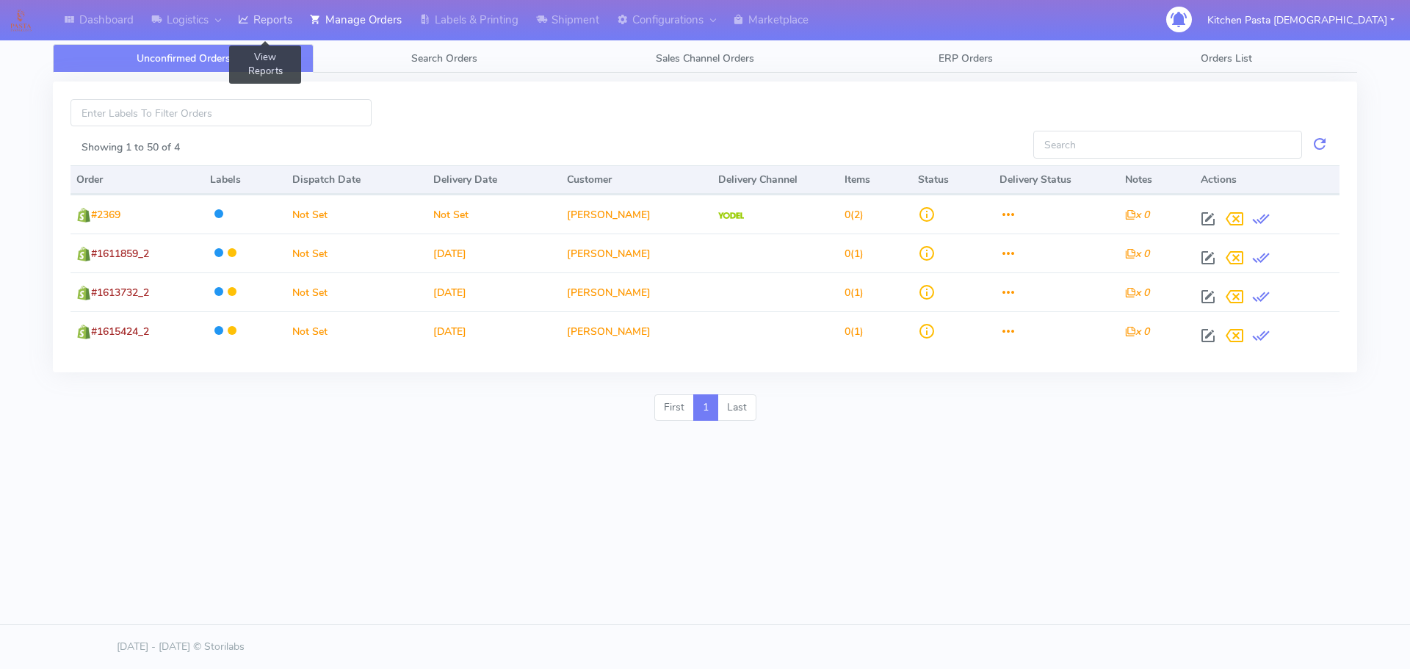
click at [283, 24] on link "Reports" at bounding box center [265, 20] width 72 height 40
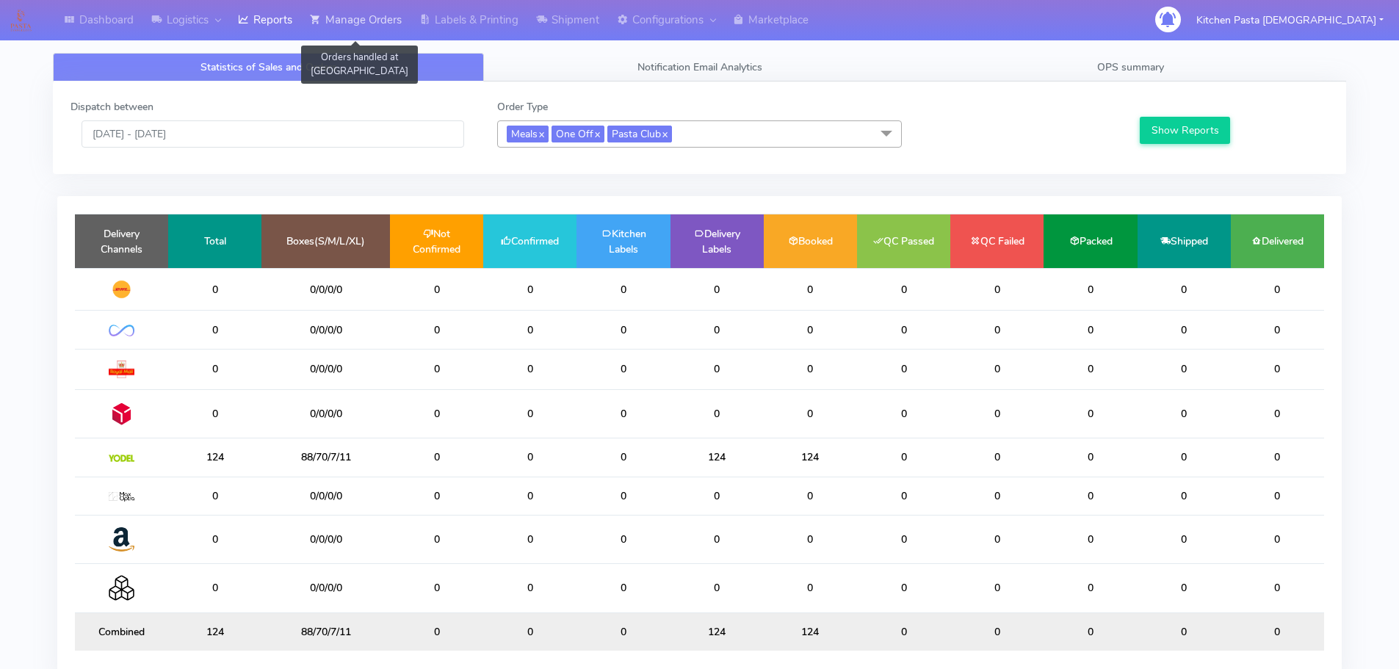
click at [384, 12] on link "Manage Orders" at bounding box center [355, 20] width 109 height 40
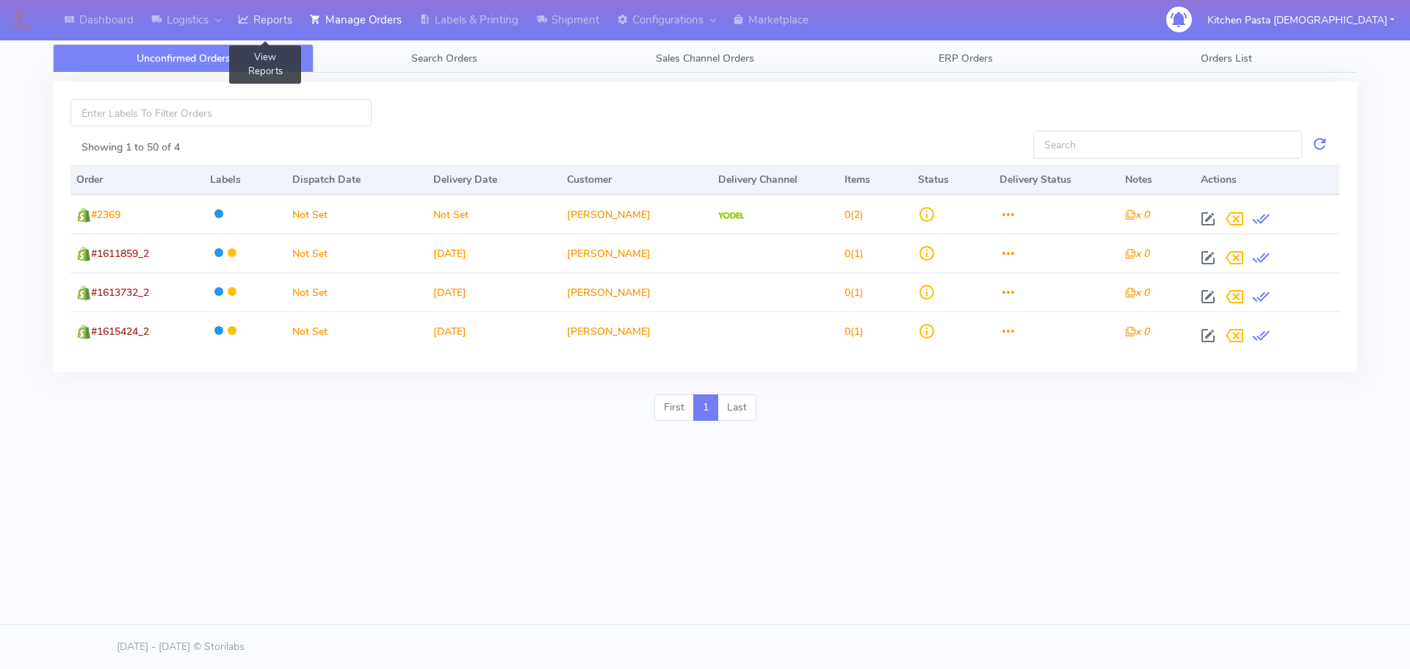
click at [262, 27] on link "Reports" at bounding box center [265, 20] width 72 height 40
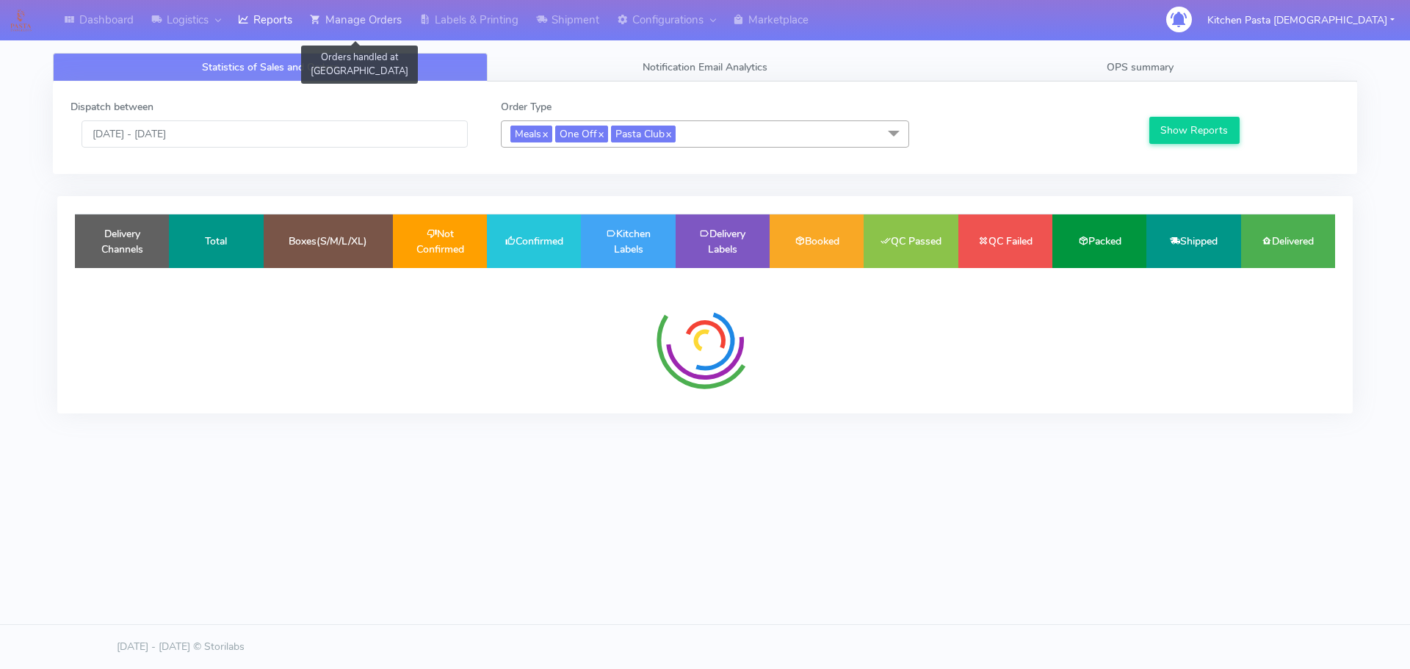
click at [369, 27] on link "Manage Orders" at bounding box center [355, 20] width 109 height 40
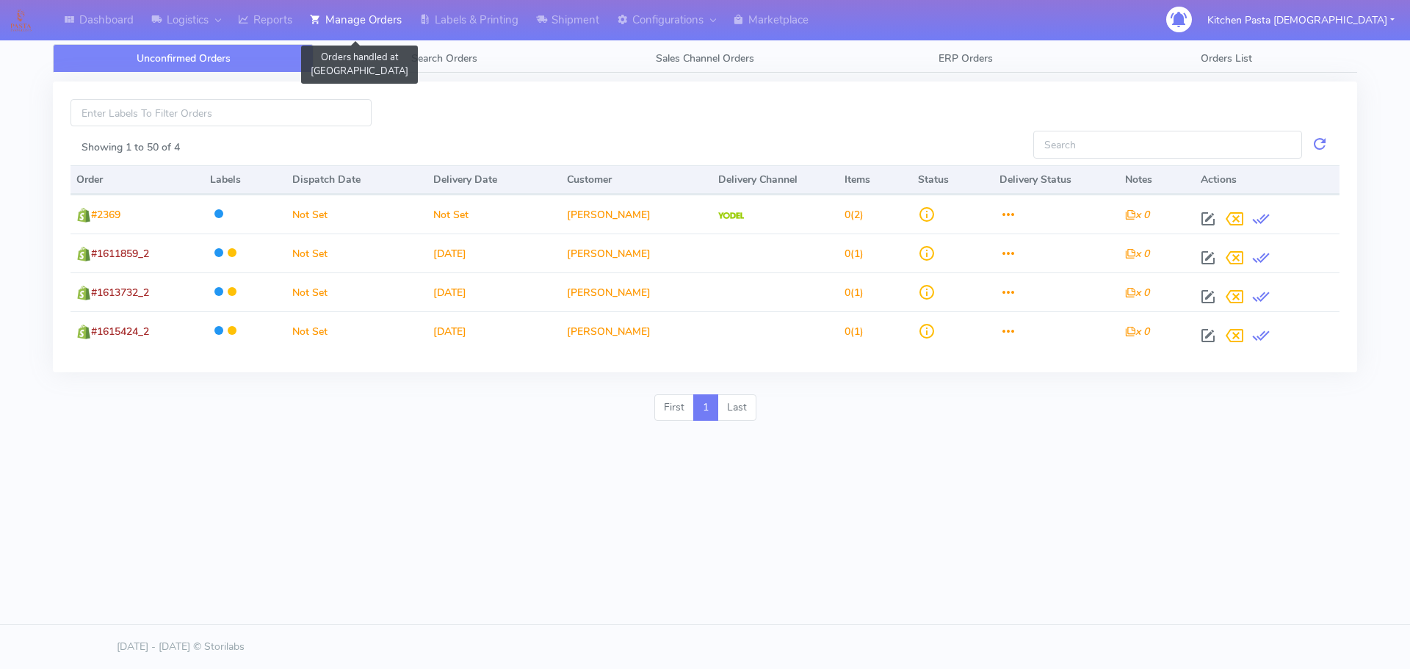
click at [311, 14] on link "Manage Orders" at bounding box center [355, 20] width 109 height 40
click at [297, 15] on link "Reports" at bounding box center [265, 20] width 72 height 40
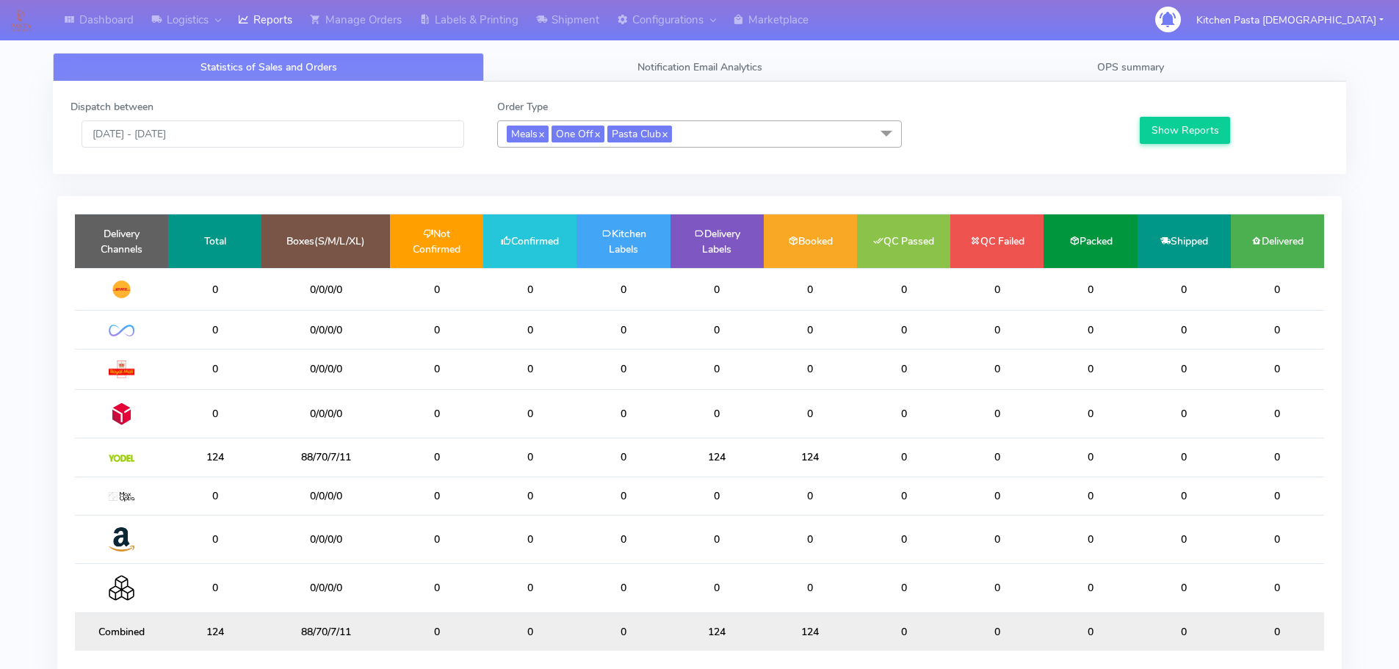
click at [706, 123] on span "Meals x One Off x Pasta Club x" at bounding box center [699, 133] width 405 height 27
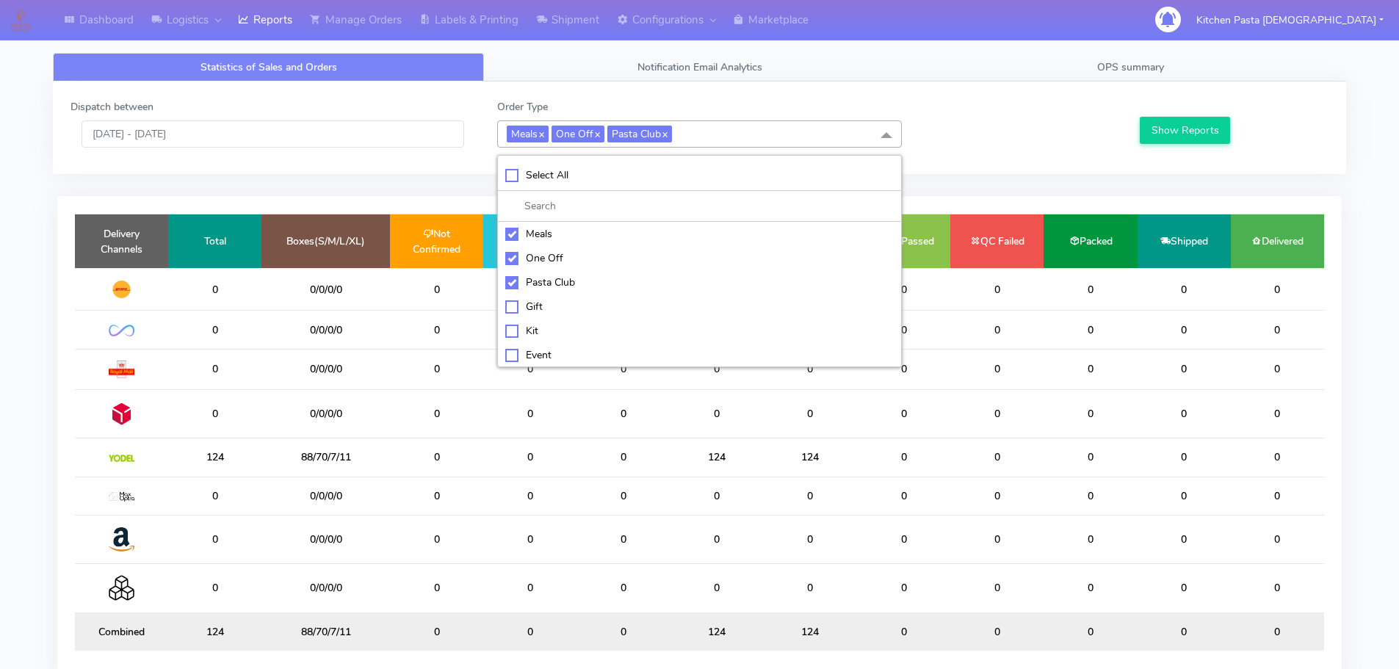
click at [604, 183] on div "Select All" at bounding box center [699, 174] width 388 height 15
checkbox input "true"
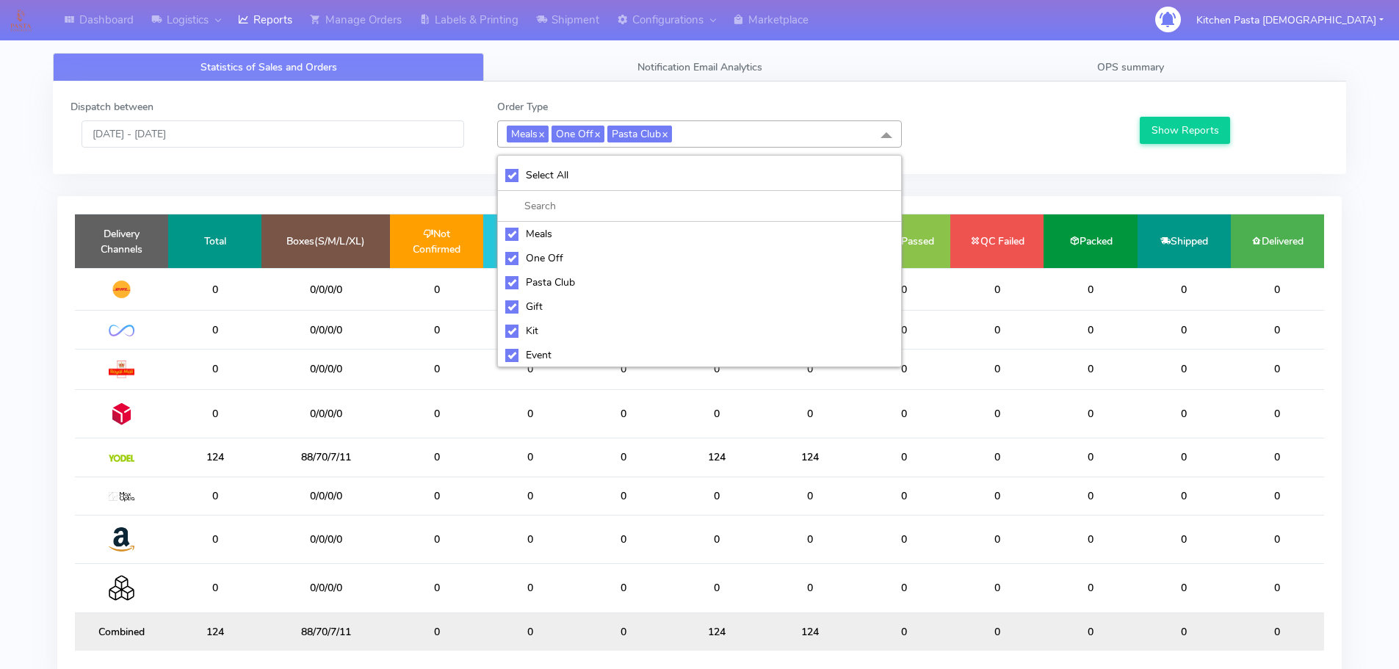
checkbox input "true"
click at [604, 183] on div "UnSelect All" at bounding box center [699, 174] width 388 height 15
checkbox input "false"
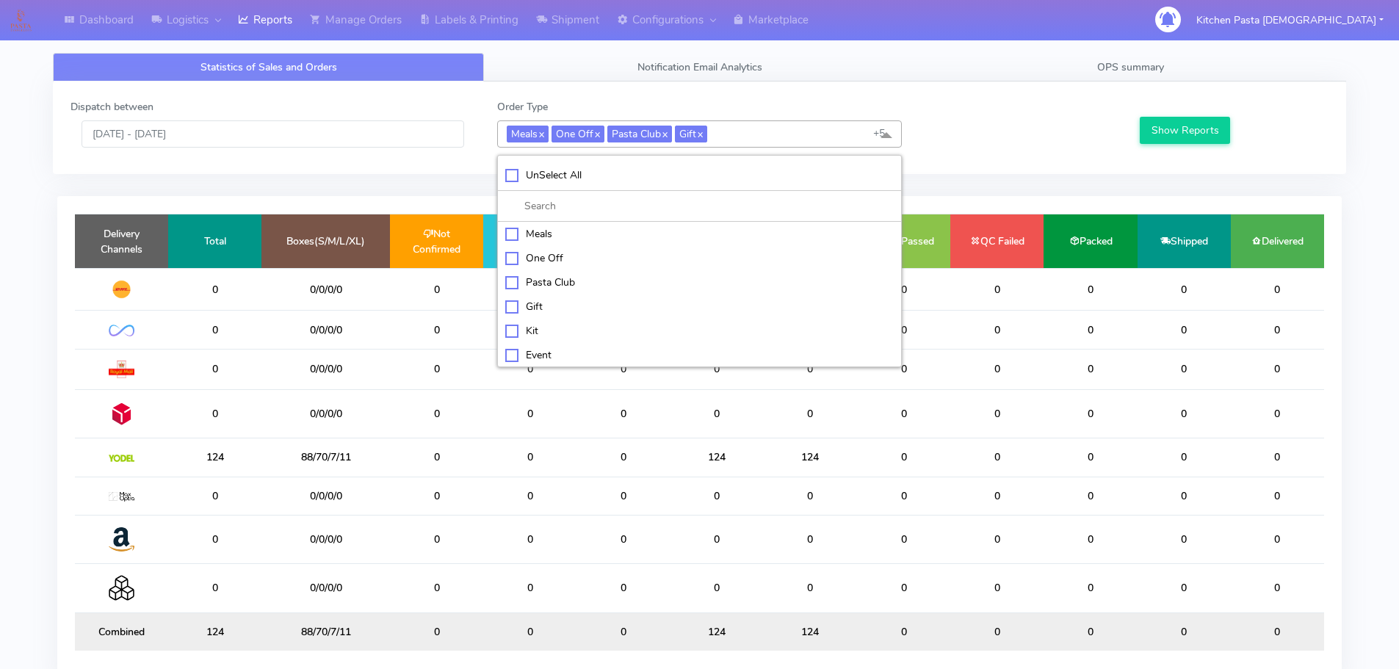
checkbox input "false"
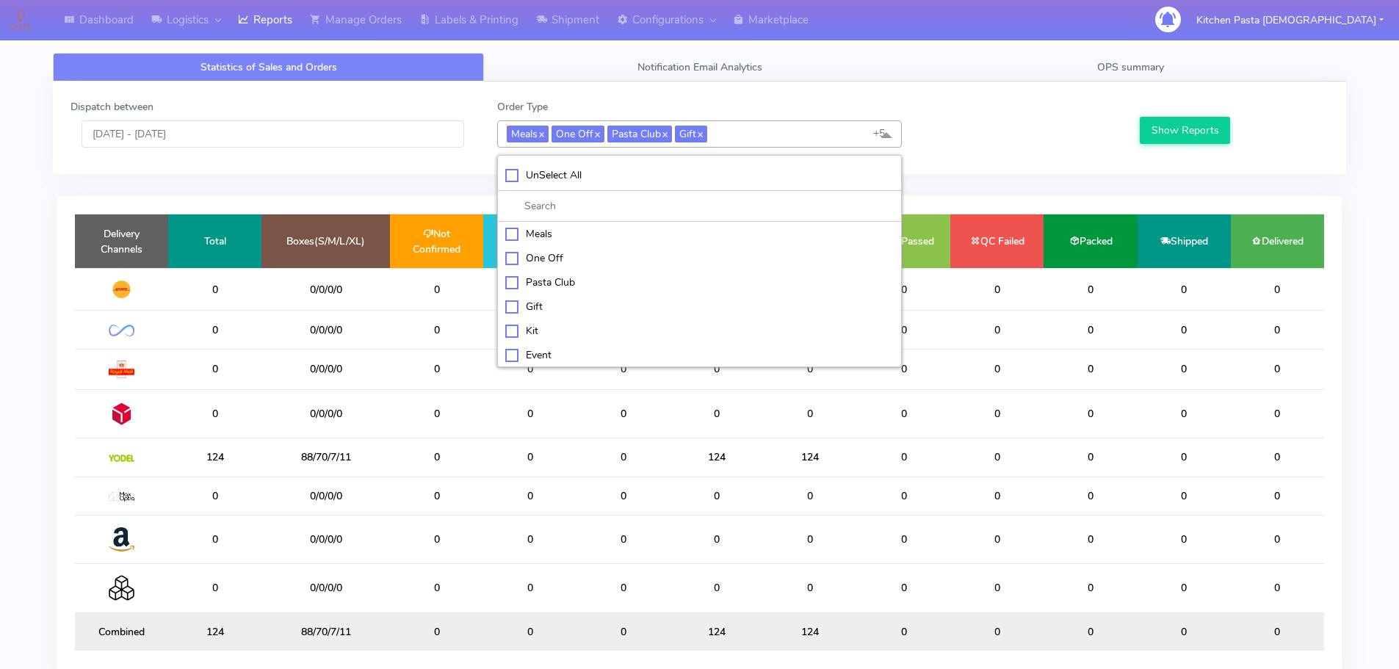
checkbox input "false"
click at [532, 336] on div "Kit" at bounding box center [699, 329] width 388 height 15
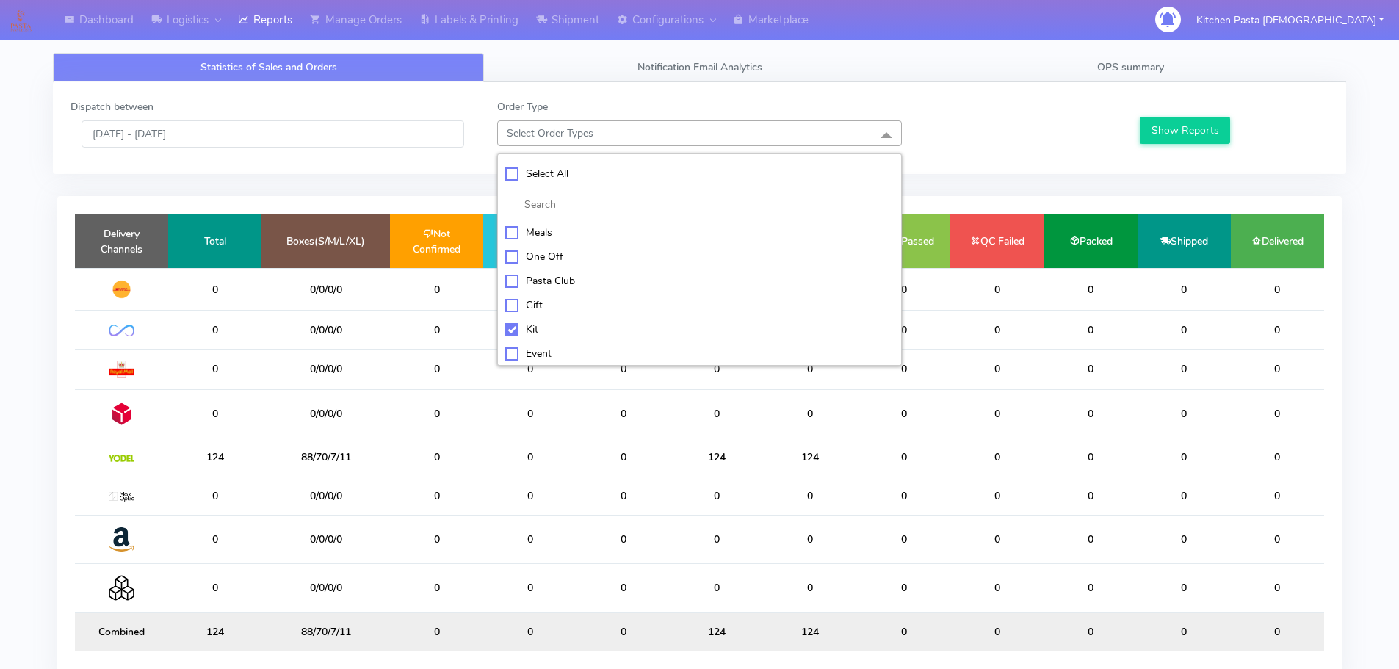
checkbox input "true"
click at [568, 342] on li "ATAVI" at bounding box center [699, 354] width 403 height 24
checkbox input "true"
drag, startPoint x: 1198, startPoint y: 129, endPoint x: 1169, endPoint y: 139, distance: 30.9
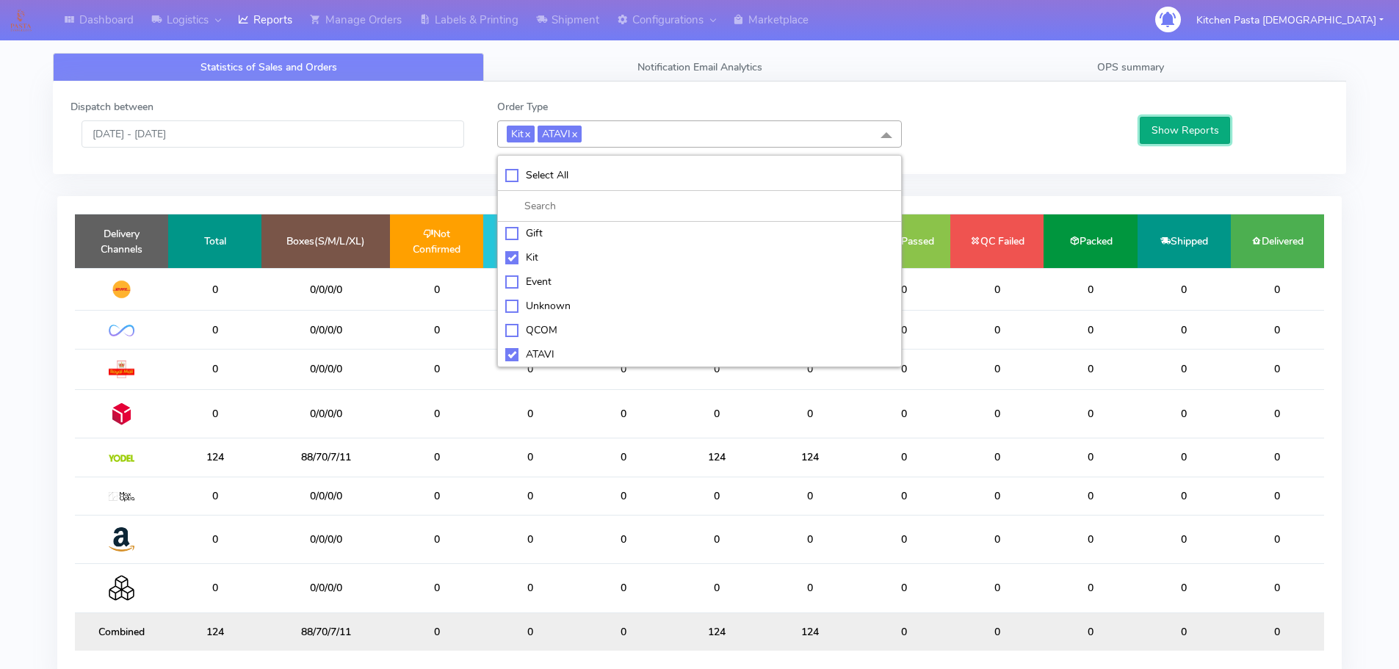
click at [1198, 129] on button "Show Reports" at bounding box center [1184, 130] width 90 height 27
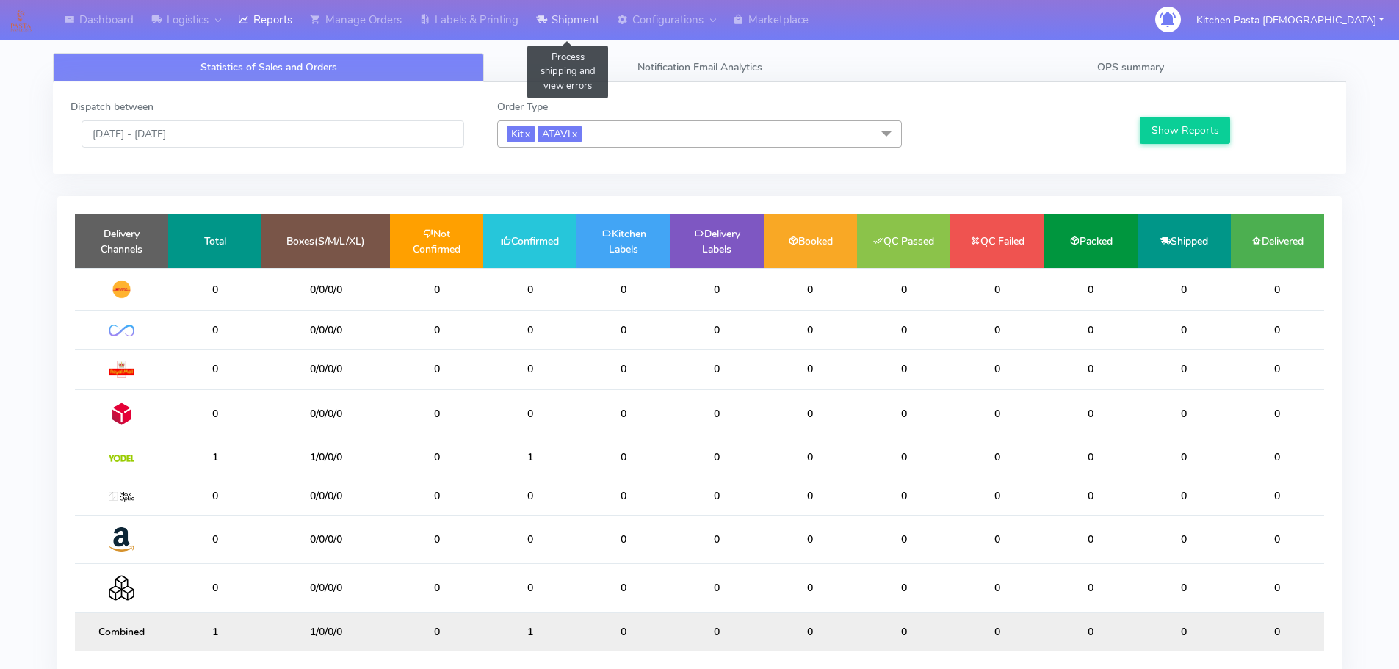
click at [545, 26] on icon at bounding box center [541, 19] width 11 height 15
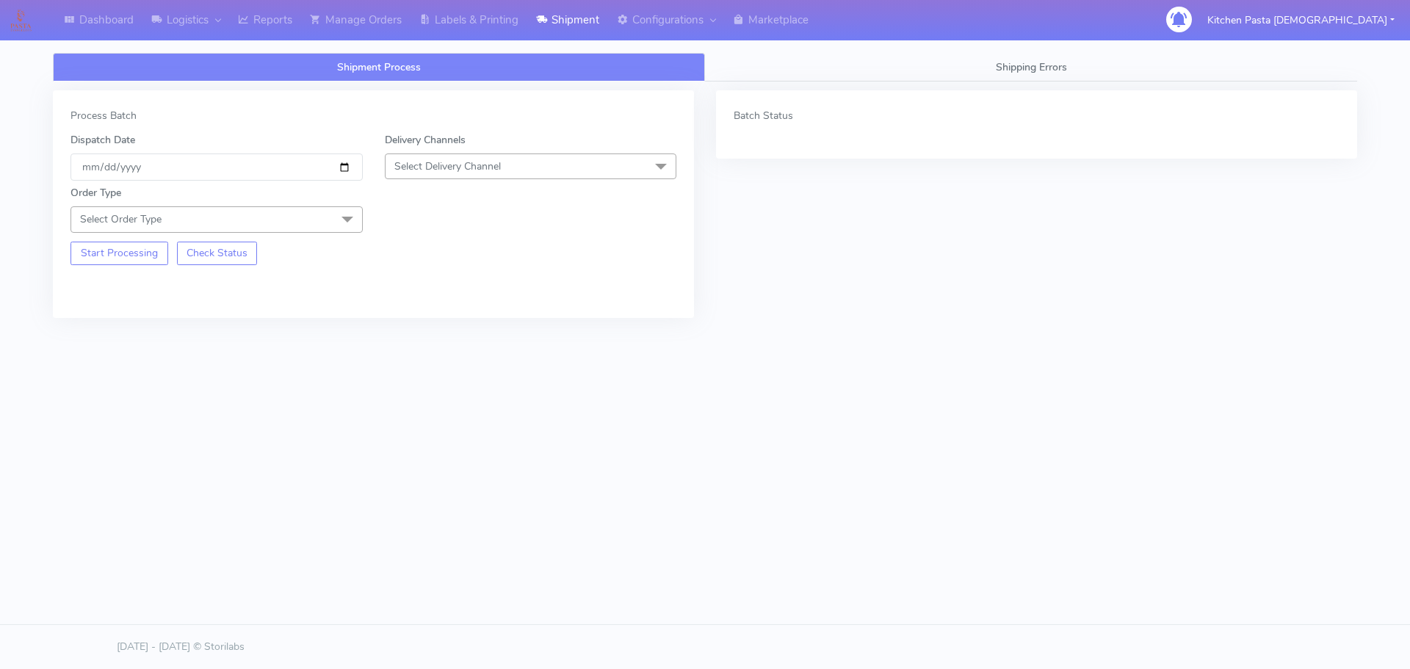
click at [440, 178] on span "Select Delivery Channel" at bounding box center [531, 166] width 292 height 26
click at [391, 334] on li "Yodel" at bounding box center [530, 331] width 291 height 24
click at [256, 216] on span "Select Order Type" at bounding box center [216, 219] width 292 height 26
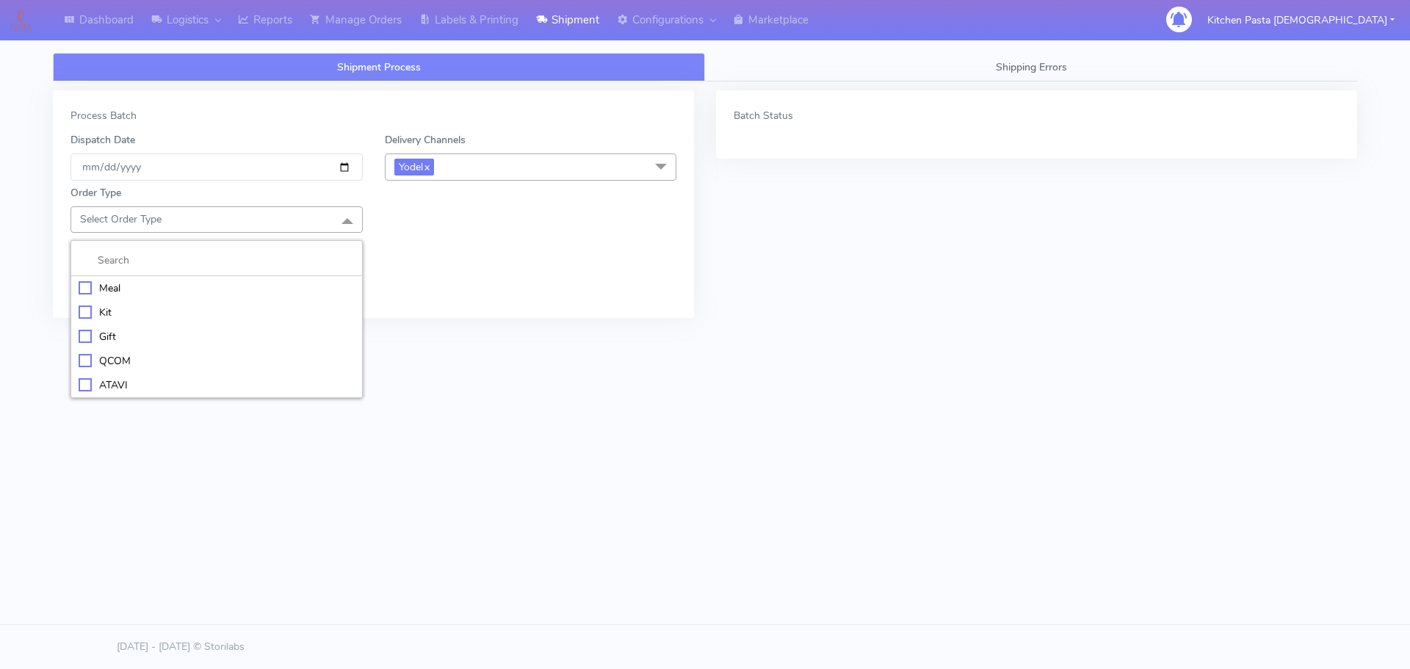
click at [191, 284] on div "Meal" at bounding box center [217, 287] width 276 height 15
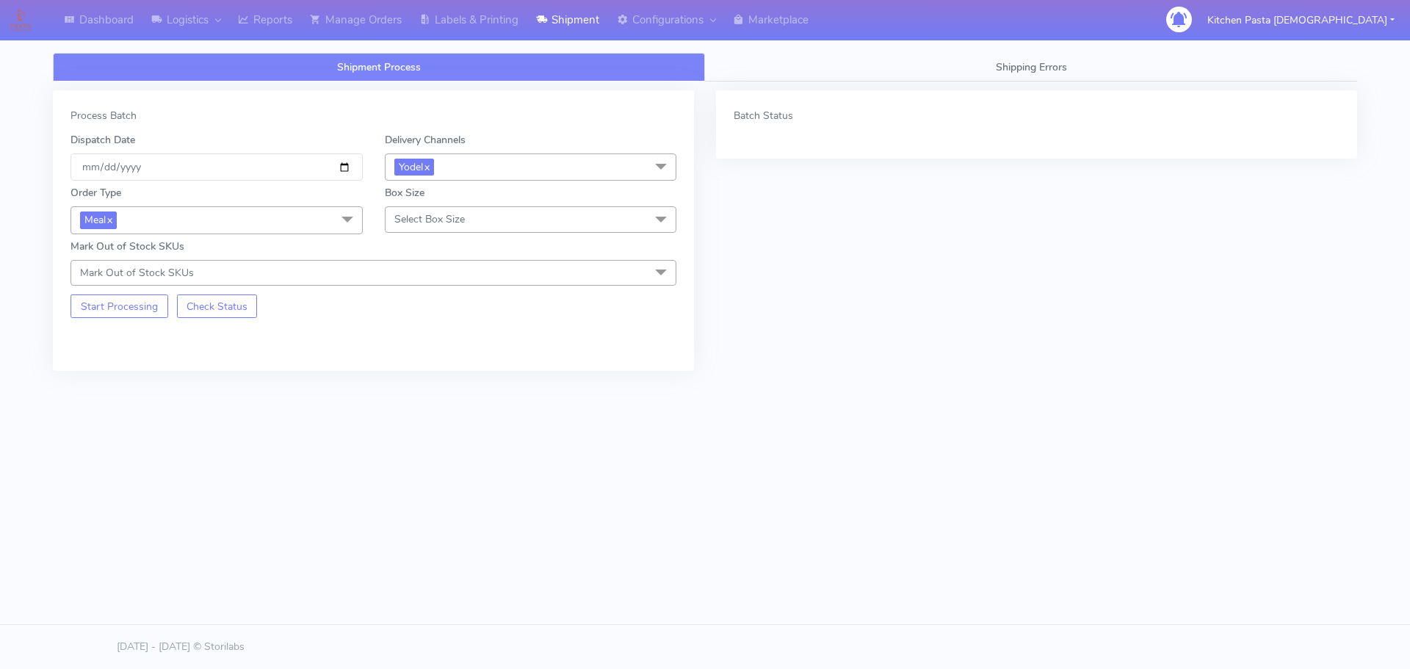
click at [206, 237] on div "Order Type Meal x Meal Kit Gift QCOM ATAVI Box Size Select Box Size Small Small…" at bounding box center [373, 233] width 628 height 105
click at [179, 232] on span "Meal x" at bounding box center [216, 219] width 292 height 27
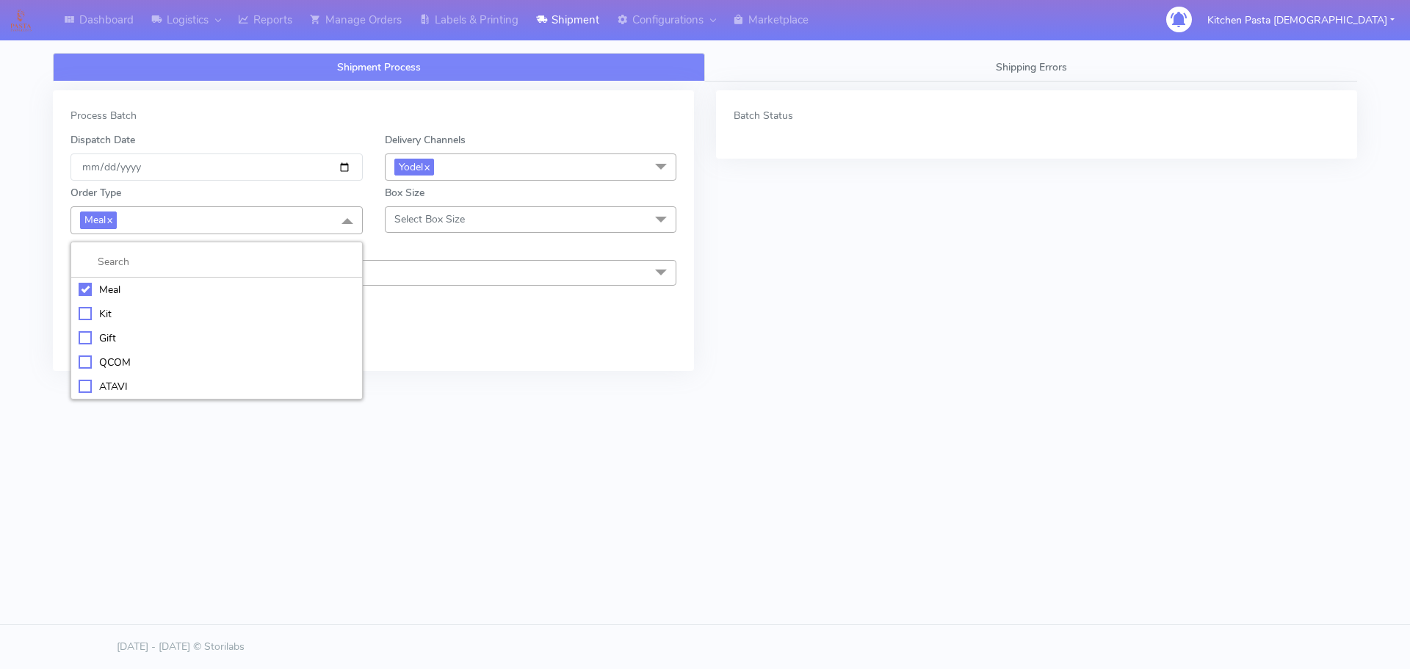
click at [113, 314] on div "Kit" at bounding box center [217, 313] width 276 height 15
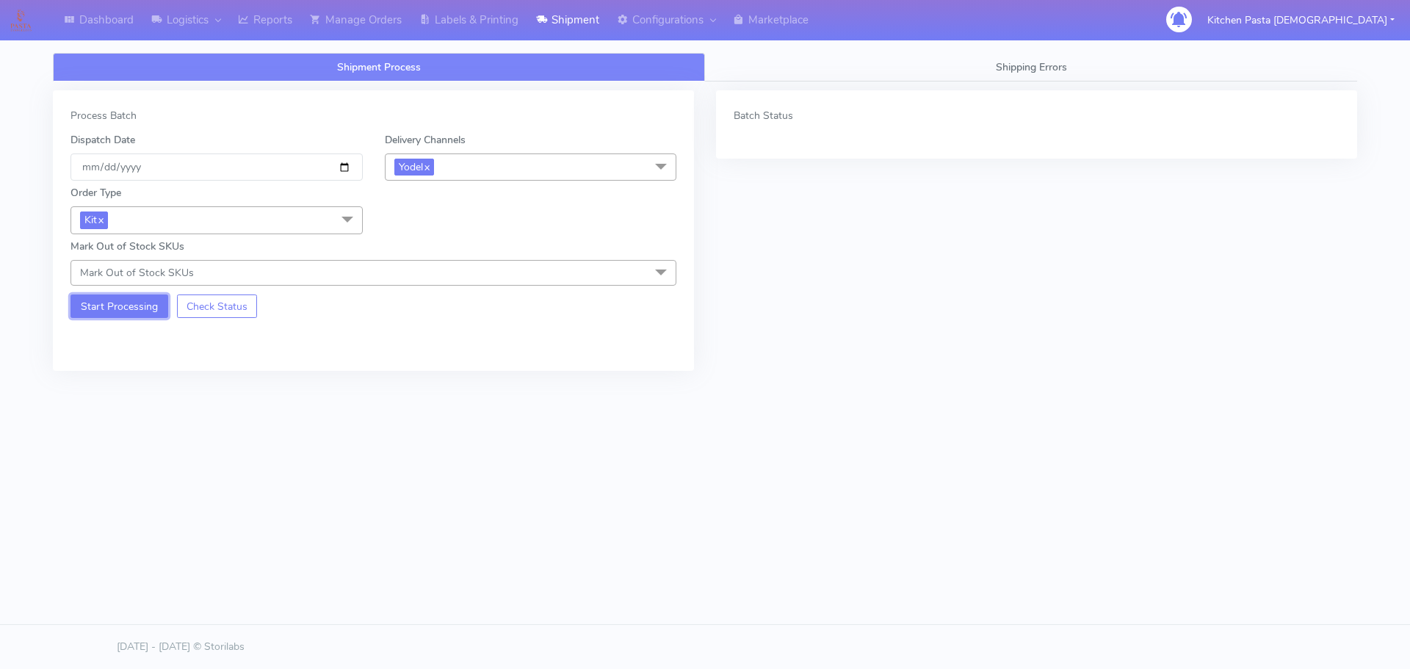
click at [106, 313] on button "Start Processing" at bounding box center [119, 305] width 98 height 23
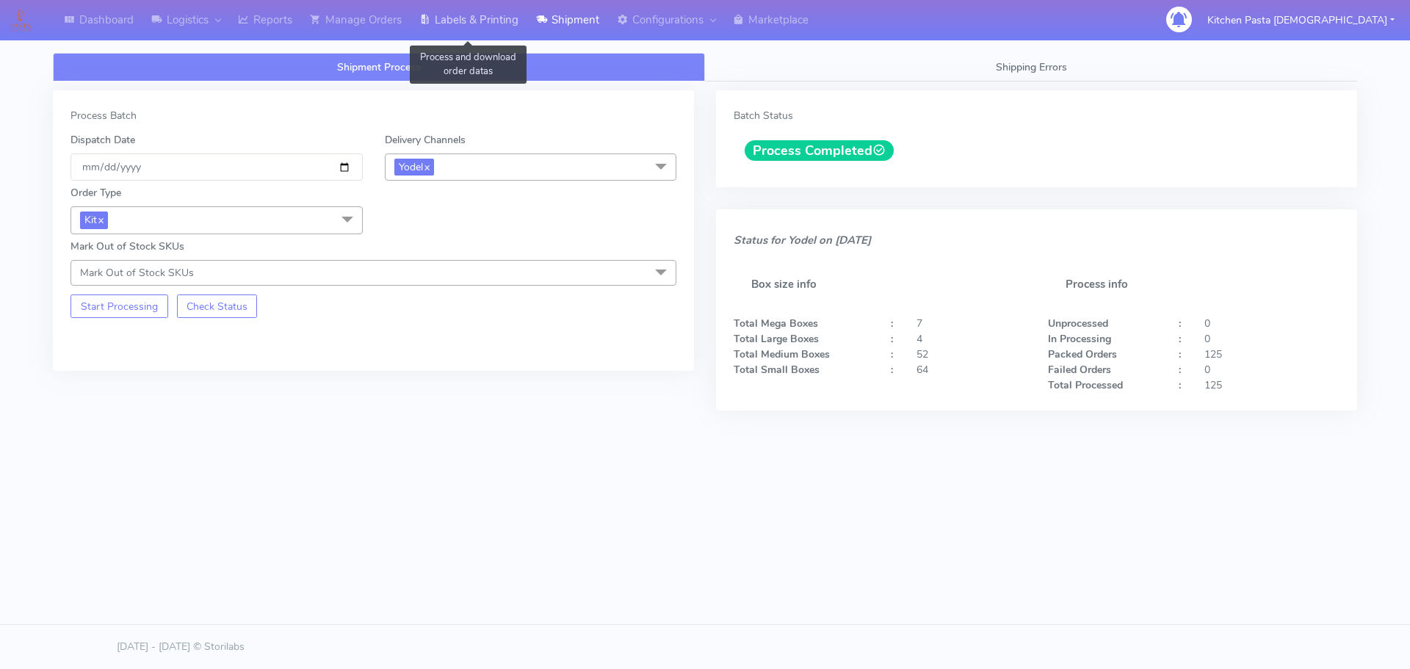
click at [465, 18] on link "Labels & Printing" at bounding box center [468, 20] width 117 height 40
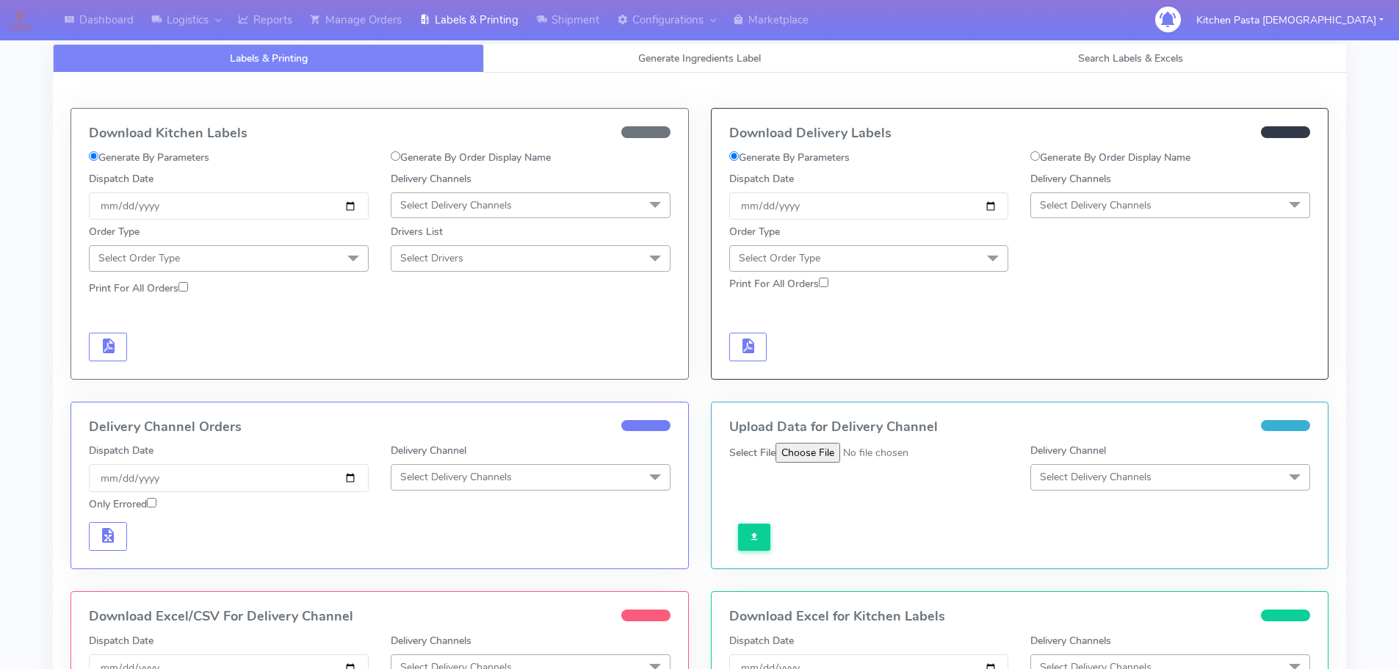
click at [1138, 200] on span "Select Delivery Channels" at bounding box center [1096, 205] width 112 height 14
click at [1078, 366] on div "Yodel" at bounding box center [1170, 370] width 264 height 15
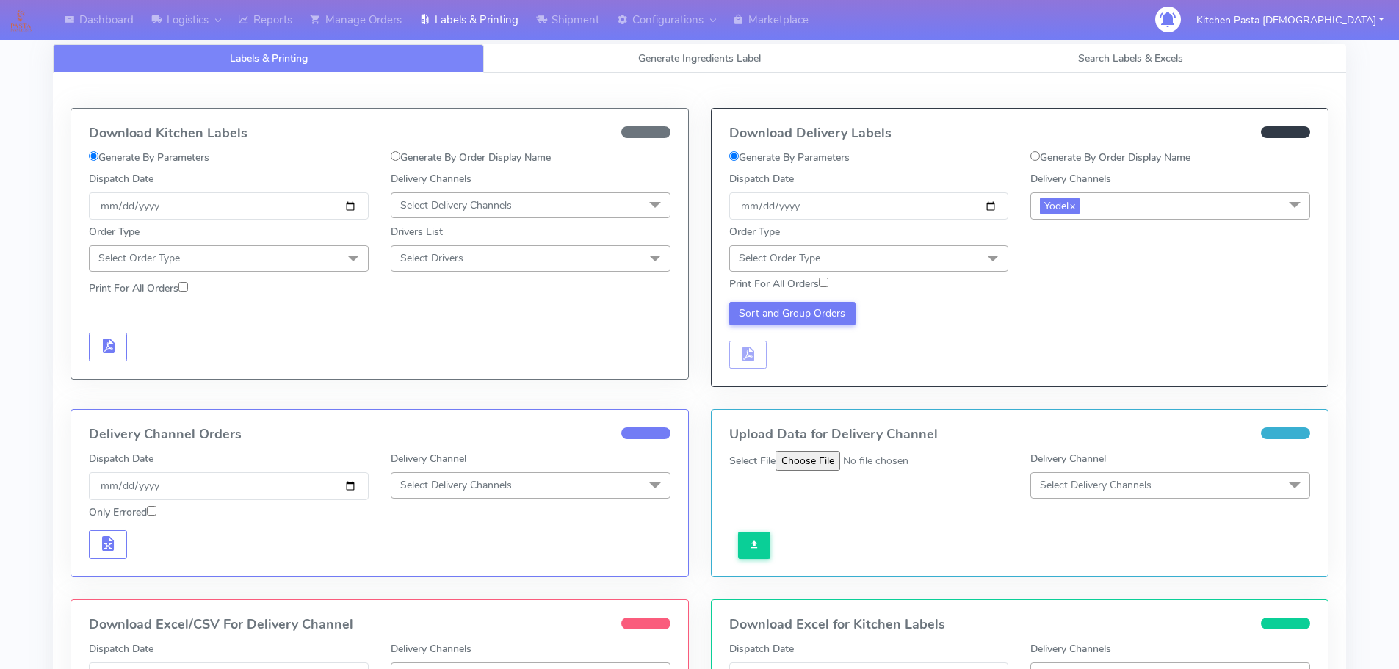
click at [949, 255] on span "Select Order Type" at bounding box center [869, 258] width 280 height 26
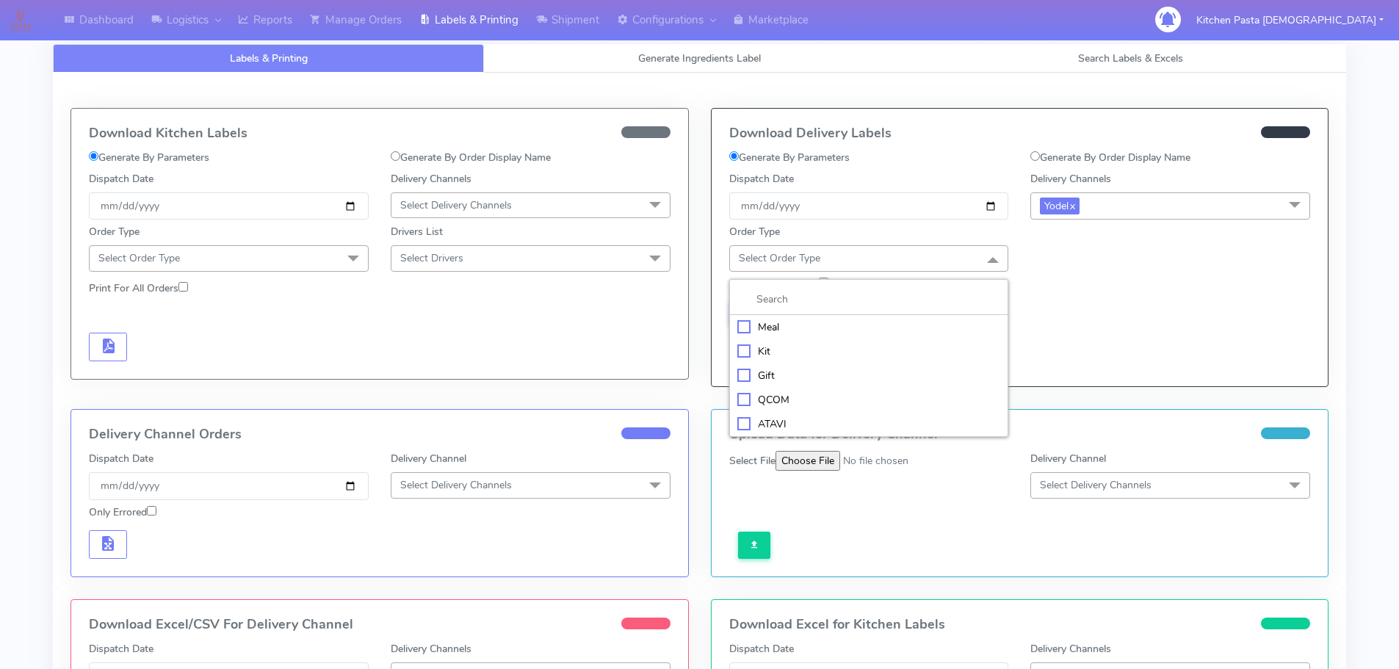
click at [793, 358] on div "Kit" at bounding box center [869, 351] width 264 height 15
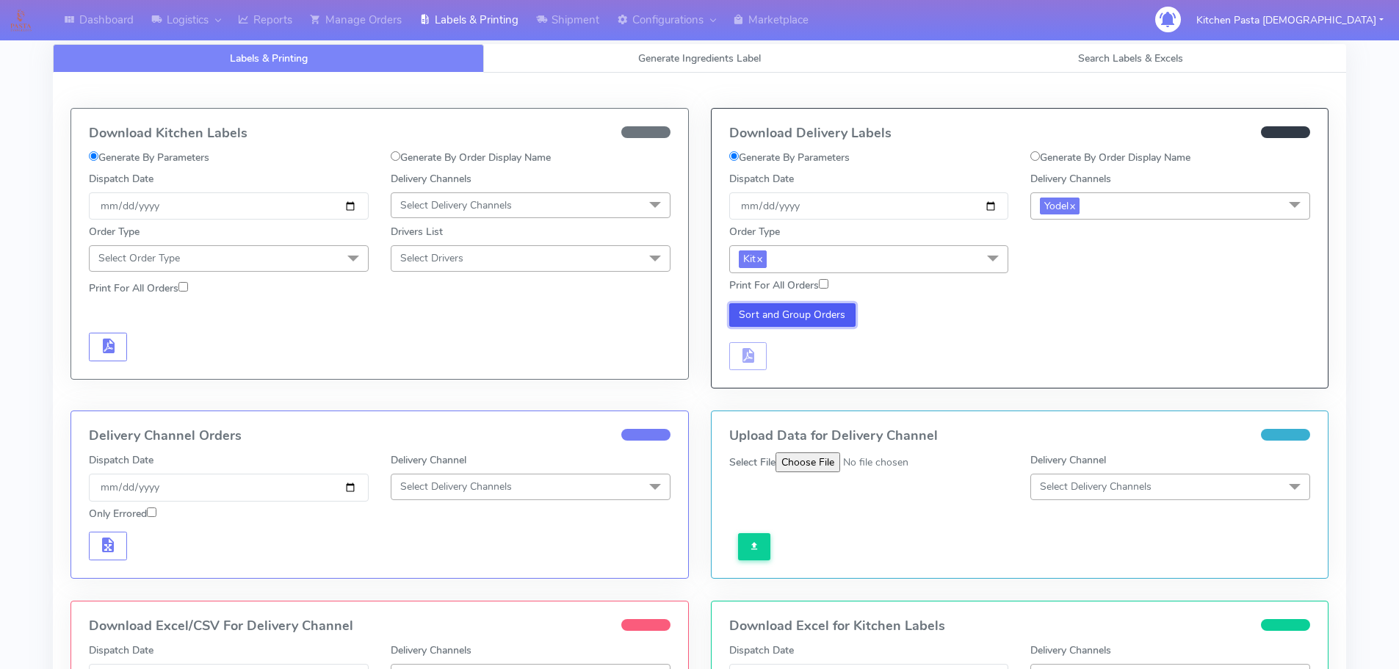
click at [789, 306] on button "Sort and Group Orders" at bounding box center [792, 314] width 127 height 23
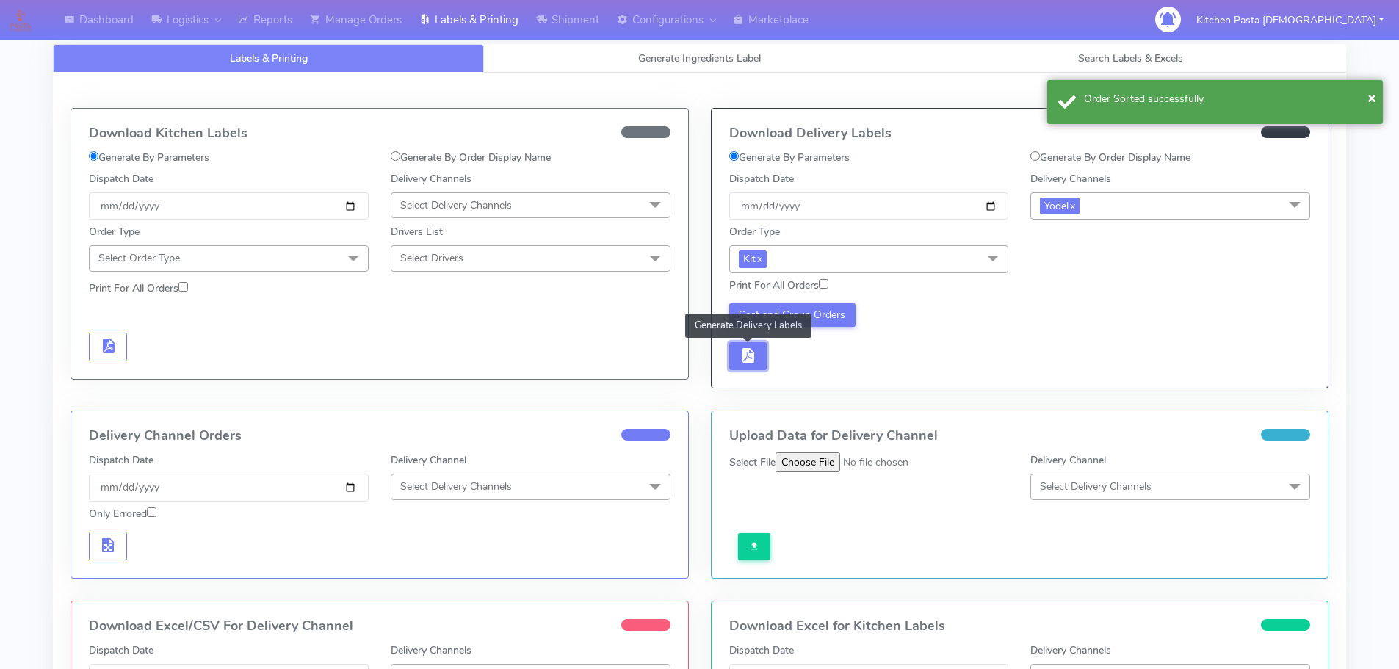
click at [732, 349] on button "button" at bounding box center [748, 356] width 38 height 29
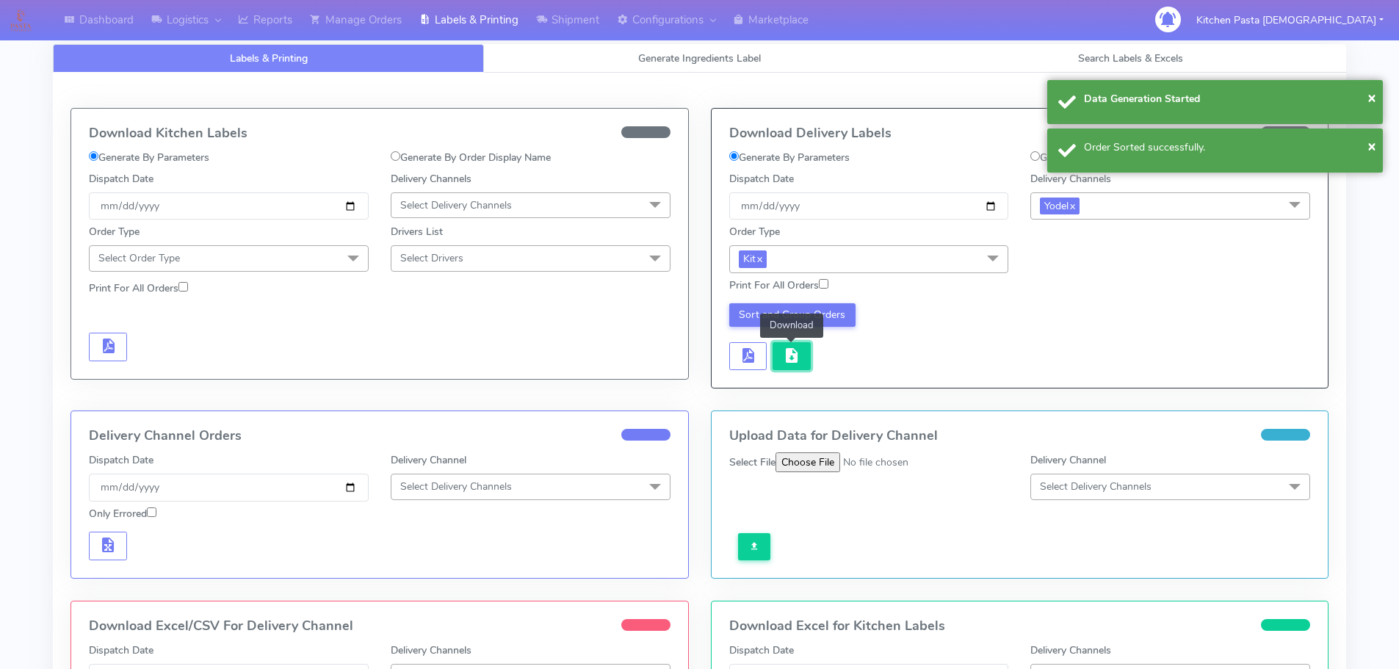
click at [793, 352] on span "button" at bounding box center [792, 359] width 18 height 14
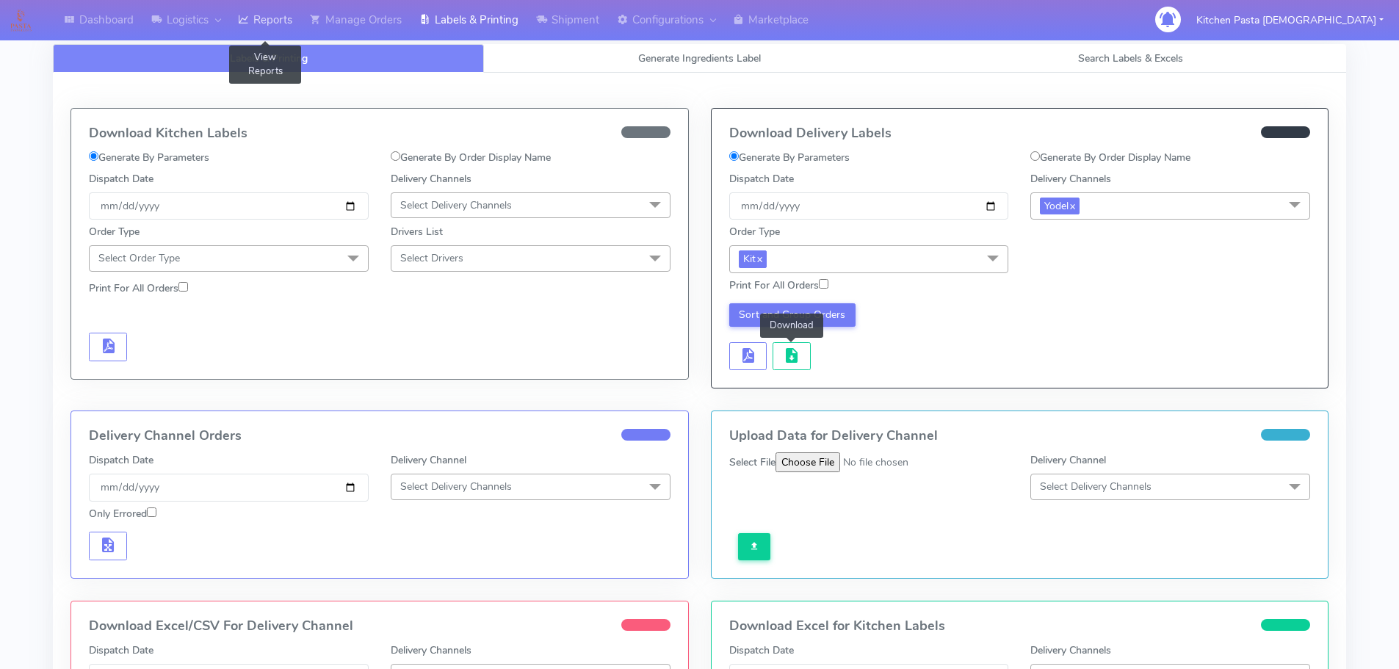
click at [249, 25] on icon at bounding box center [243, 19] width 11 height 15
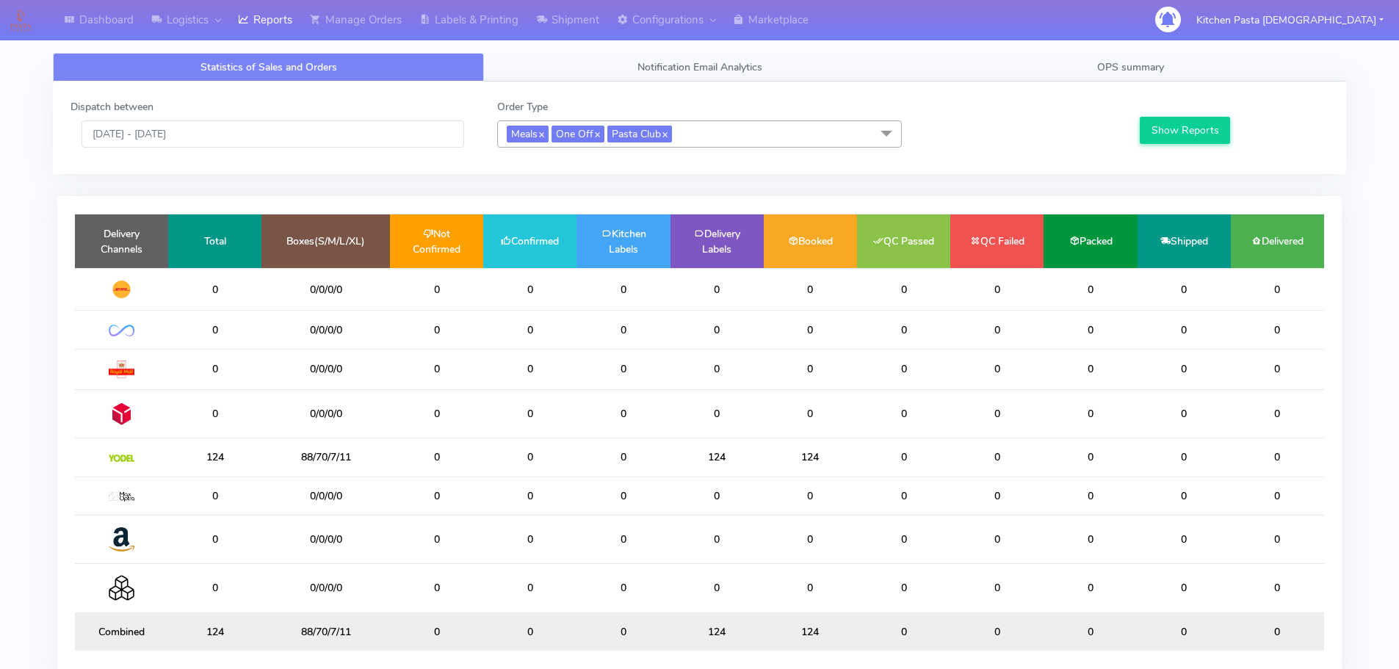
click at [641, 151] on div "Dispatch between 17/08/2025 - 17/08/2025 Order Type Meals x One Off x Pasta Clu…" at bounding box center [699, 127] width 1280 height 57
click at [707, 137] on span "Meals x One Off x Pasta Club x" at bounding box center [699, 133] width 405 height 27
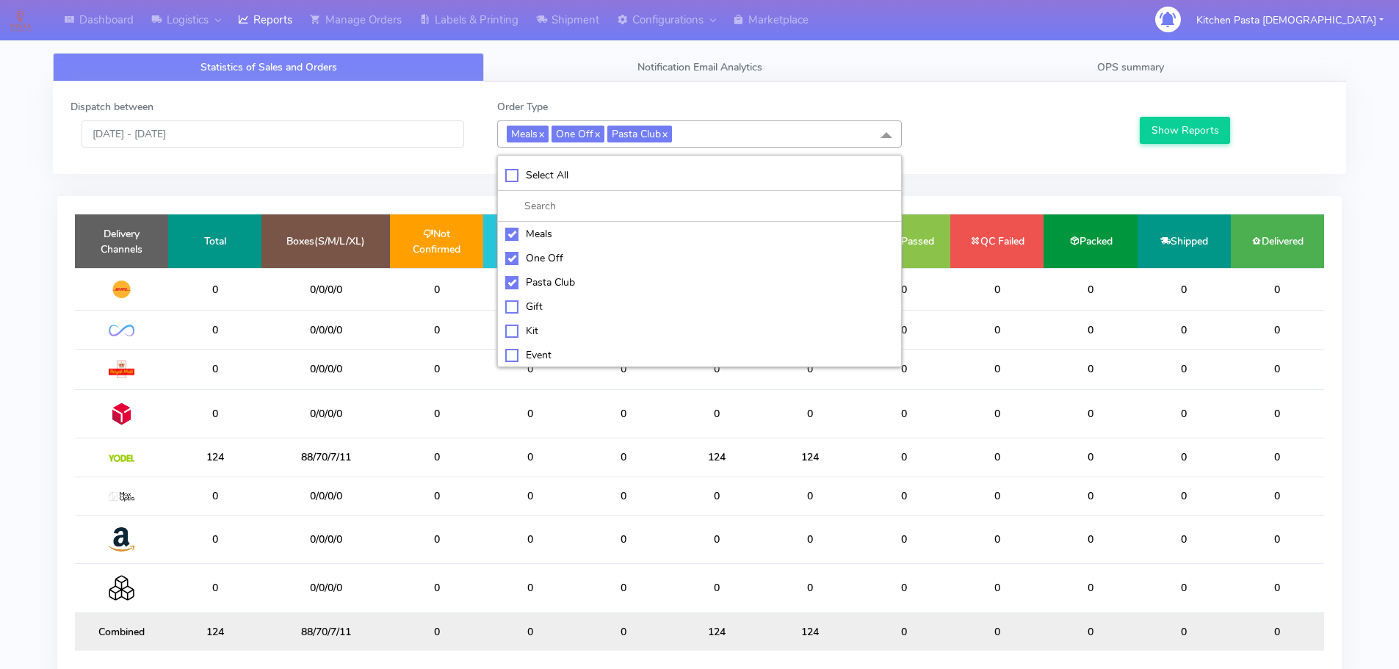
click at [639, 174] on div "Select All" at bounding box center [699, 174] width 388 height 15
checkbox input "true"
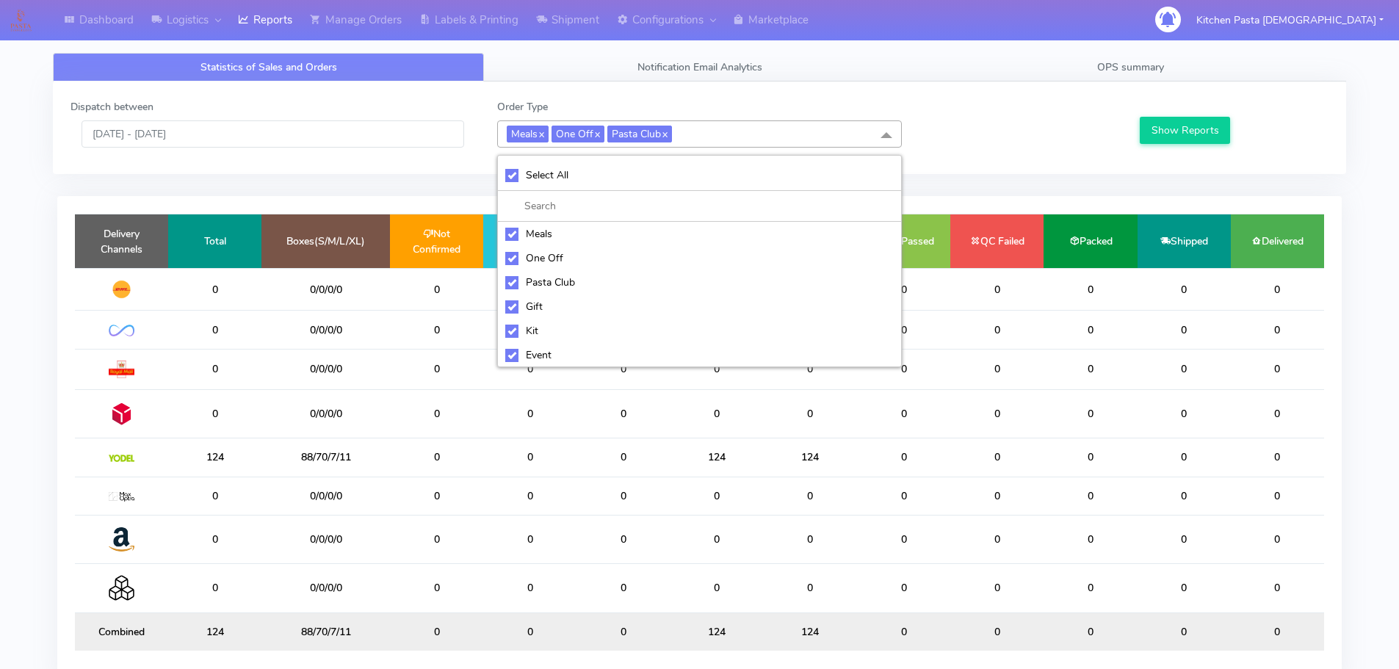
checkbox input "true"
click at [639, 174] on div "UnSelect All" at bounding box center [699, 174] width 388 height 15
checkbox input "false"
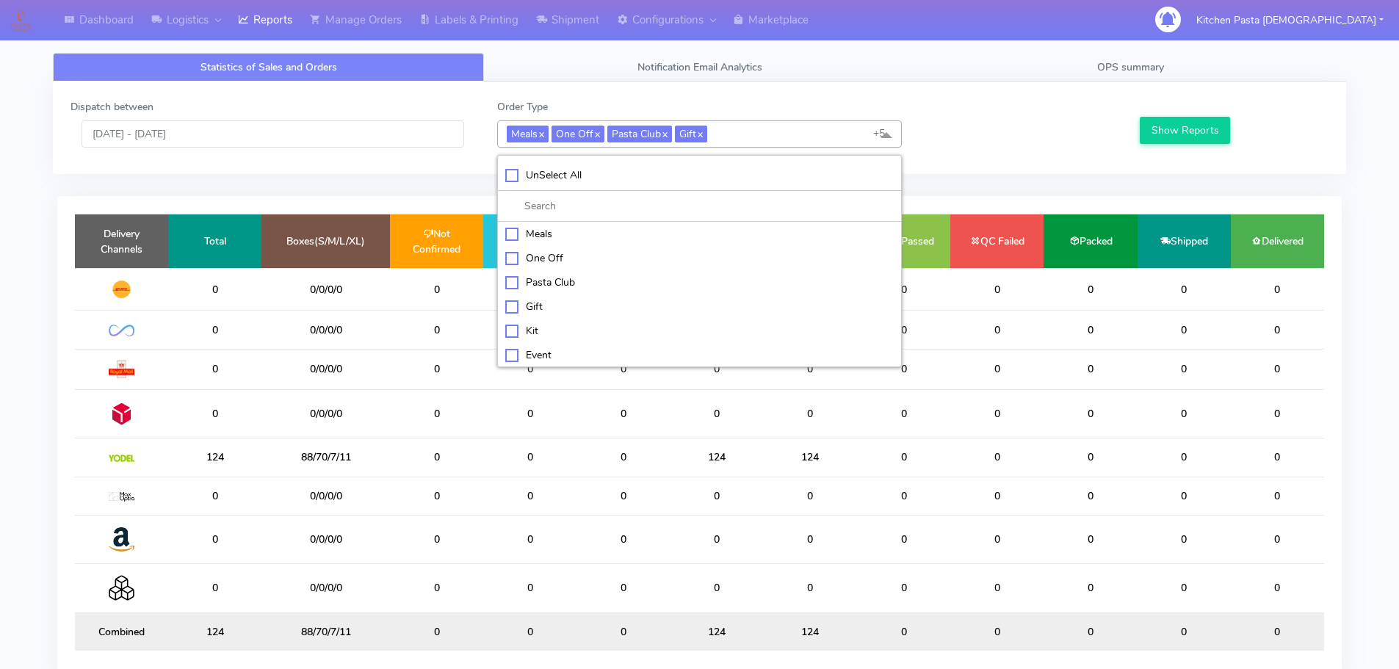
checkbox input "false"
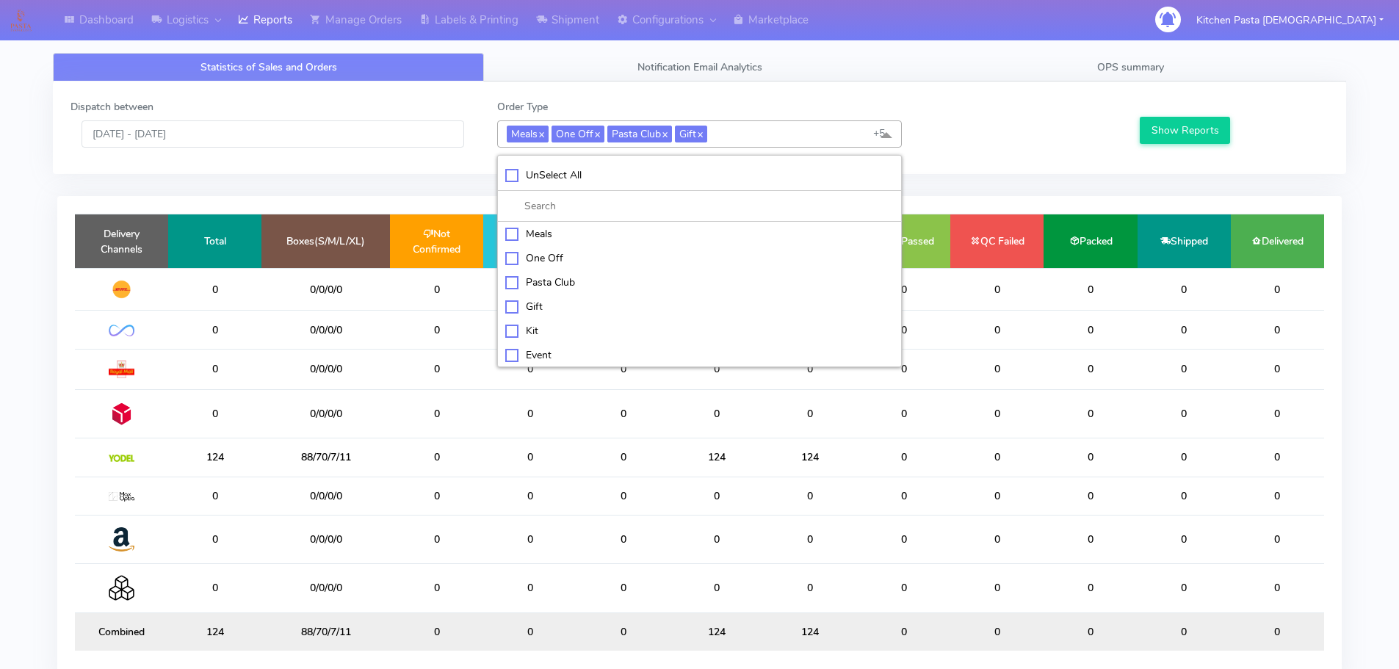
checkbox input "false"
click at [560, 360] on div "ATAVI" at bounding box center [699, 352] width 388 height 15
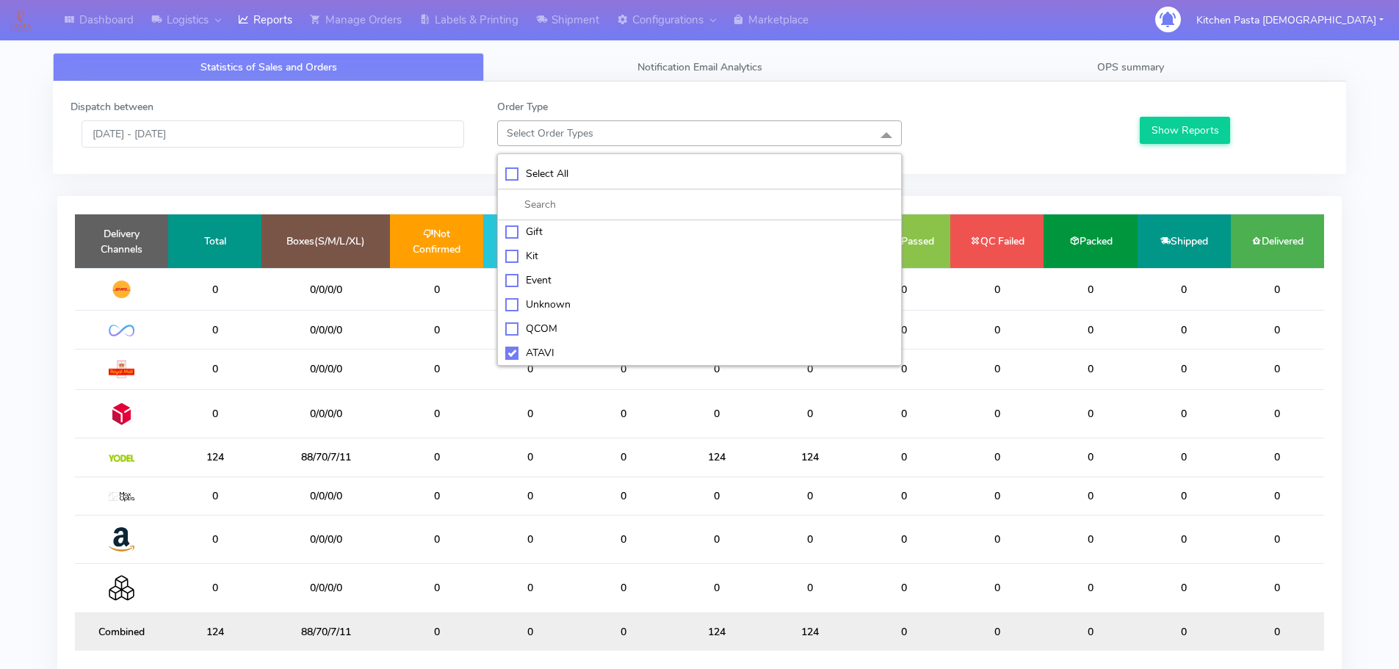
checkbox input "true"
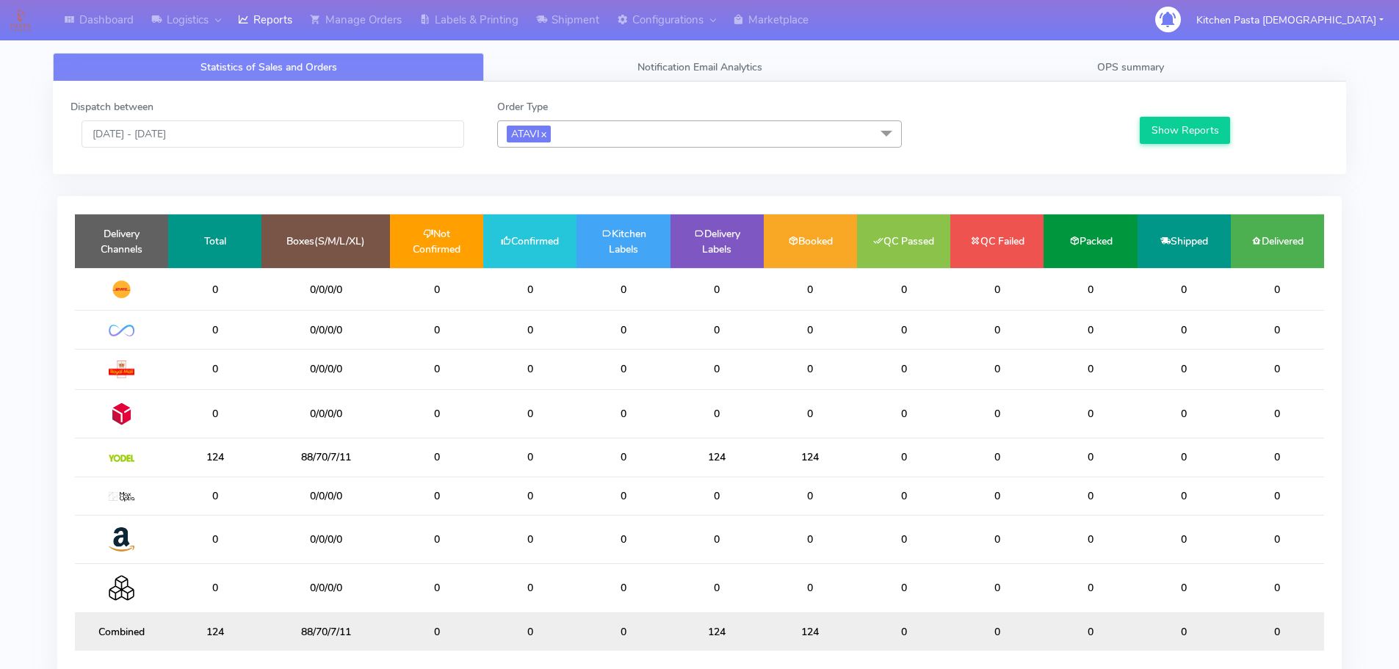
click at [1178, 106] on div "Show Reports" at bounding box center [1232, 123] width 213 height 48
click at [1170, 135] on button "Show Reports" at bounding box center [1184, 130] width 90 height 27
click at [239, 10] on link "Reports" at bounding box center [265, 20] width 72 height 40
click at [236, 140] on input "[DATE] - [DATE]" at bounding box center [272, 133] width 383 height 27
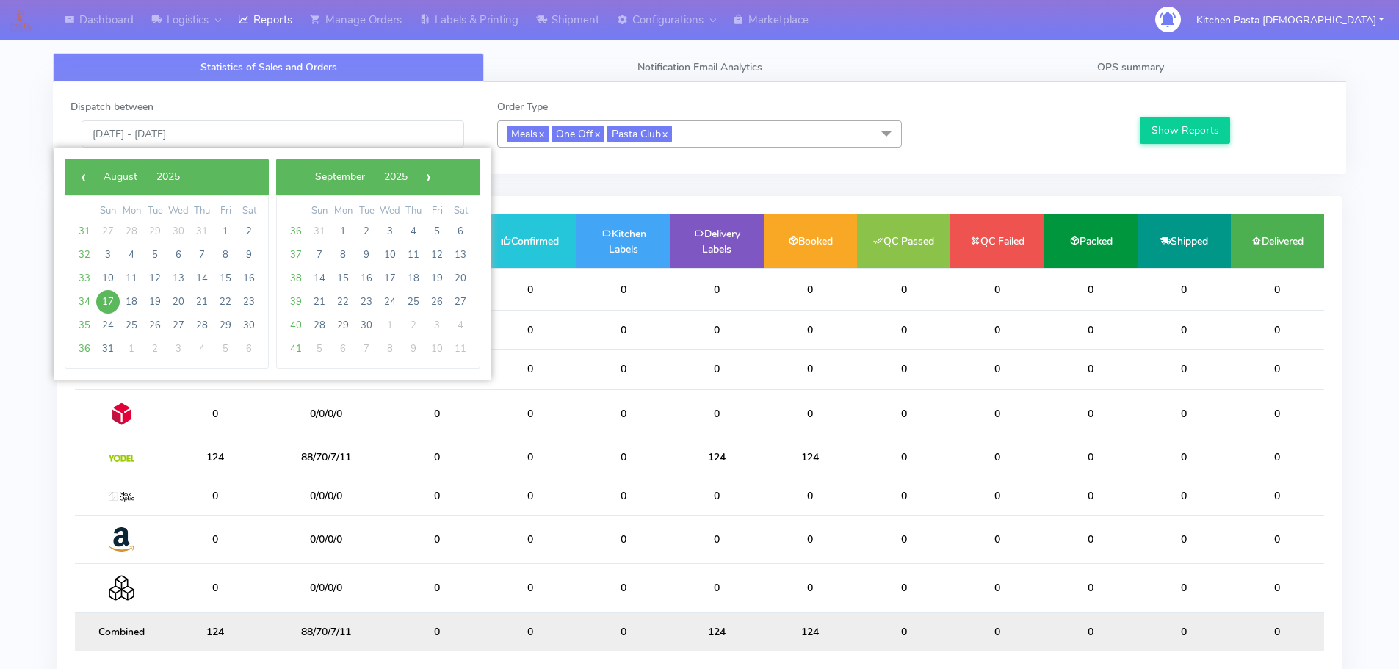
click at [117, 297] on span "17" at bounding box center [107, 301] width 23 height 23
click at [128, 296] on span "18" at bounding box center [131, 301] width 23 height 23
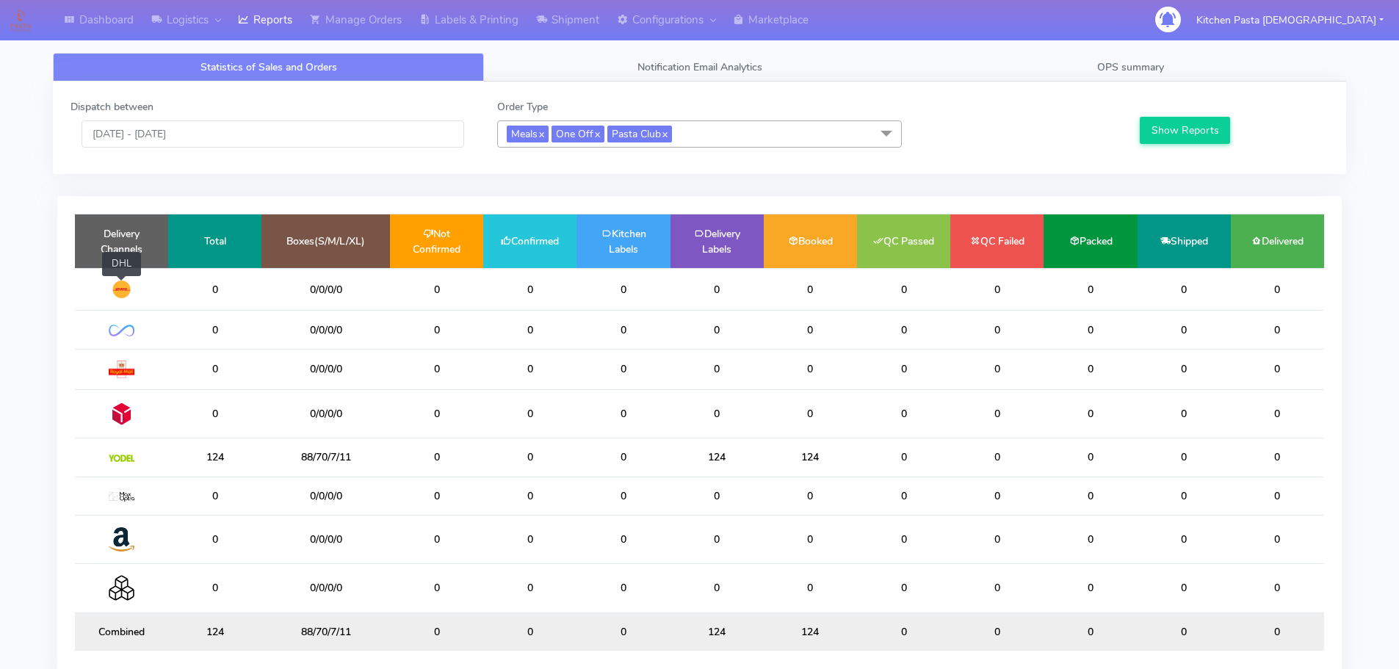
click at [128, 296] on img at bounding box center [122, 289] width 26 height 19
click at [1160, 120] on button "Show Reports" at bounding box center [1184, 130] width 90 height 27
click at [233, 128] on input "17/08/2025 - 18/08/2025" at bounding box center [272, 133] width 383 height 27
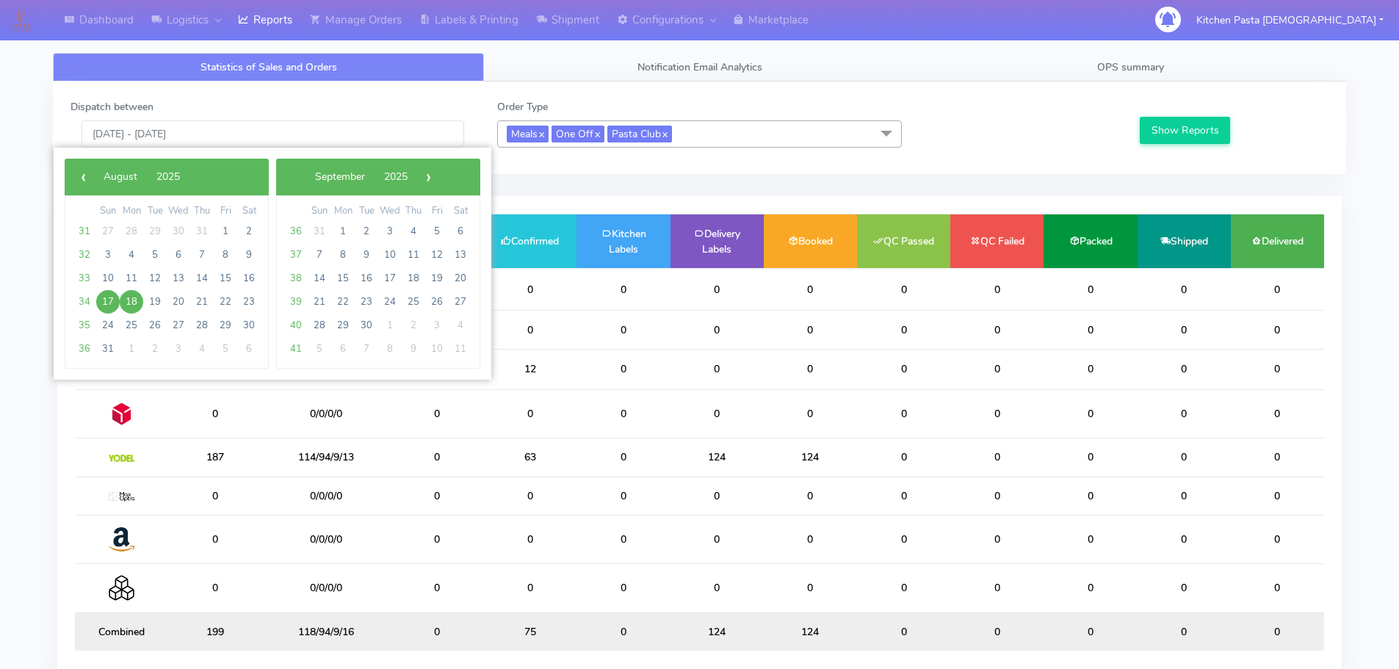
click at [107, 298] on span "17" at bounding box center [107, 301] width 23 height 23
click at [112, 302] on span "17" at bounding box center [107, 301] width 23 height 23
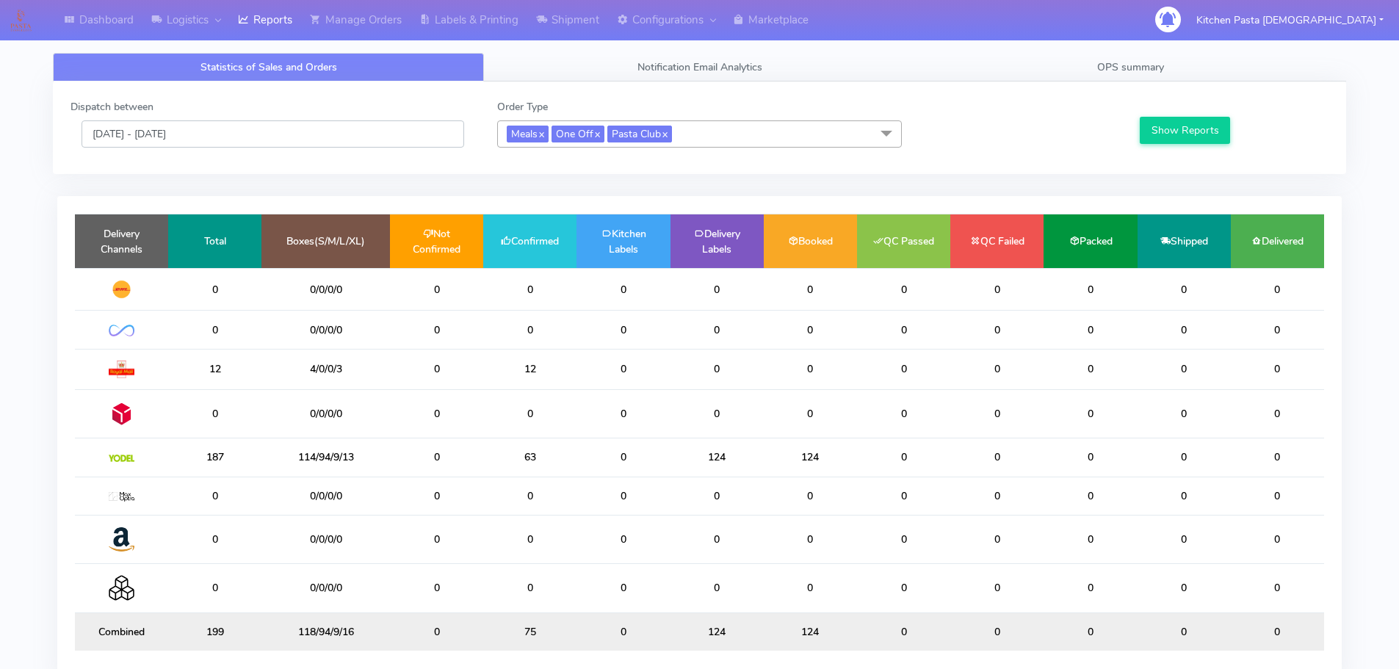
click at [220, 134] on input "[DATE] - [DATE]" at bounding box center [272, 133] width 383 height 27
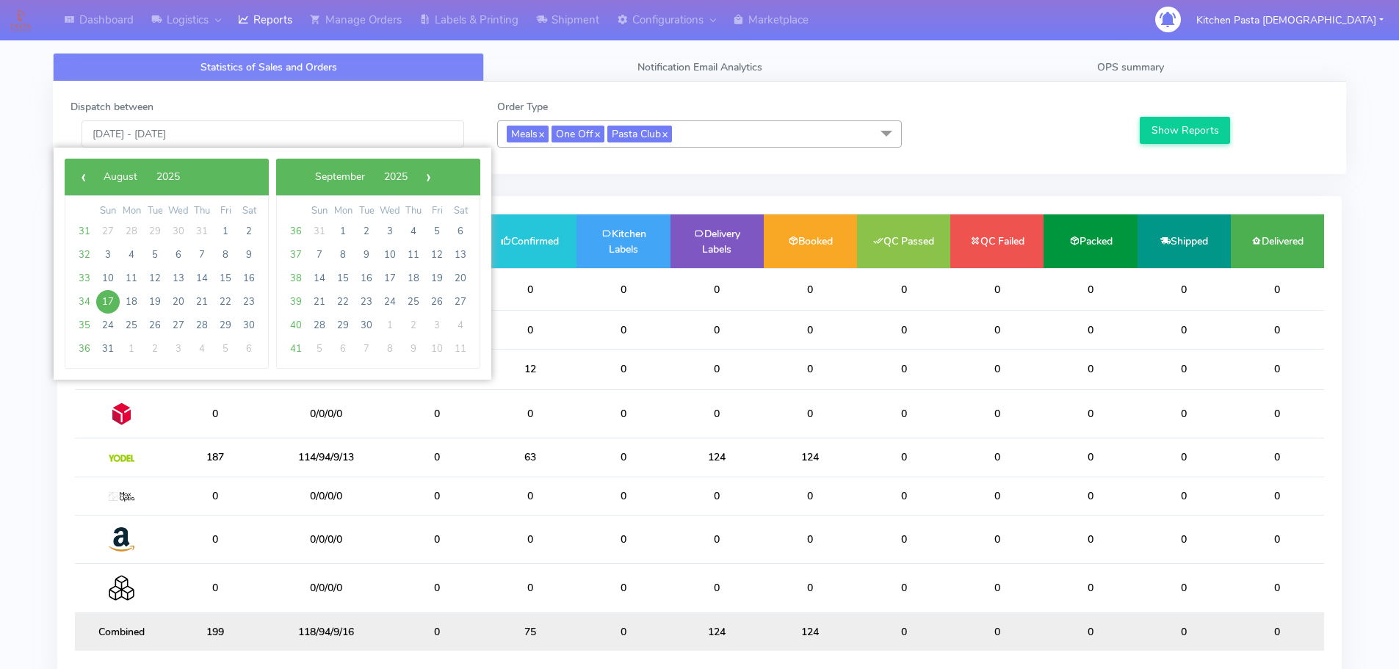
click at [121, 311] on td "18" at bounding box center [131, 301] width 23 height 23
click at [126, 300] on span "18" at bounding box center [131, 301] width 23 height 23
click at [127, 300] on span "18" at bounding box center [131, 301] width 23 height 23
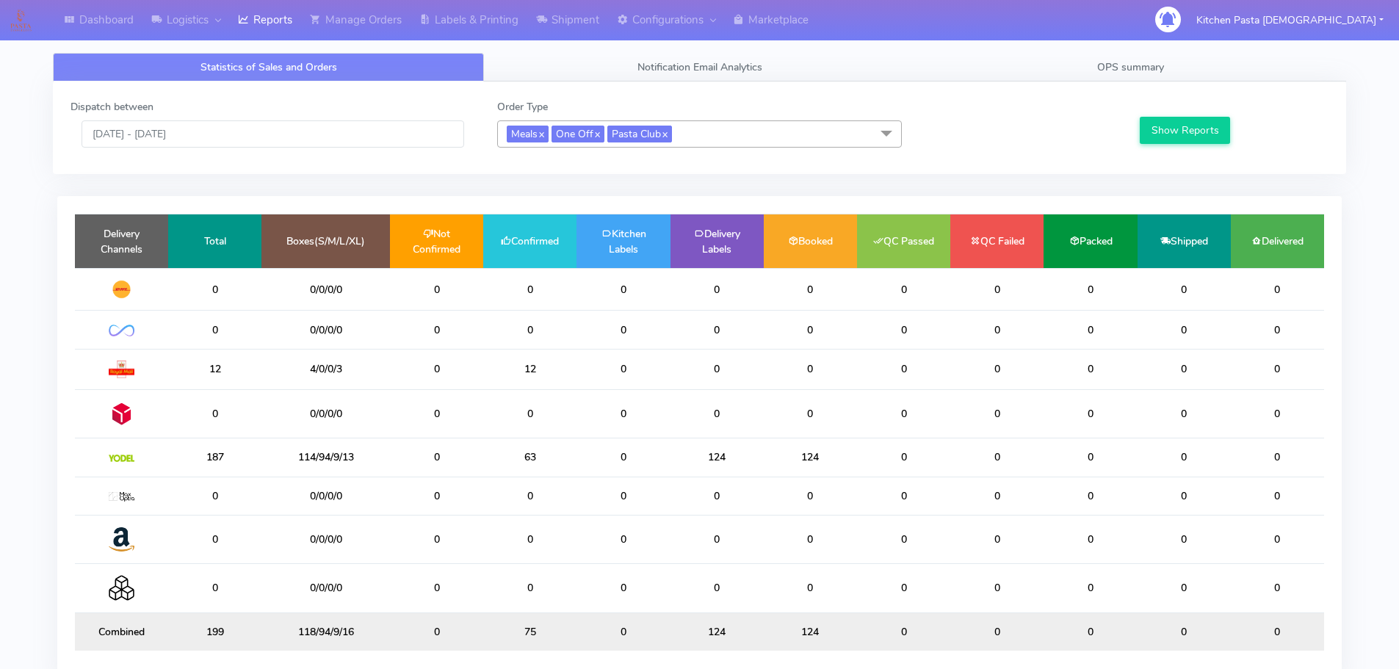
drag, startPoint x: 1131, startPoint y: 133, endPoint x: 1147, endPoint y: 128, distance: 16.3
click at [1134, 133] on div "Show Reports" at bounding box center [1232, 123] width 213 height 48
click at [1150, 126] on button "Show Reports" at bounding box center [1184, 130] width 90 height 27
click at [262, 144] on input "18/08/2025 - 18/08/2025" at bounding box center [272, 133] width 383 height 27
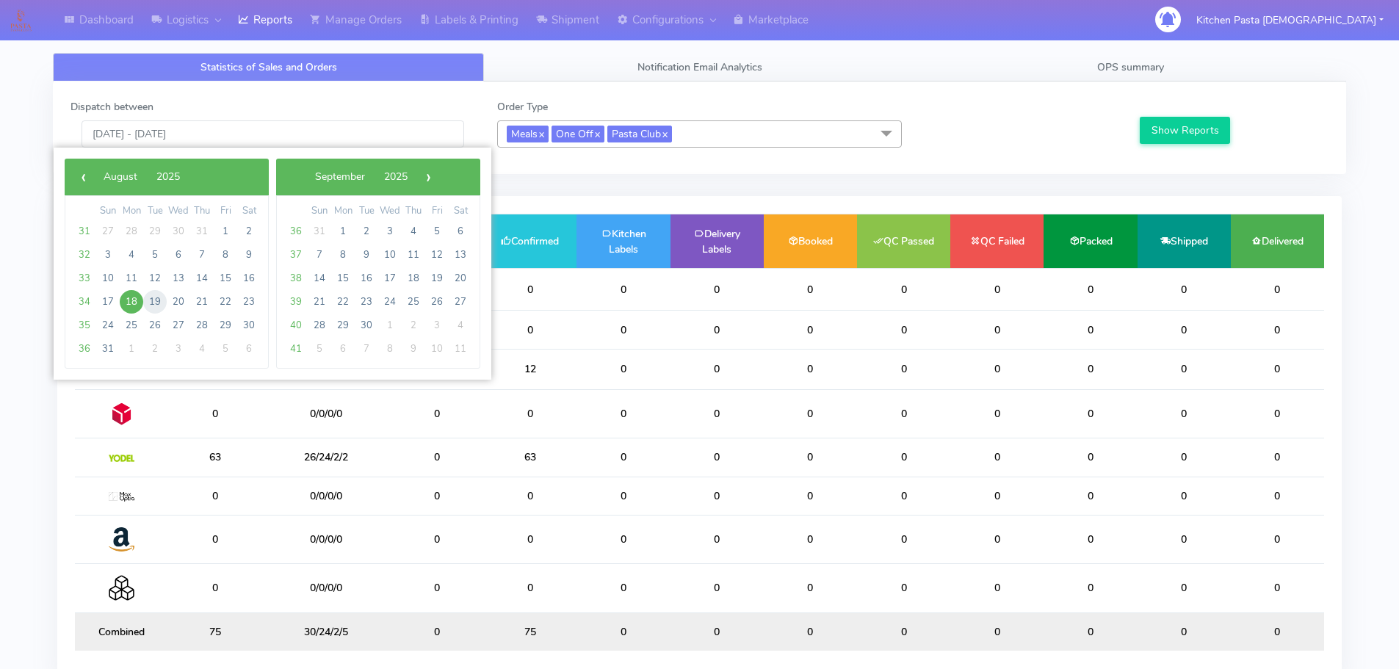
click at [159, 296] on span "19" at bounding box center [154, 301] width 23 height 23
type input "19/08/2025 - 19/08/2025"
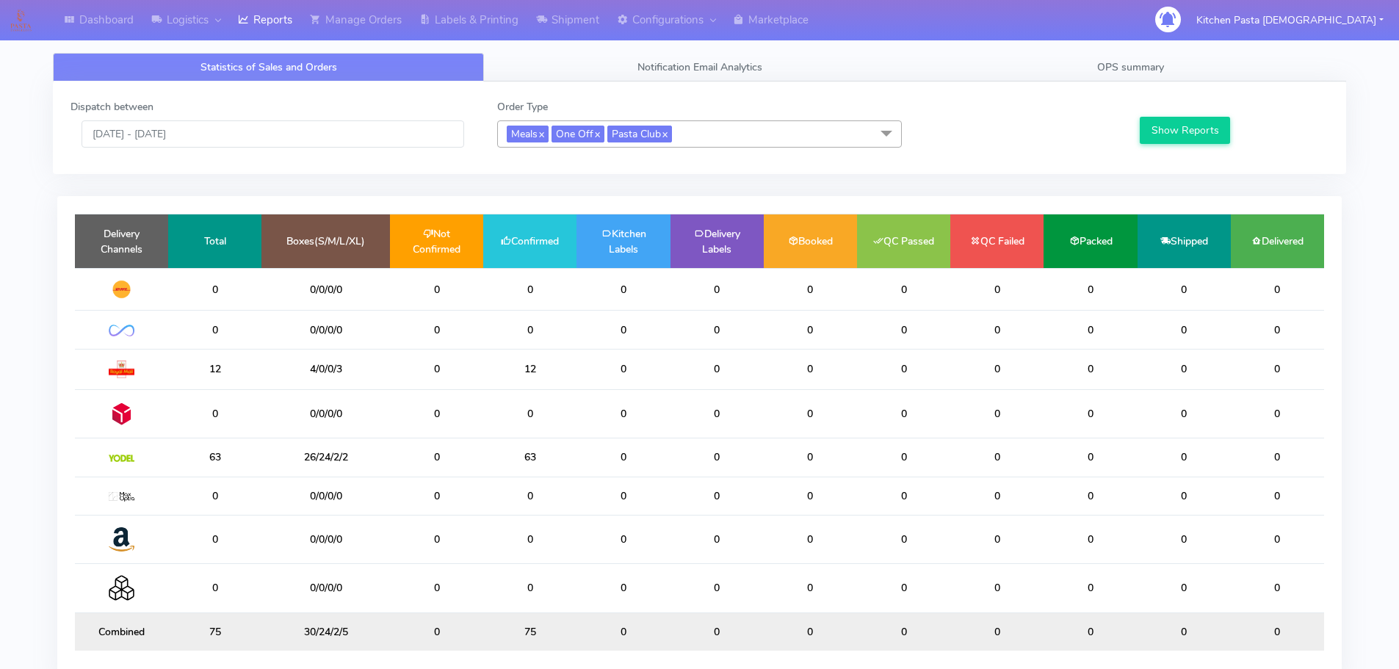
click at [1275, 107] on div "Show Reports" at bounding box center [1232, 123] width 213 height 48
click at [1192, 123] on button "Show Reports" at bounding box center [1184, 130] width 90 height 27
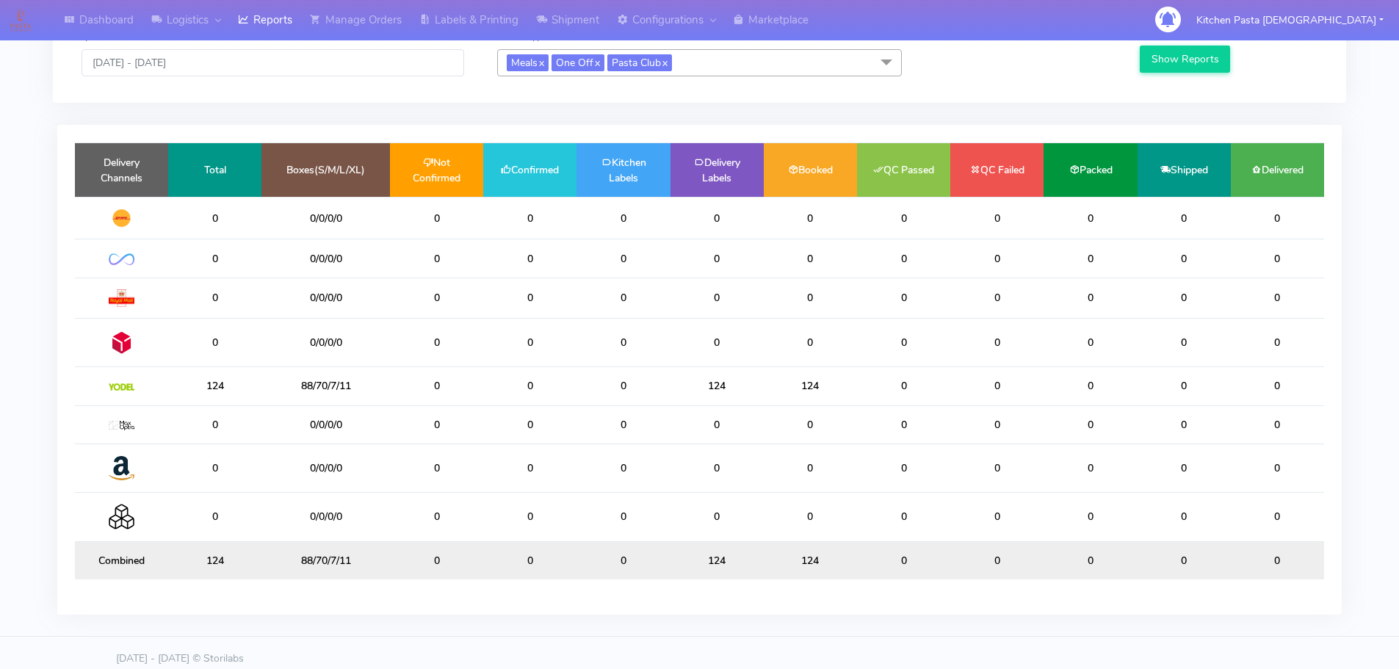
scroll to position [84, 0]
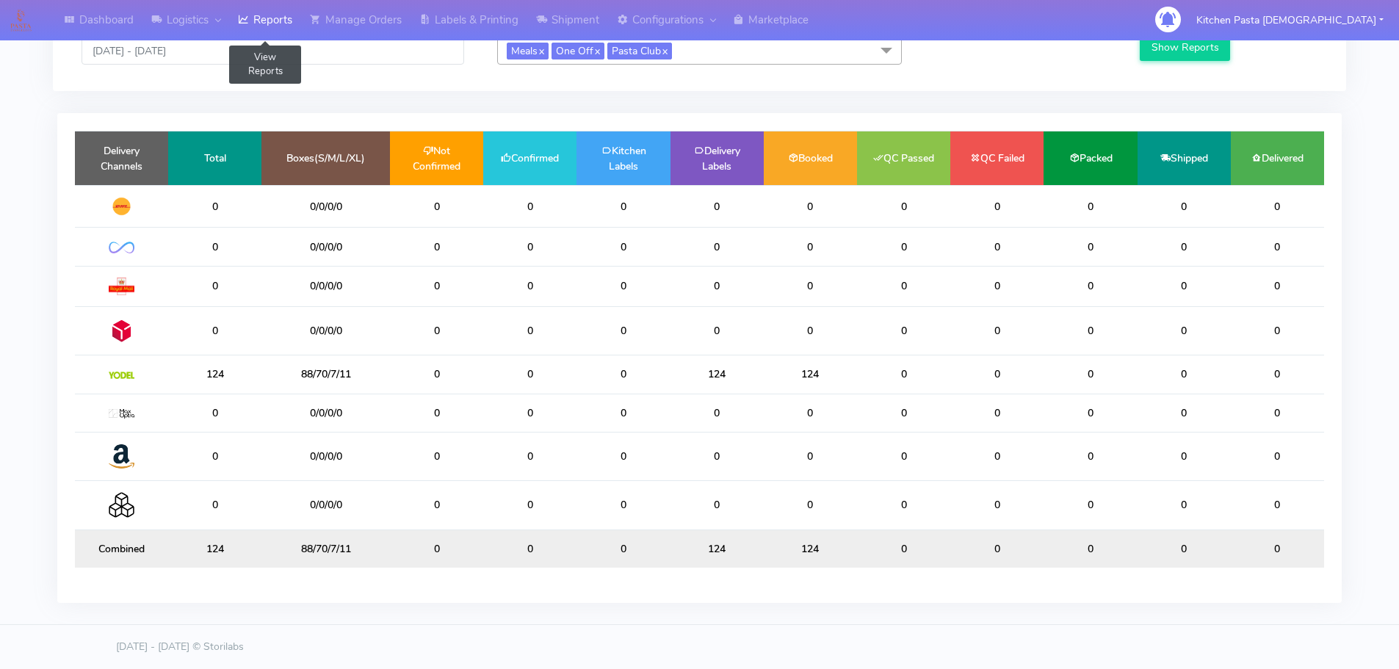
click at [253, 27] on link "Reports" at bounding box center [265, 20] width 72 height 40
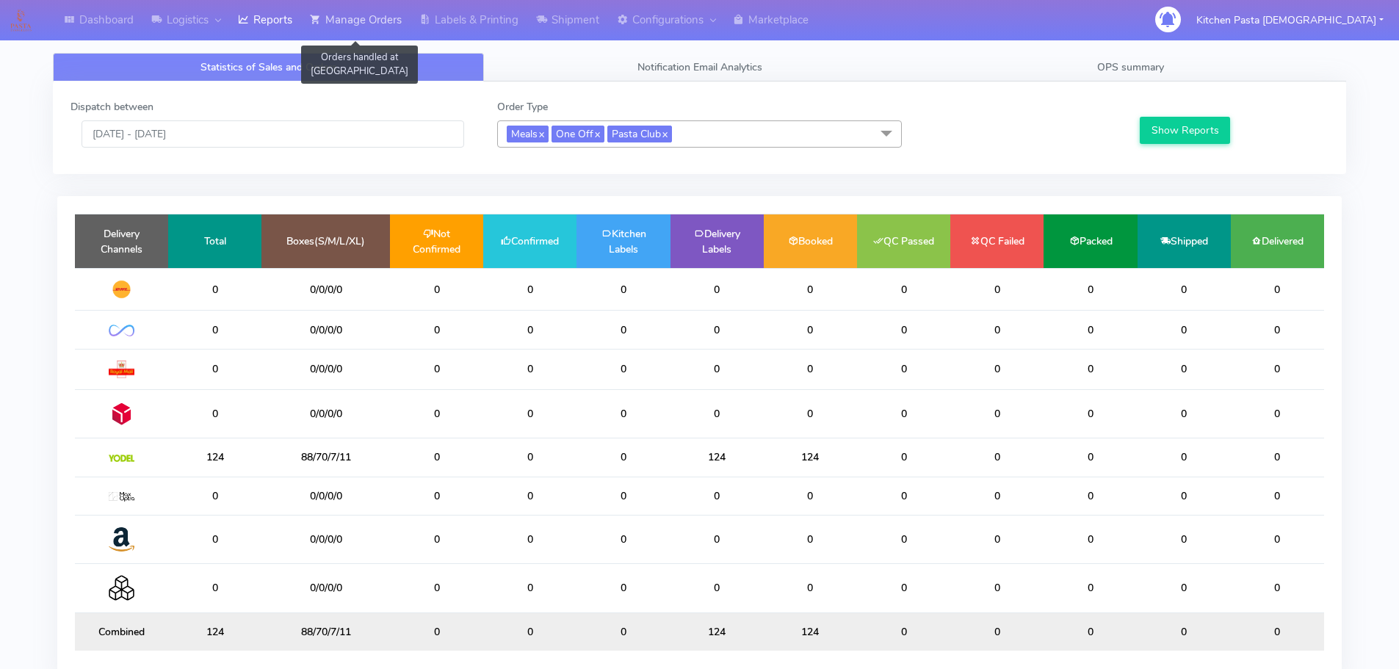
click at [394, 15] on link "Manage Orders" at bounding box center [355, 20] width 109 height 40
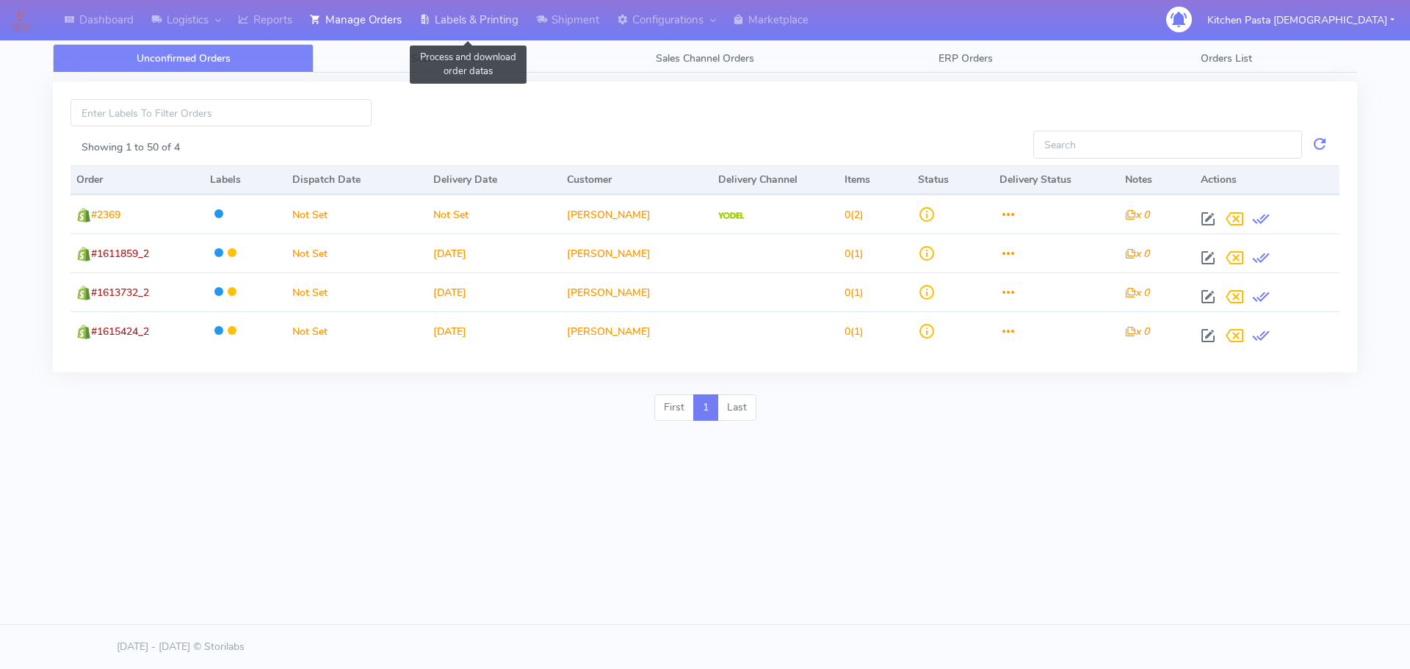
click at [507, 19] on link "Labels & Printing" at bounding box center [468, 20] width 117 height 40
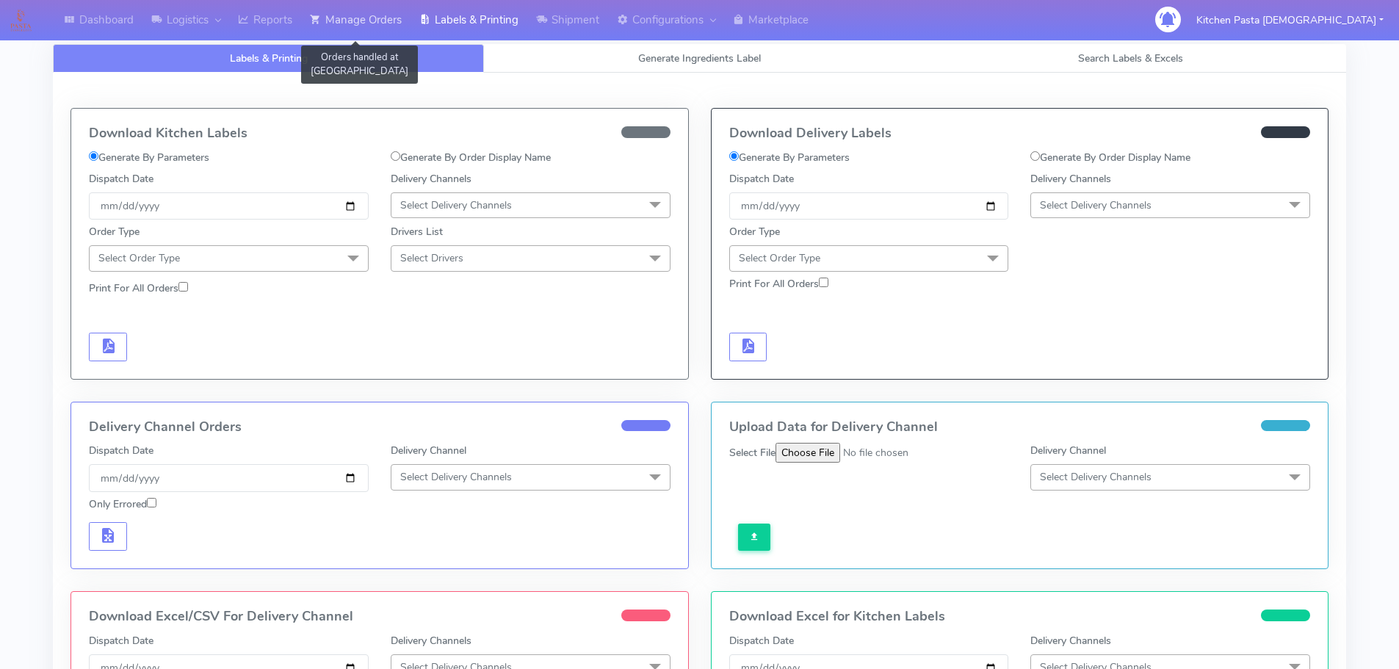
click at [347, 11] on link "Manage Orders" at bounding box center [355, 20] width 109 height 40
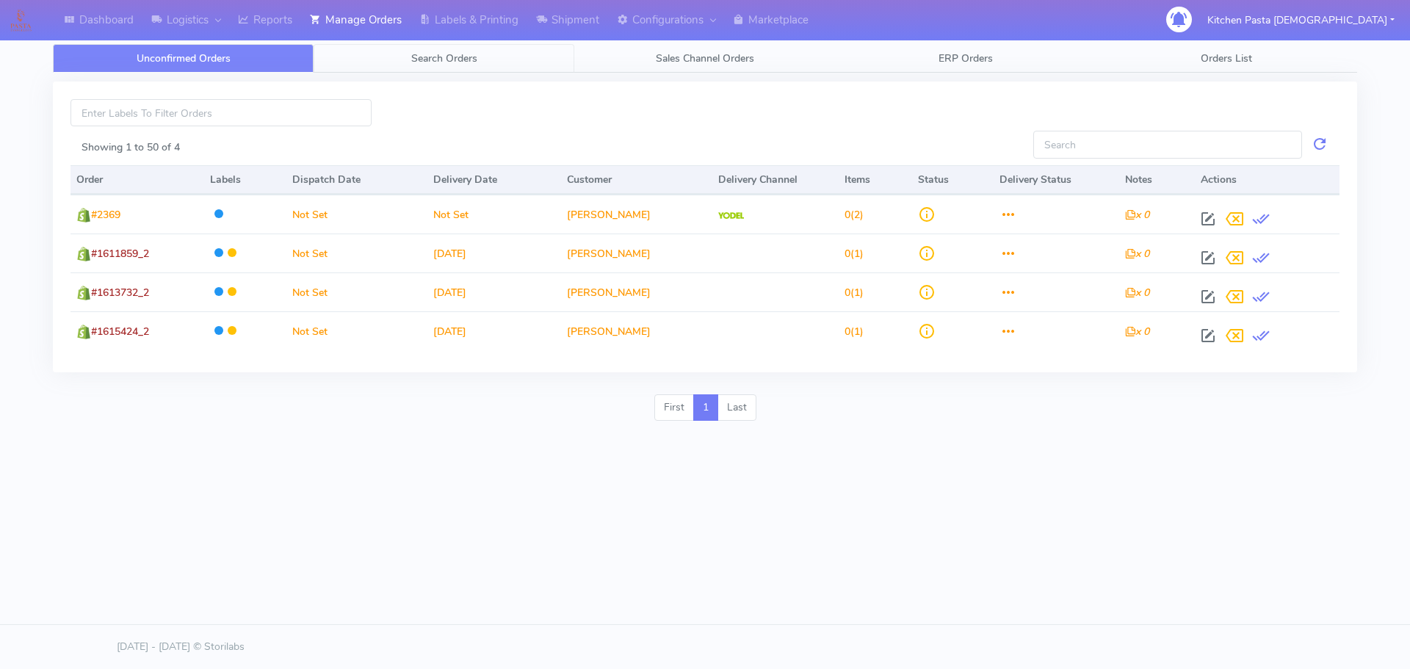
click at [492, 72] on link "Search Orders" at bounding box center [444, 58] width 261 height 29
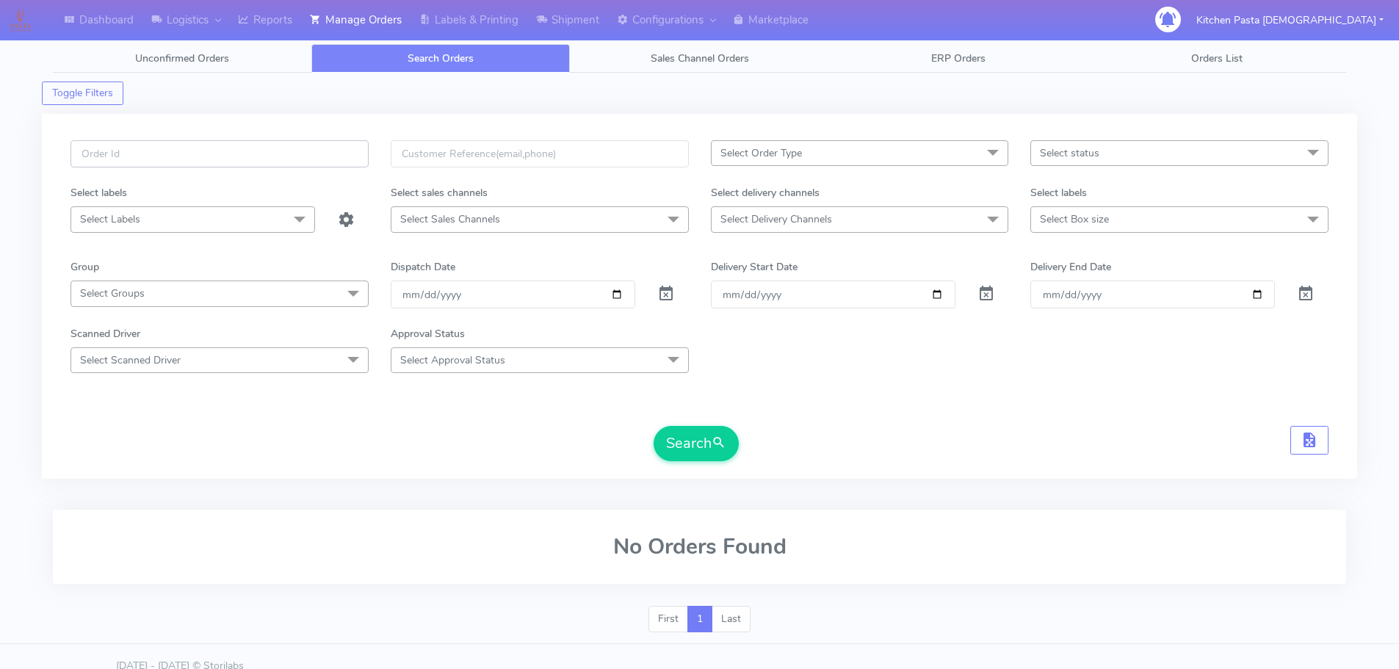
click at [302, 164] on input "text" at bounding box center [219, 153] width 298 height 27
type input "1616365"
click at [653, 426] on button "Search" at bounding box center [695, 443] width 85 height 35
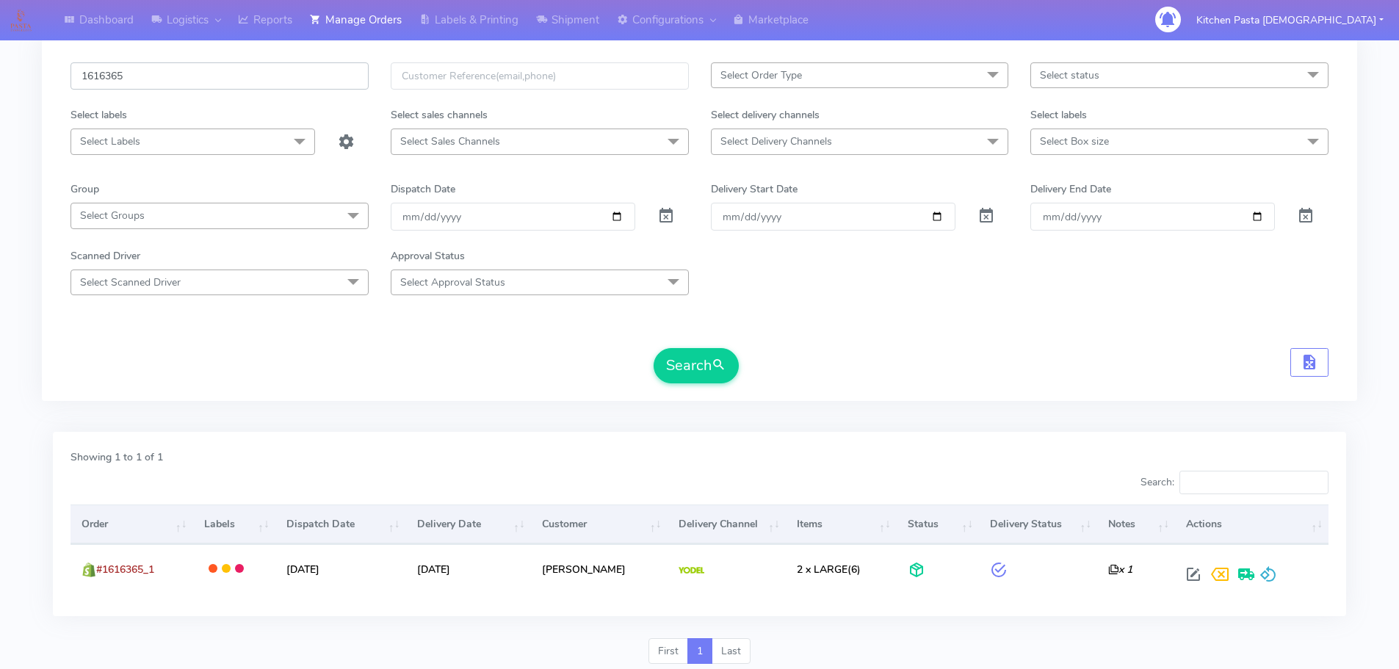
scroll to position [128, 0]
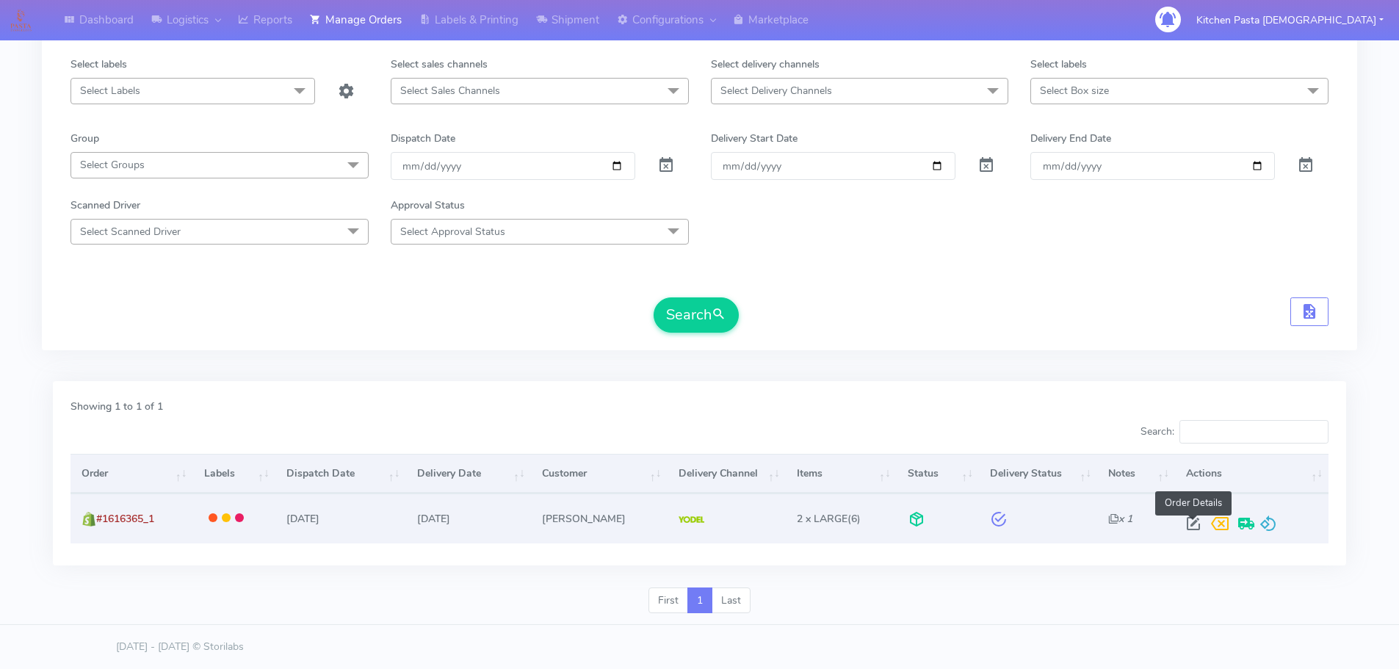
click at [1194, 521] on span at bounding box center [1193, 527] width 26 height 14
select select "5"
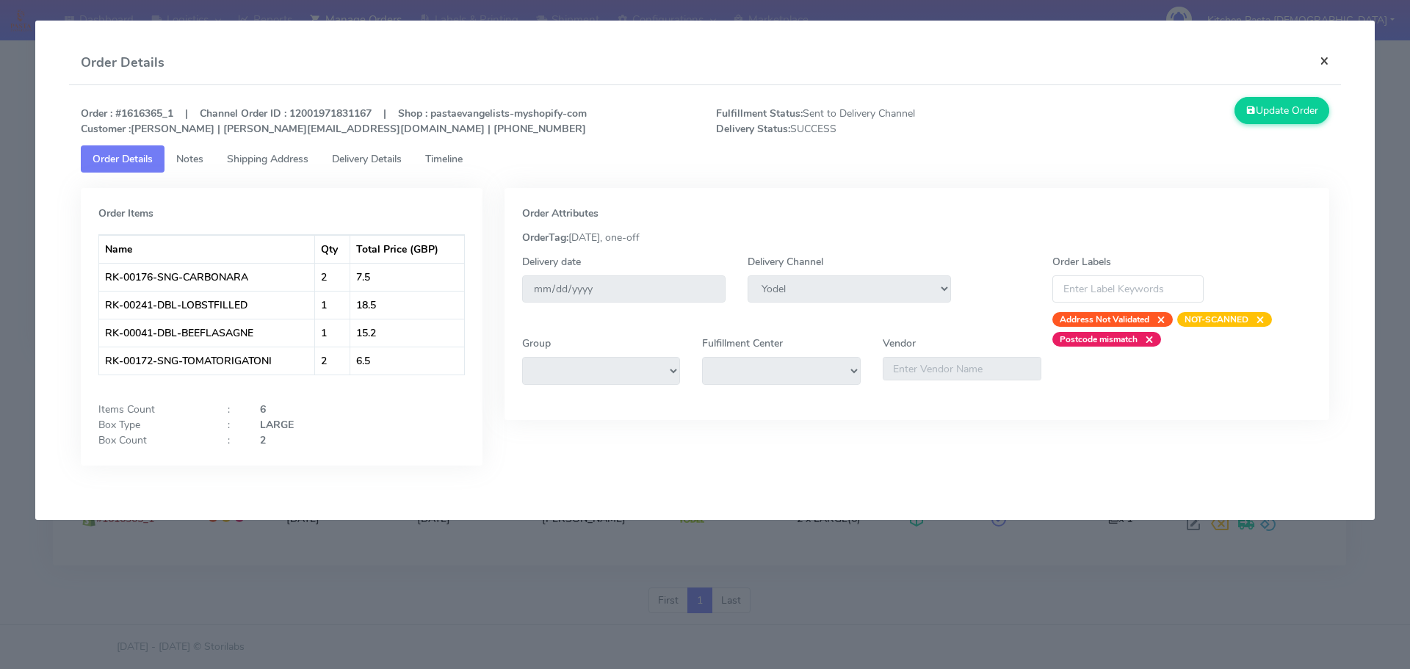
click at [1333, 64] on button "×" at bounding box center [1324, 60] width 33 height 39
